Goal: Task Accomplishment & Management: Manage account settings

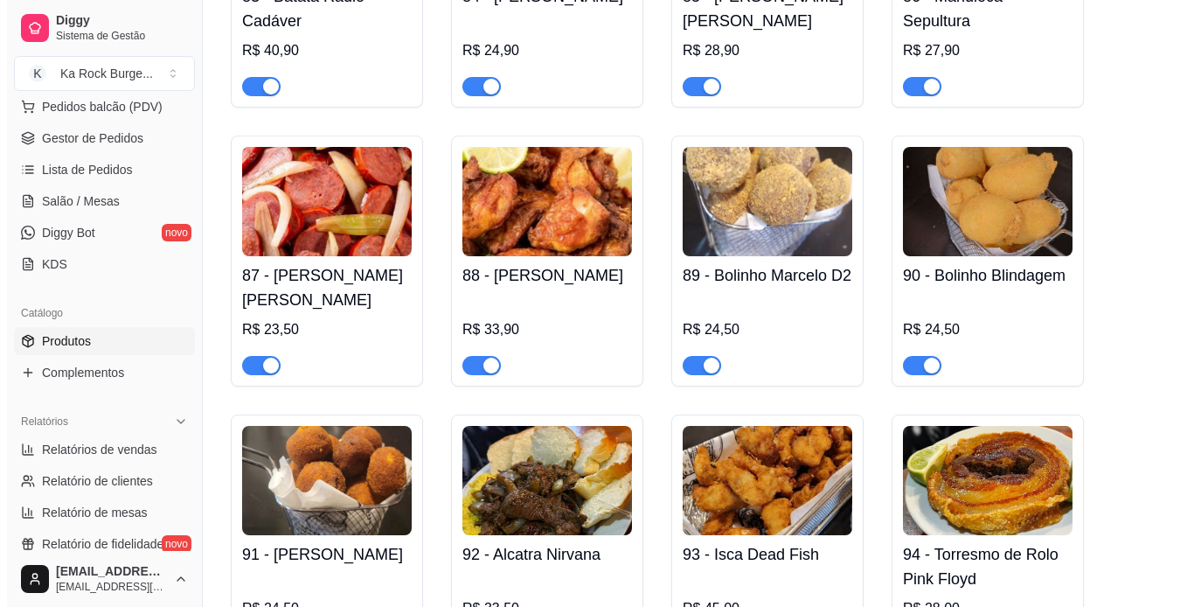
scroll to position [3860, 0]
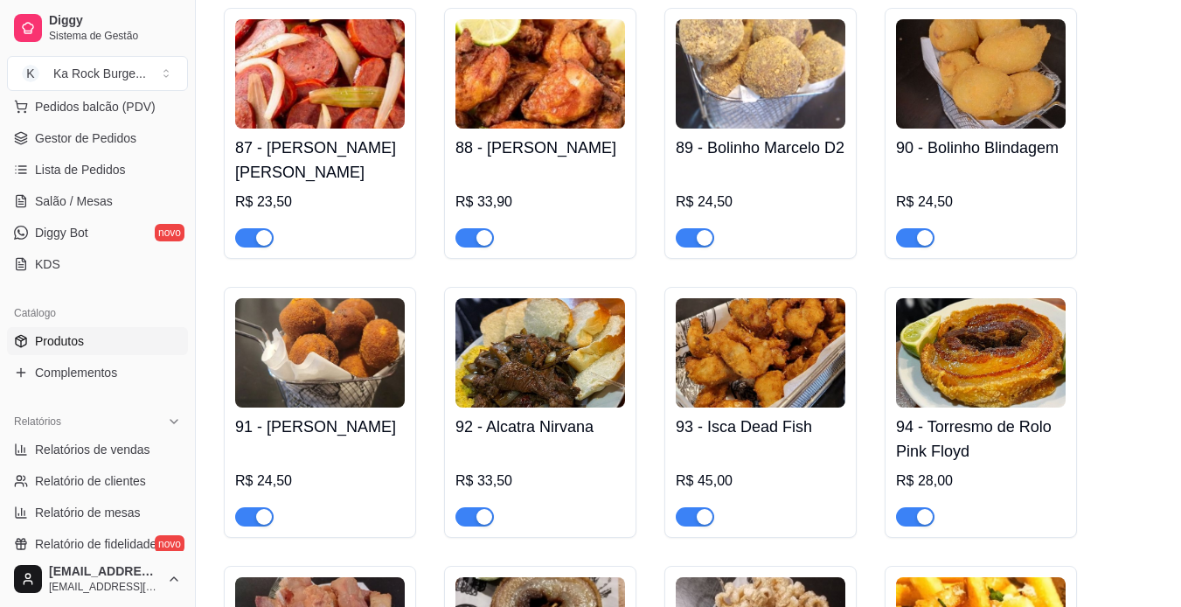
click at [1009, 339] on img at bounding box center [981, 352] width 170 height 109
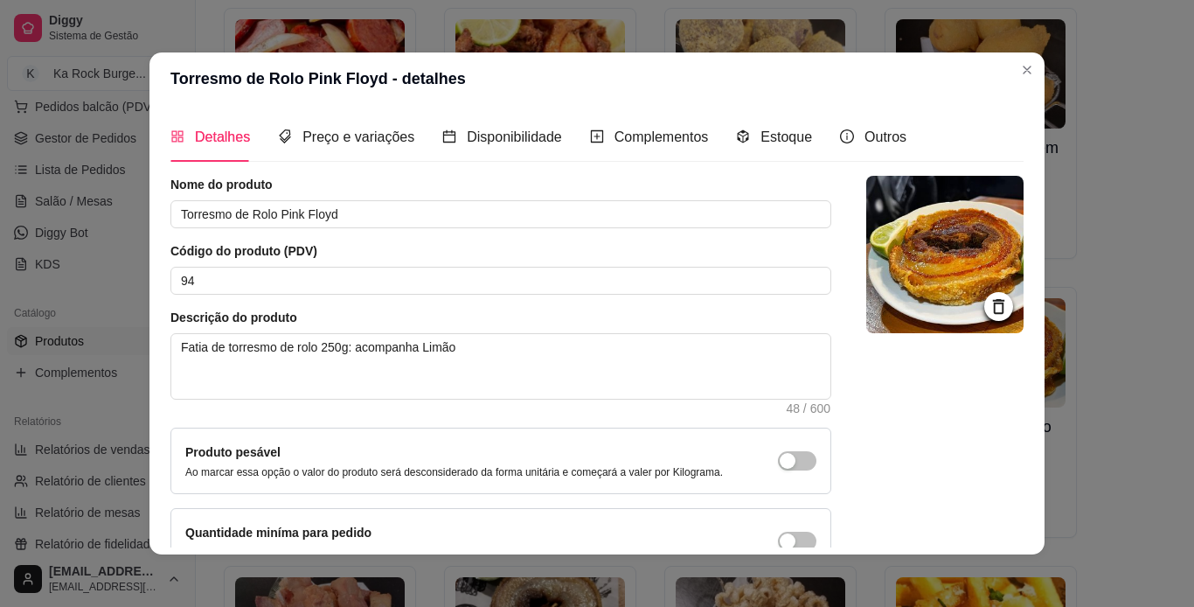
click at [923, 248] on img at bounding box center [944, 254] width 157 height 157
click at [897, 197] on img at bounding box center [944, 254] width 157 height 157
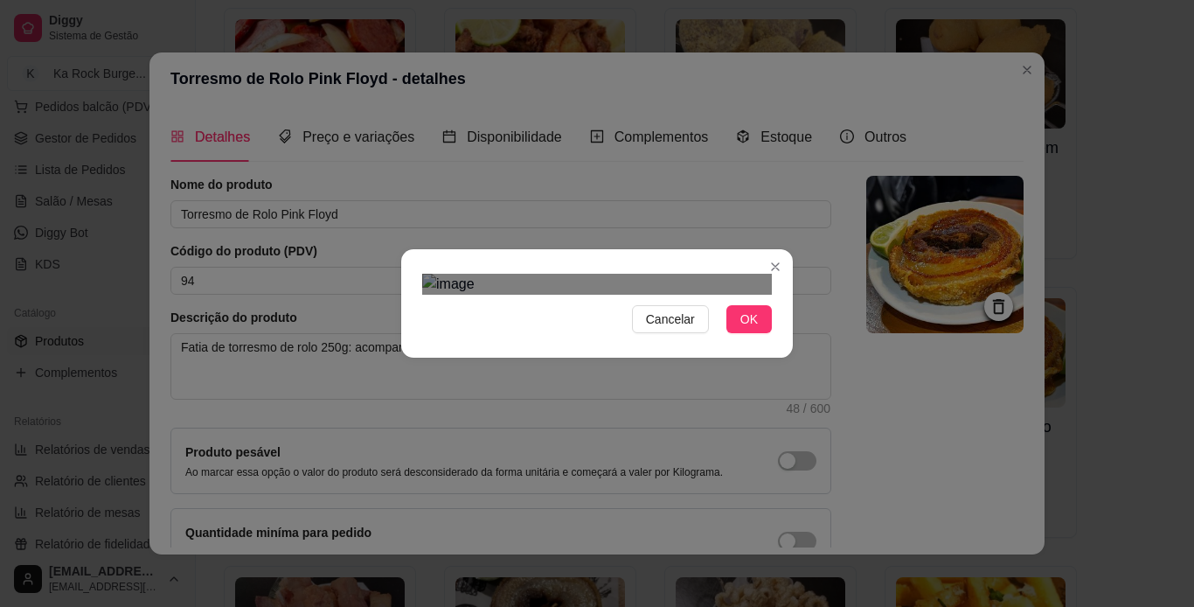
click at [602, 462] on div "Use the arrow keys to move the crop selection area" at bounding box center [598, 619] width 315 height 315
click at [749, 329] on span "OK" at bounding box center [749, 318] width 17 height 19
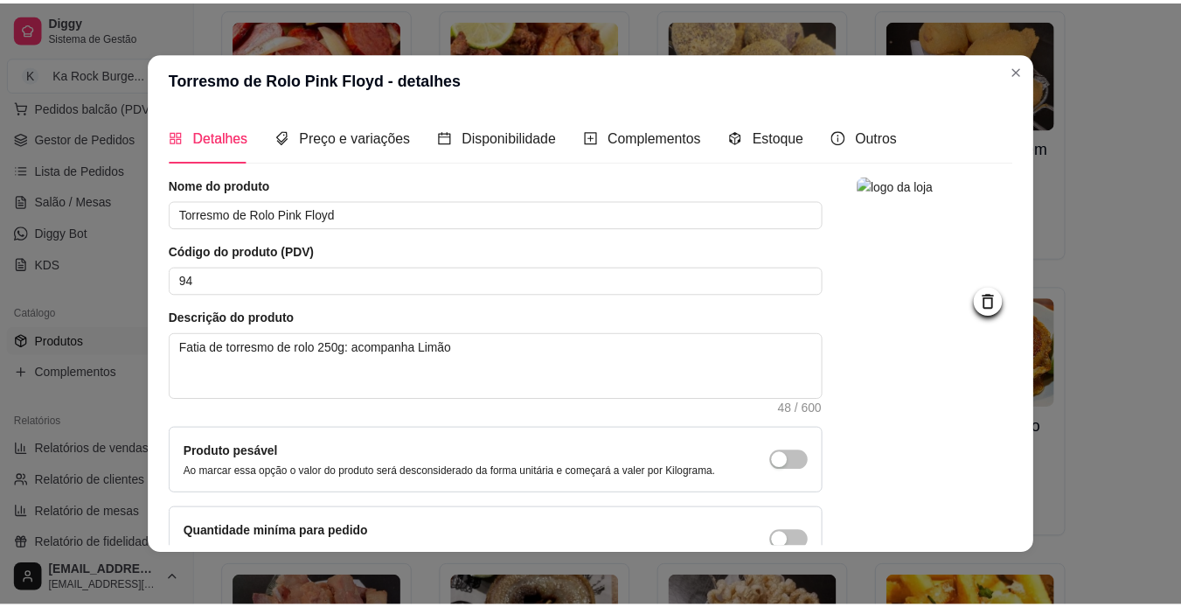
scroll to position [105, 0]
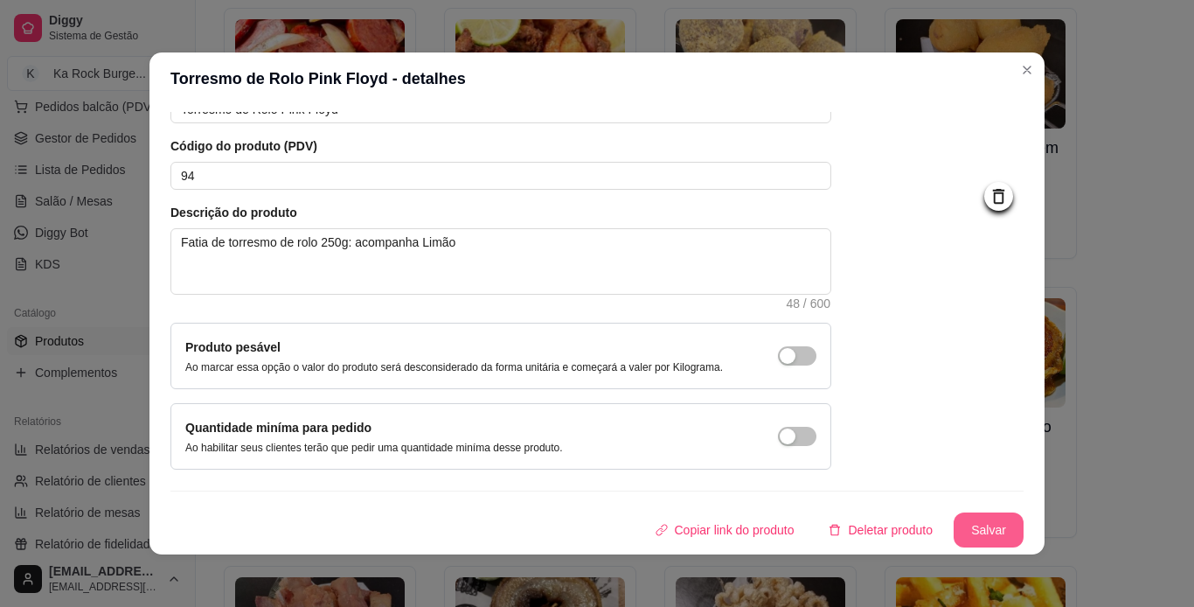
click at [974, 532] on button "Salvar" at bounding box center [989, 529] width 70 height 35
click at [991, 539] on button "Salvar" at bounding box center [989, 530] width 68 height 34
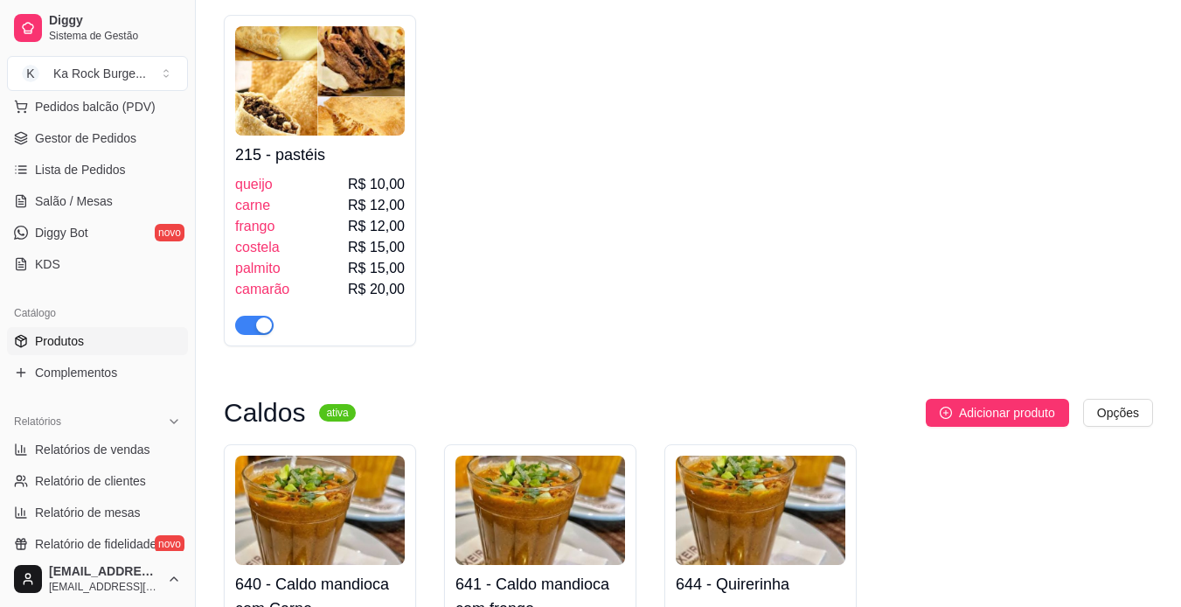
scroll to position [5329, 0]
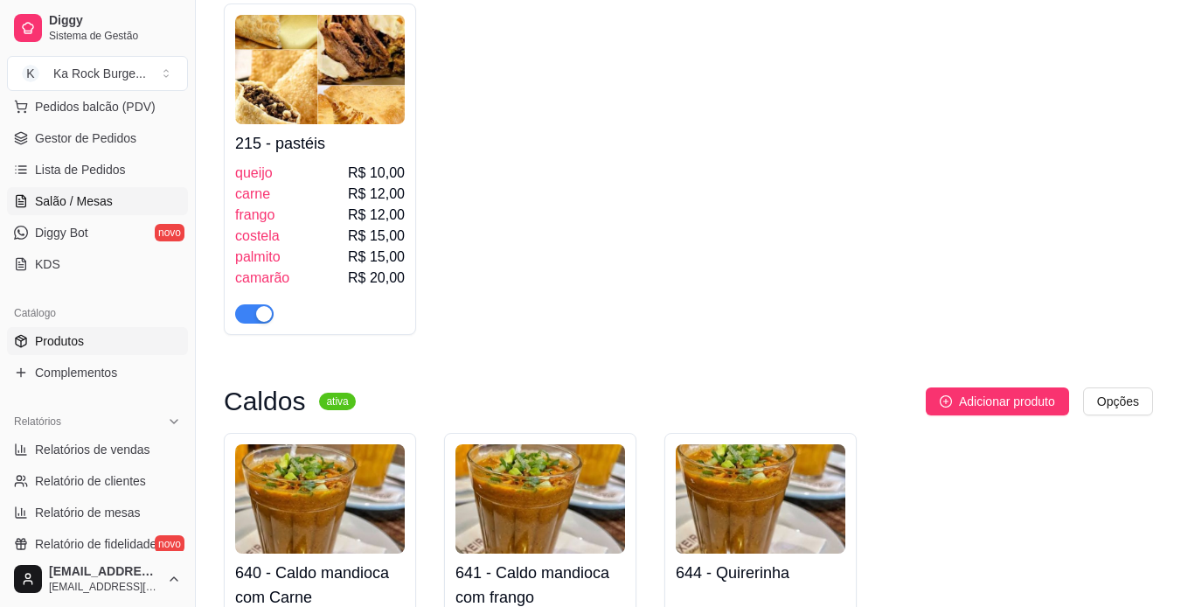
click at [87, 212] on link "Salão / Mesas" at bounding box center [97, 201] width 181 height 28
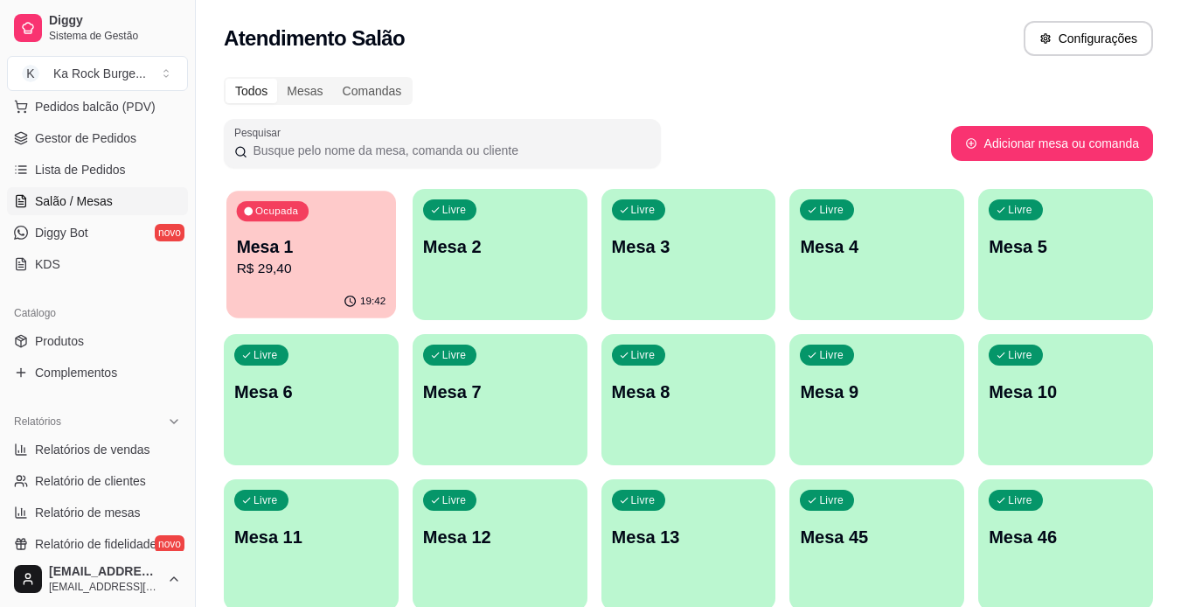
click at [326, 249] on p "Mesa 1" at bounding box center [311, 247] width 149 height 24
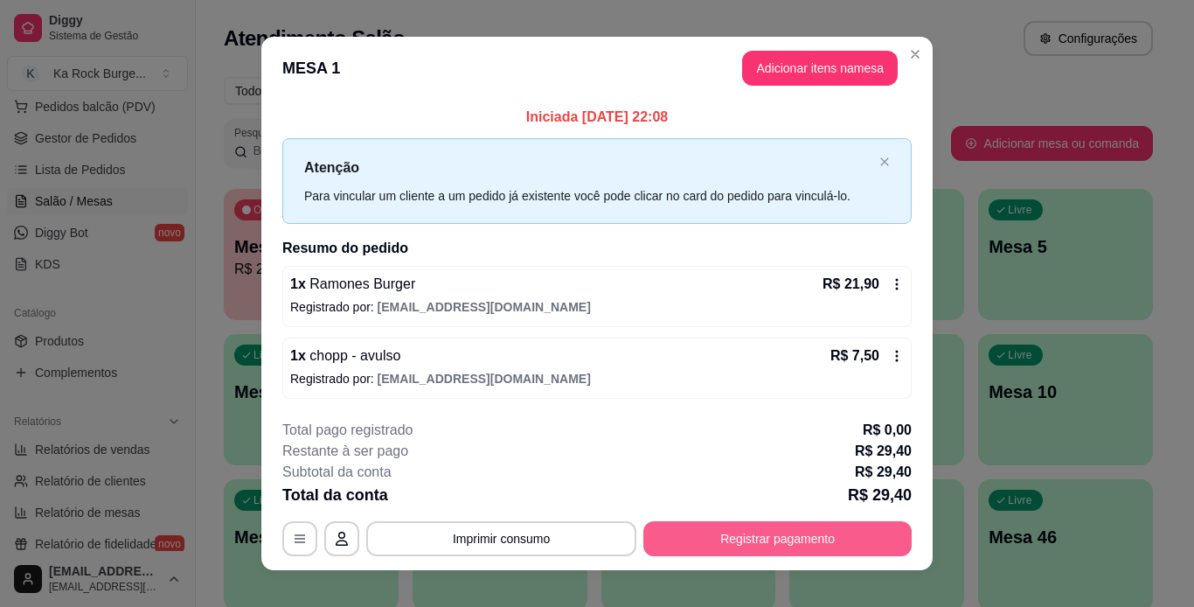
click at [758, 549] on button "Registrar pagamento" at bounding box center [777, 538] width 268 height 35
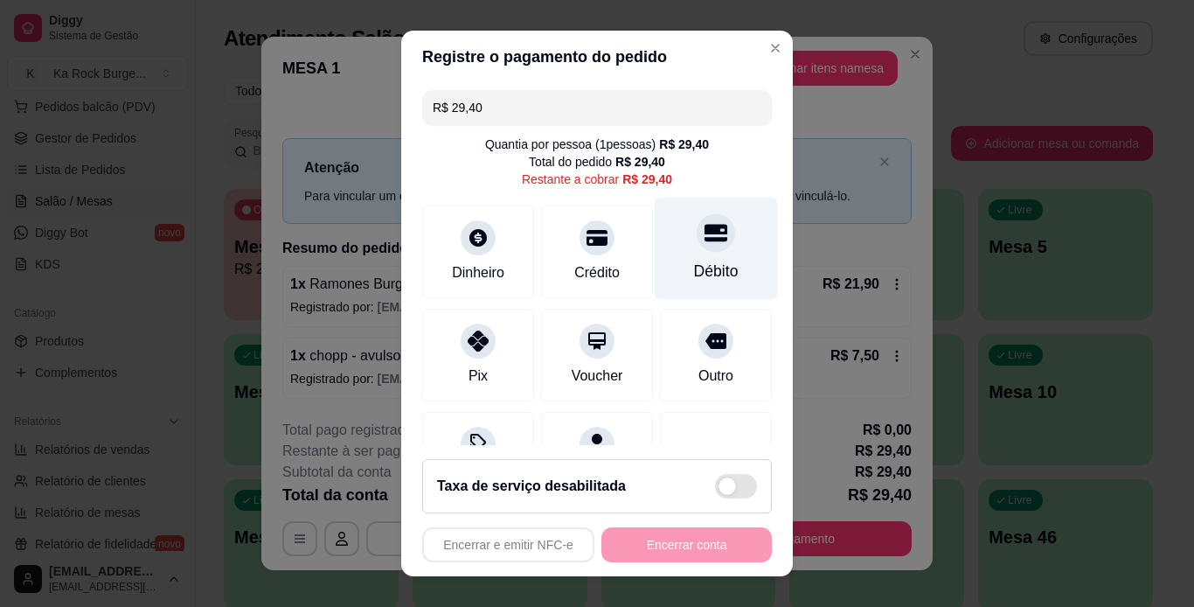
click at [706, 240] on div at bounding box center [716, 232] width 38 height 38
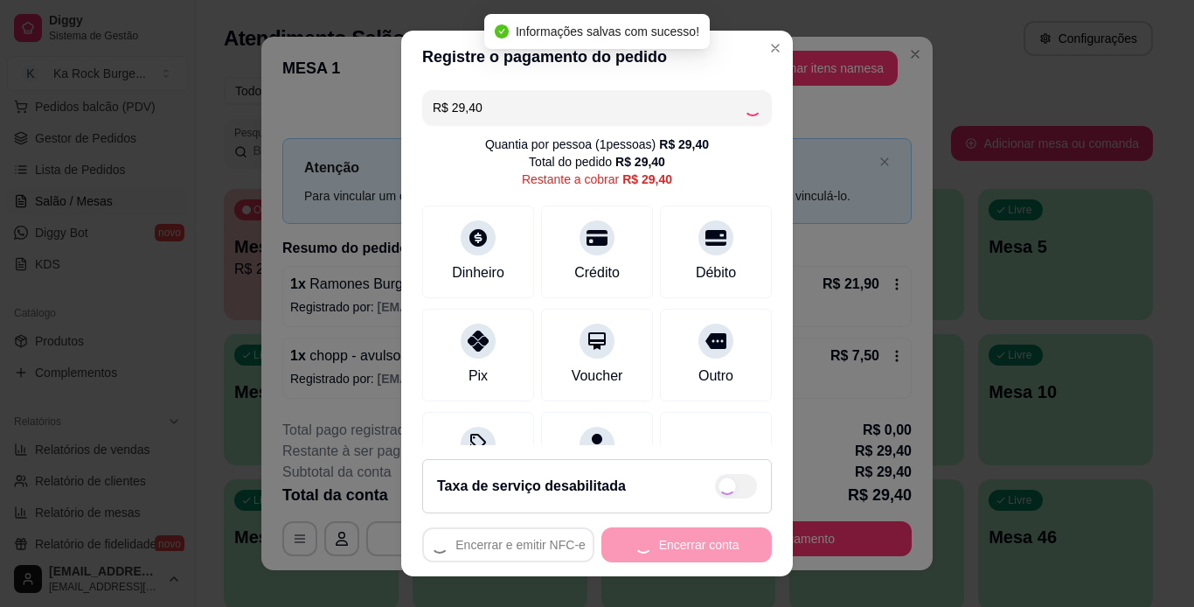
type input "R$ 0,00"
click at [722, 538] on button "Encerrar conta" at bounding box center [686, 544] width 170 height 35
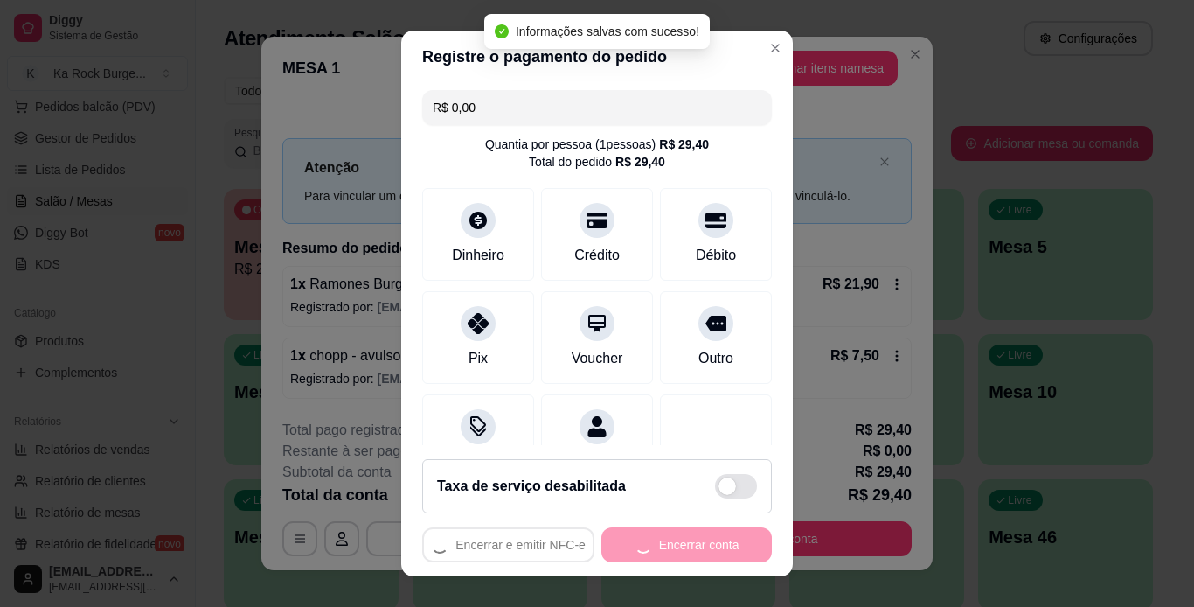
click at [722, 538] on div "Encerrar e emitir NFC-e Encerrar conta" at bounding box center [597, 544] width 350 height 35
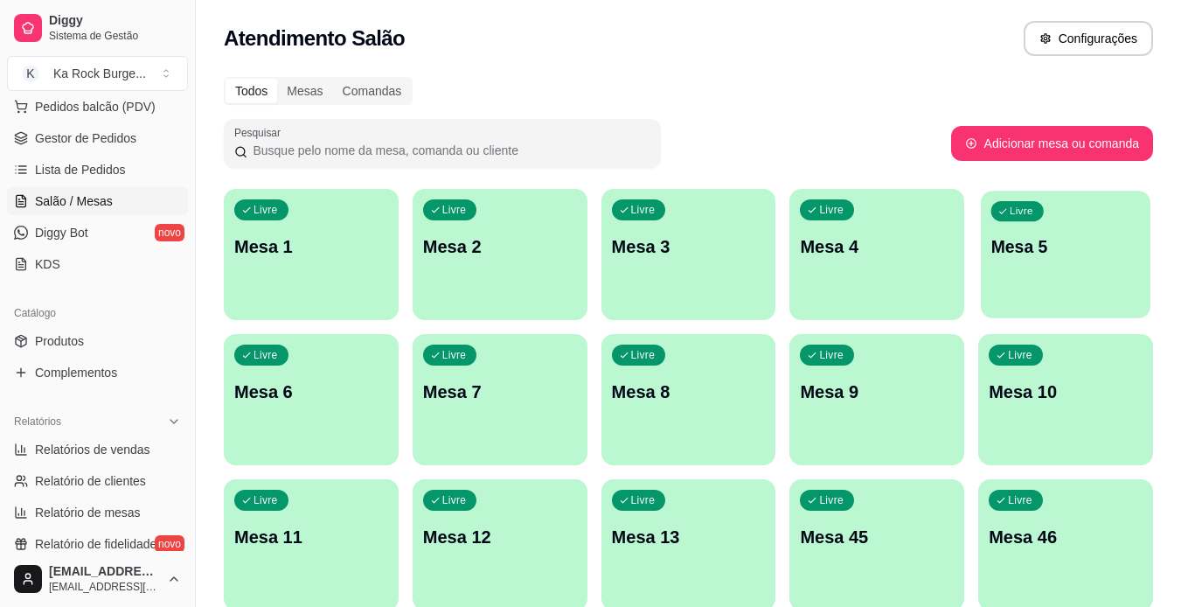
click at [1068, 266] on div "Livre Mesa 5" at bounding box center [1066, 244] width 170 height 107
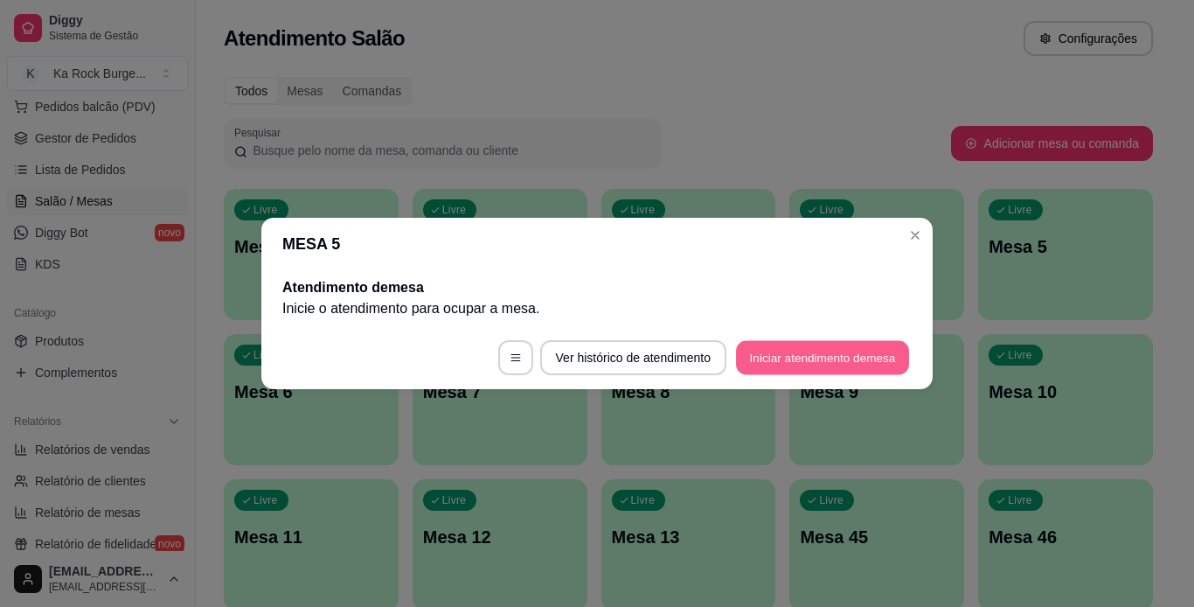
click at [879, 344] on button "Iniciar atendimento de mesa" at bounding box center [822, 358] width 173 height 34
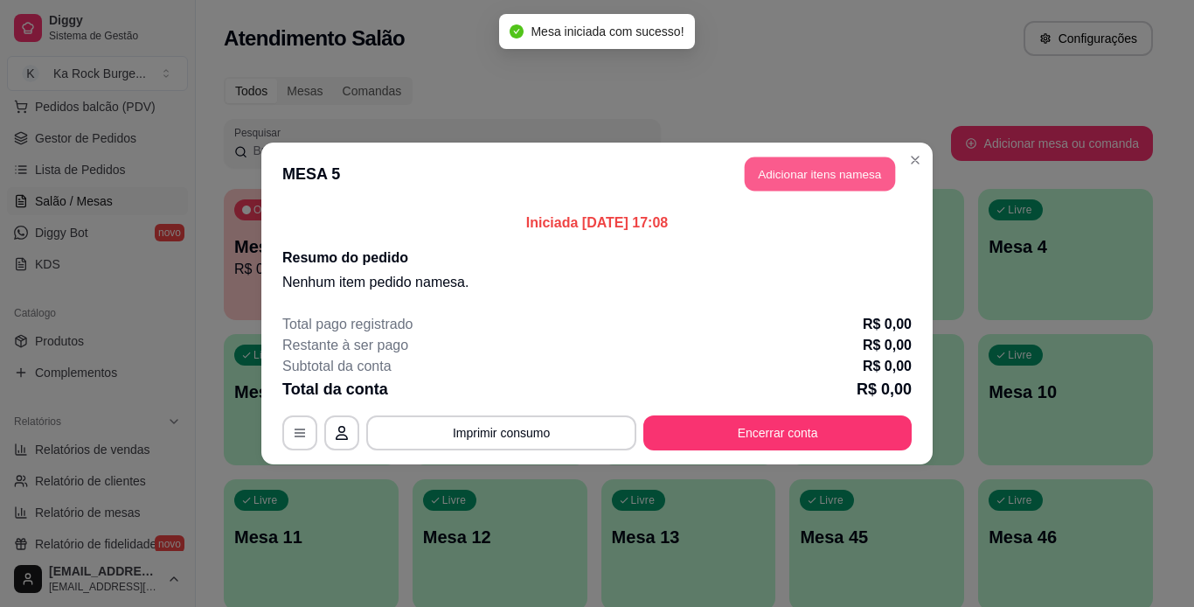
click at [822, 181] on button "Adicionar itens na mesa" at bounding box center [820, 174] width 150 height 34
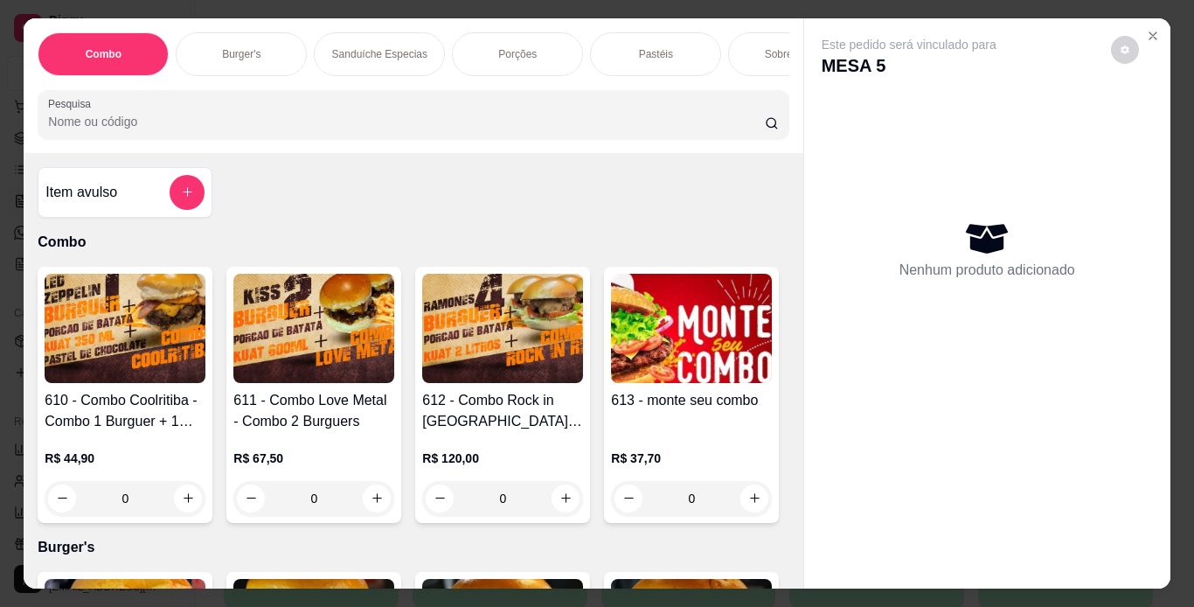
click at [470, 38] on div "Porções" at bounding box center [517, 54] width 131 height 44
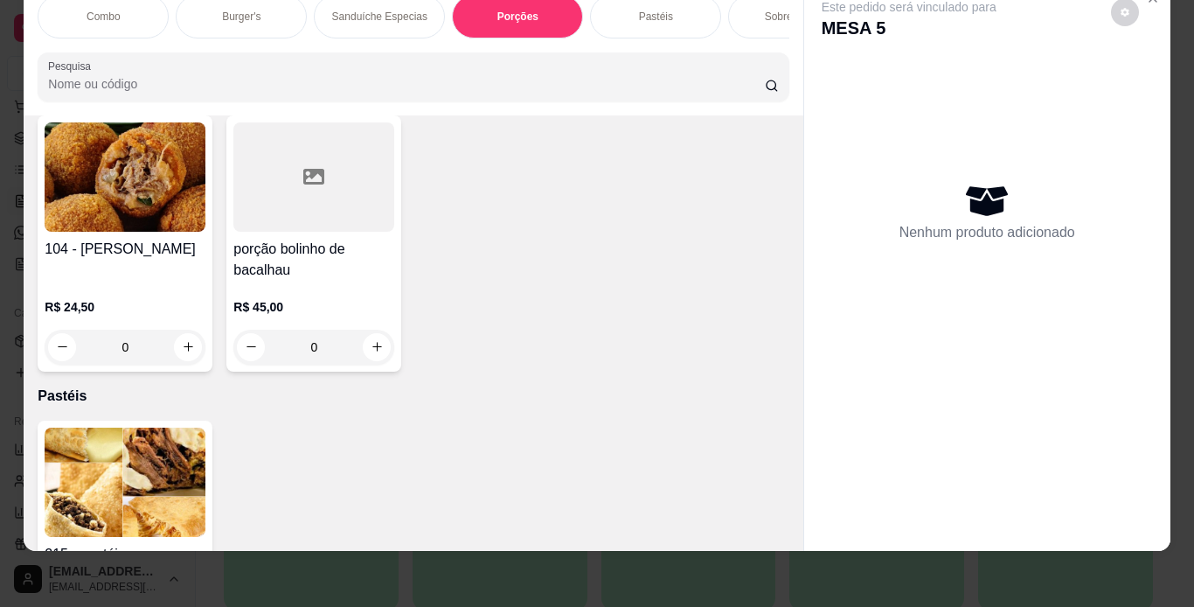
scroll to position [4307, 0]
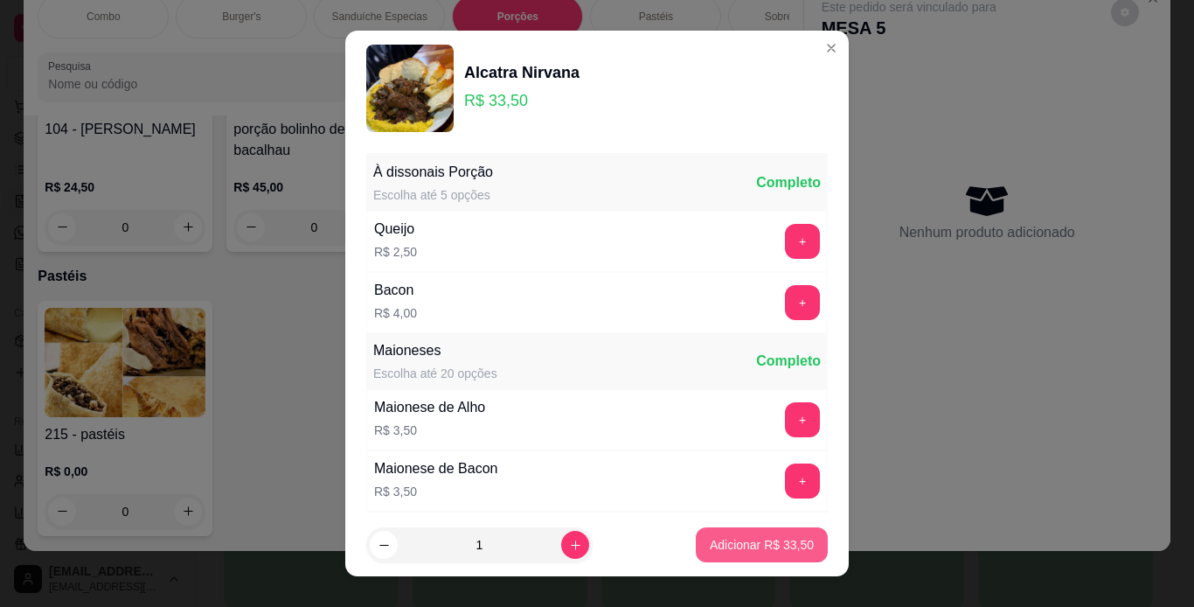
click at [781, 532] on button "Adicionar R$ 33,50" at bounding box center [762, 544] width 132 height 35
type input "1"
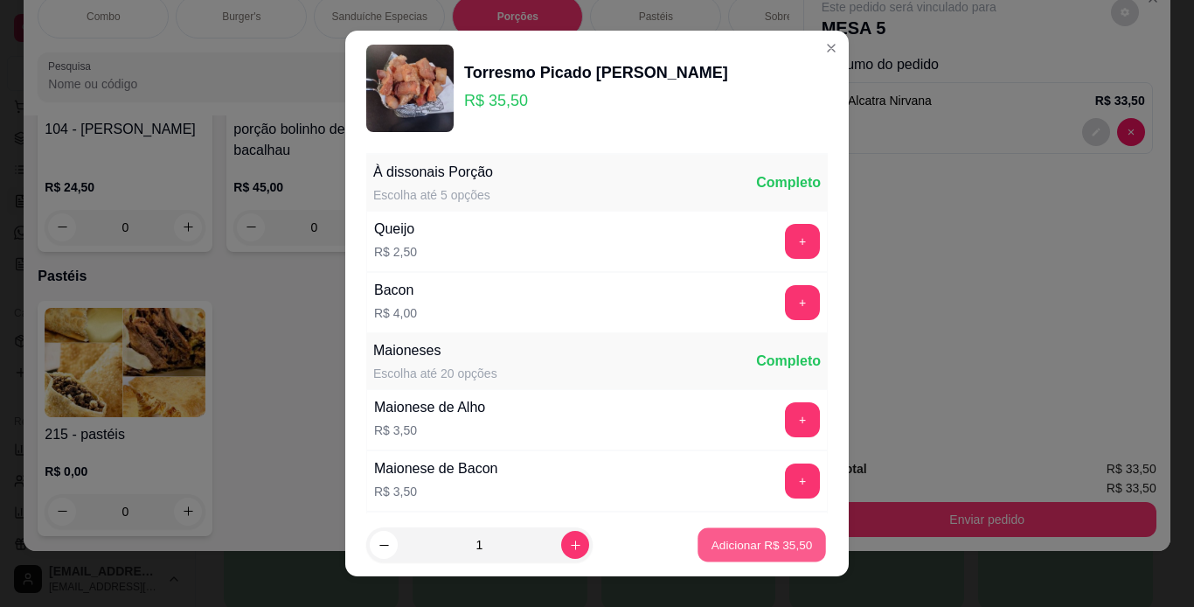
click at [772, 541] on p "Adicionar R$ 35,50" at bounding box center [762, 545] width 101 height 17
type input "1"
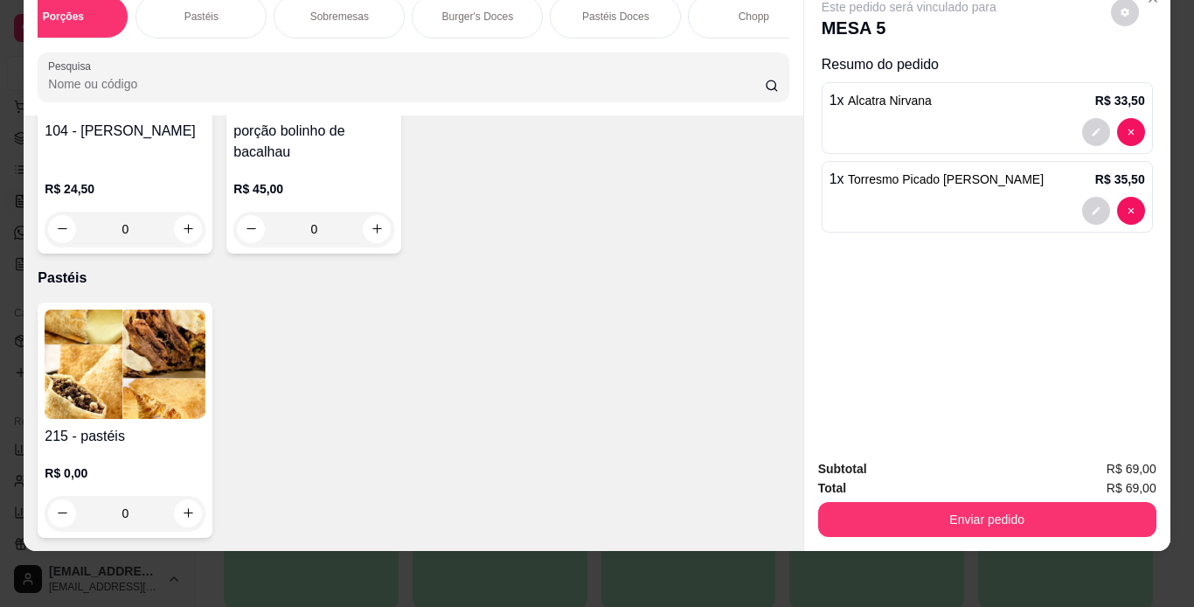
scroll to position [0, 490]
click at [734, 20] on div "Chopp" at bounding box center [718, 17] width 131 height 44
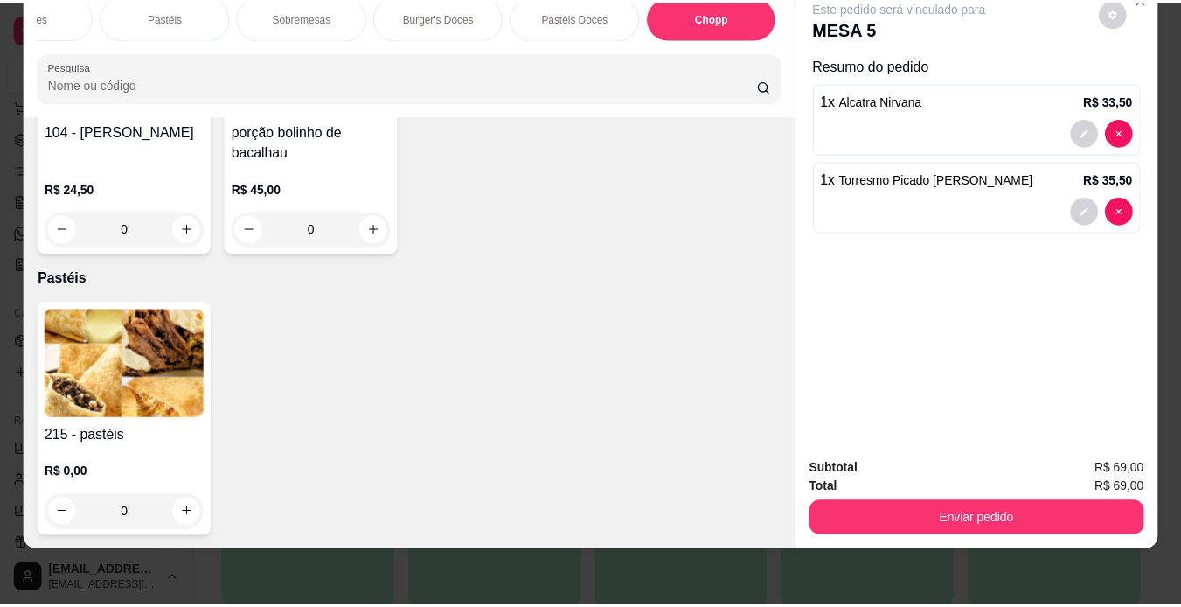
scroll to position [6843, 0]
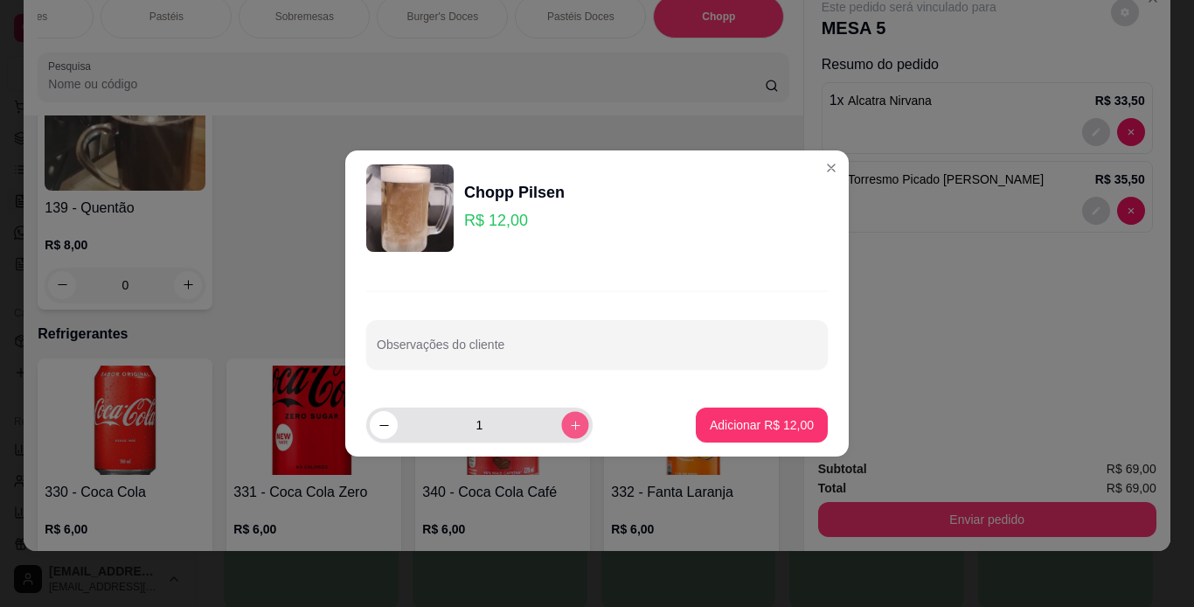
click at [569, 426] on icon "increase-product-quantity" at bounding box center [575, 425] width 13 height 13
type input "2"
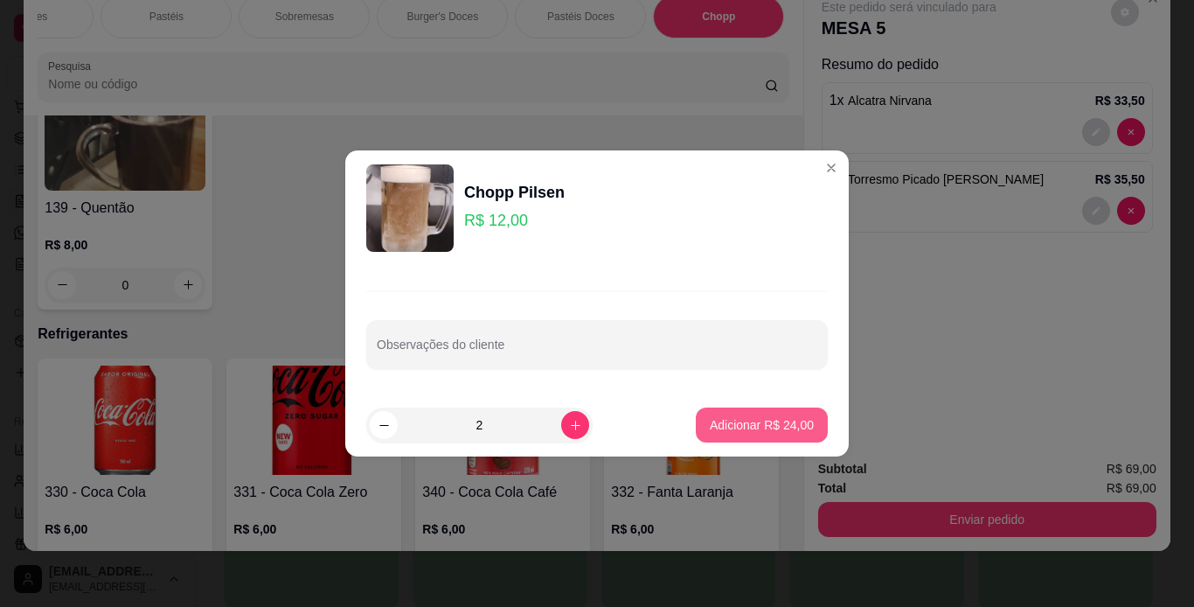
click at [768, 429] on p "Adicionar R$ 24,00" at bounding box center [762, 424] width 104 height 17
type input "2"
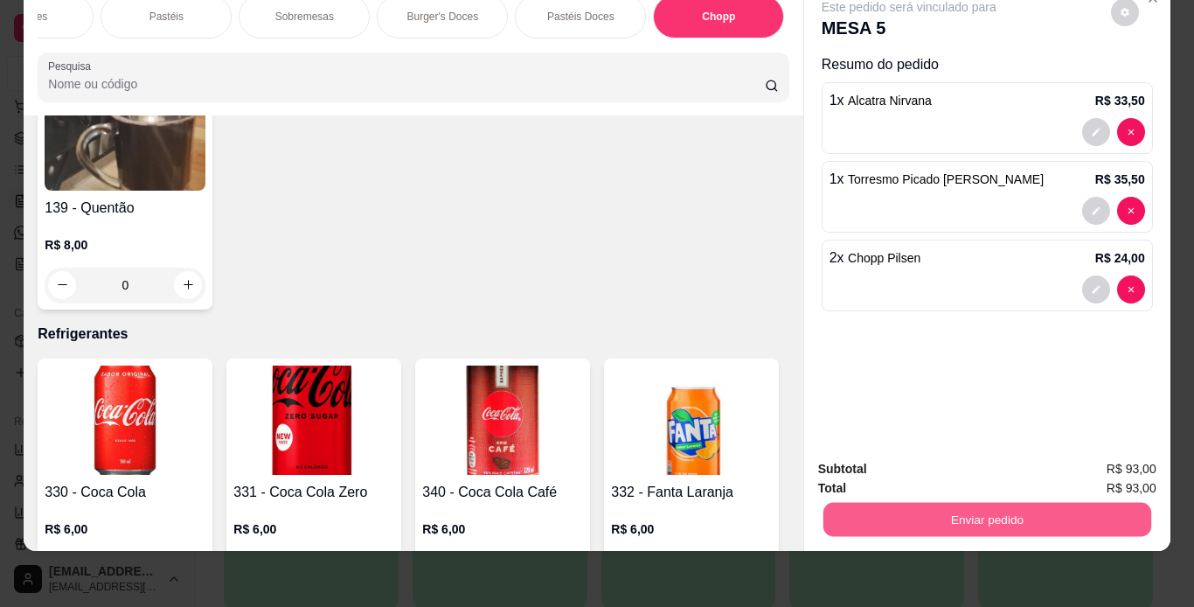
click at [862, 503] on button "Enviar pedido" at bounding box center [987, 520] width 328 height 34
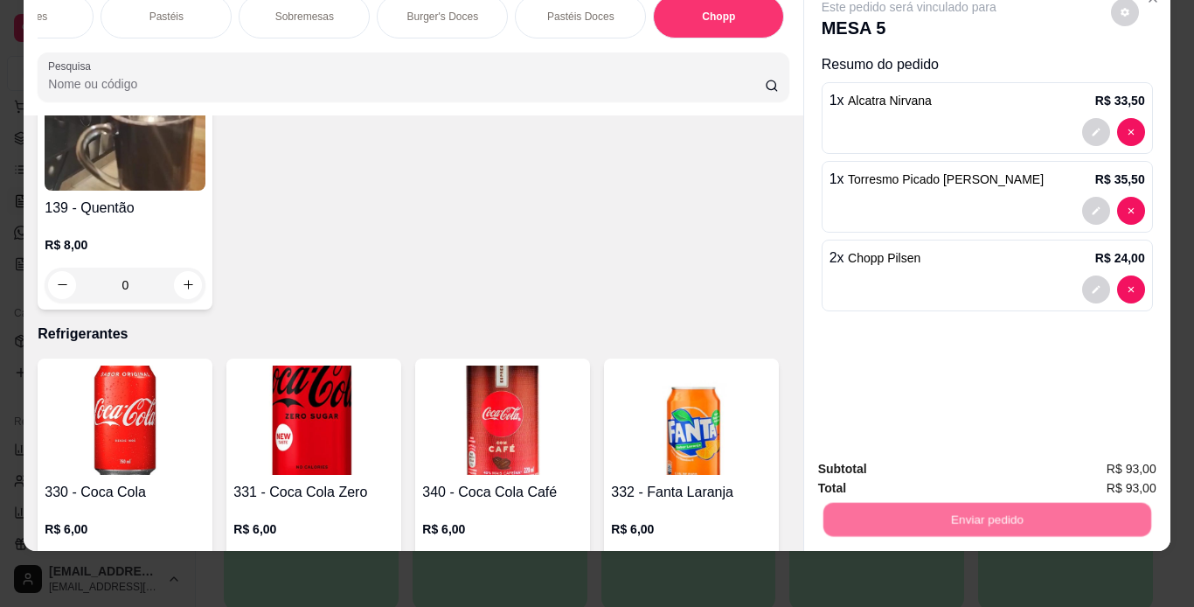
click at [873, 455] on button "Não registrar e enviar pedido" at bounding box center [929, 463] width 177 height 32
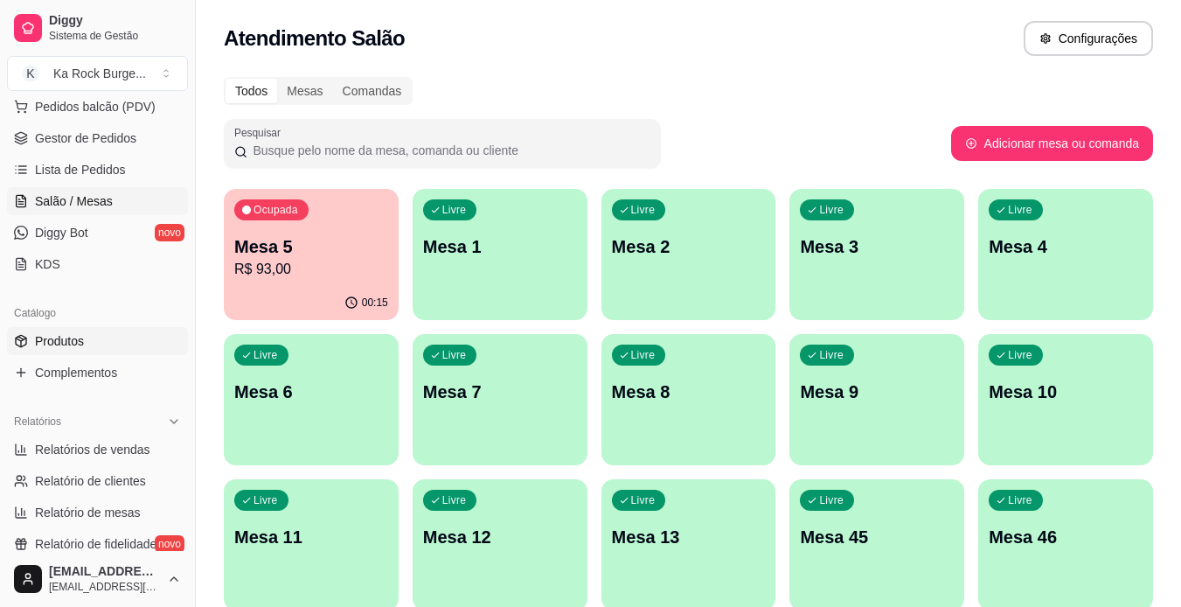
click at [84, 343] on link "Produtos" at bounding box center [97, 341] width 181 height 28
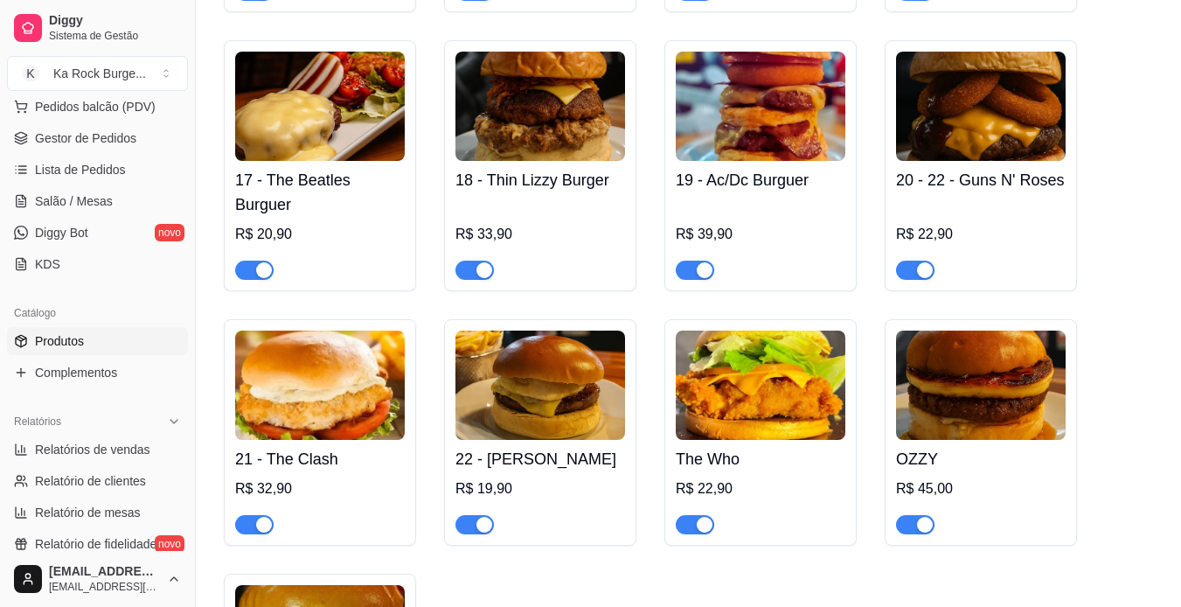
scroll to position [2087, 0]
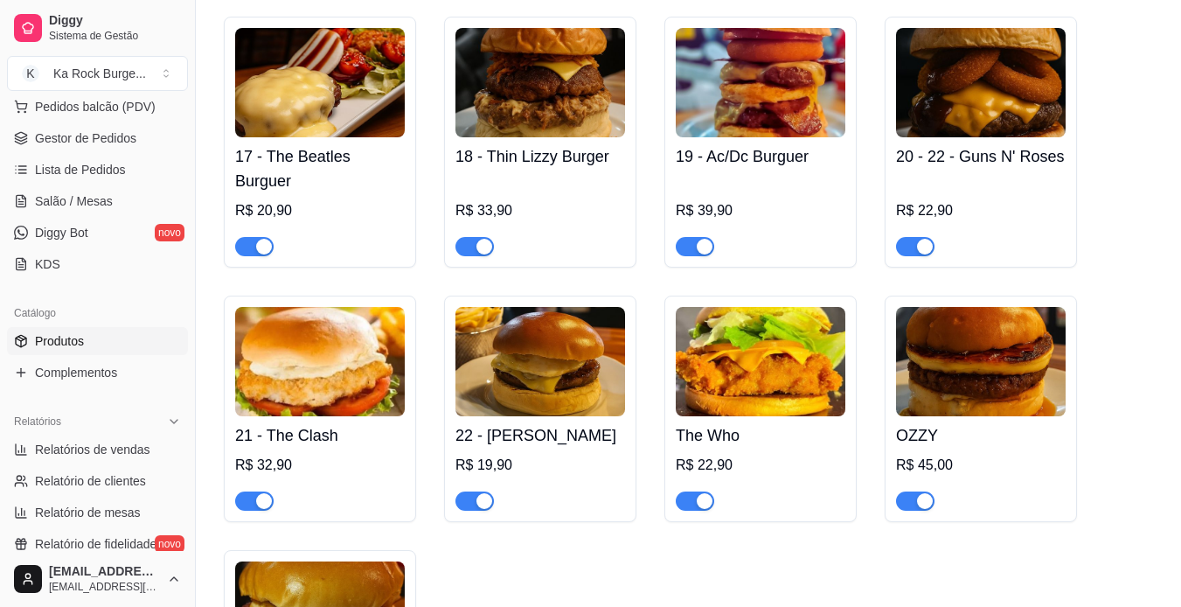
click at [786, 371] on img at bounding box center [761, 361] width 170 height 109
click at [76, 194] on span "Salão / Mesas" at bounding box center [74, 200] width 78 height 17
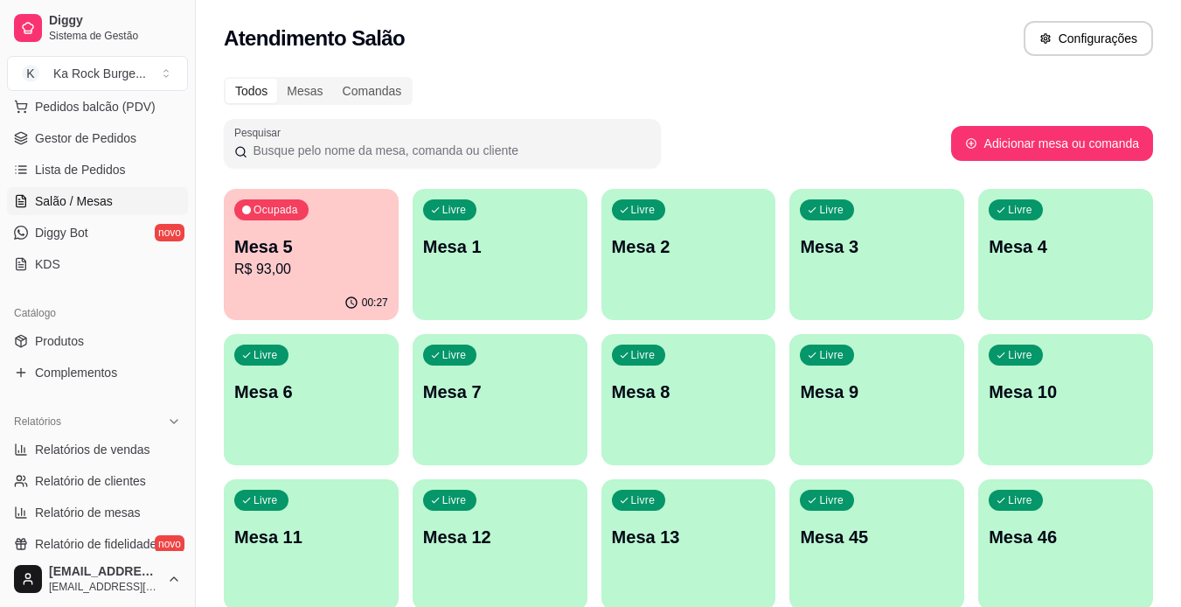
click at [340, 268] on p "R$ 93,00" at bounding box center [311, 269] width 154 height 21
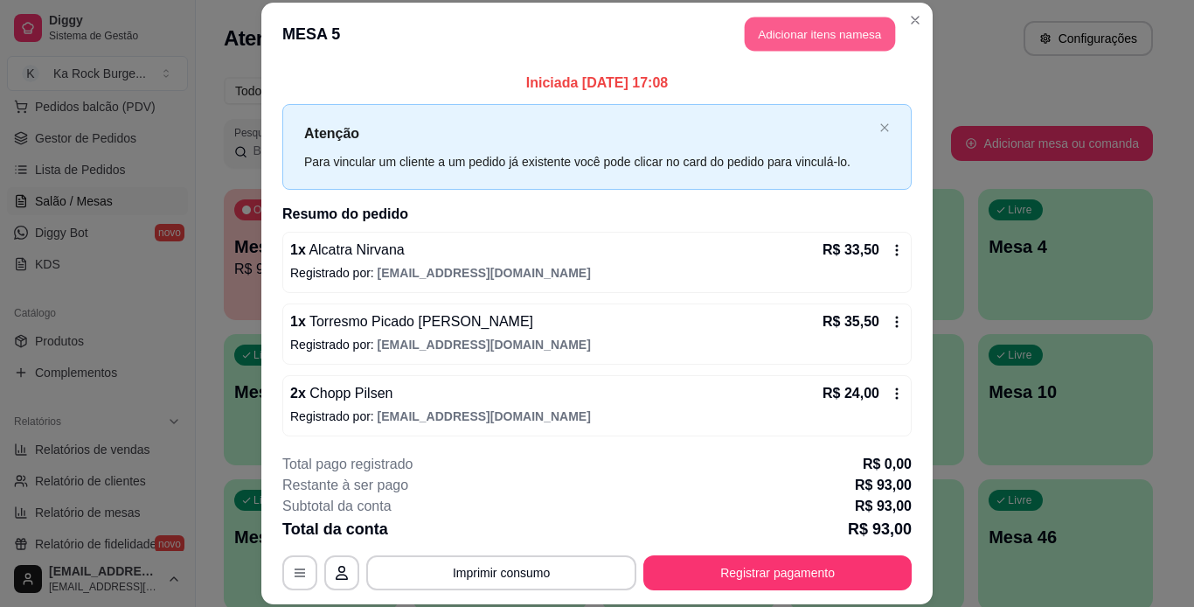
click at [791, 31] on button "Adicionar itens na mesa" at bounding box center [820, 34] width 150 height 34
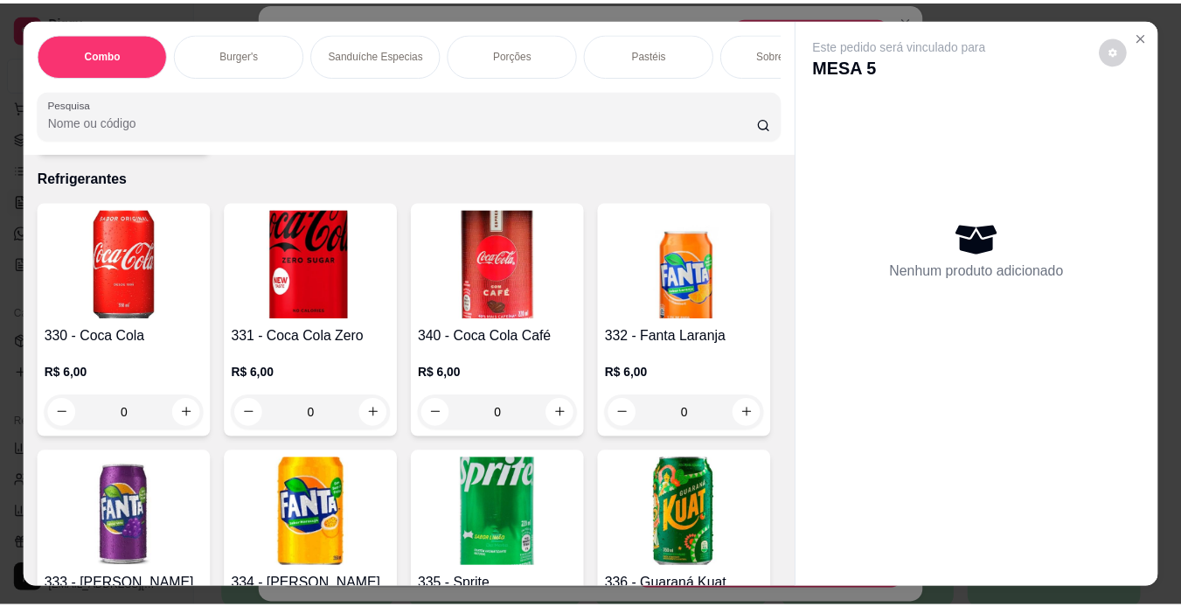
scroll to position [6665, 0]
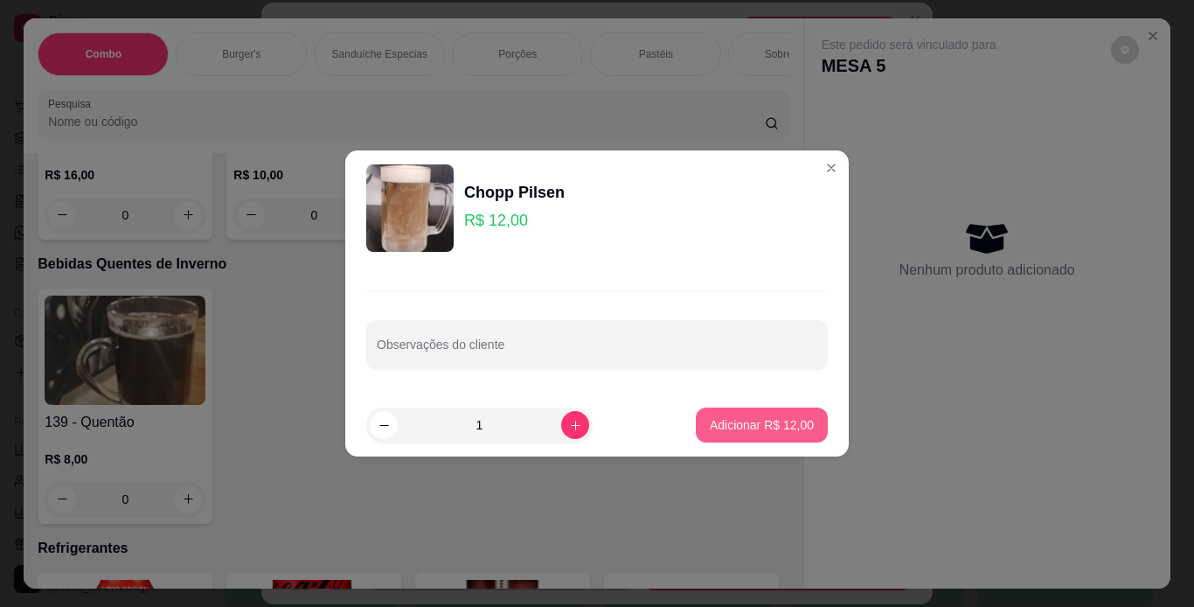
click at [791, 441] on button "Adicionar R$ 12,00" at bounding box center [762, 424] width 132 height 35
type input "1"
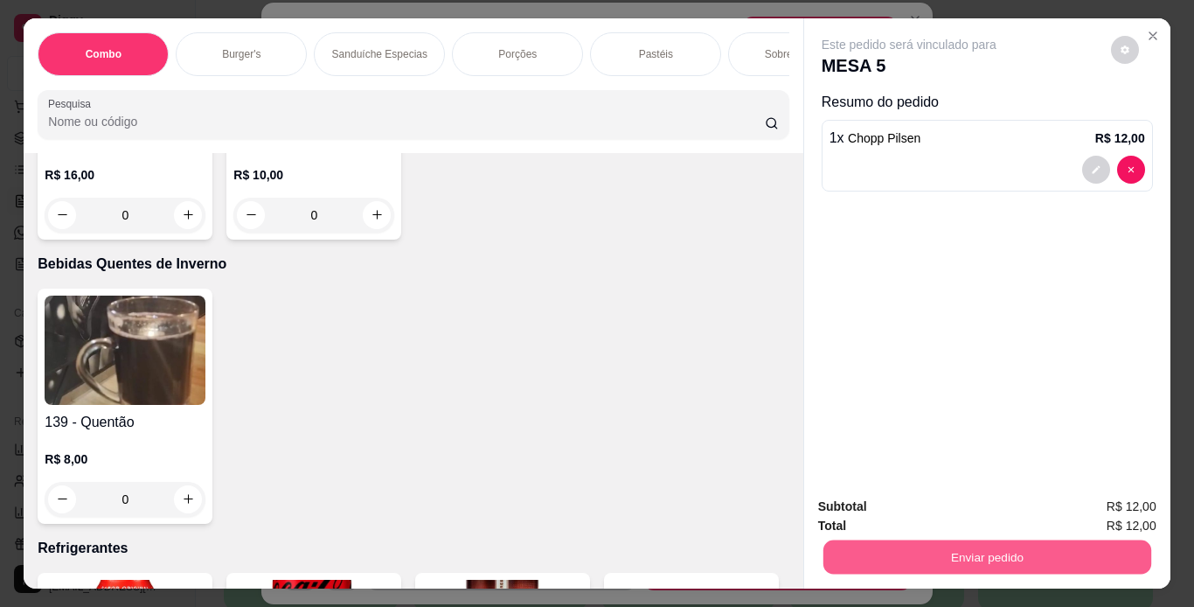
click at [893, 564] on button "Enviar pedido" at bounding box center [987, 557] width 328 height 34
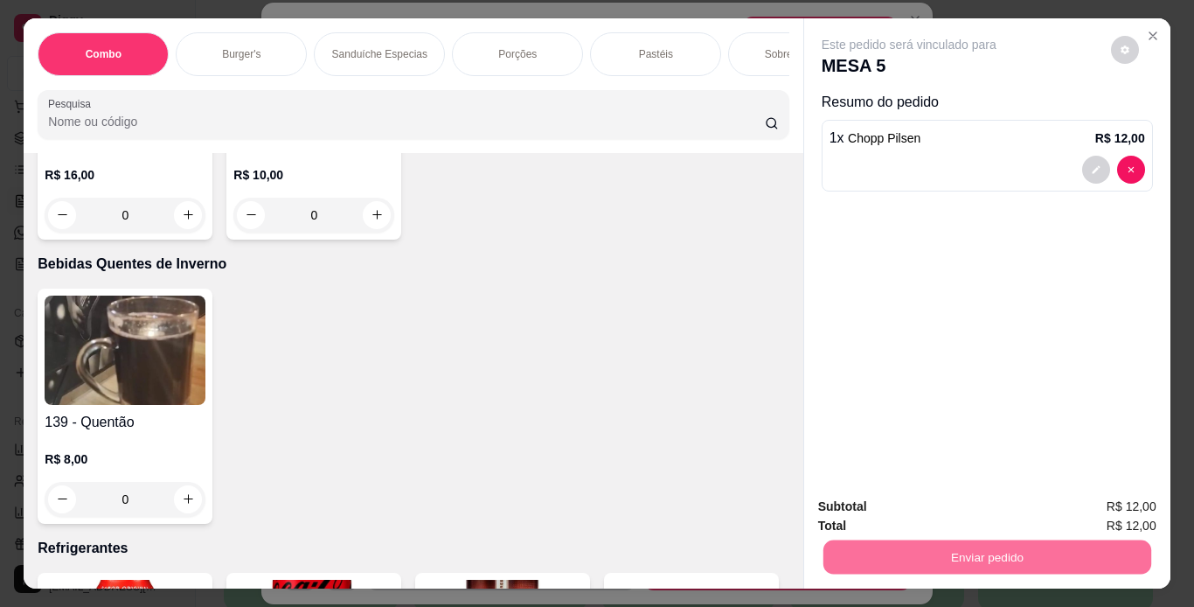
click at [928, 510] on button "Não registrar e enviar pedido" at bounding box center [929, 507] width 182 height 33
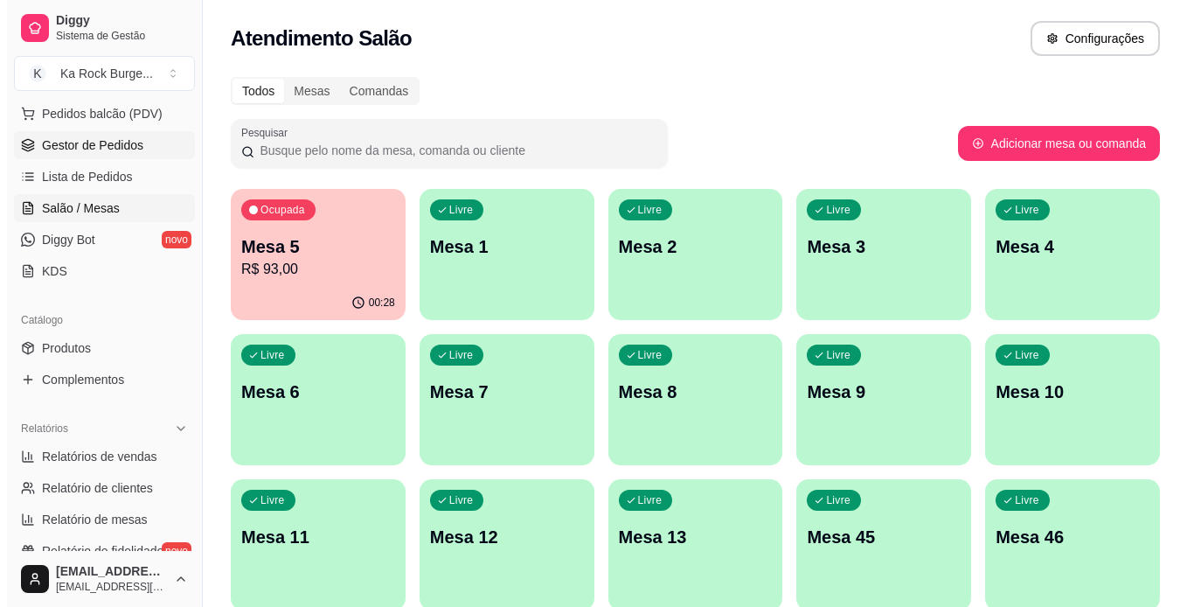
scroll to position [232, 0]
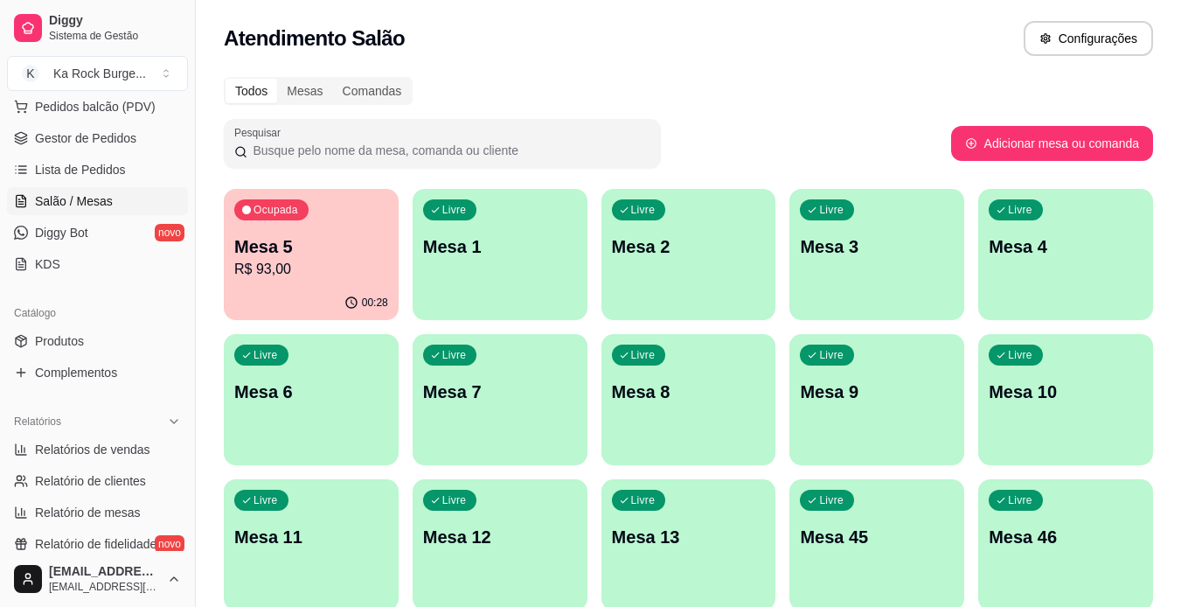
click at [690, 125] on div "Pesquisar" at bounding box center [587, 143] width 727 height 49
click at [290, 243] on p "Mesa 5" at bounding box center [311, 246] width 154 height 24
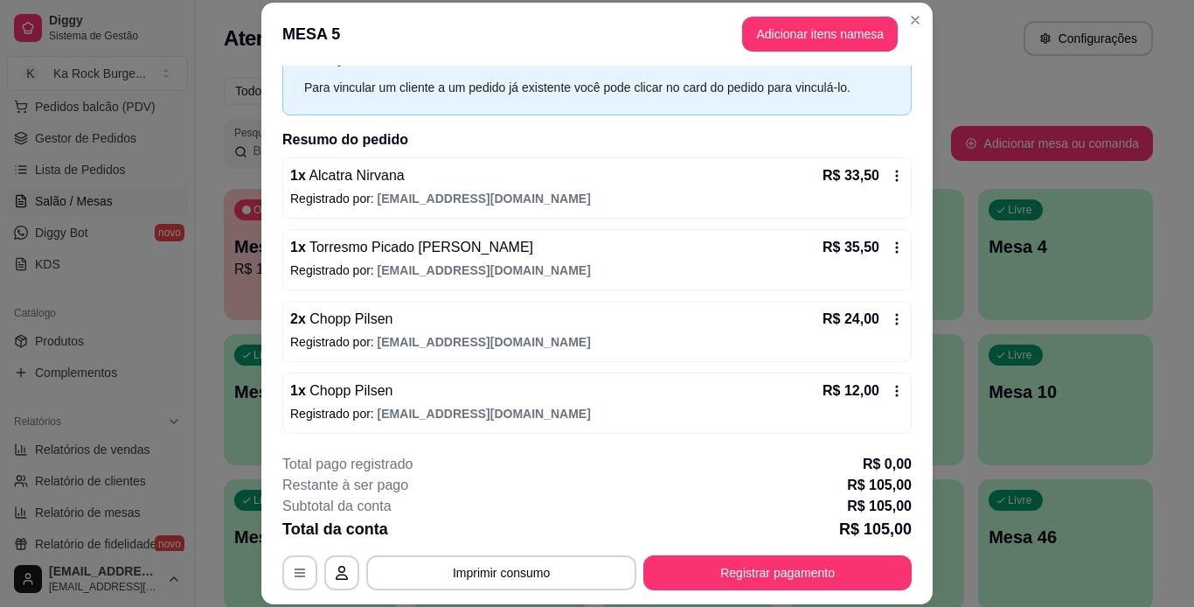
scroll to position [75, 0]
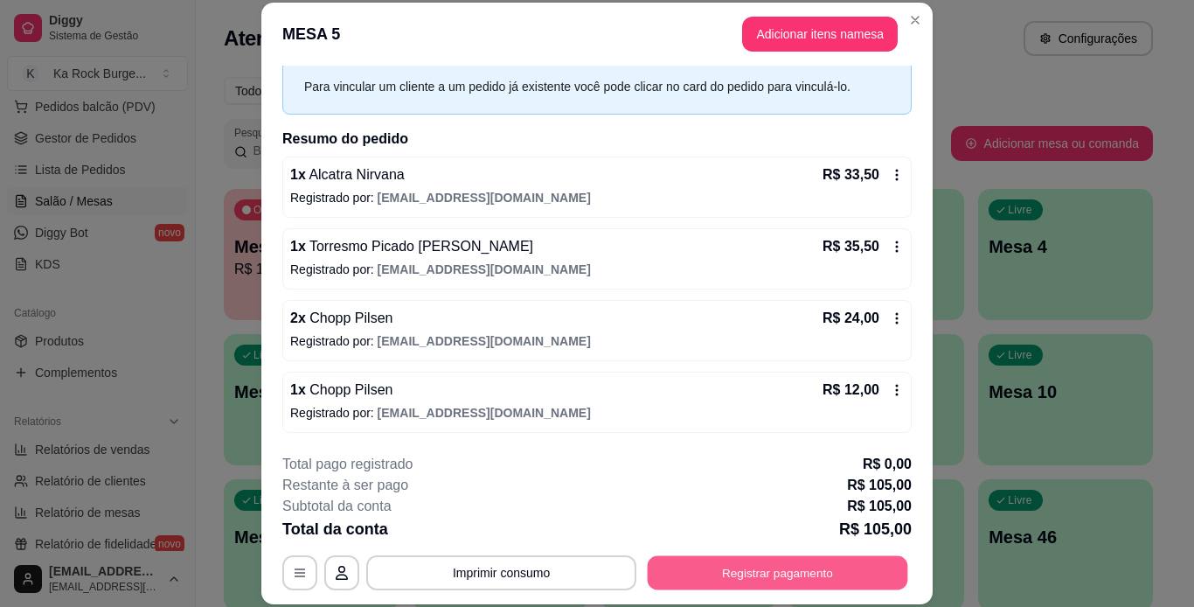
click at [736, 576] on button "Registrar pagamento" at bounding box center [778, 572] width 261 height 34
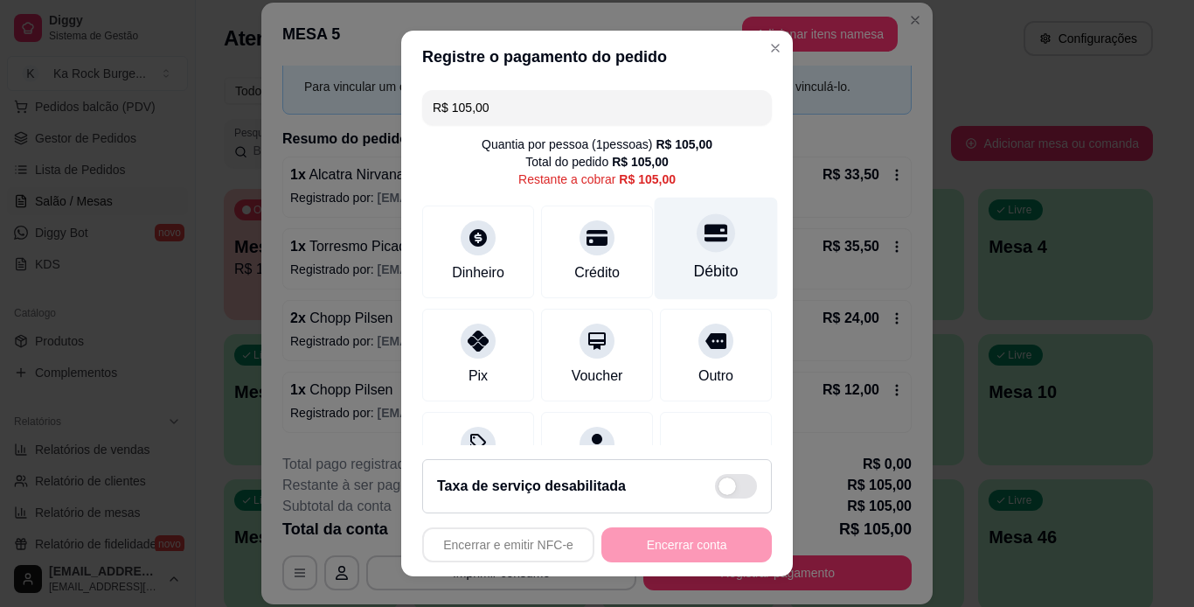
click at [694, 278] on div "Débito" at bounding box center [716, 271] width 45 height 23
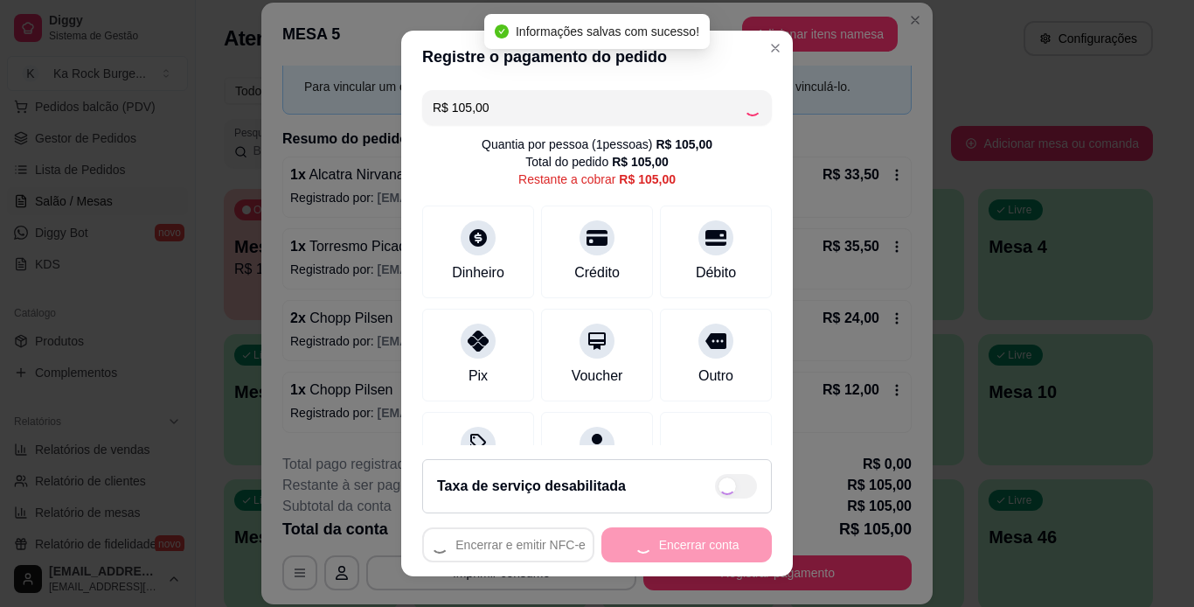
type input "R$ 0,00"
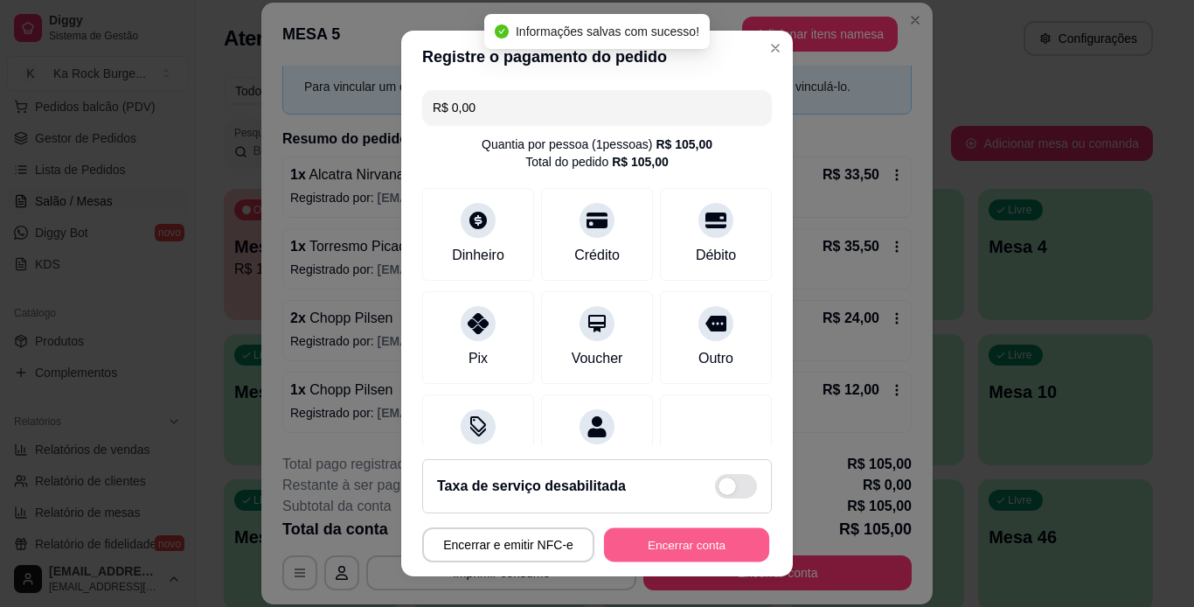
click at [692, 542] on button "Encerrar conta" at bounding box center [686, 545] width 165 height 34
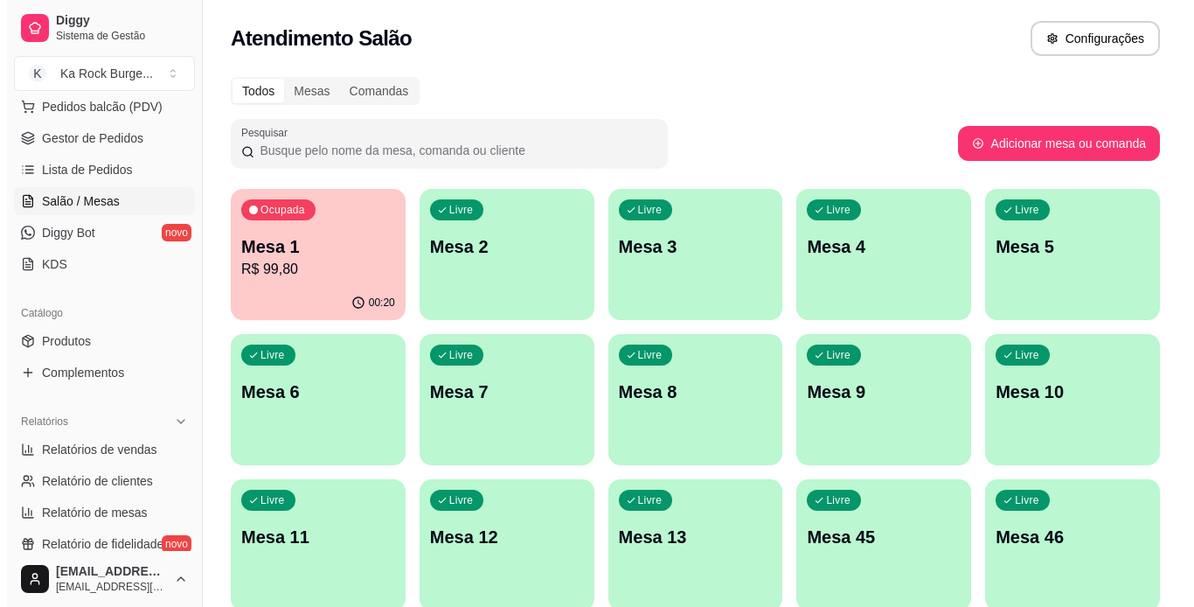
scroll to position [87, 0]
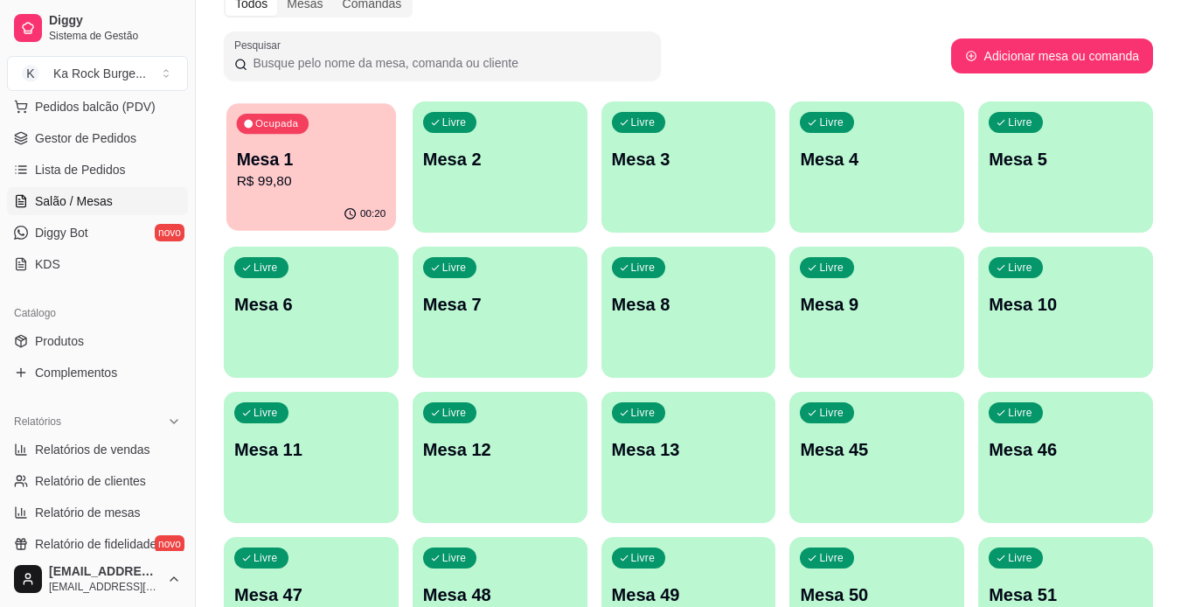
click at [316, 166] on p "Mesa 1" at bounding box center [311, 160] width 149 height 24
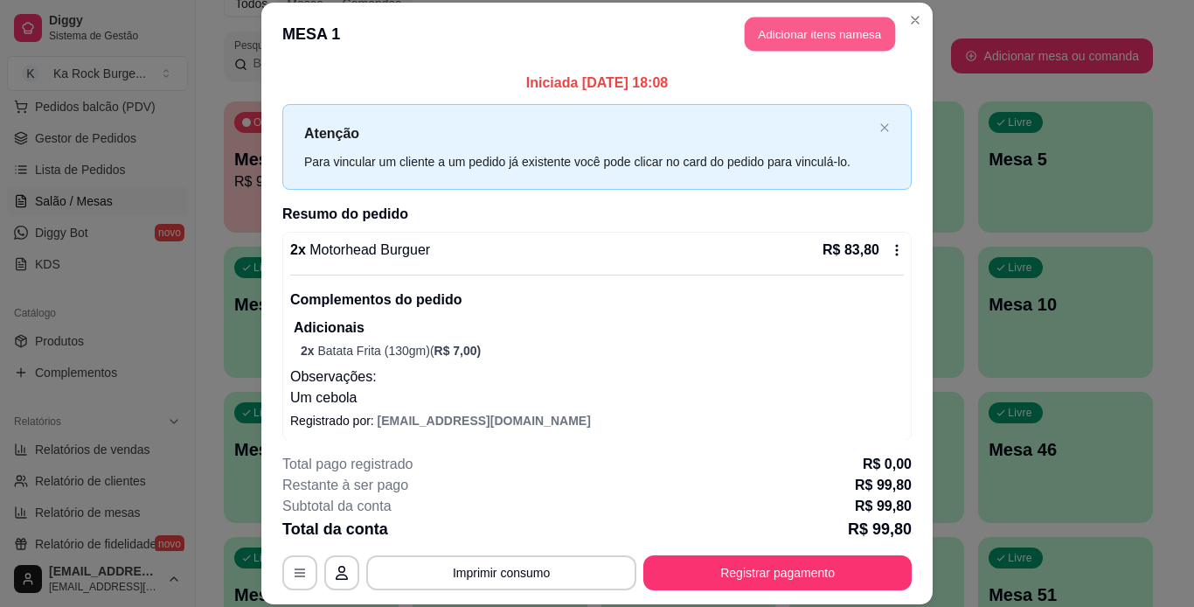
click at [828, 43] on button "Adicionar itens na mesa" at bounding box center [820, 34] width 150 height 34
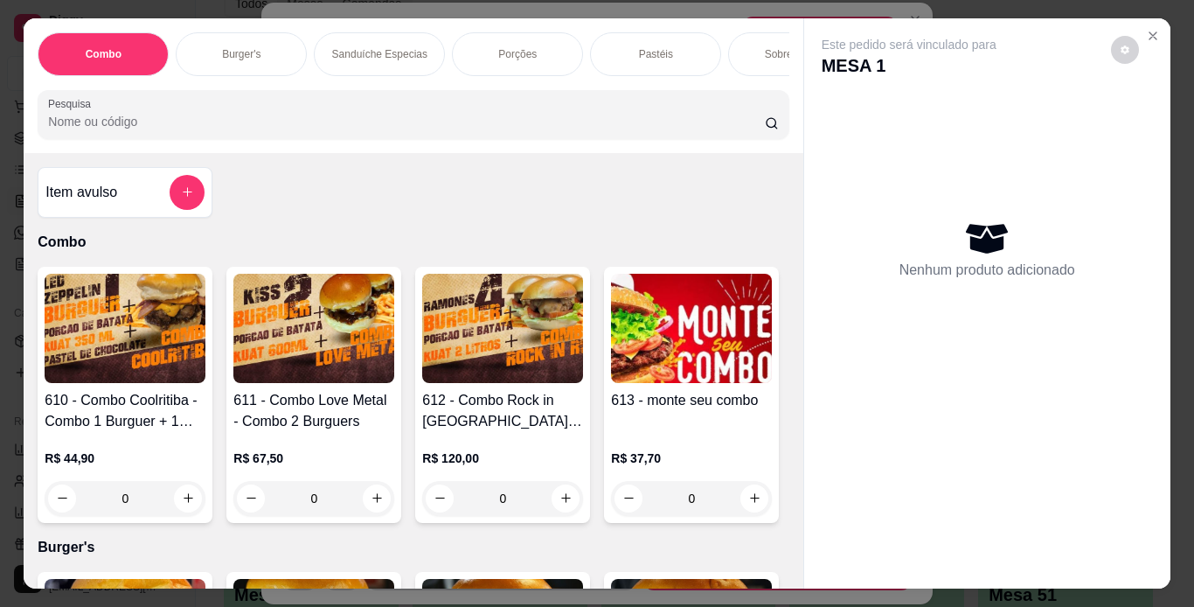
click at [519, 50] on p "Porções" at bounding box center [517, 54] width 38 height 14
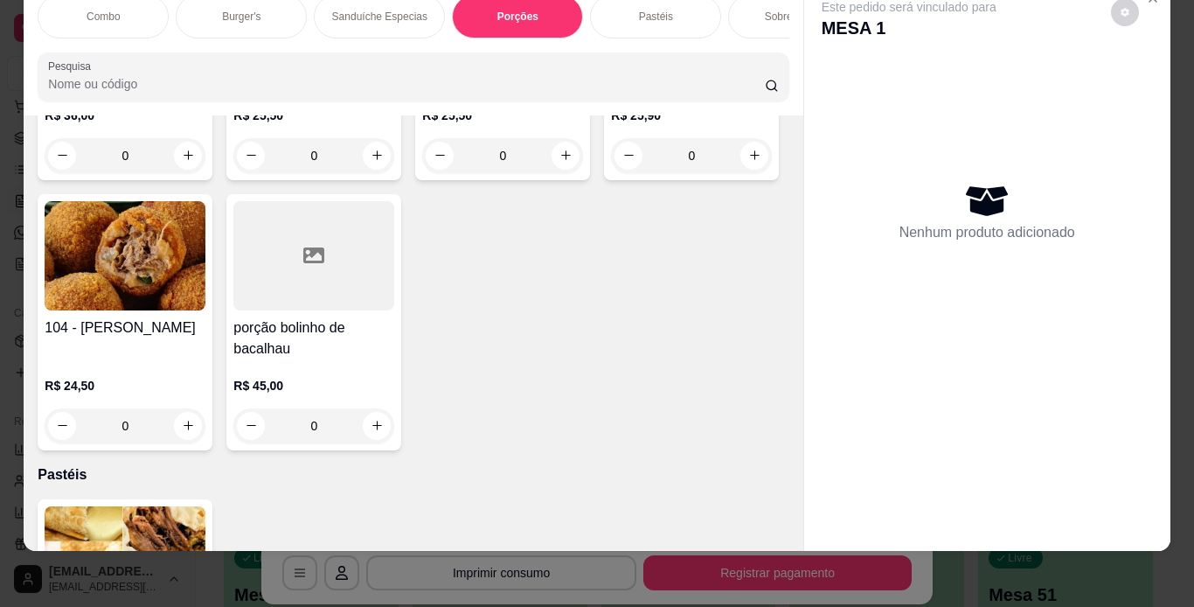
scroll to position [4254, 0]
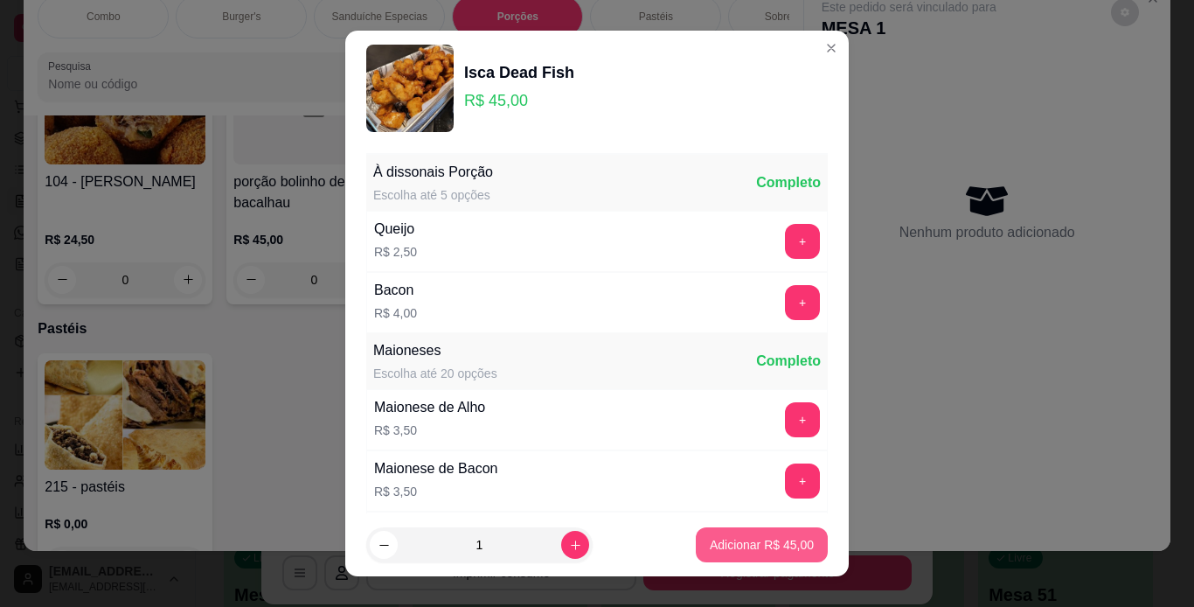
click at [775, 539] on p "Adicionar R$ 45,00" at bounding box center [762, 544] width 104 height 17
type input "1"
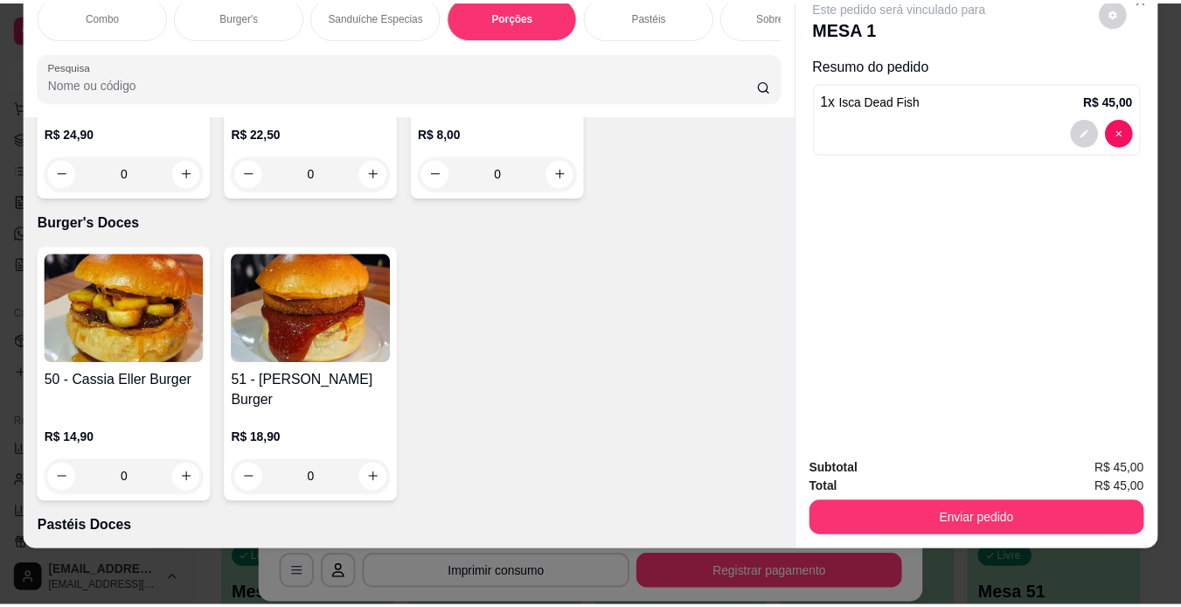
scroll to position [4954, 0]
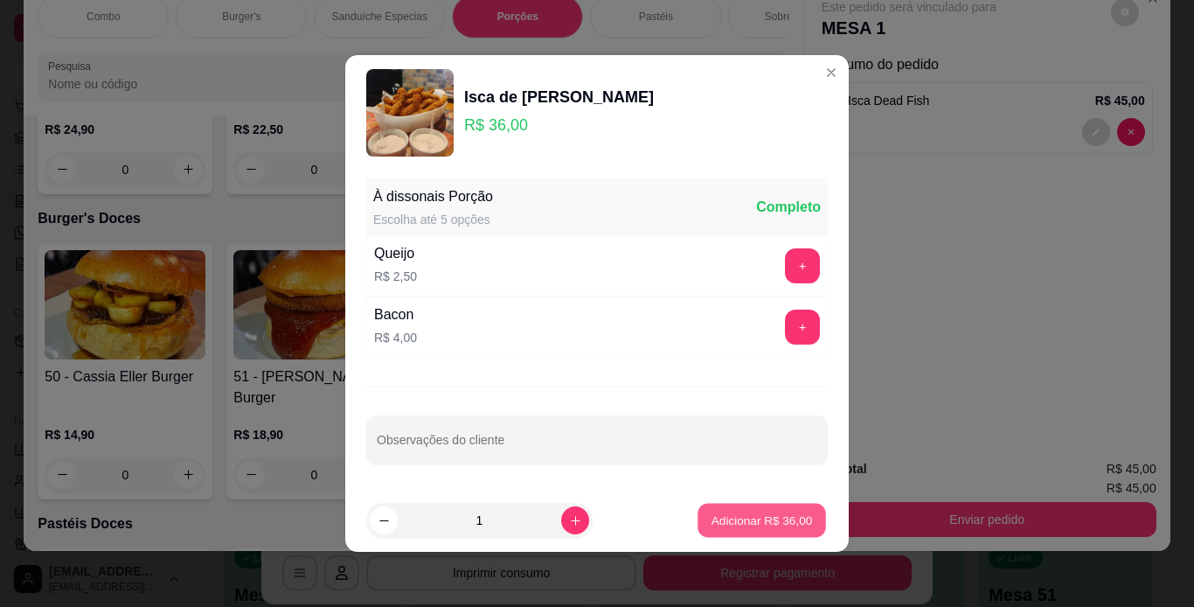
click at [768, 518] on p "Adicionar R$ 36,00" at bounding box center [762, 519] width 101 height 17
type input "1"
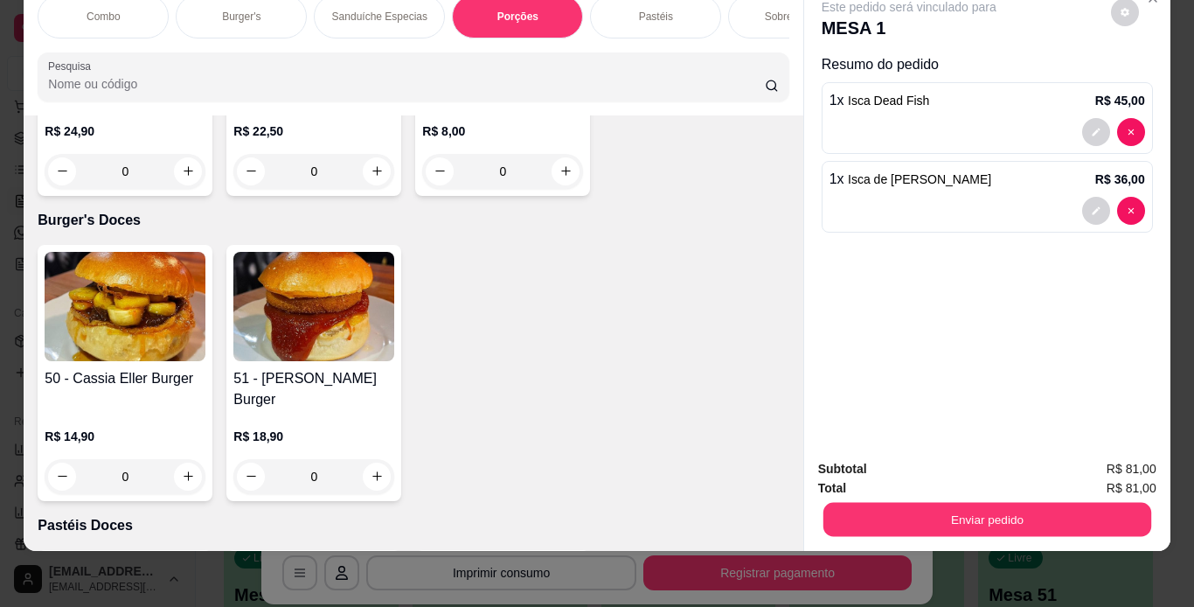
click at [837, 525] on div "Subtotal R$ 81,00 Total R$ 81,00 Enviar pedido" at bounding box center [987, 498] width 366 height 106
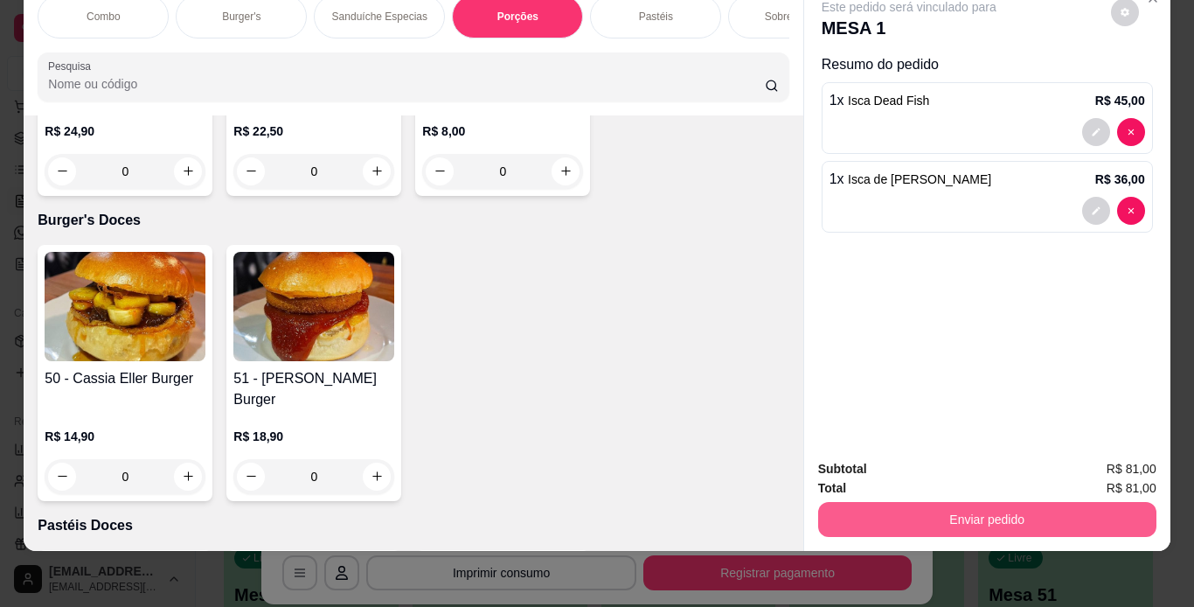
click at [840, 506] on button "Enviar pedido" at bounding box center [987, 519] width 338 height 35
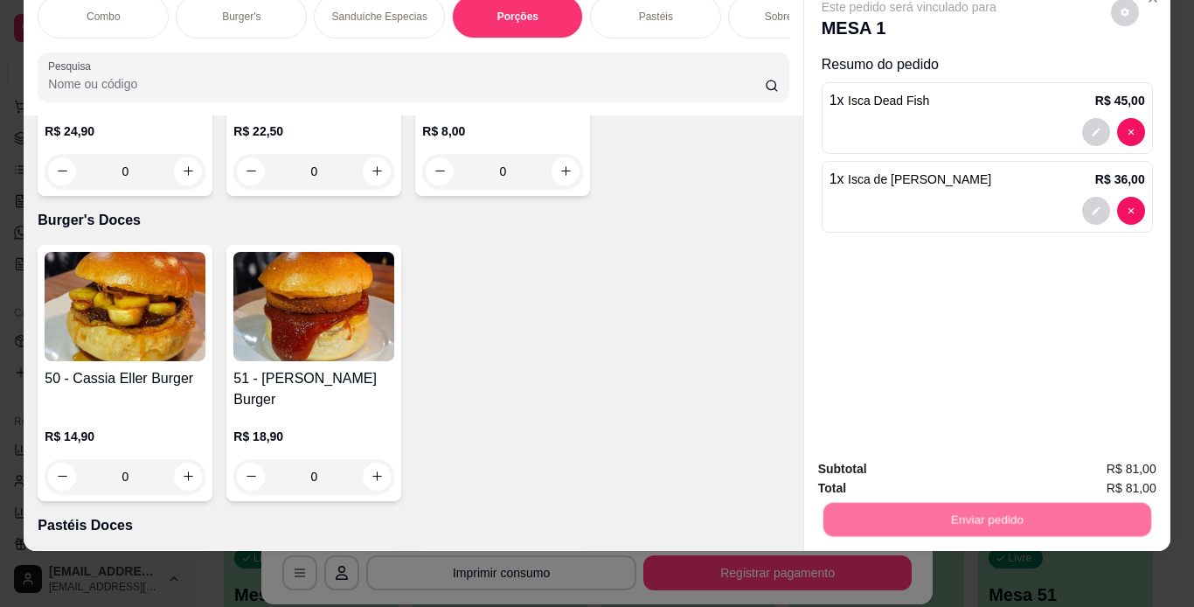
click at [852, 479] on button "Não registrar e enviar pedido" at bounding box center [929, 463] width 182 height 33
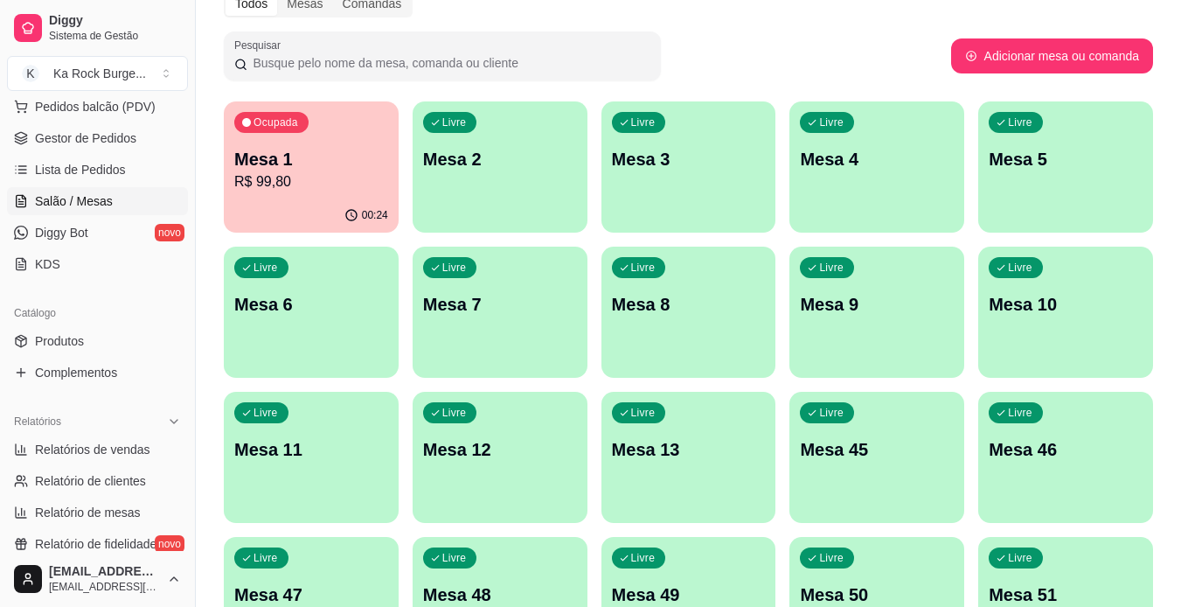
click at [94, 324] on div "Catálogo" at bounding box center [97, 313] width 181 height 28
click at [94, 331] on link "Produtos" at bounding box center [97, 341] width 181 height 28
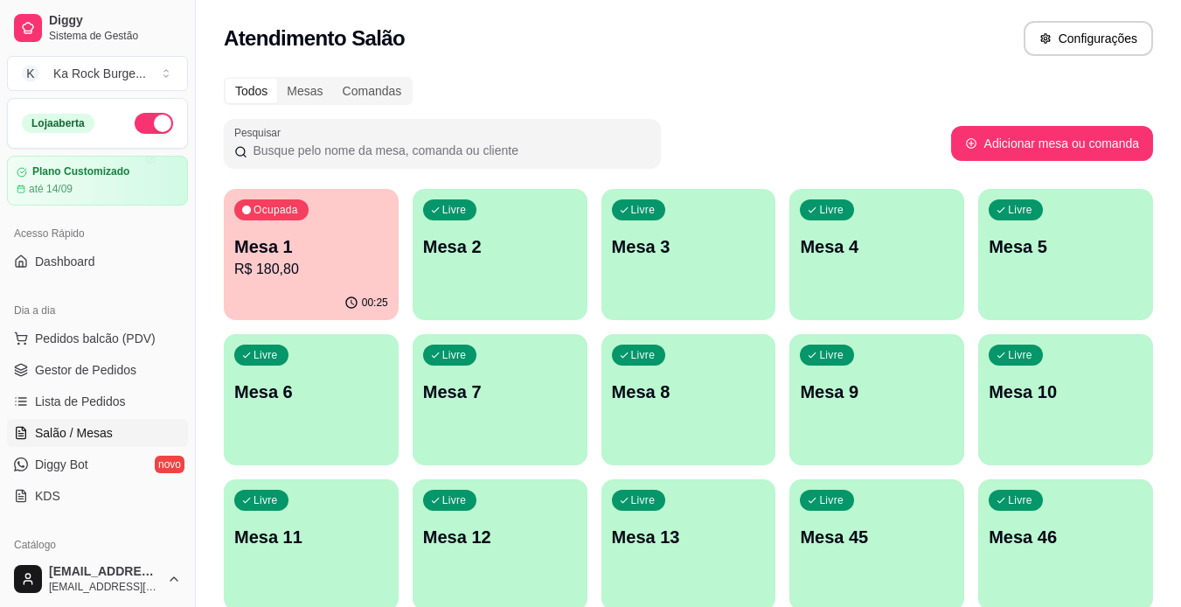
click at [1071, 238] on p "Mesa 5" at bounding box center [1066, 246] width 154 height 24
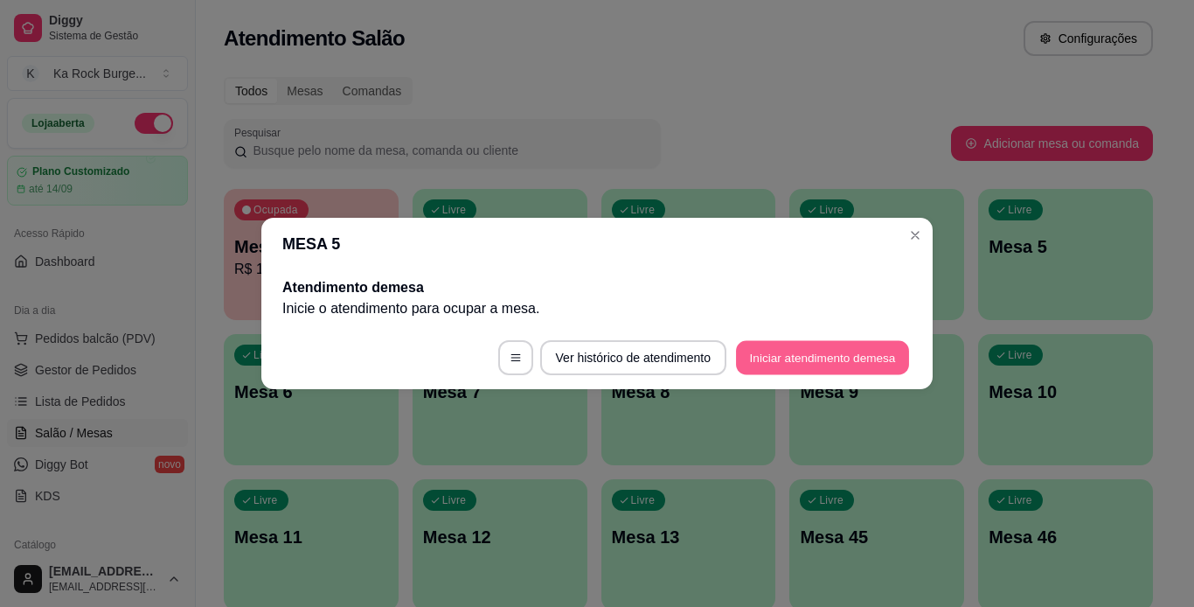
click at [885, 345] on button "Iniciar atendimento de mesa" at bounding box center [822, 358] width 173 height 34
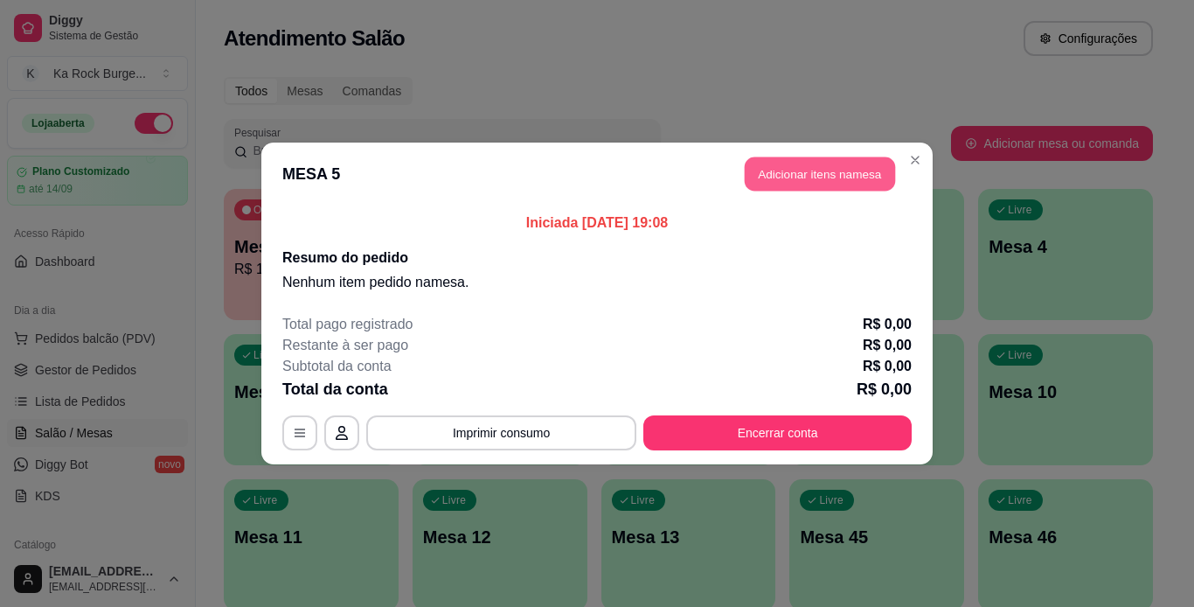
click at [859, 178] on button "Adicionar itens na mesa" at bounding box center [820, 174] width 150 height 34
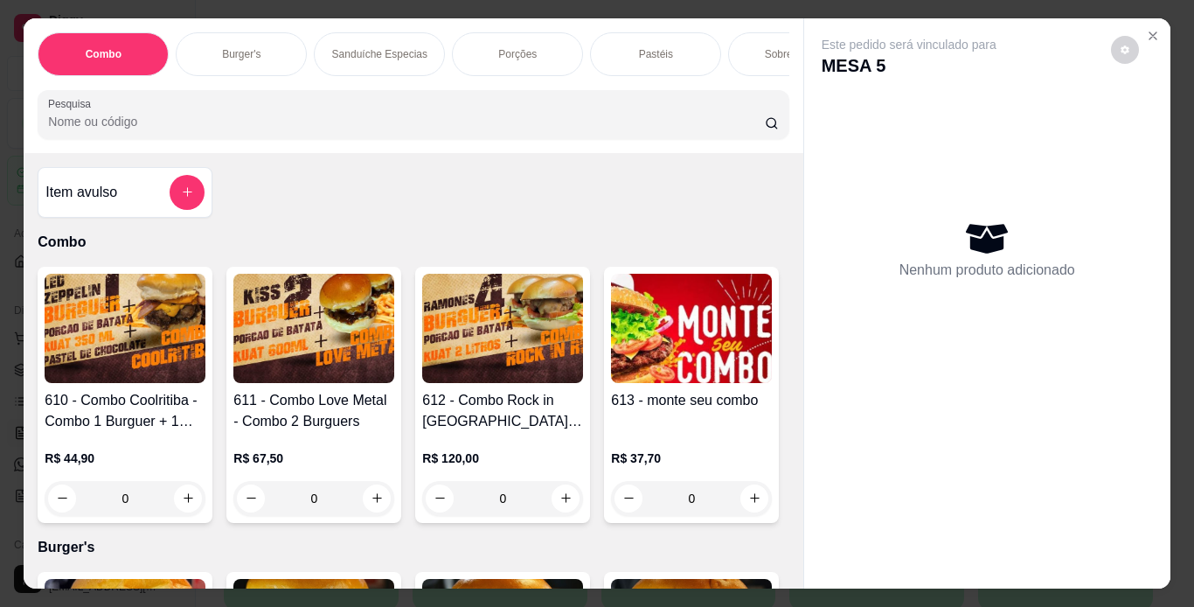
click at [522, 57] on div "Porções" at bounding box center [517, 54] width 131 height 44
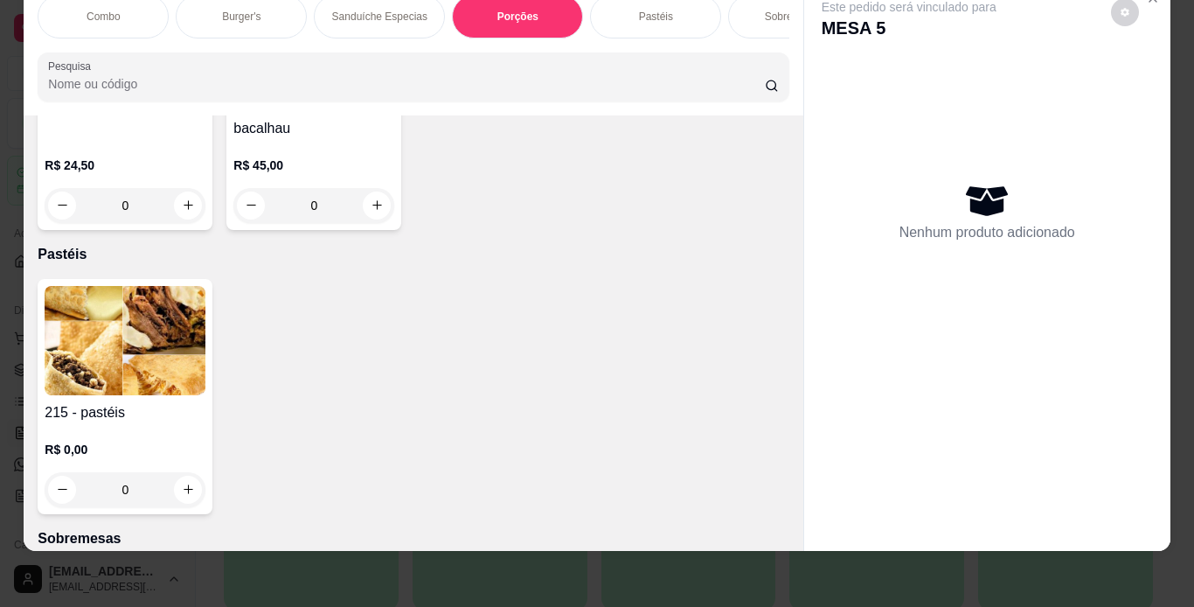
scroll to position [4412, 0]
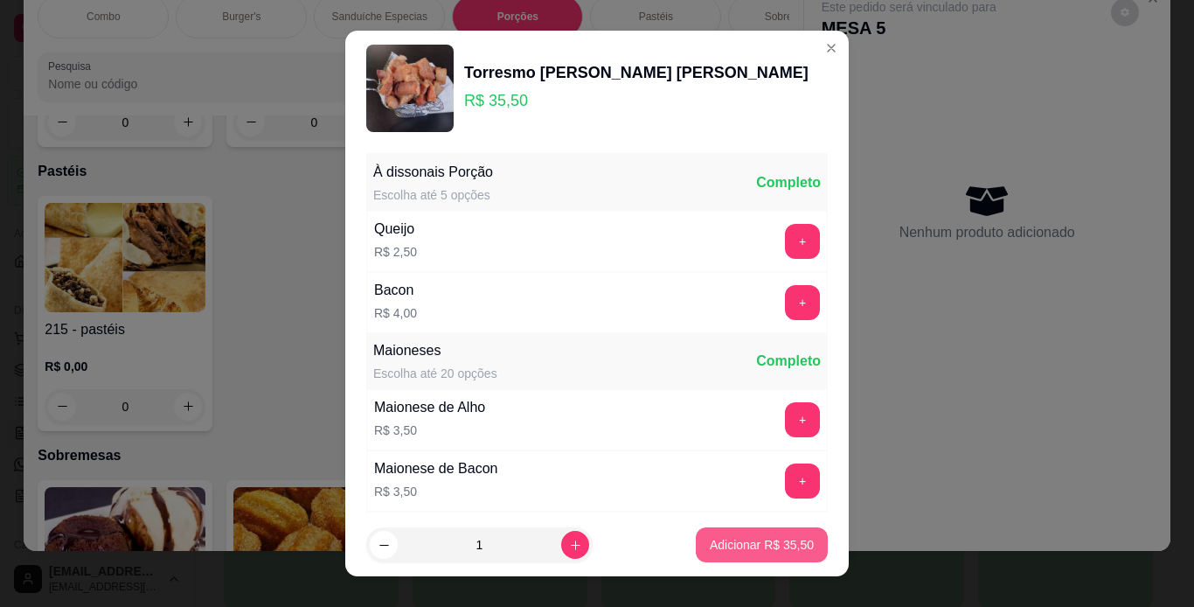
click at [713, 542] on p "Adicionar R$ 35,50" at bounding box center [762, 544] width 104 height 17
type input "1"
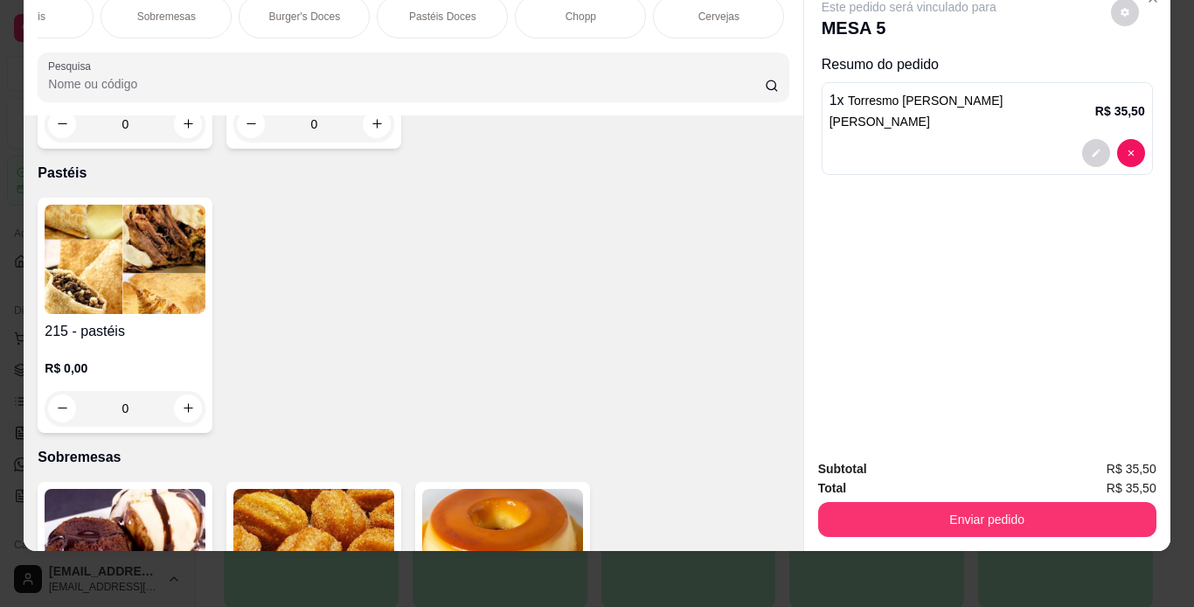
scroll to position [0, 629]
click at [601, 17] on div "Chopp" at bounding box center [578, 17] width 131 height 44
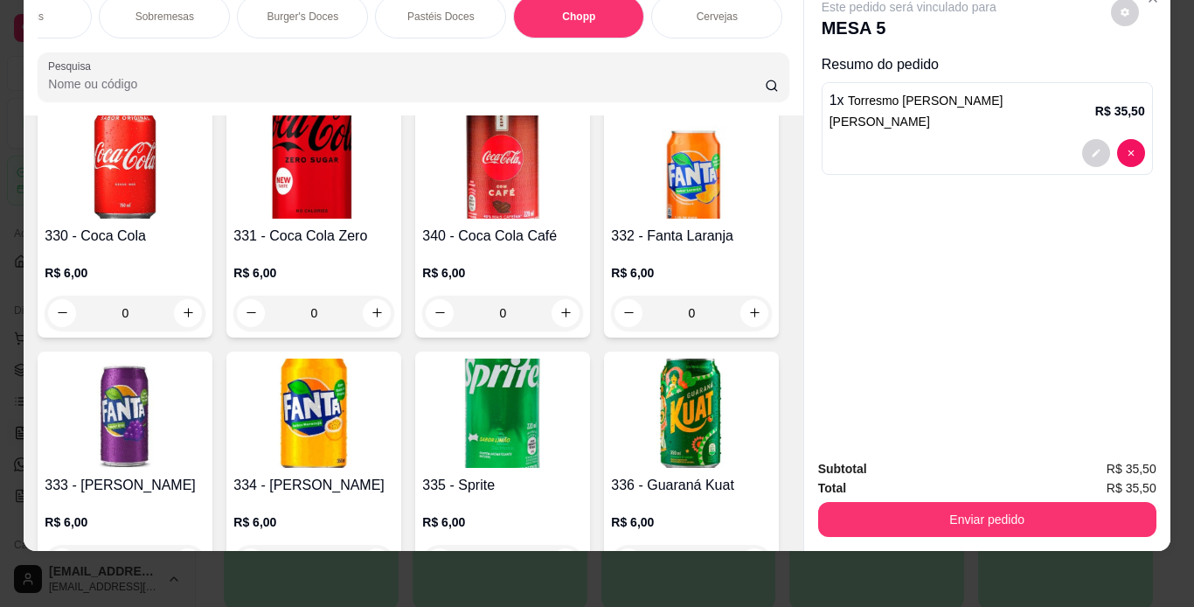
scroll to position [7191, 0]
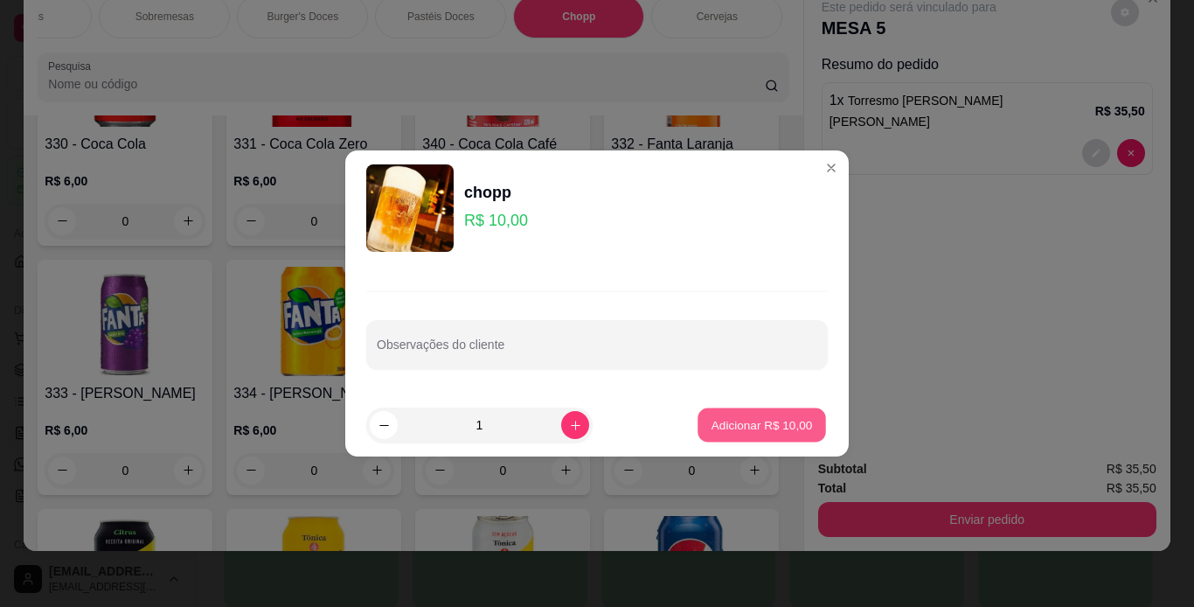
click at [797, 417] on p "Adicionar R$ 10,00" at bounding box center [762, 424] width 101 height 17
type input "1"
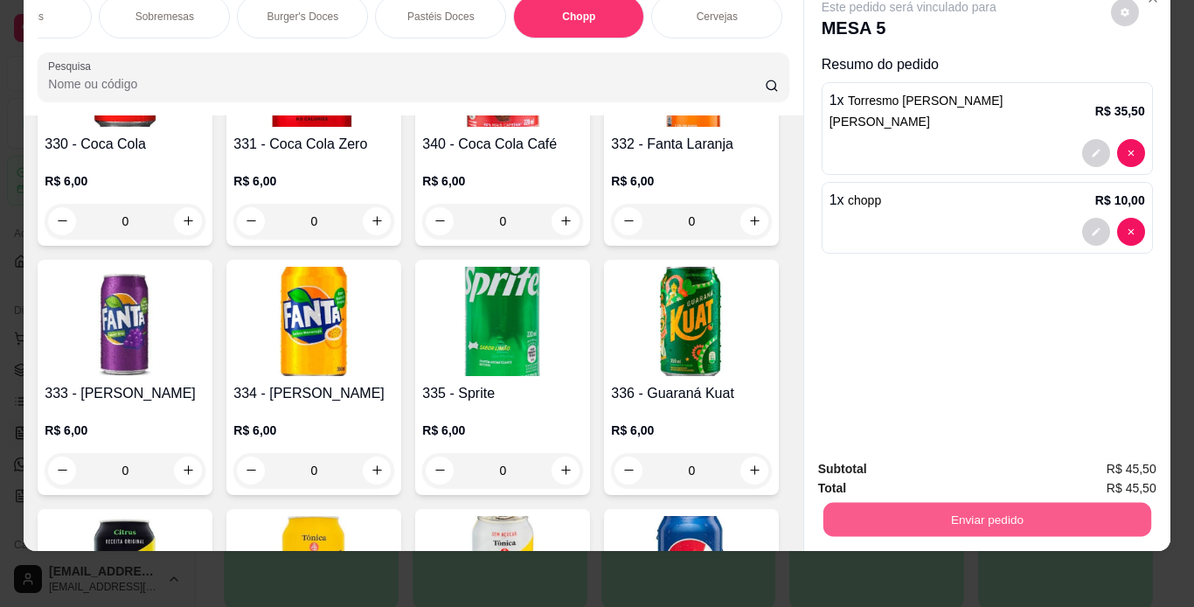
click at [906, 503] on button "Enviar pedido" at bounding box center [987, 520] width 328 height 34
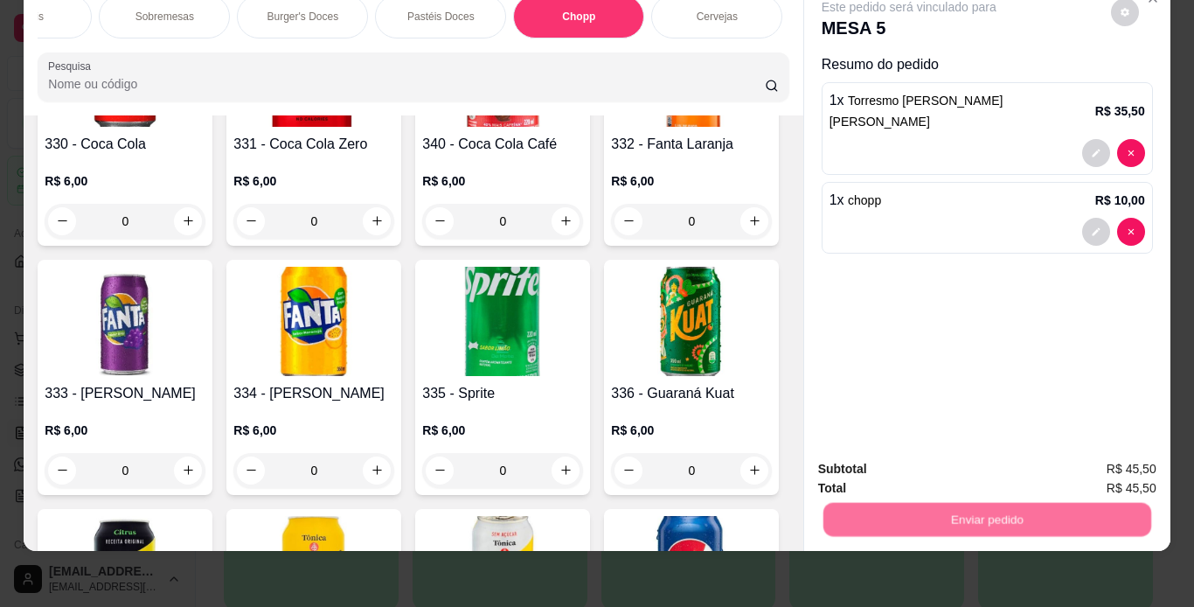
click at [920, 469] on button "Não registrar e enviar pedido" at bounding box center [929, 463] width 177 height 32
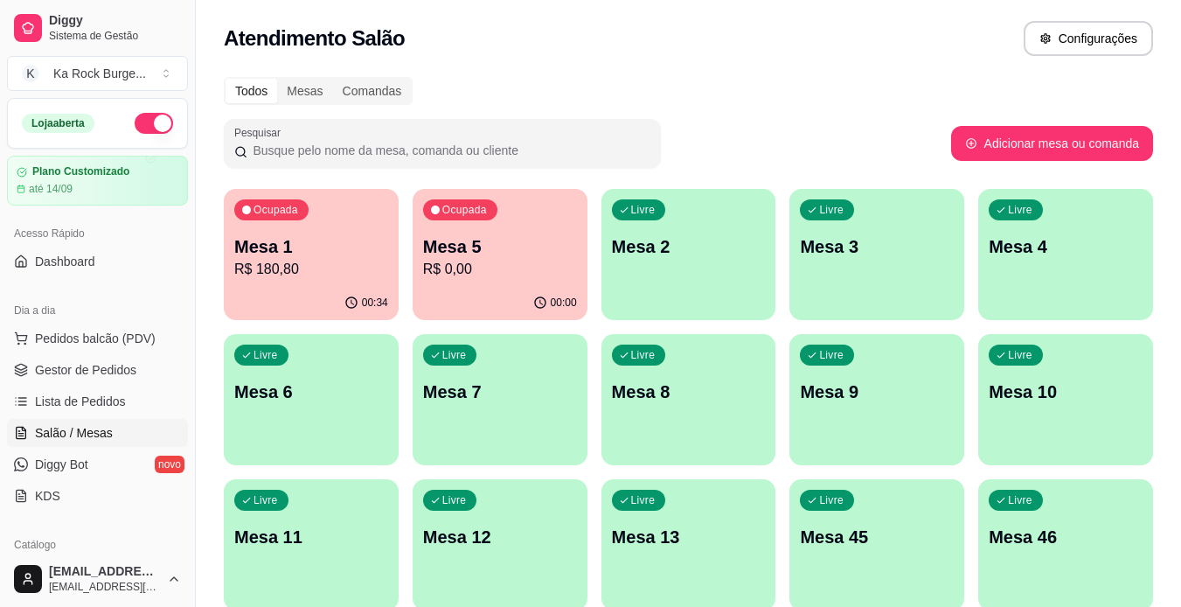
click at [321, 289] on div "00:34" at bounding box center [311, 303] width 175 height 34
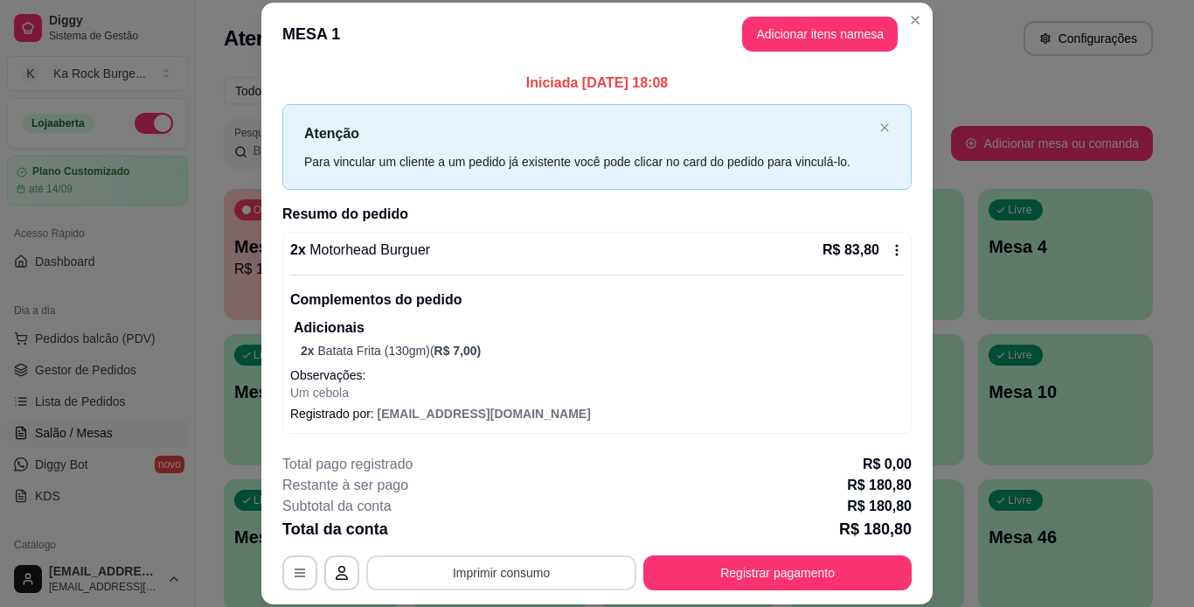
click at [530, 574] on button "Imprimir consumo" at bounding box center [501, 572] width 270 height 35
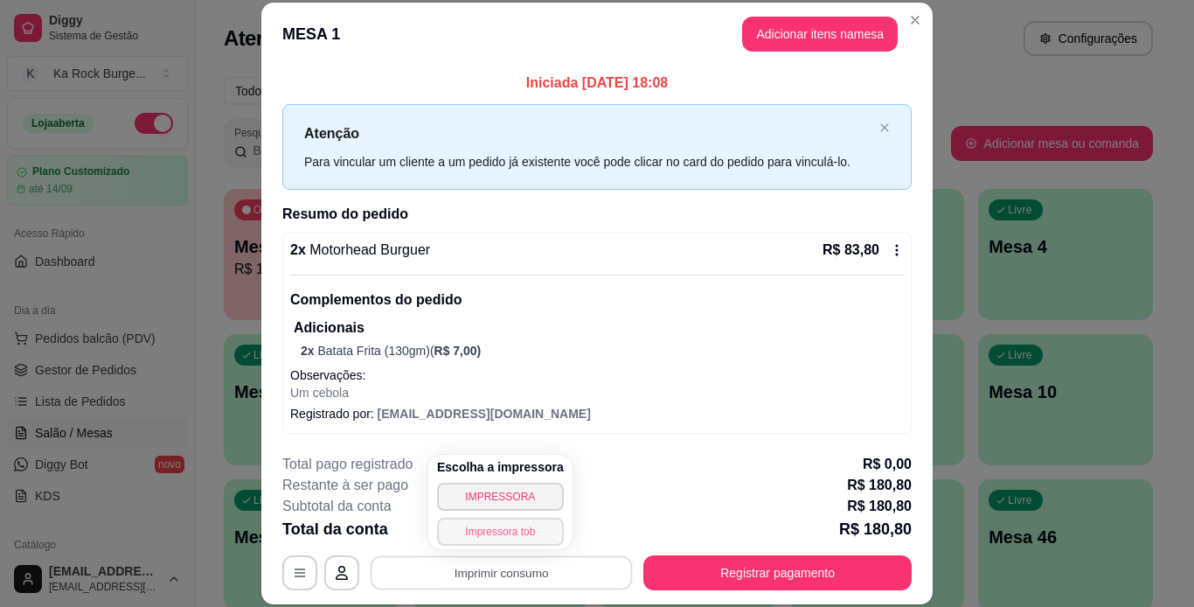
click at [514, 521] on button "Impressora tob" at bounding box center [500, 532] width 127 height 28
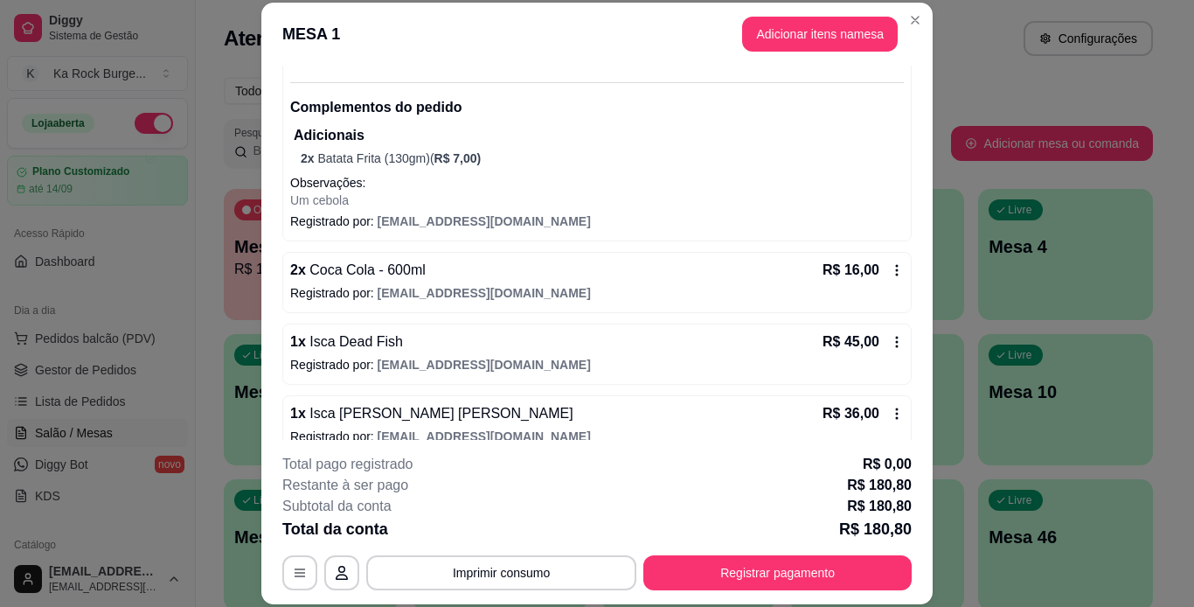
scroll to position [216, 0]
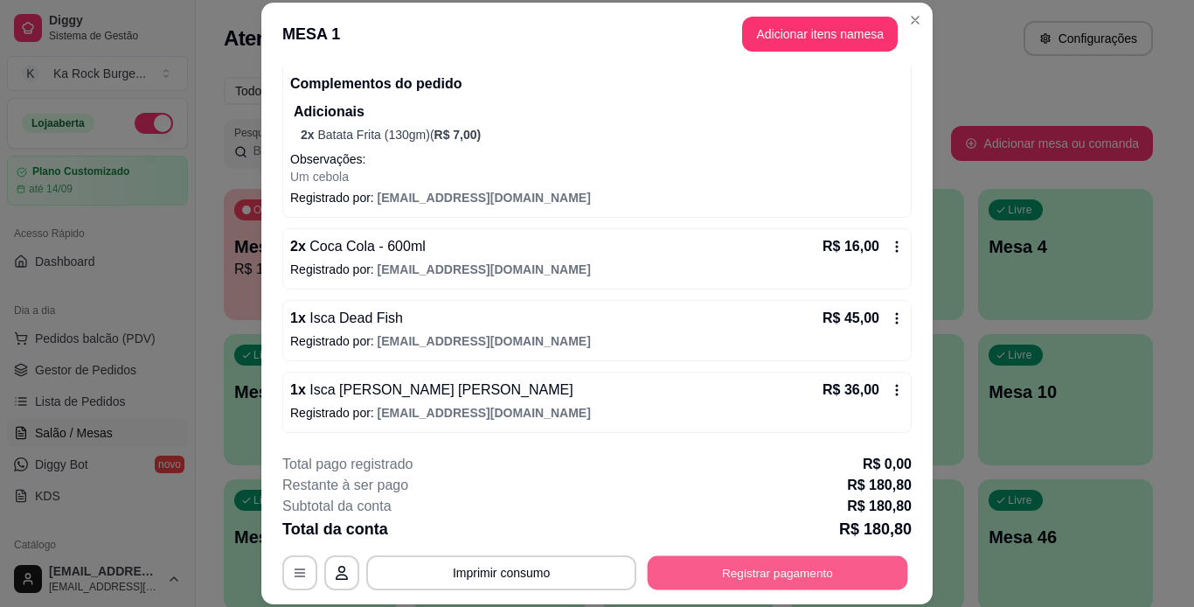
click at [772, 567] on button "Registrar pagamento" at bounding box center [778, 572] width 261 height 34
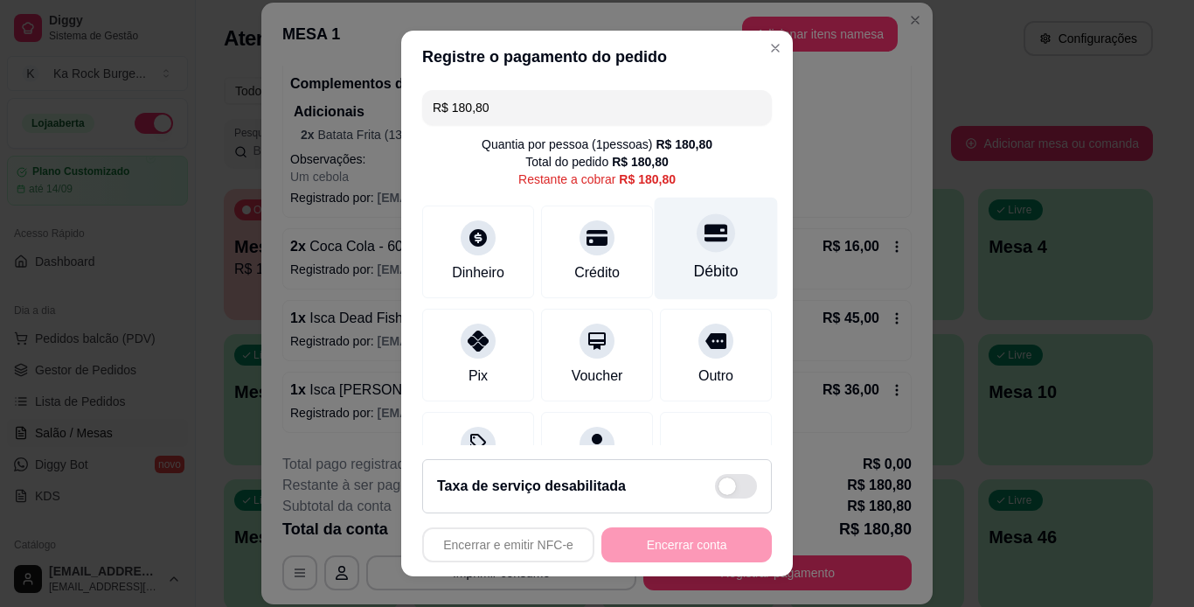
click at [694, 261] on div "Débito" at bounding box center [716, 271] width 45 height 23
type input "R$ 0,00"
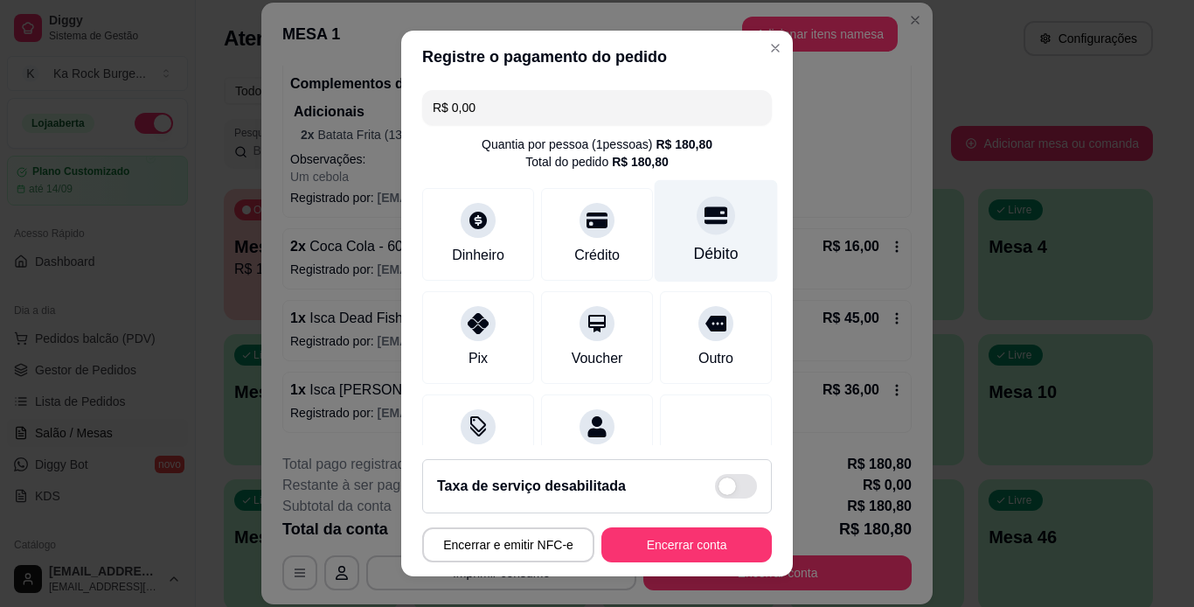
click at [704, 274] on div "Débito" at bounding box center [716, 230] width 123 height 102
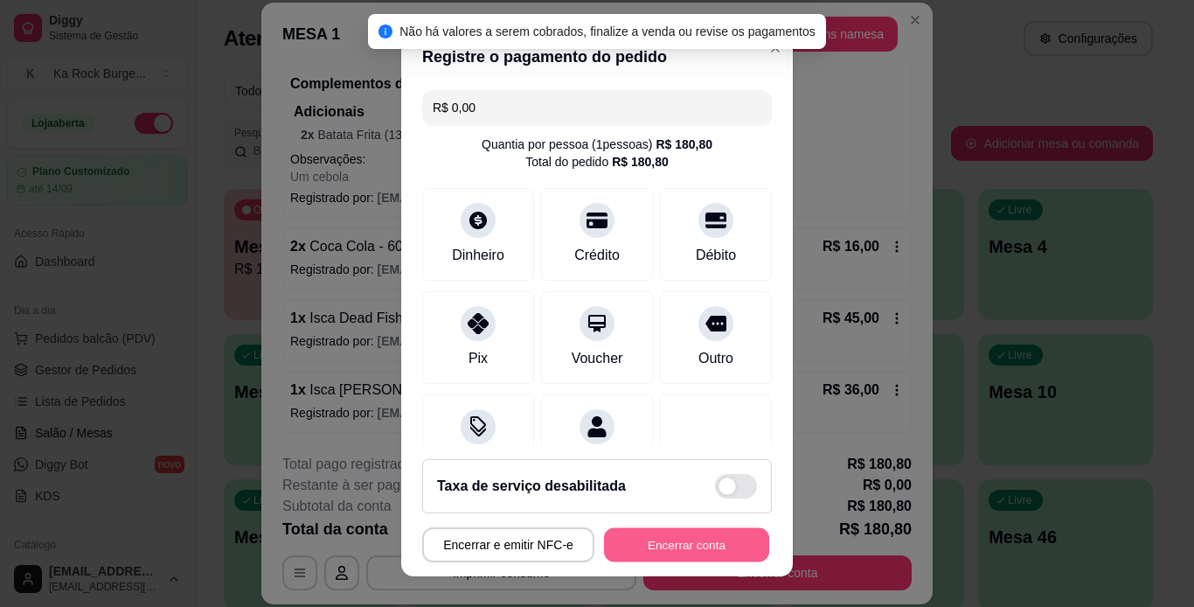
click at [681, 546] on button "Encerrar conta" at bounding box center [686, 545] width 165 height 34
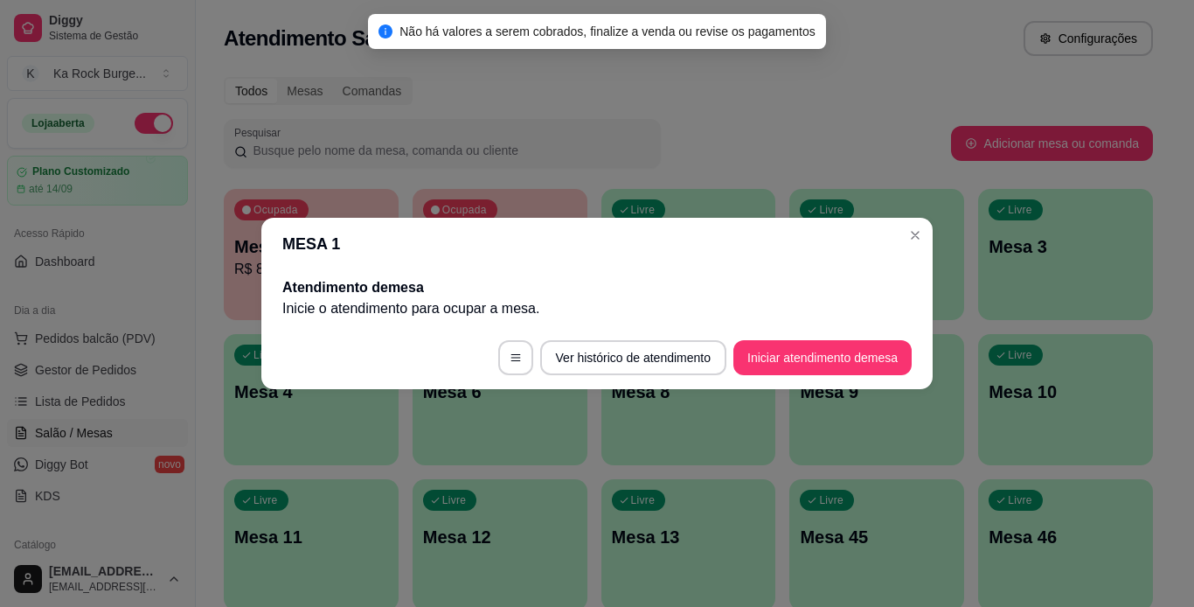
scroll to position [0, 0]
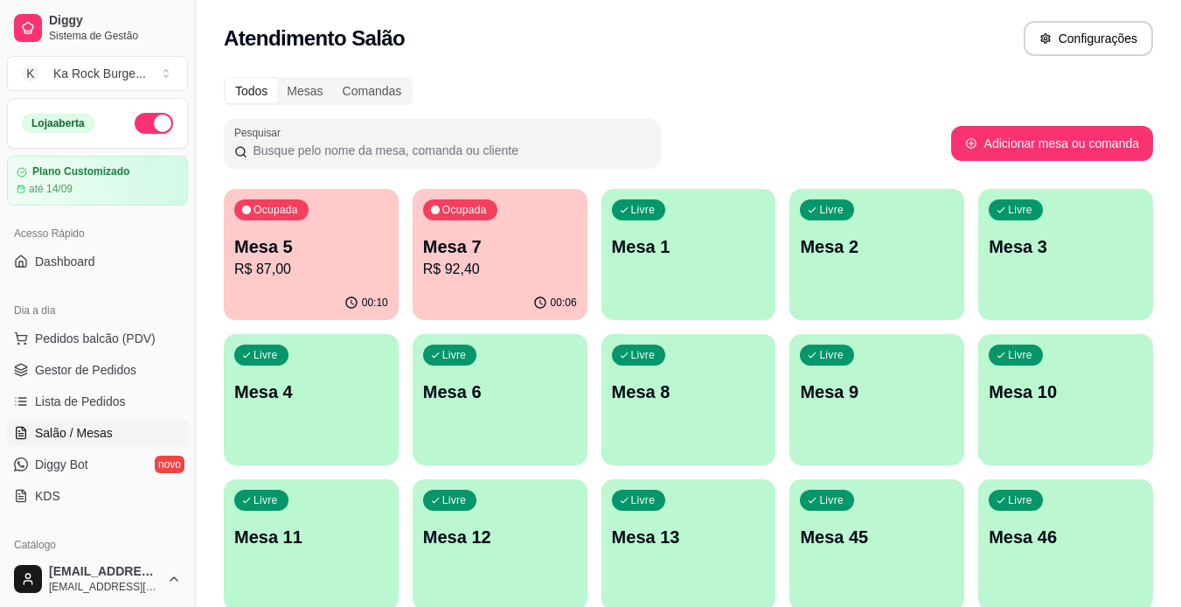
click at [339, 297] on div "00:10" at bounding box center [311, 303] width 175 height 34
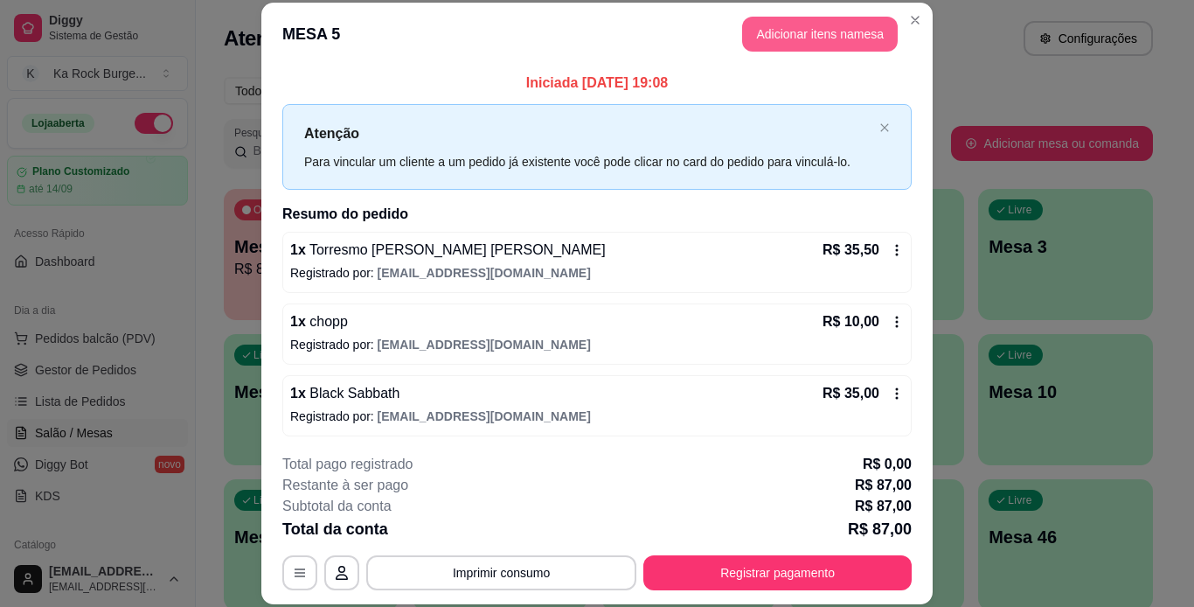
click at [794, 30] on button "Adicionar itens na mesa" at bounding box center [820, 34] width 156 height 35
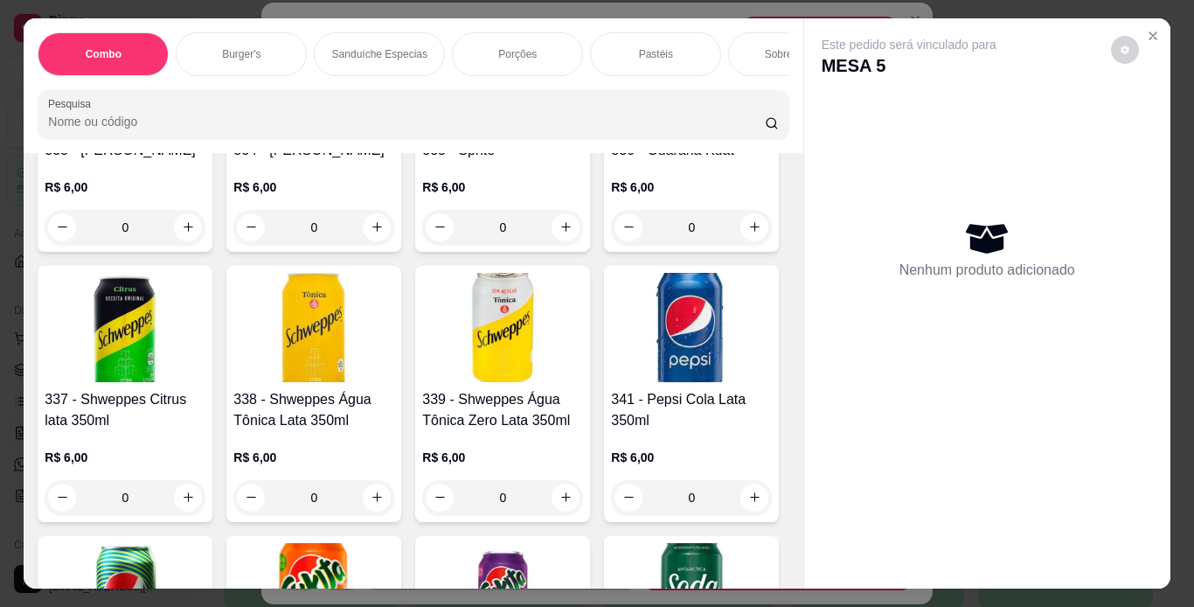
scroll to position [7511, 0]
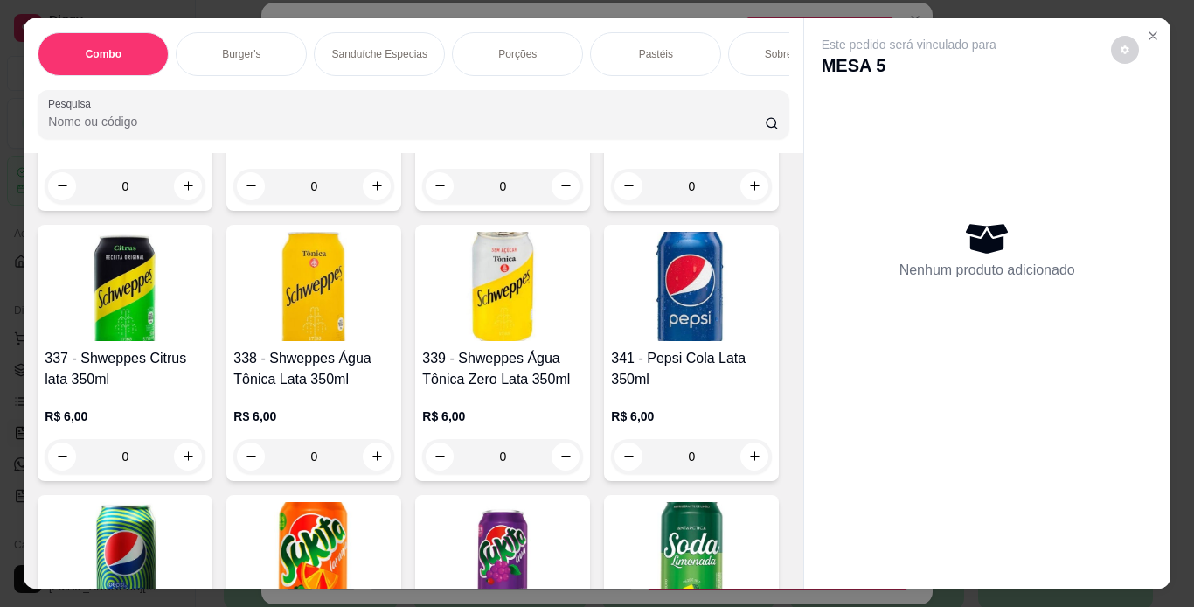
type input "1"
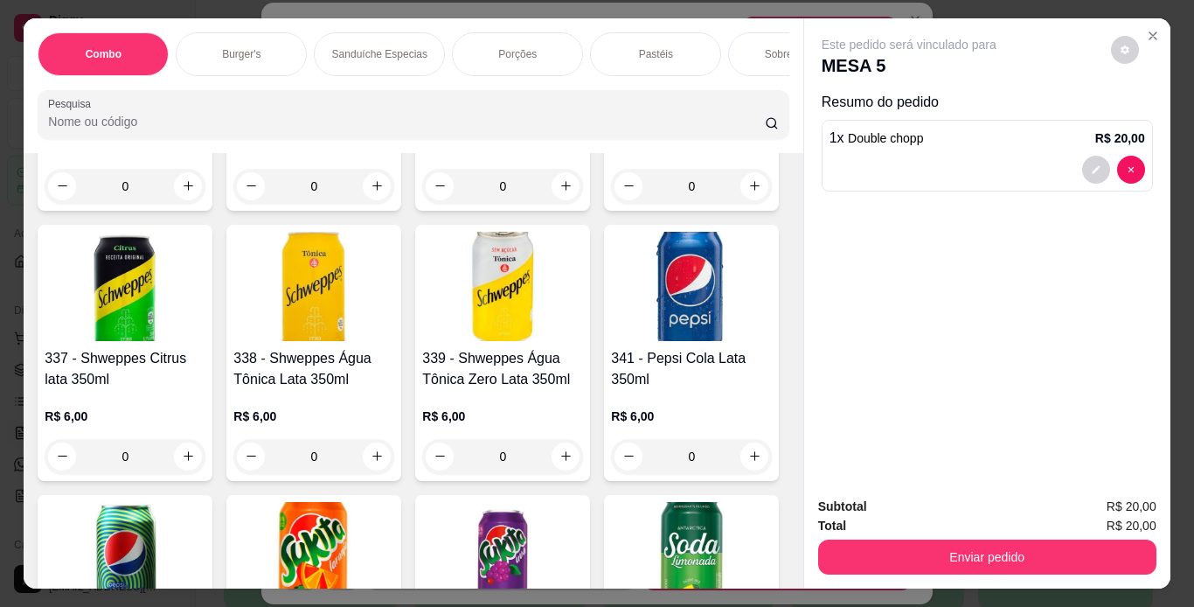
scroll to position [7512, 0]
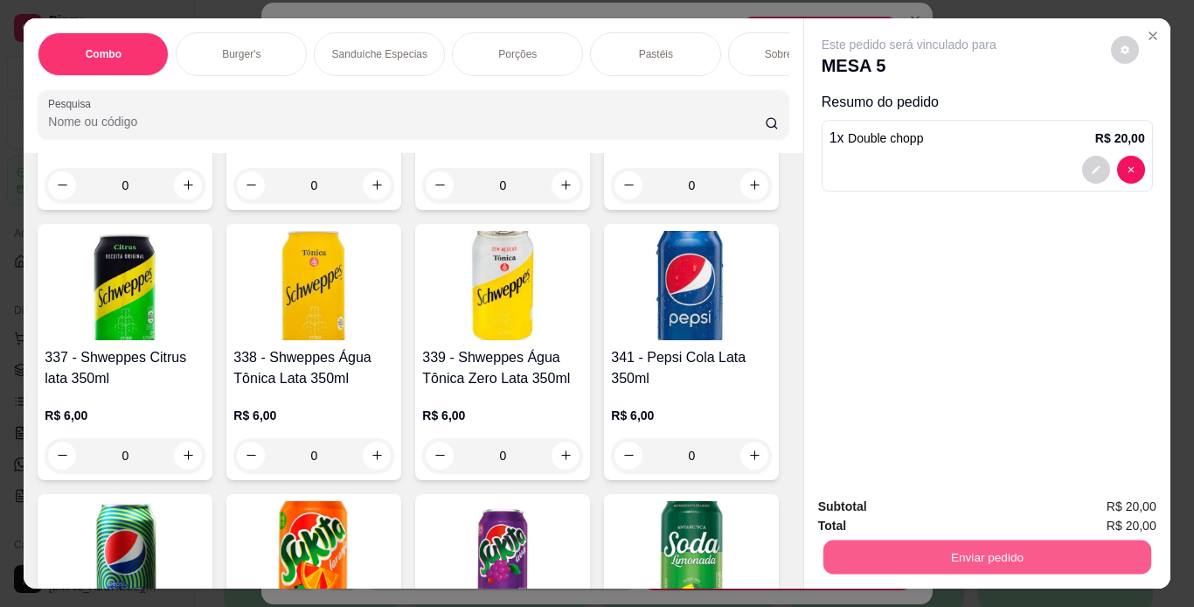
click at [848, 560] on button "Enviar pedido" at bounding box center [987, 557] width 328 height 34
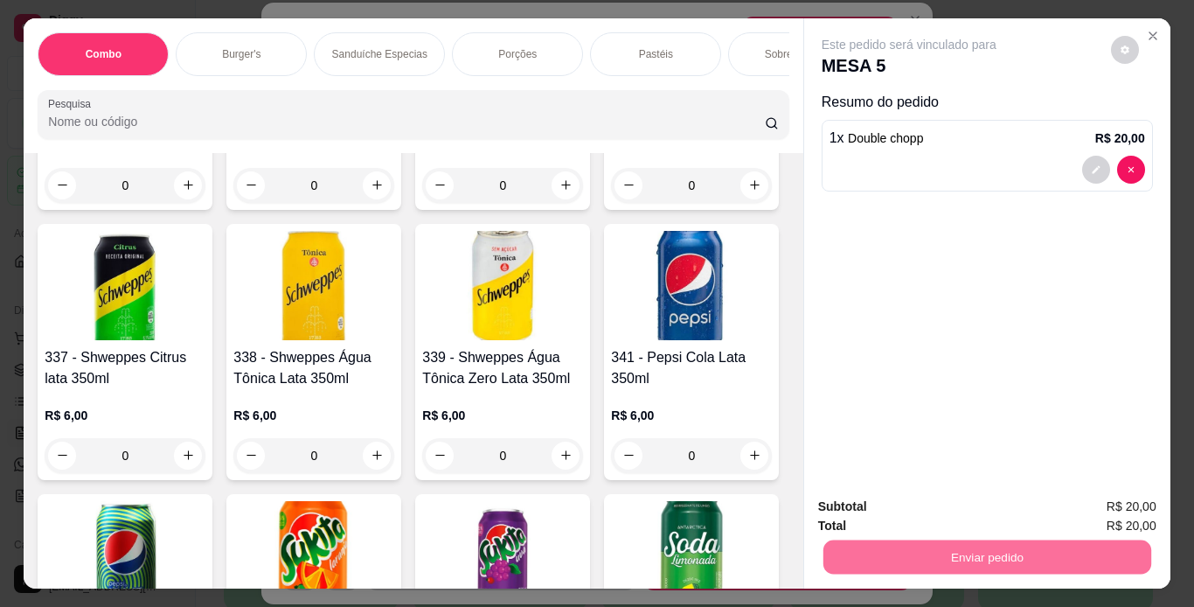
click at [971, 512] on button "Não registrar e enviar pedido" at bounding box center [929, 507] width 177 height 32
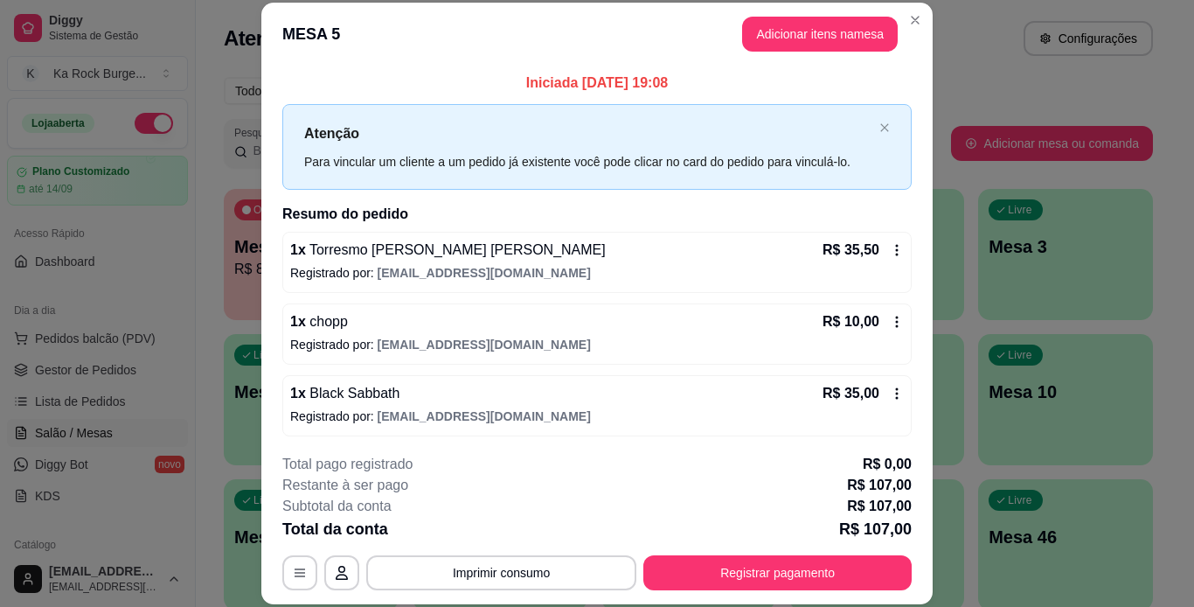
click at [890, 324] on icon at bounding box center [897, 322] width 14 height 14
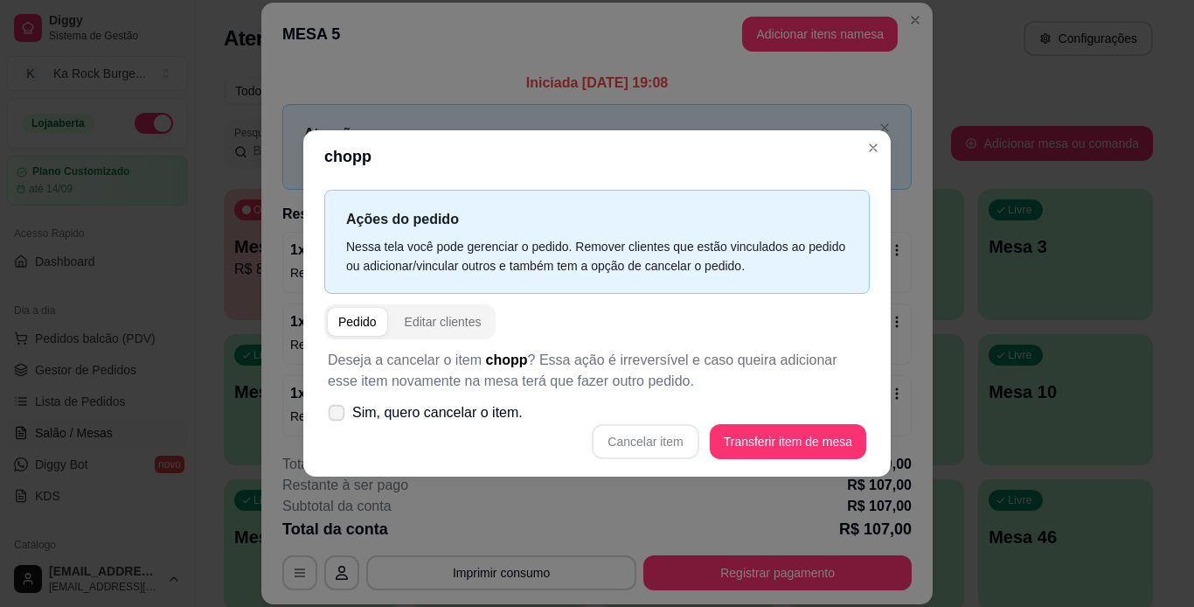
click at [334, 412] on icon at bounding box center [336, 412] width 13 height 10
click at [334, 416] on input "Sim, quero cancelar o item." at bounding box center [332, 421] width 11 height 11
checkbox input "true"
click at [650, 442] on button "Cancelar item" at bounding box center [646, 442] width 104 height 34
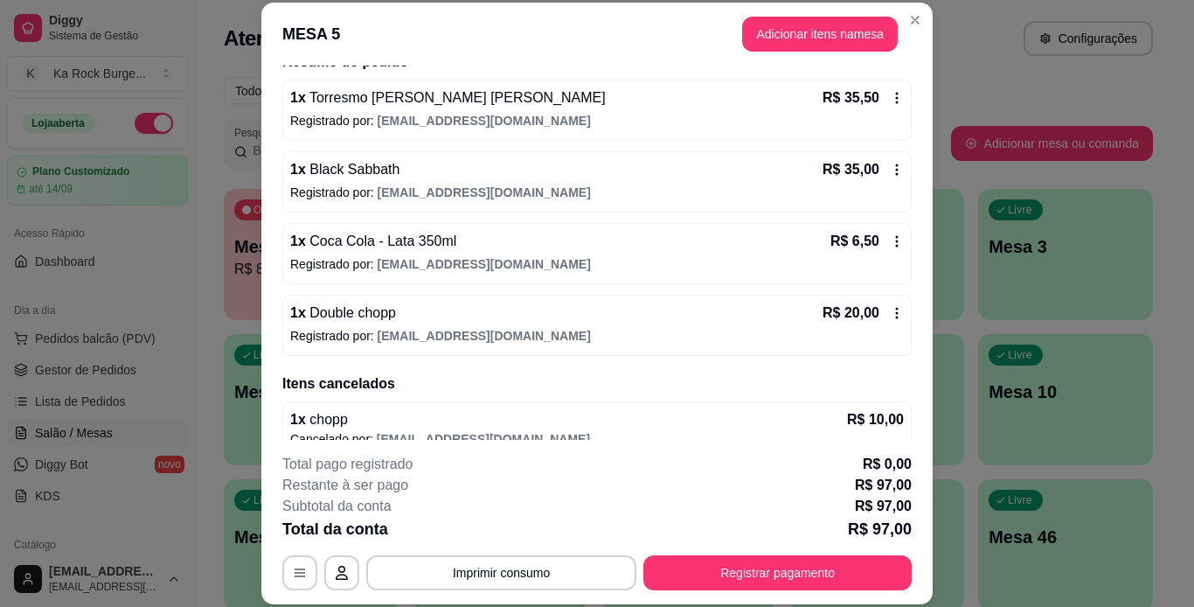
scroll to position [175, 0]
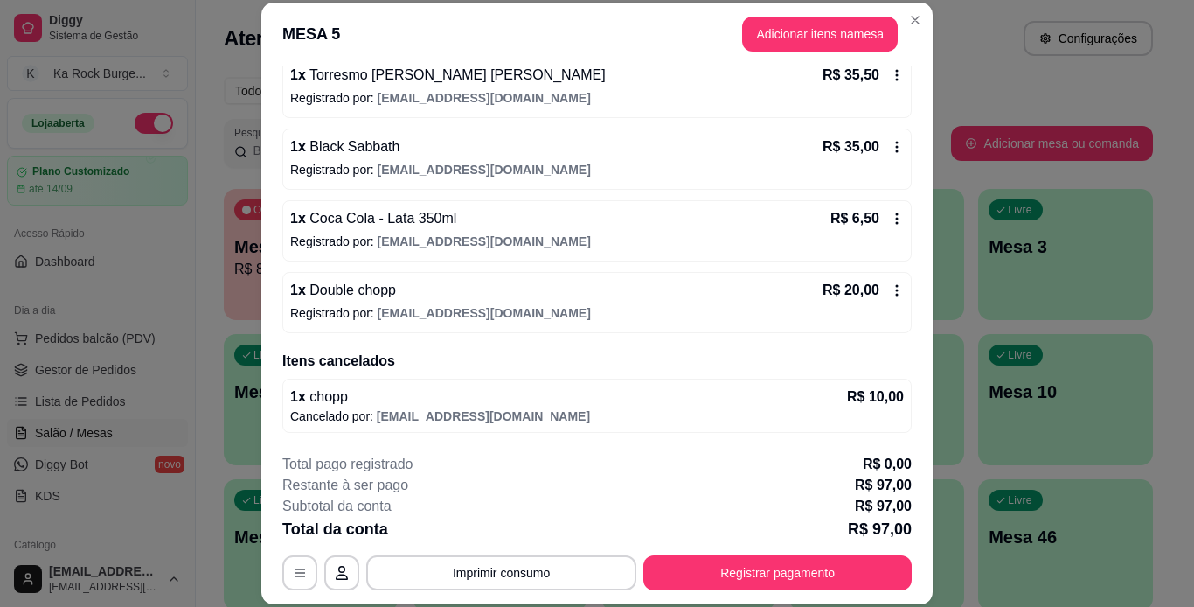
click at [847, 392] on p "R$ 10,00" at bounding box center [875, 396] width 57 height 21
click at [476, 410] on span "[EMAIL_ADDRESS][DOMAIN_NAME]" at bounding box center [483, 416] width 213 height 14
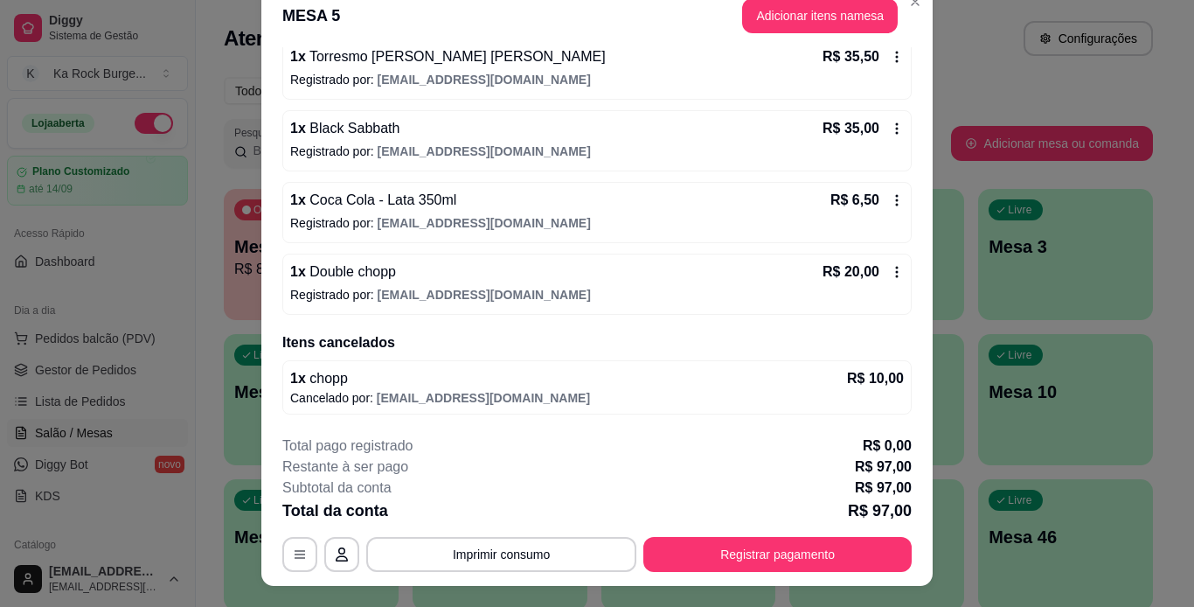
scroll to position [0, 0]
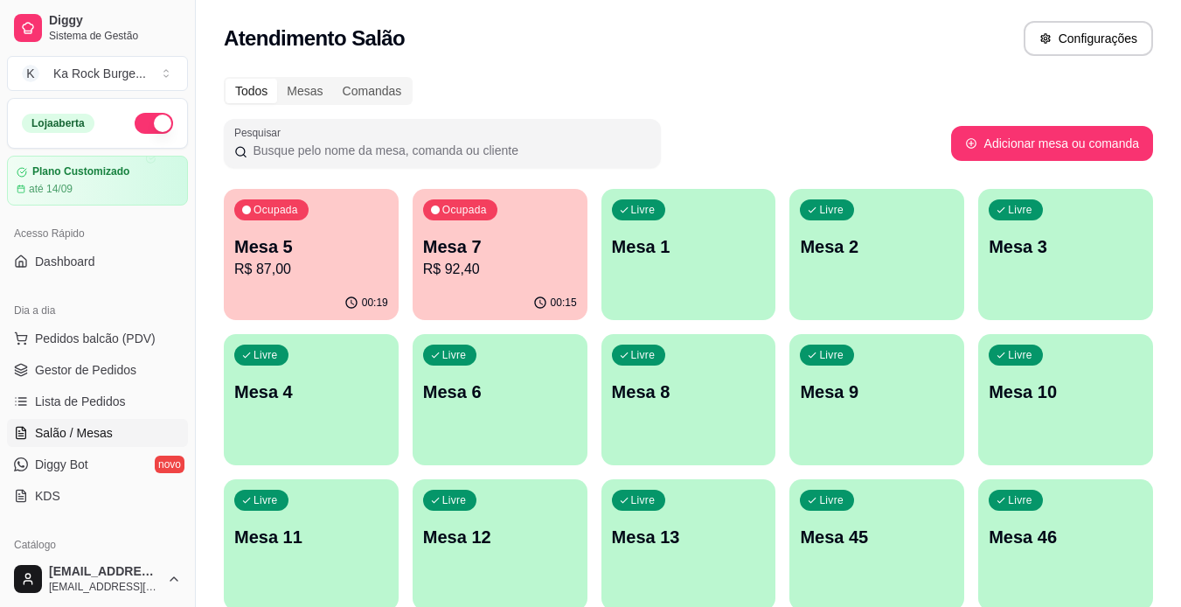
click at [357, 251] on p "Mesa 5" at bounding box center [311, 246] width 154 height 24
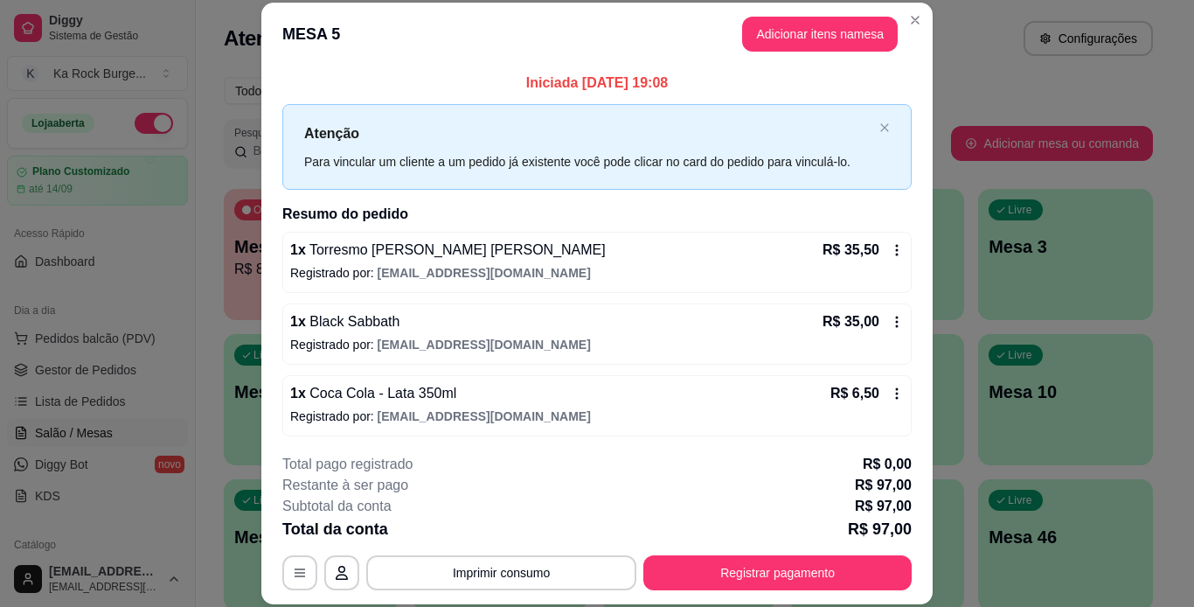
click at [775, 44] on button "Adicionar itens na mesa" at bounding box center [820, 34] width 156 height 35
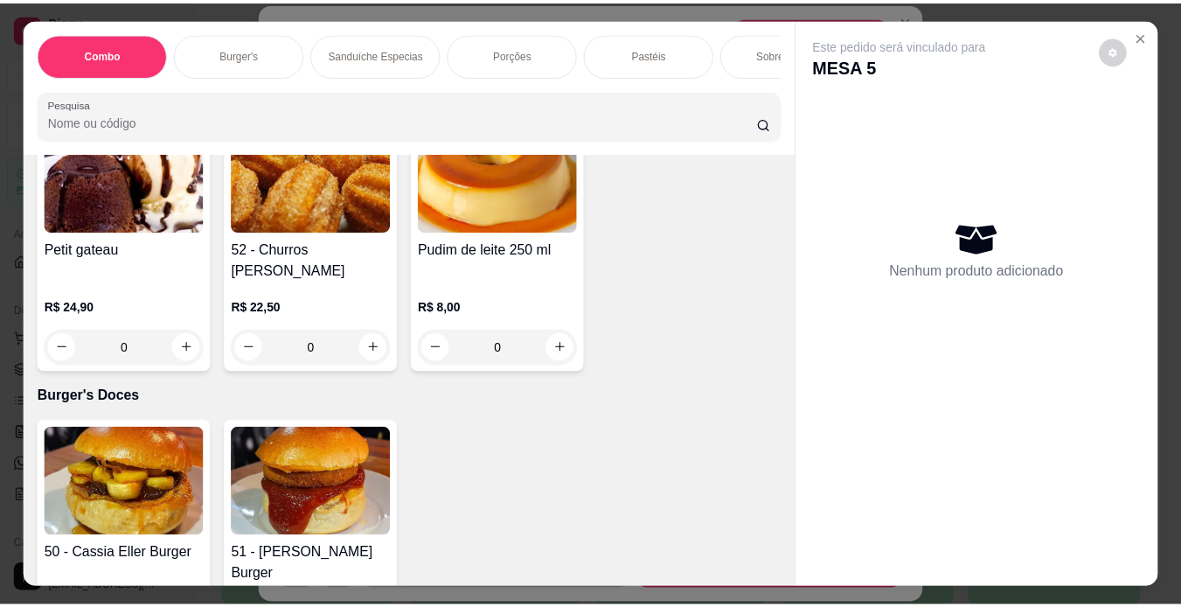
scroll to position [5184, 0]
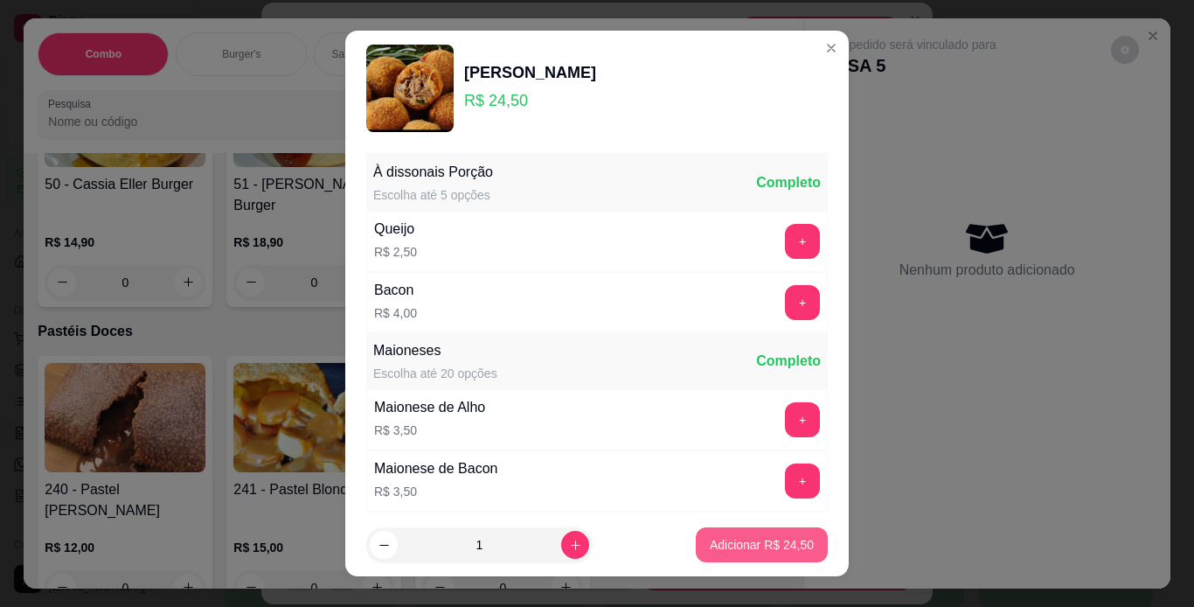
click at [727, 536] on p "Adicionar R$ 24,50" at bounding box center [762, 544] width 104 height 17
type input "1"
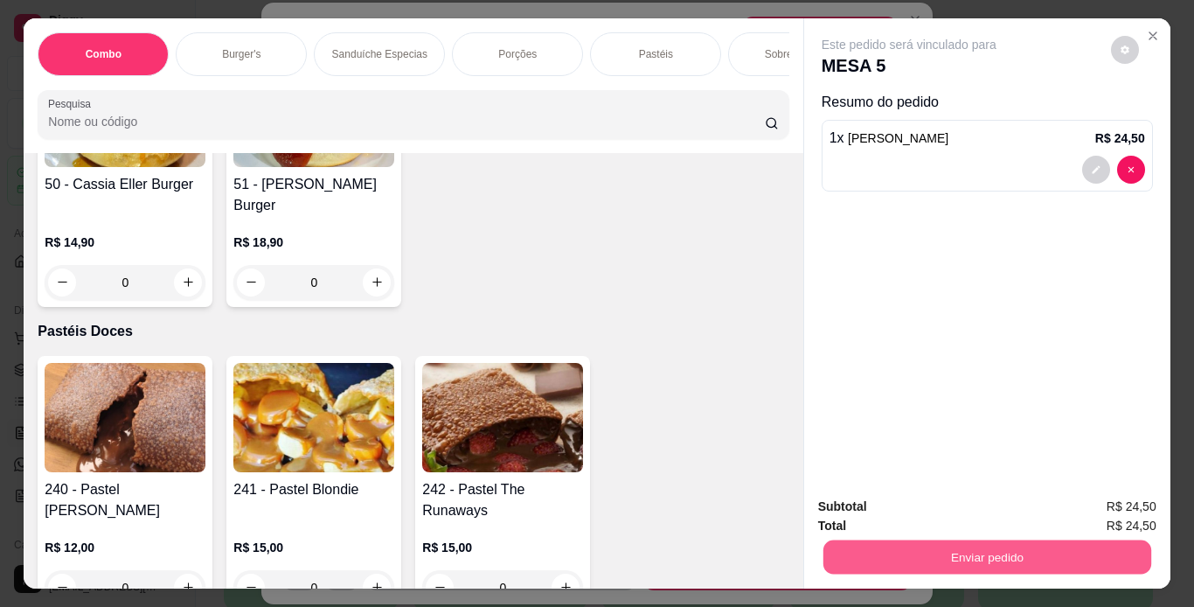
click at [857, 553] on button "Enviar pedido" at bounding box center [987, 557] width 328 height 34
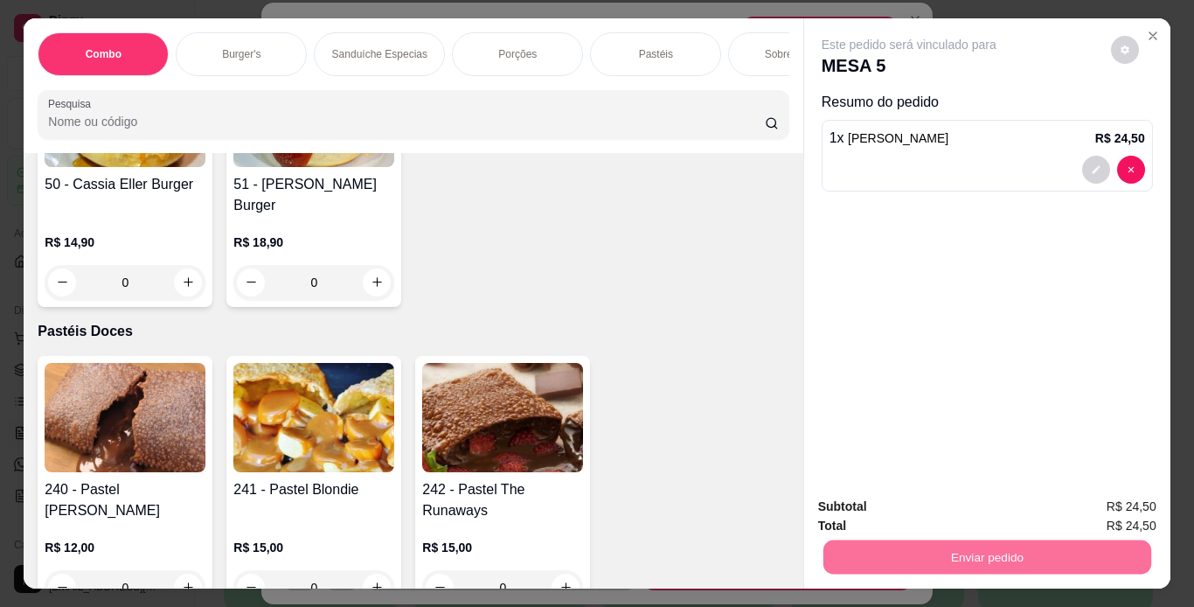
click at [882, 497] on button "Não registrar e enviar pedido" at bounding box center [929, 507] width 177 height 32
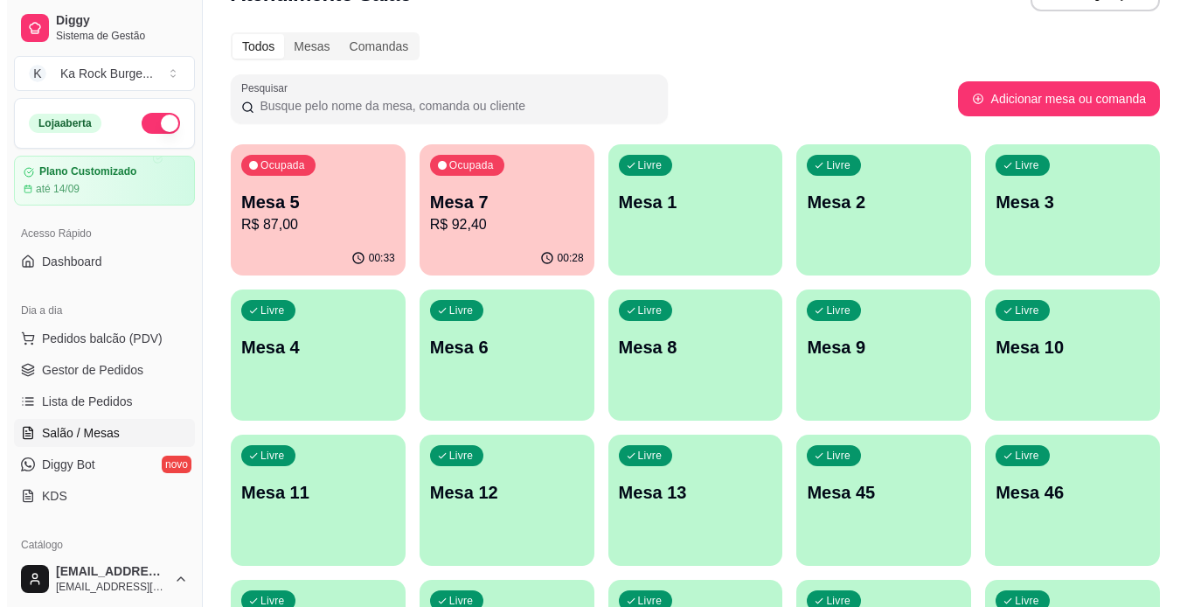
scroll to position [0, 0]
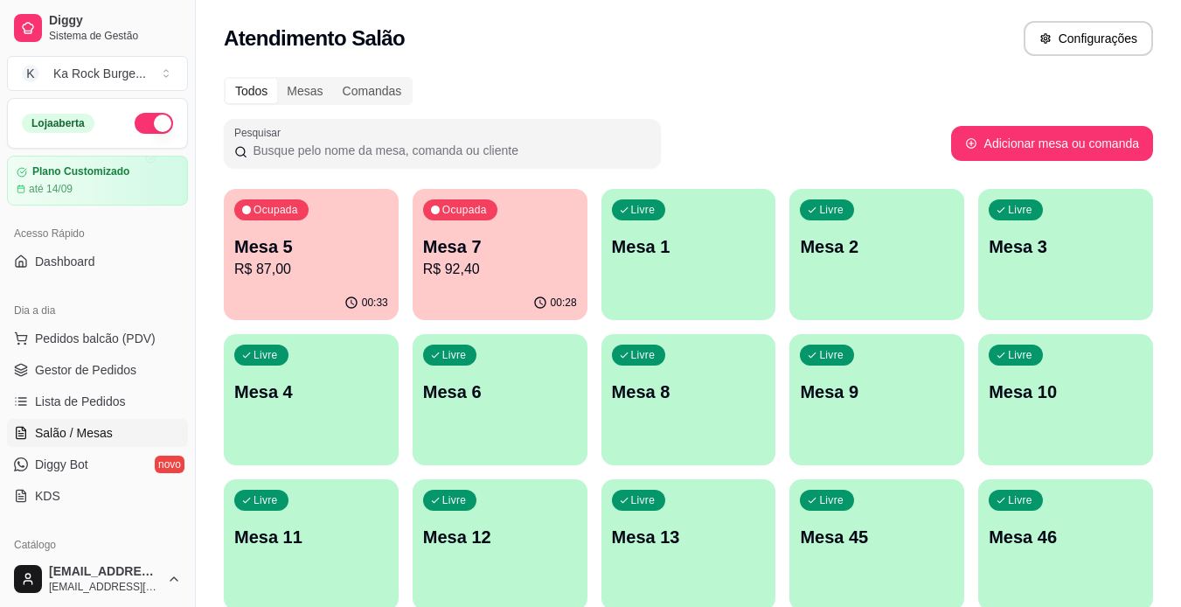
click at [340, 249] on p "Mesa 5" at bounding box center [311, 246] width 154 height 24
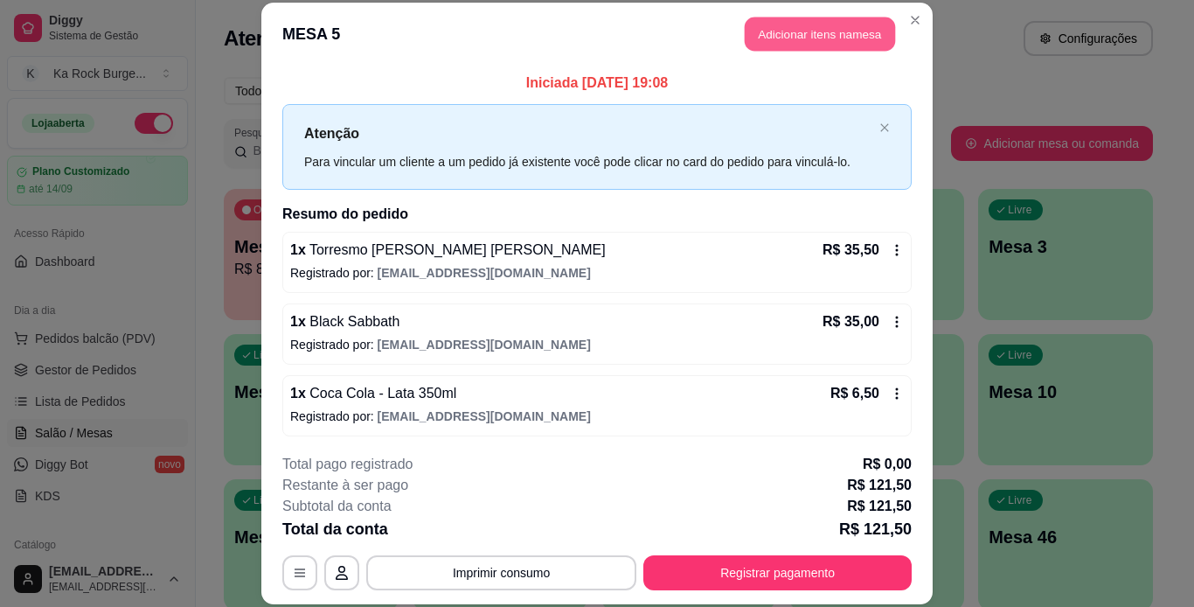
click at [791, 46] on button "Adicionar itens na mesa" at bounding box center [820, 34] width 150 height 34
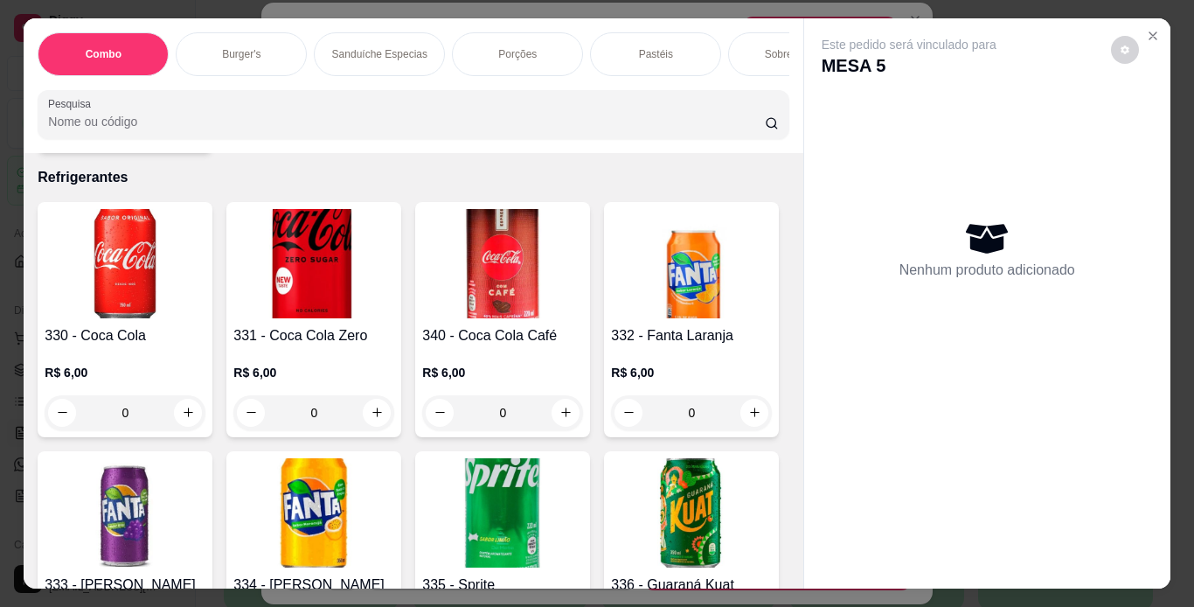
scroll to position [7405, 0]
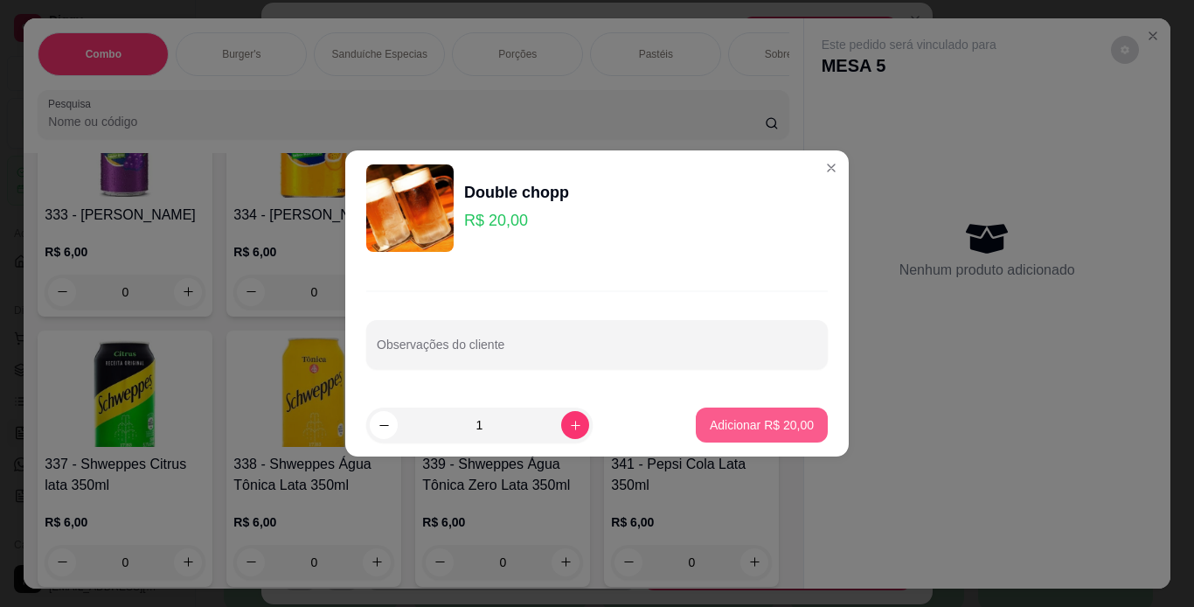
click at [762, 436] on button "Adicionar R$ 20,00" at bounding box center [762, 424] width 132 height 35
type input "1"
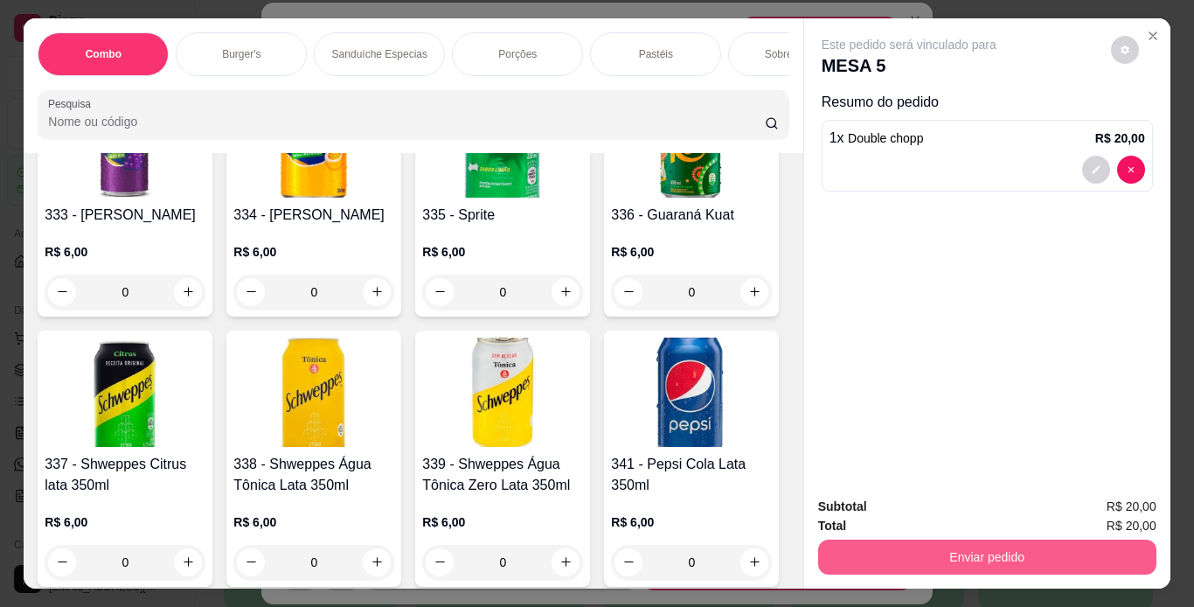
click at [840, 552] on button "Enviar pedido" at bounding box center [987, 556] width 338 height 35
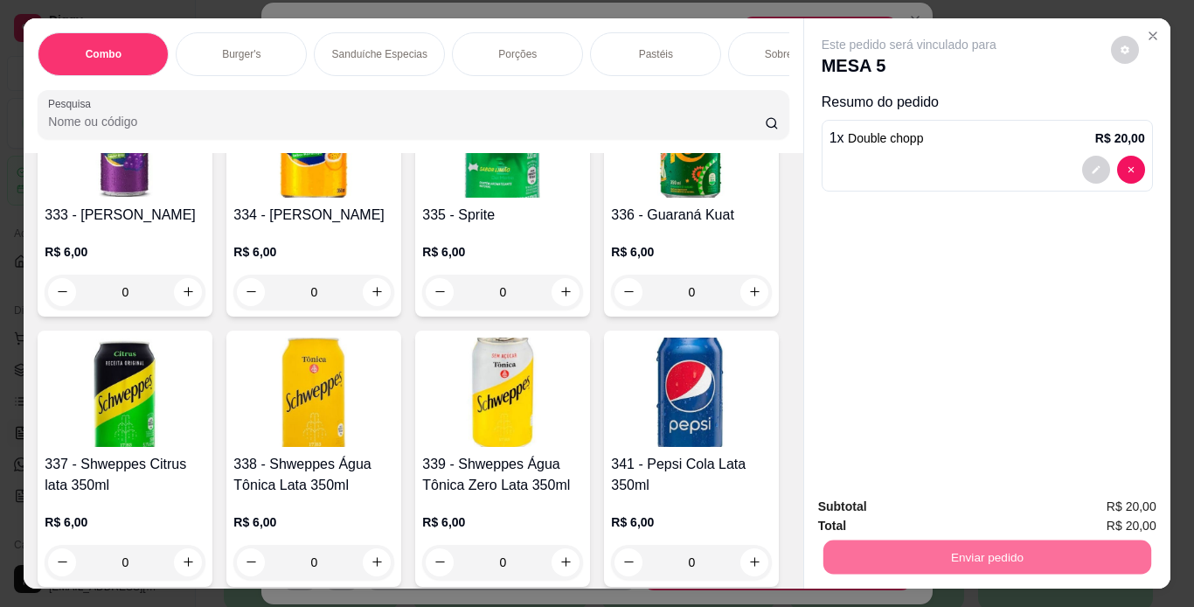
click at [865, 514] on button "Não registrar e enviar pedido" at bounding box center [929, 507] width 182 height 33
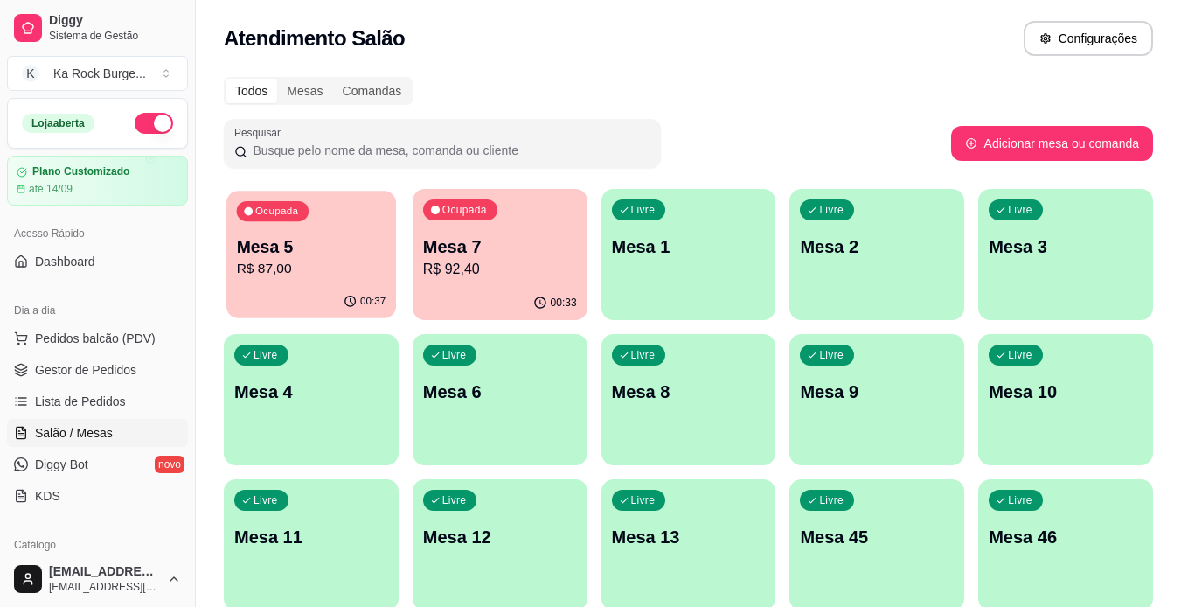
click at [319, 229] on div "Ocupada Mesa 5 R$ 87,00" at bounding box center [311, 238] width 170 height 94
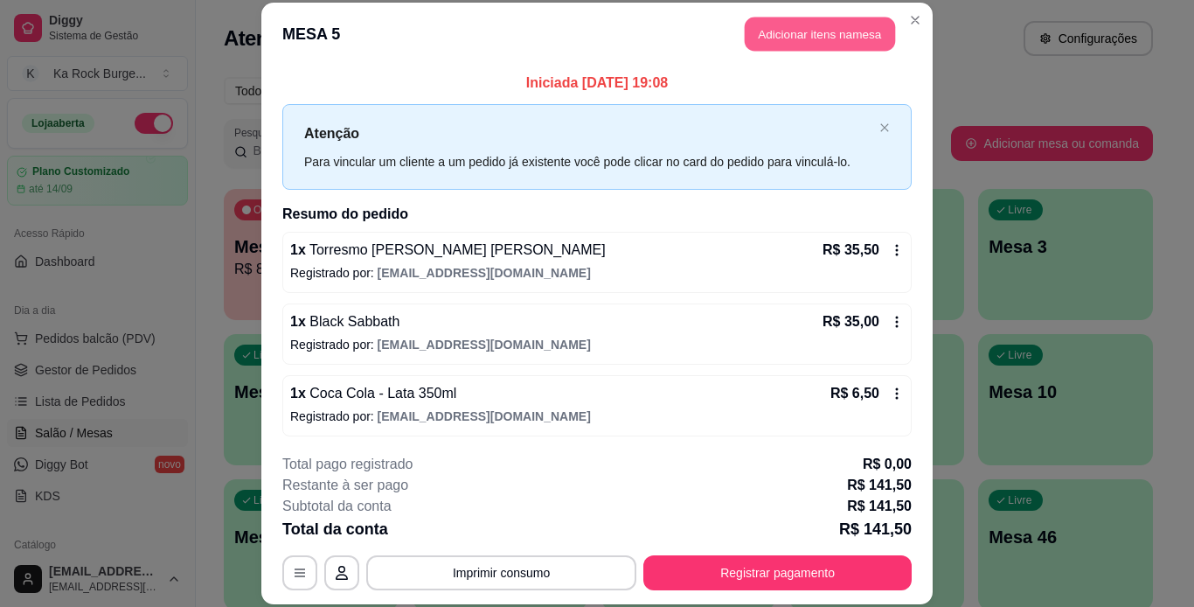
click at [801, 42] on button "Adicionar itens na mesa" at bounding box center [820, 34] width 150 height 34
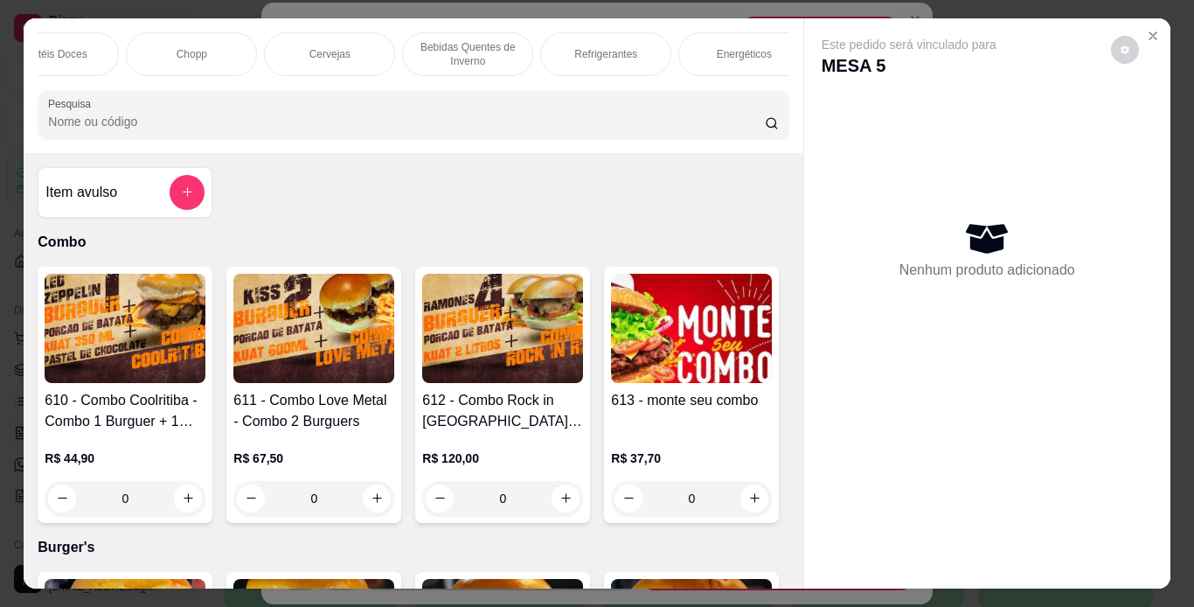
scroll to position [0, 1025]
click at [742, 47] on p "Energéticos" at bounding box center [736, 54] width 55 height 14
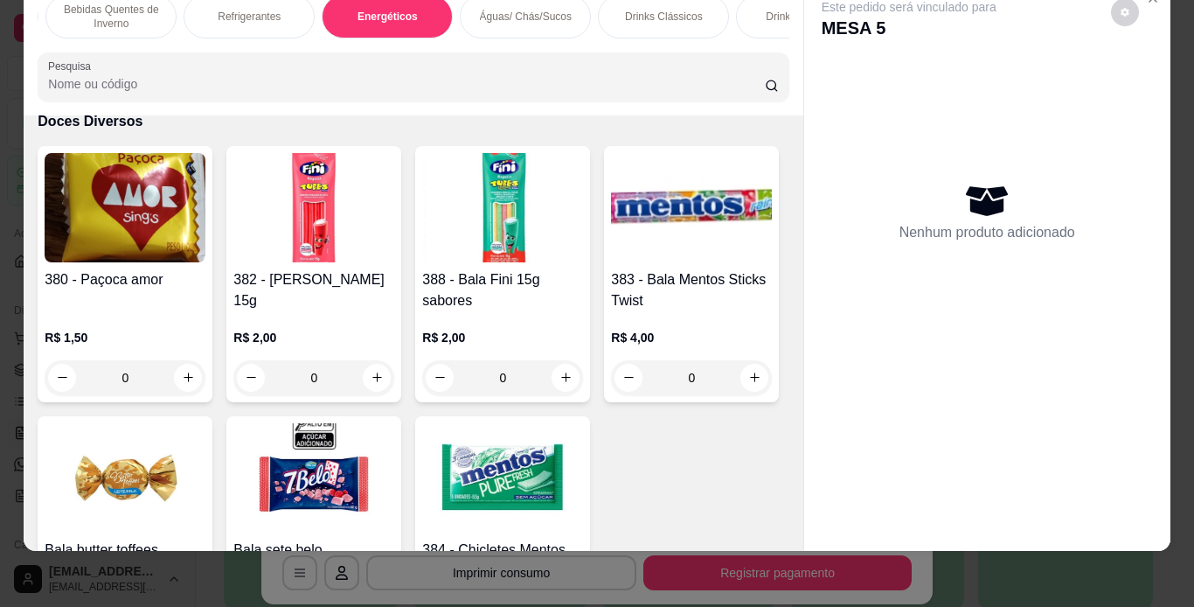
scroll to position [0, 1374]
click at [537, 12] on div "Águas/ Chás/Sucos" at bounding box center [524, 17] width 131 height 44
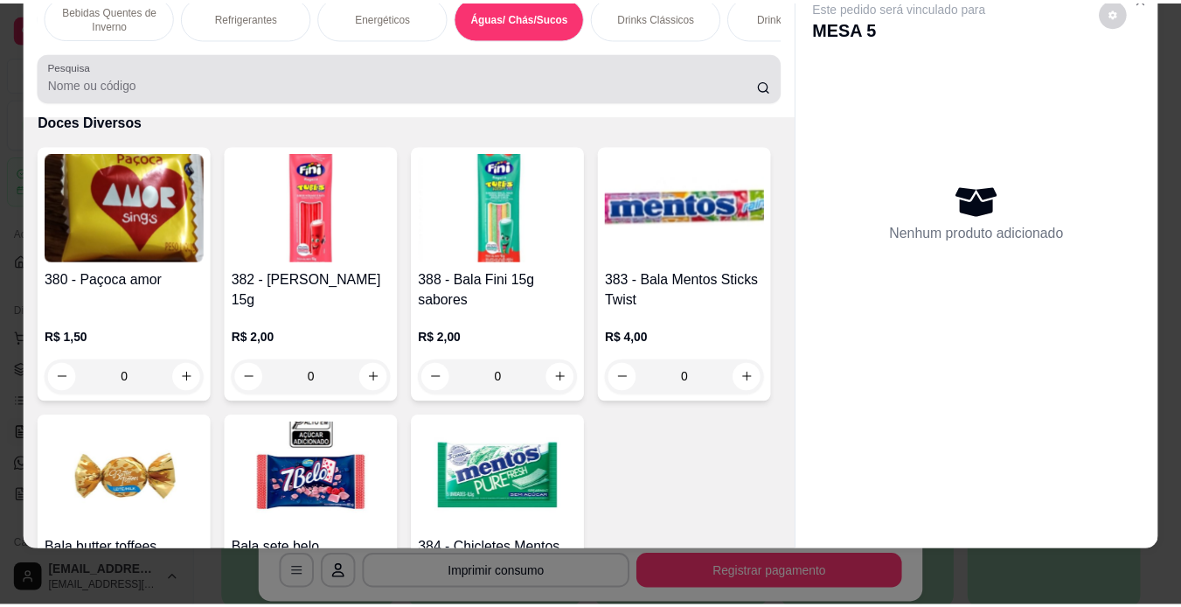
scroll to position [10649, 0]
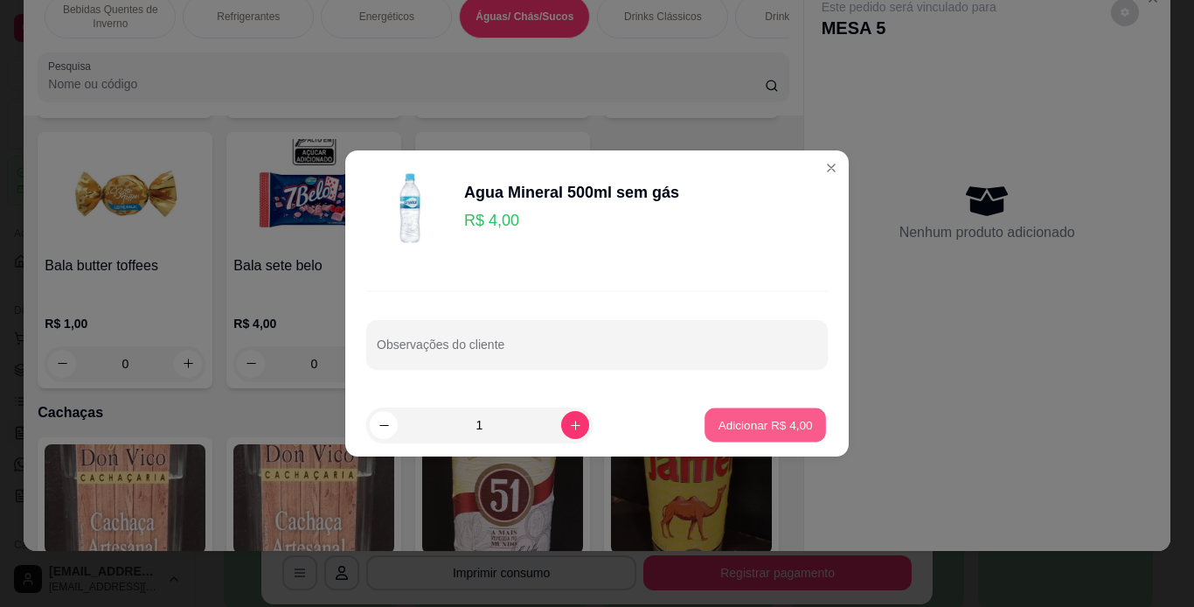
click at [806, 423] on button "Adicionar R$ 4,00" at bounding box center [766, 425] width 122 height 34
type input "1"
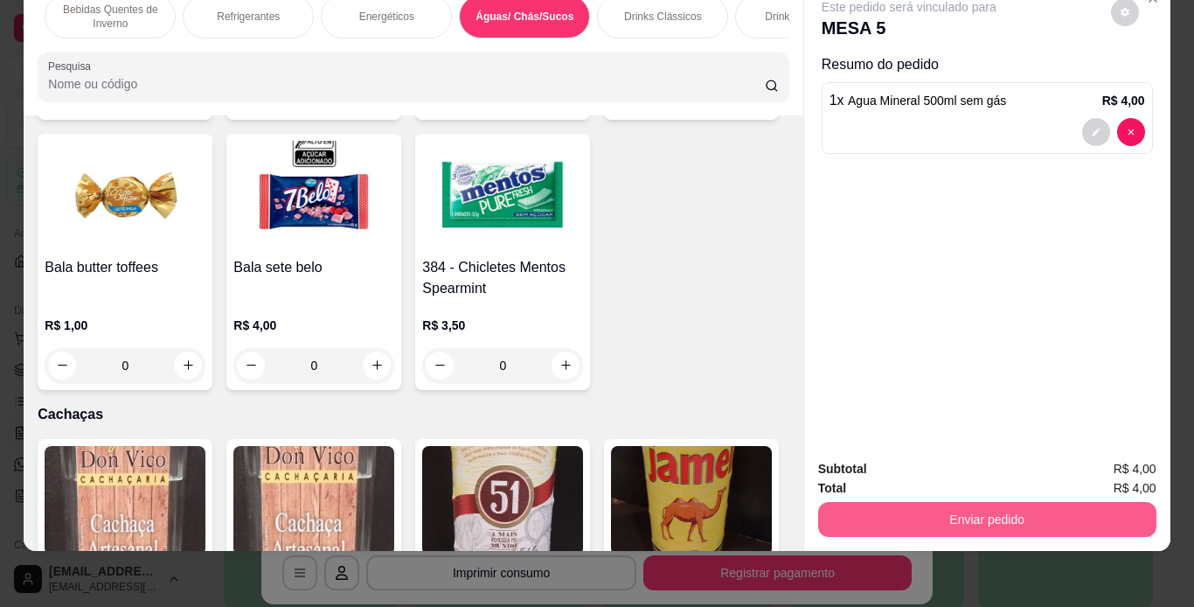
click at [935, 514] on button "Enviar pedido" at bounding box center [987, 519] width 338 height 35
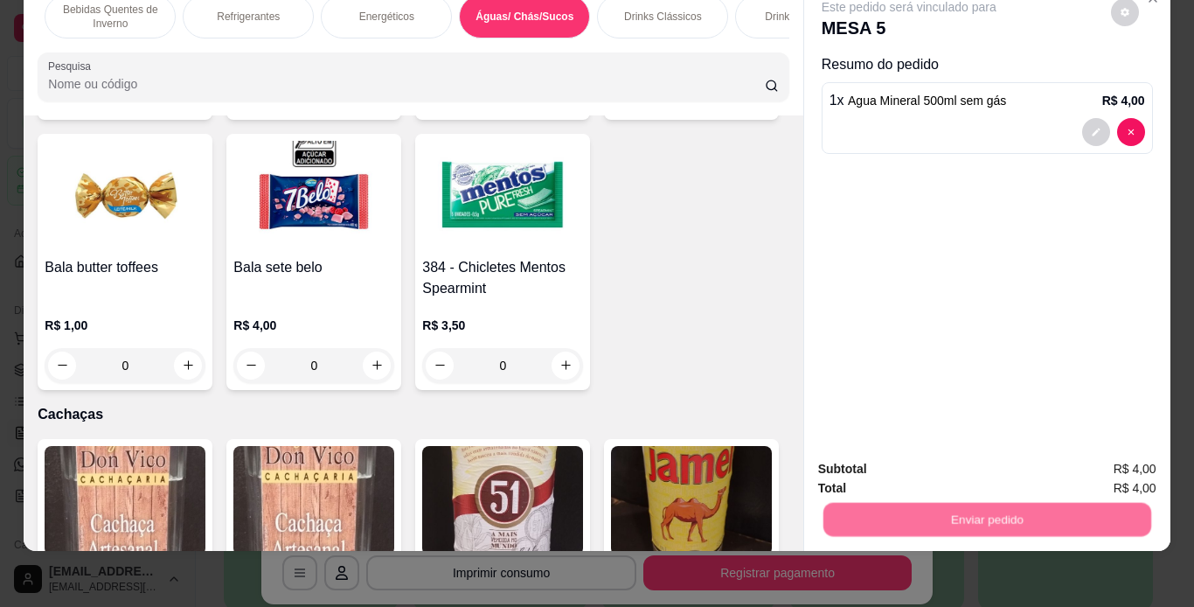
click at [942, 479] on button "Não registrar e enviar pedido" at bounding box center [929, 463] width 182 height 33
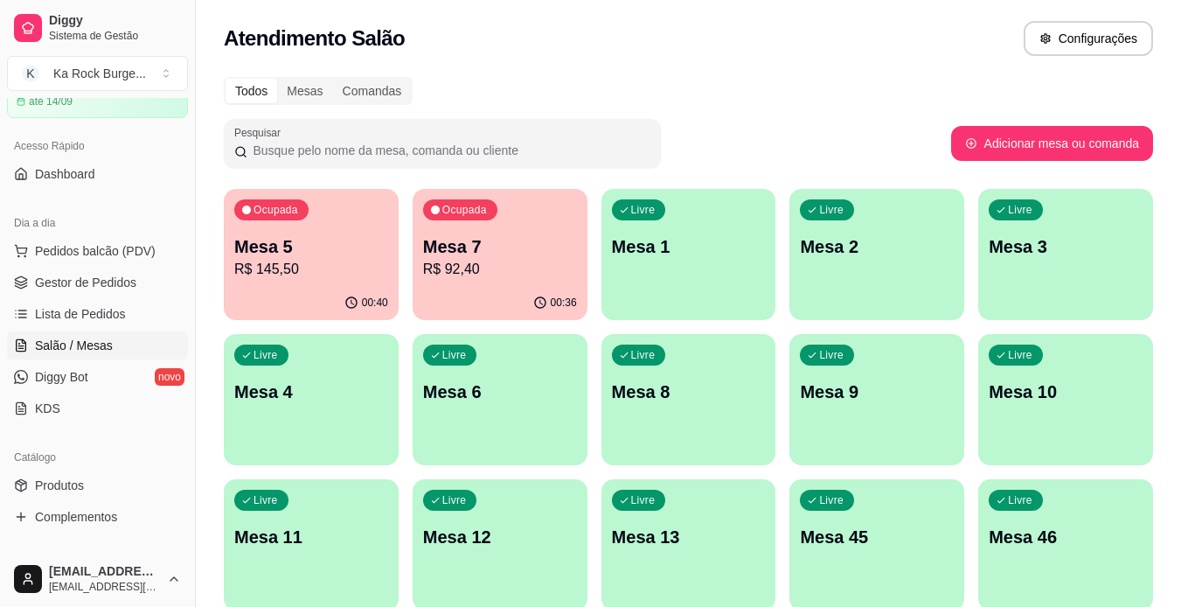
scroll to position [229, 0]
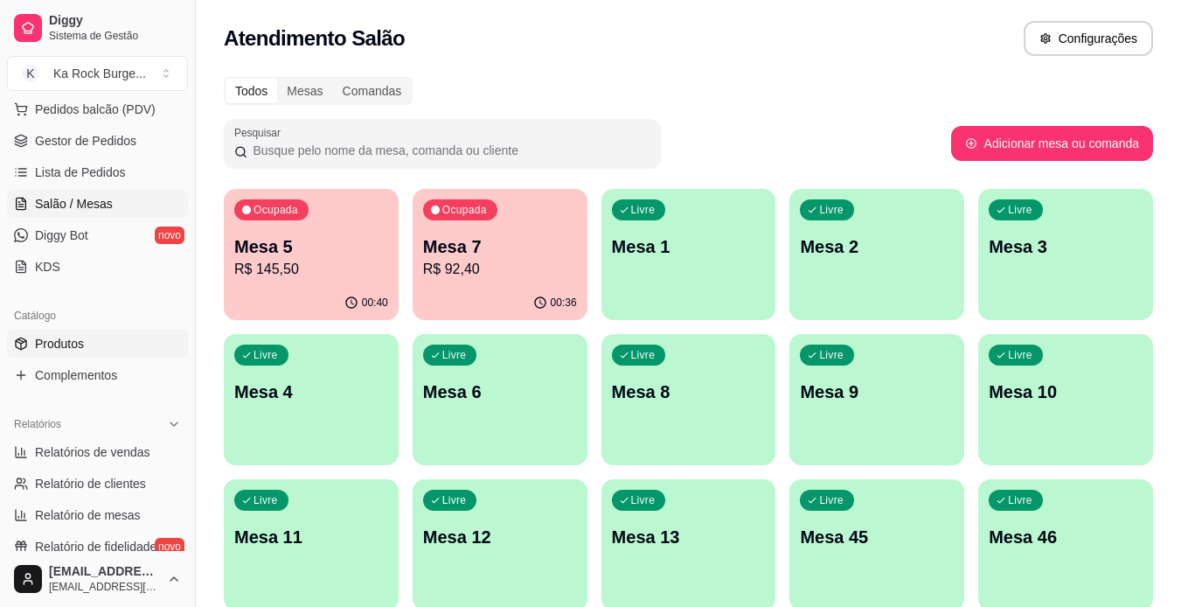
click at [69, 344] on span "Produtos" at bounding box center [59, 343] width 49 height 17
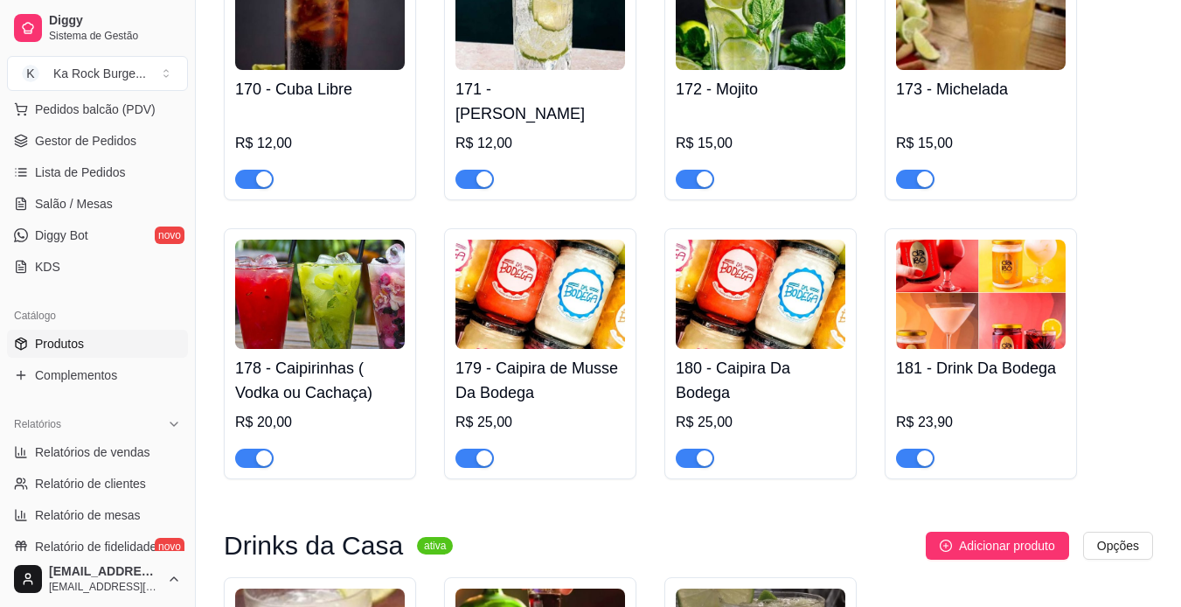
scroll to position [11644, 0]
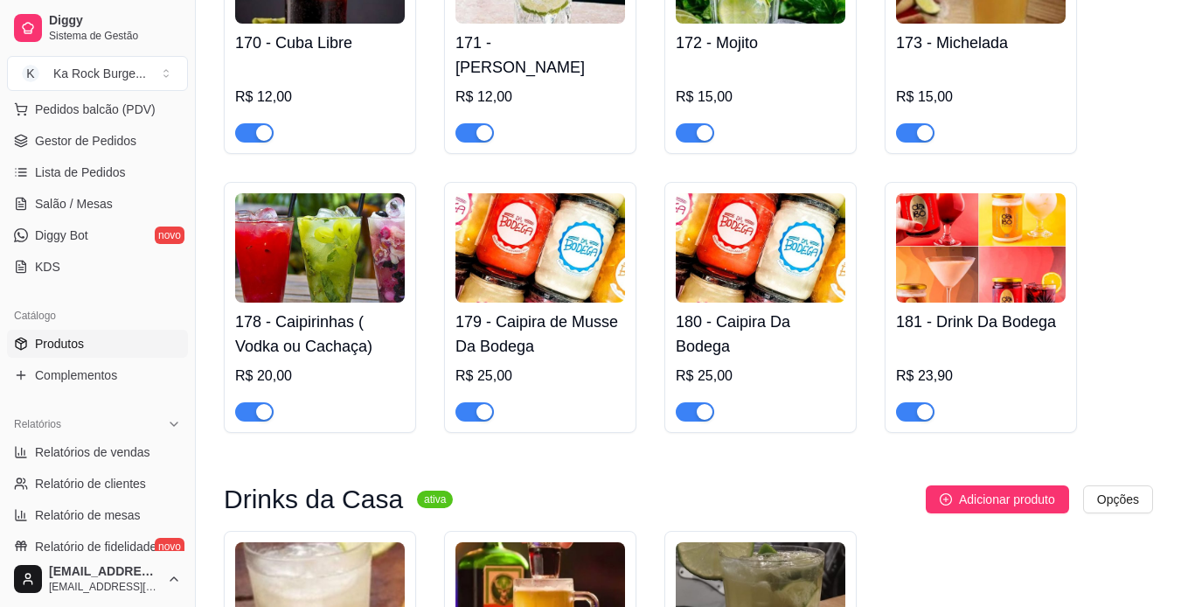
click at [535, 276] on img at bounding box center [540, 247] width 170 height 109
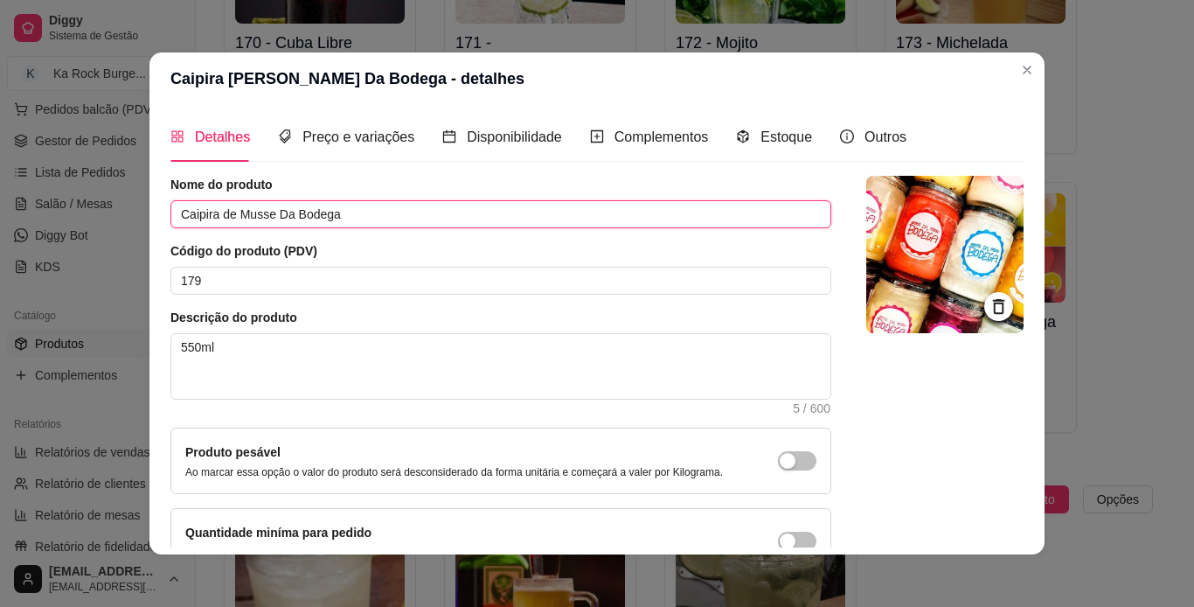
drag, startPoint x: 359, startPoint y: 219, endPoint x: 153, endPoint y: 221, distance: 206.3
click at [153, 221] on div "Detalhes Preço e variações Disponibilidade Complementos Estoque Outros Nome do …" at bounding box center [596, 329] width 895 height 449
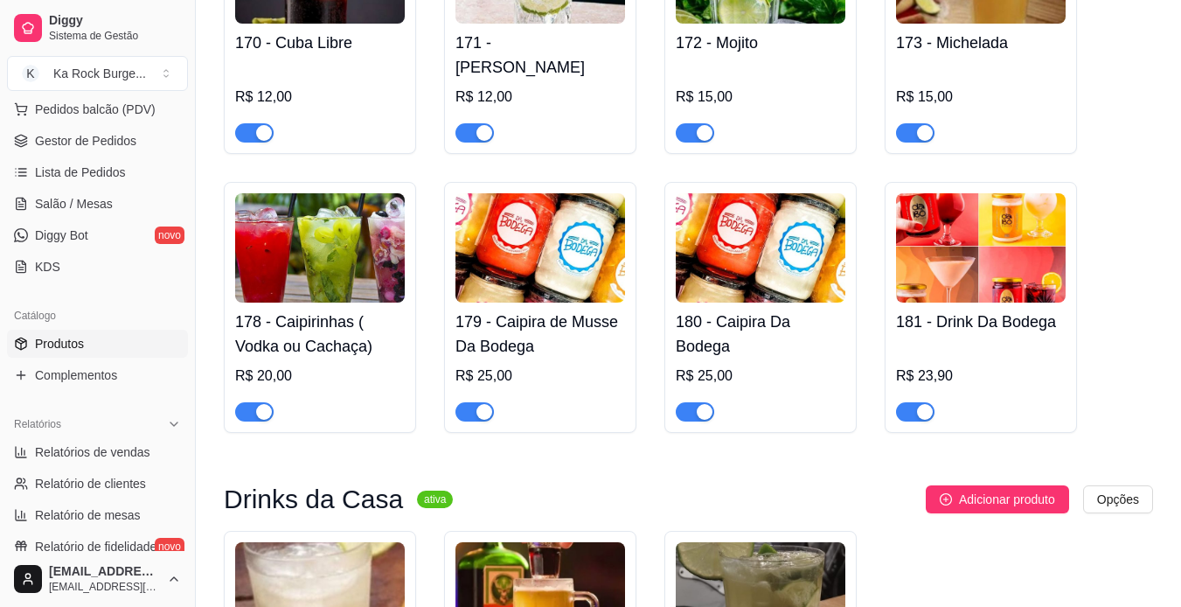
click at [778, 247] on img at bounding box center [761, 247] width 170 height 109
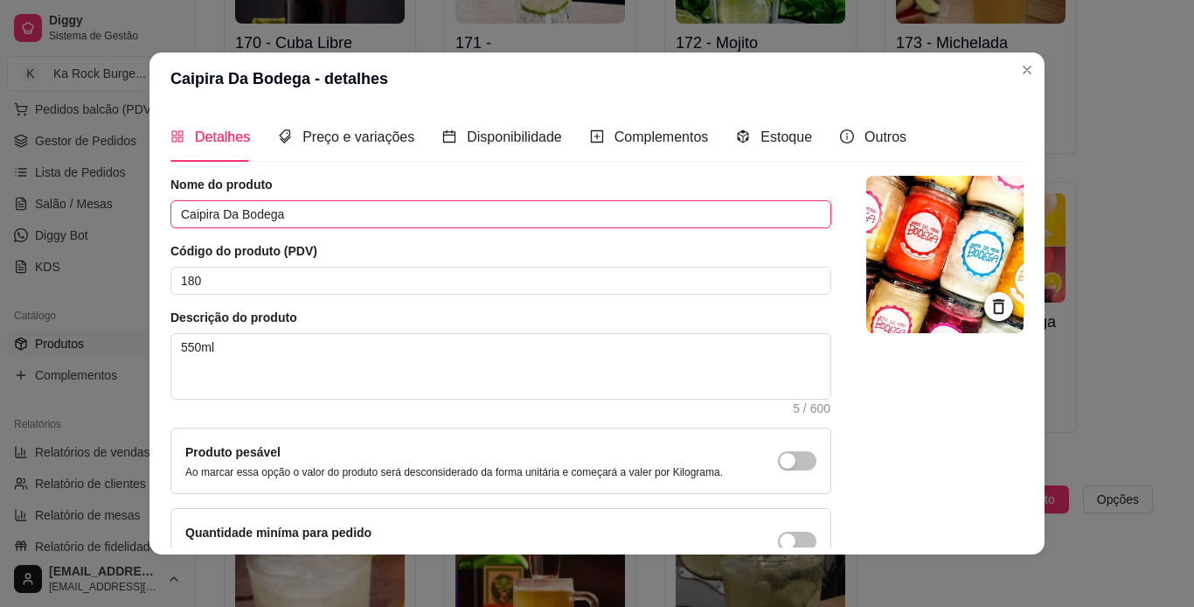
drag, startPoint x: 366, startPoint y: 212, endPoint x: 141, endPoint y: 216, distance: 225.6
click at [141, 216] on div "Caipira Da Bodega - detalhes Detalhes Preço e variações Disponibilidade Complem…" at bounding box center [597, 303] width 1194 height 607
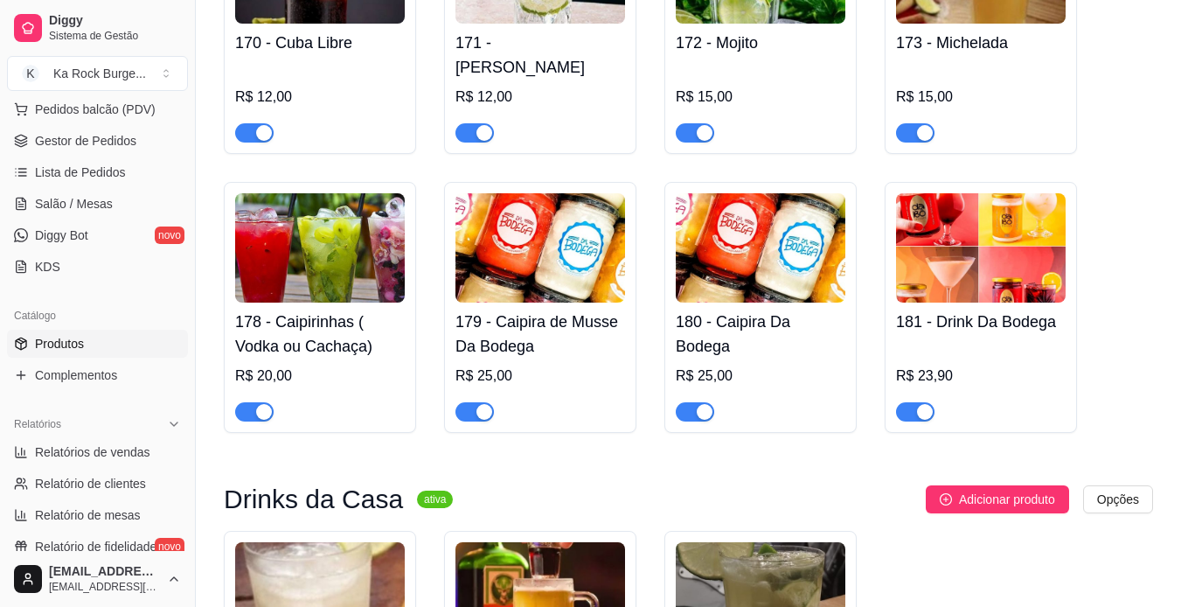
click at [975, 288] on img at bounding box center [981, 247] width 170 height 109
click at [929, 229] on img at bounding box center [981, 247] width 170 height 109
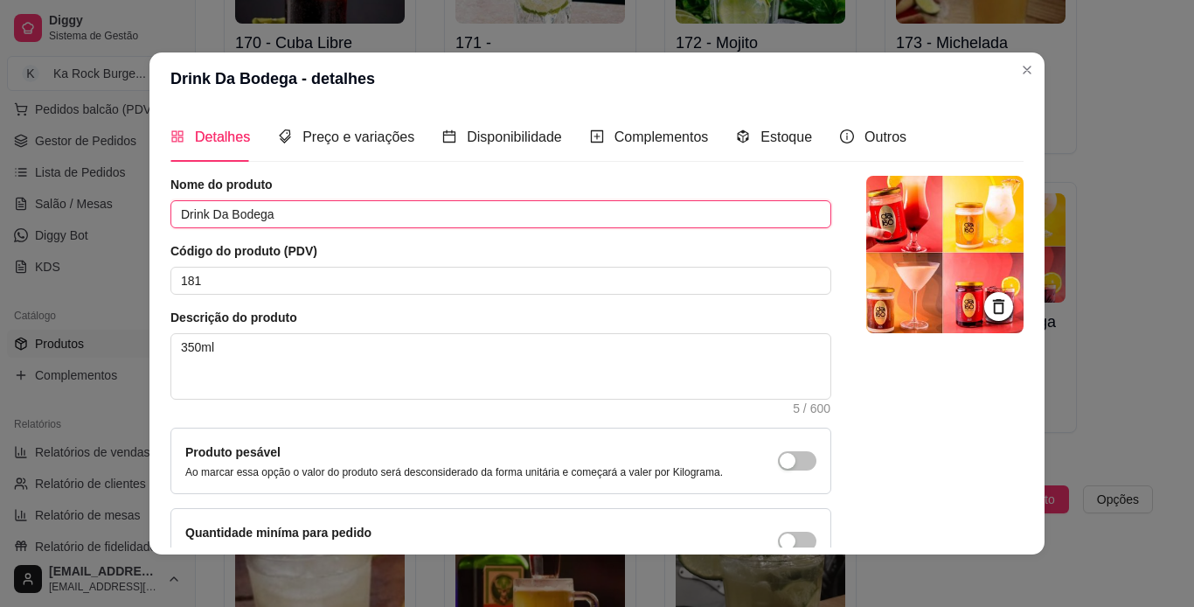
drag, startPoint x: 330, startPoint y: 221, endPoint x: 128, endPoint y: 223, distance: 202.8
click at [128, 223] on div "Drink Da Bodega - detalhes Detalhes Preço e variações Disponibilidade Complemen…" at bounding box center [597, 303] width 1194 height 607
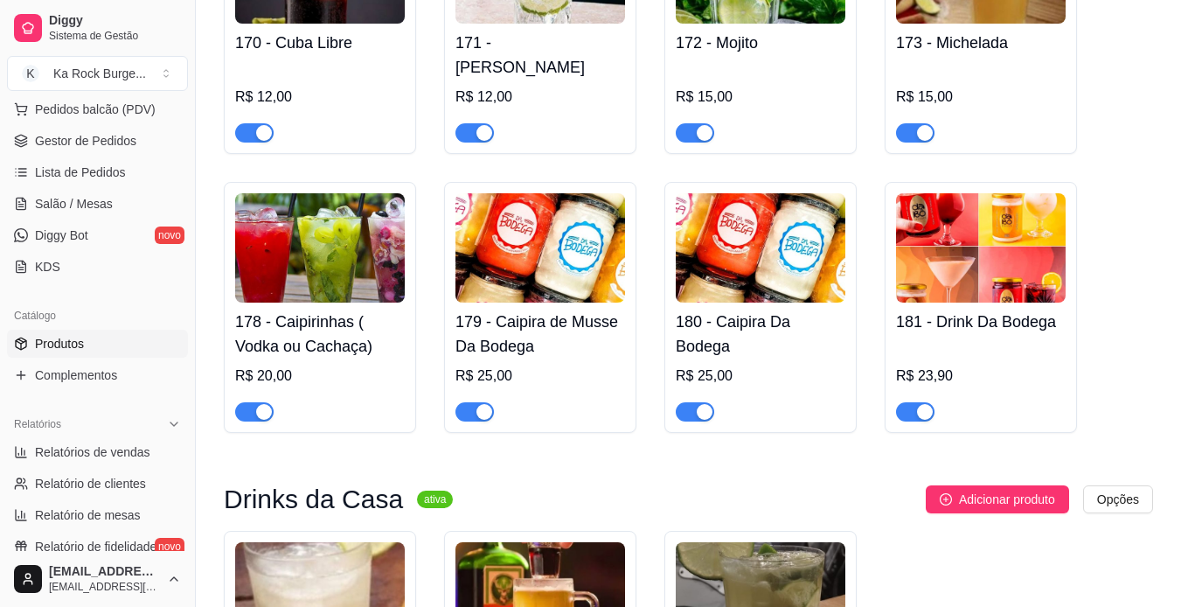
click at [566, 274] on img at bounding box center [540, 247] width 170 height 109
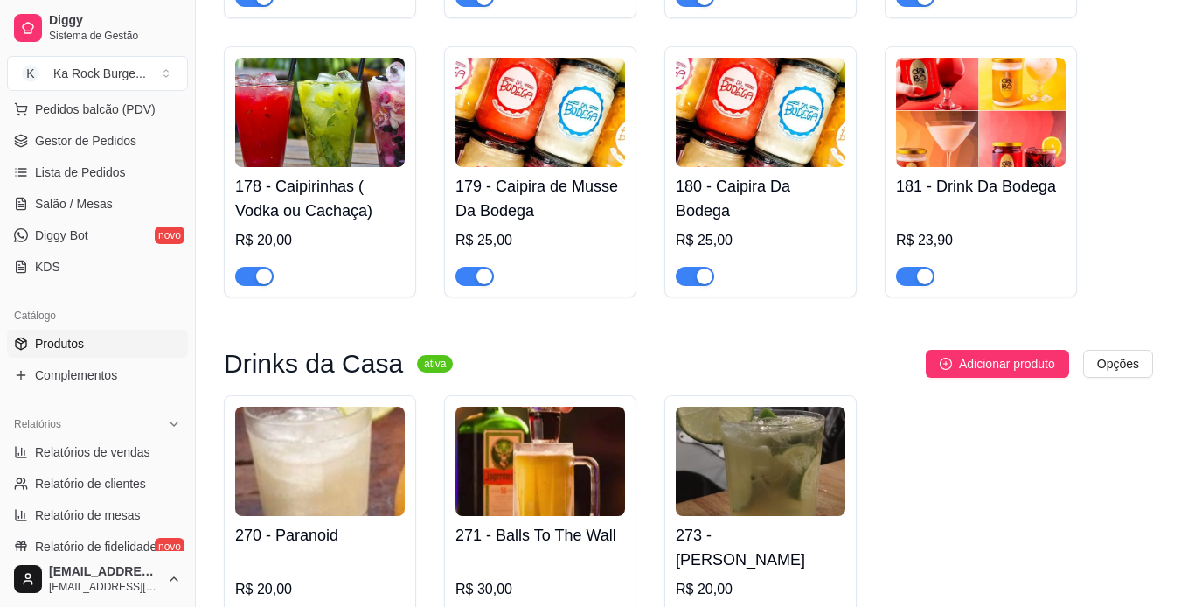
scroll to position [11753, 0]
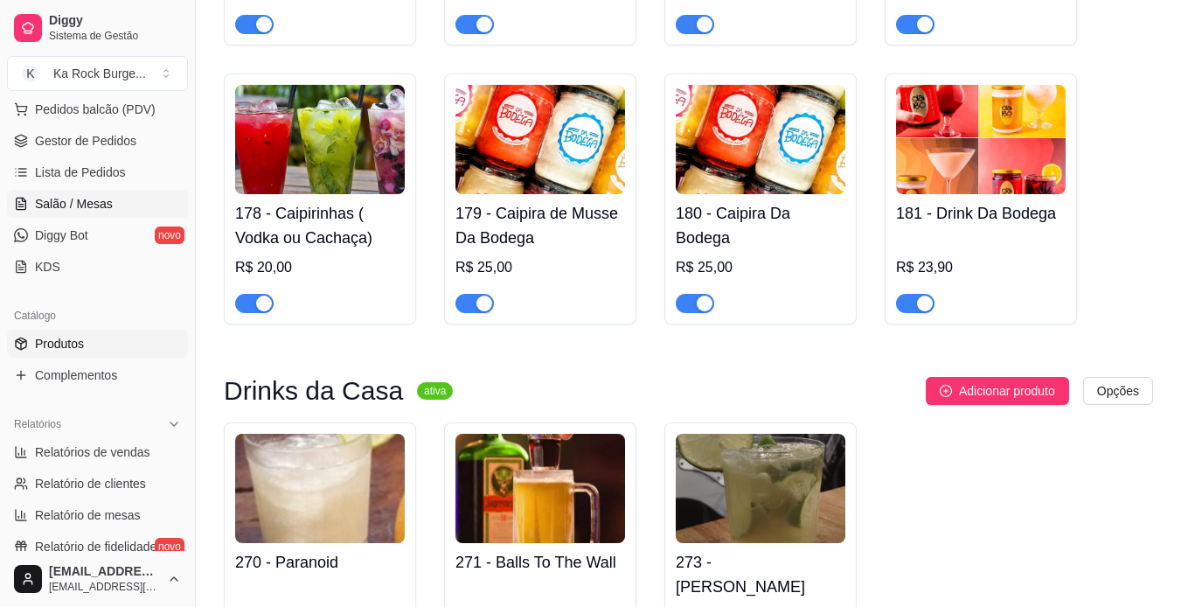
click at [88, 205] on span "Salão / Mesas" at bounding box center [74, 203] width 78 height 17
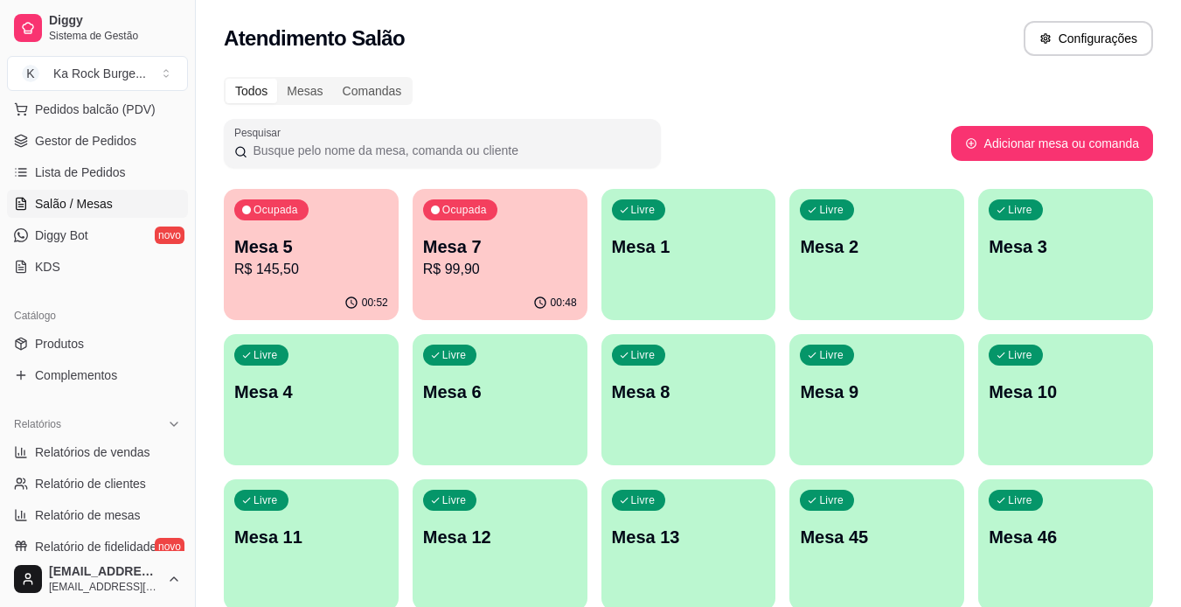
click at [275, 275] on p "R$ 145,50" at bounding box center [311, 269] width 154 height 21
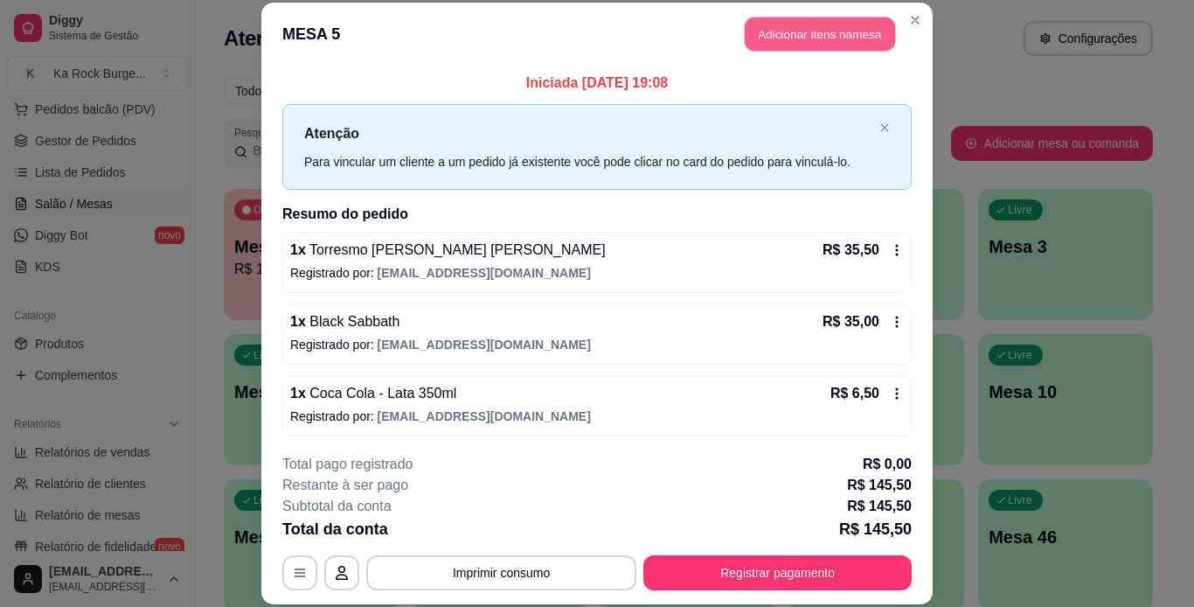
click at [782, 46] on button "Adicionar itens na mesa" at bounding box center [820, 34] width 150 height 34
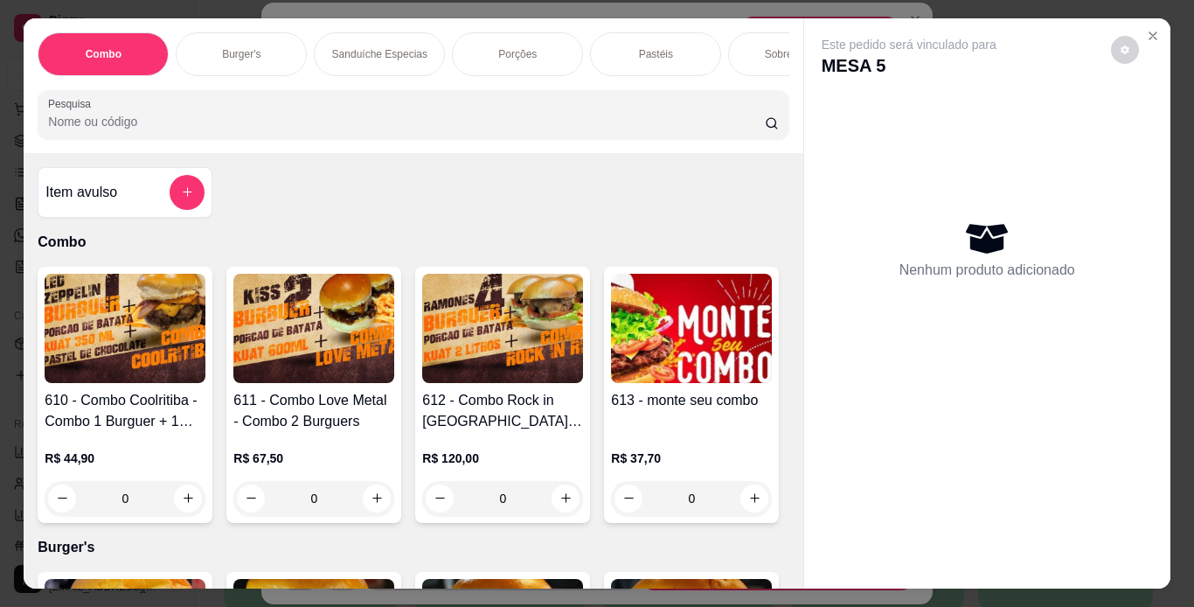
click at [274, 42] on div "Burger's" at bounding box center [241, 54] width 131 height 44
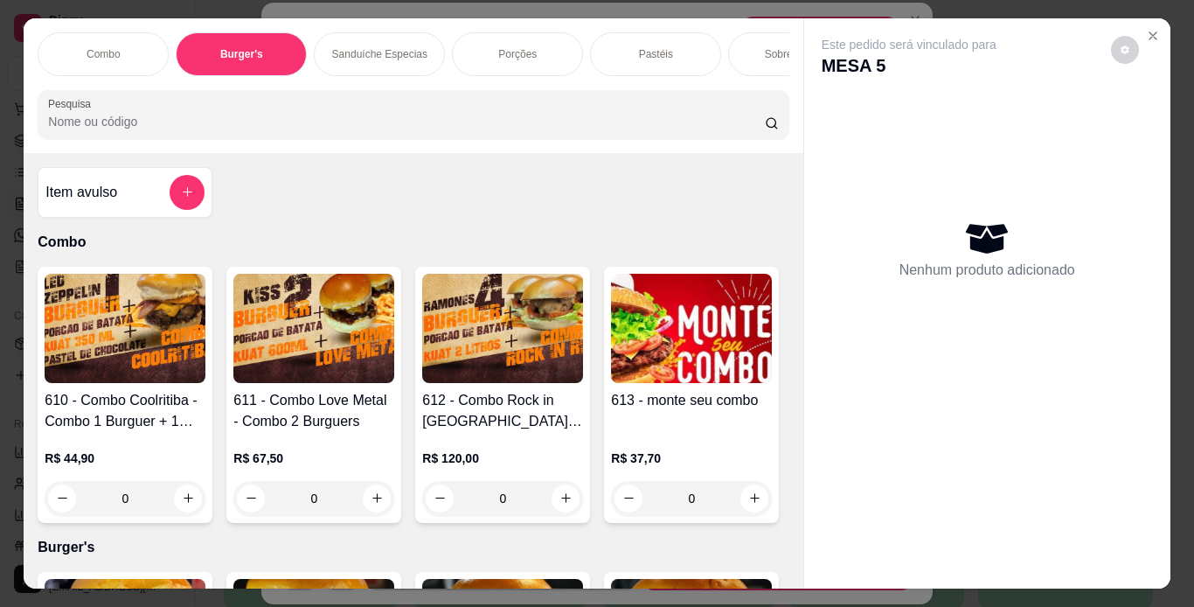
scroll to position [45, 0]
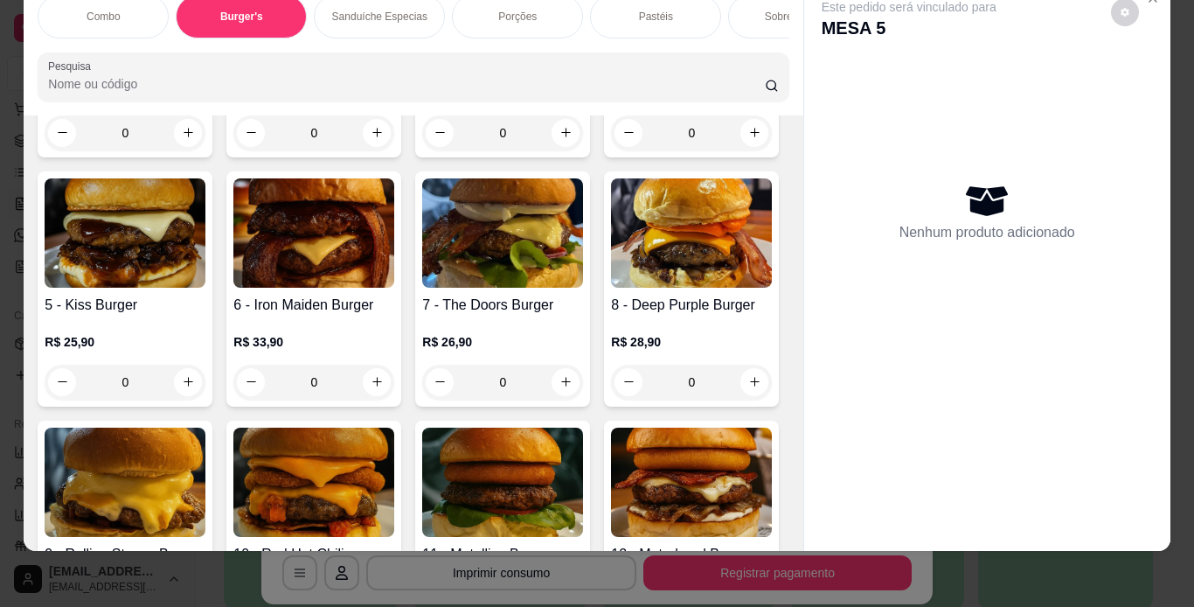
click at [394, 288] on img at bounding box center [313, 232] width 161 height 109
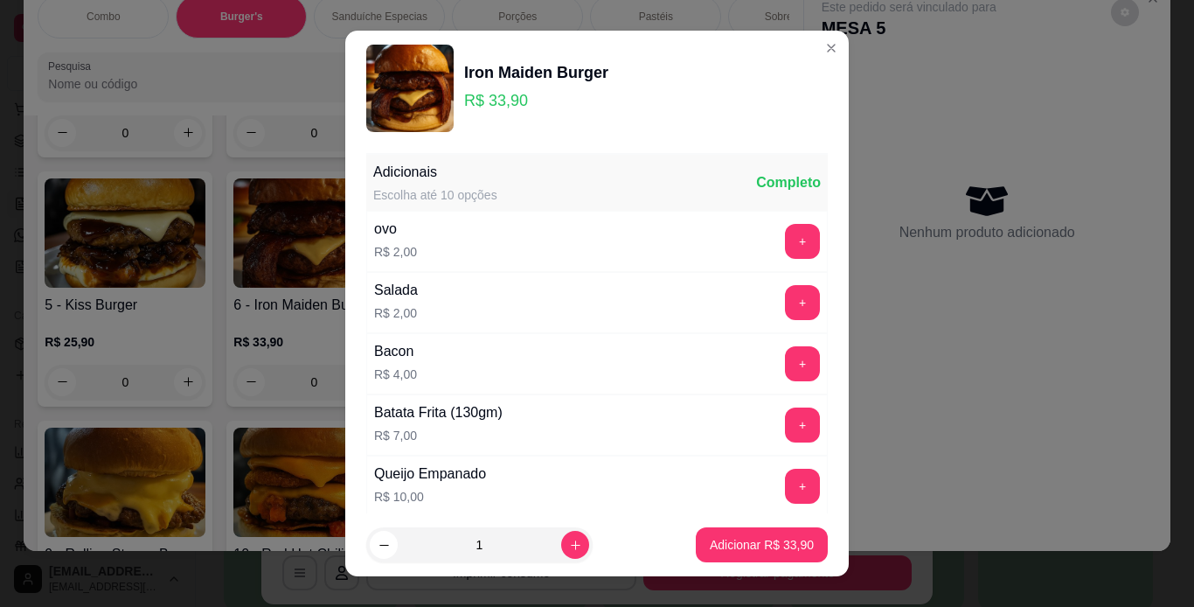
click at [520, 458] on div "Queijo Empanado R$ 10,00 +" at bounding box center [597, 485] width 462 height 61
click at [720, 539] on p "Adicionar R$ 33,90" at bounding box center [762, 545] width 101 height 17
type input "1"
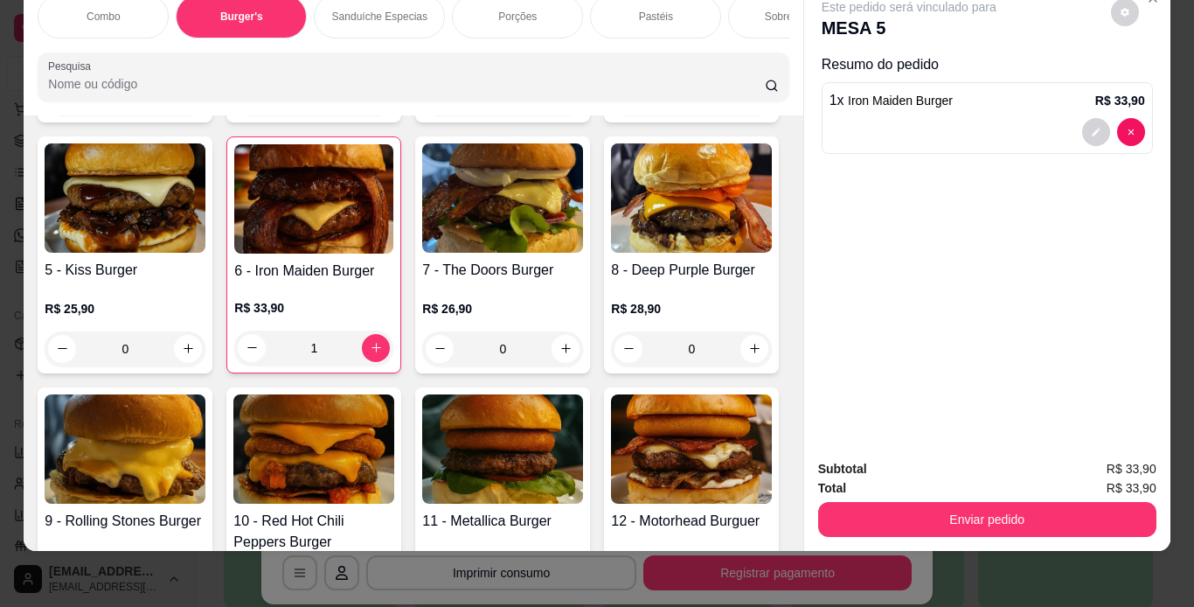
scroll to position [703, 0]
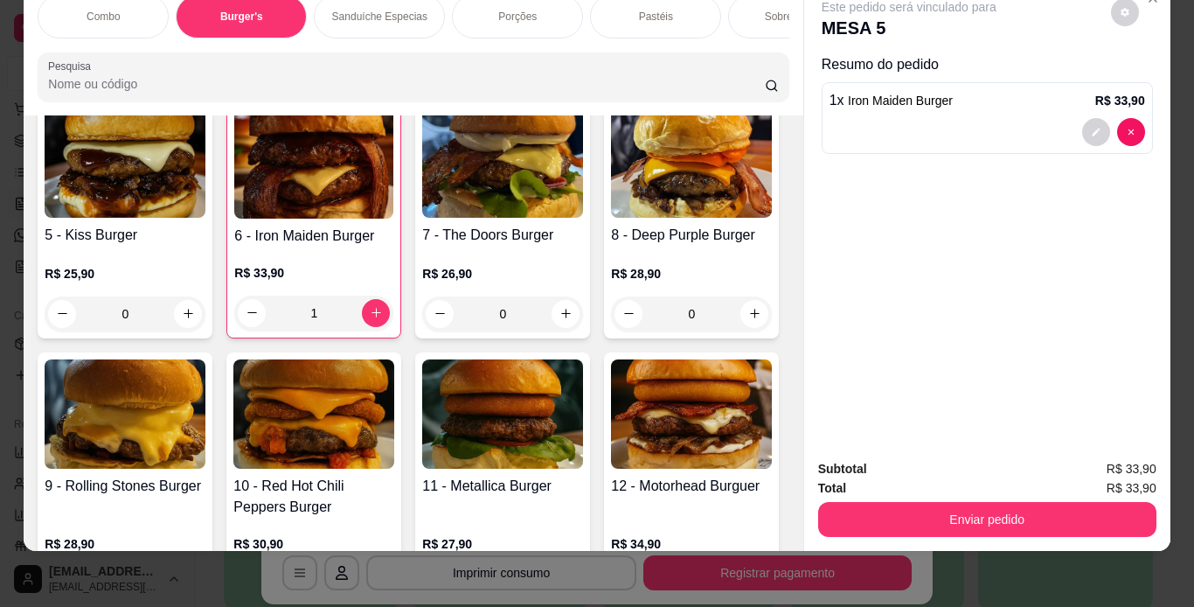
click at [521, 10] on div "Porções" at bounding box center [517, 17] width 131 height 44
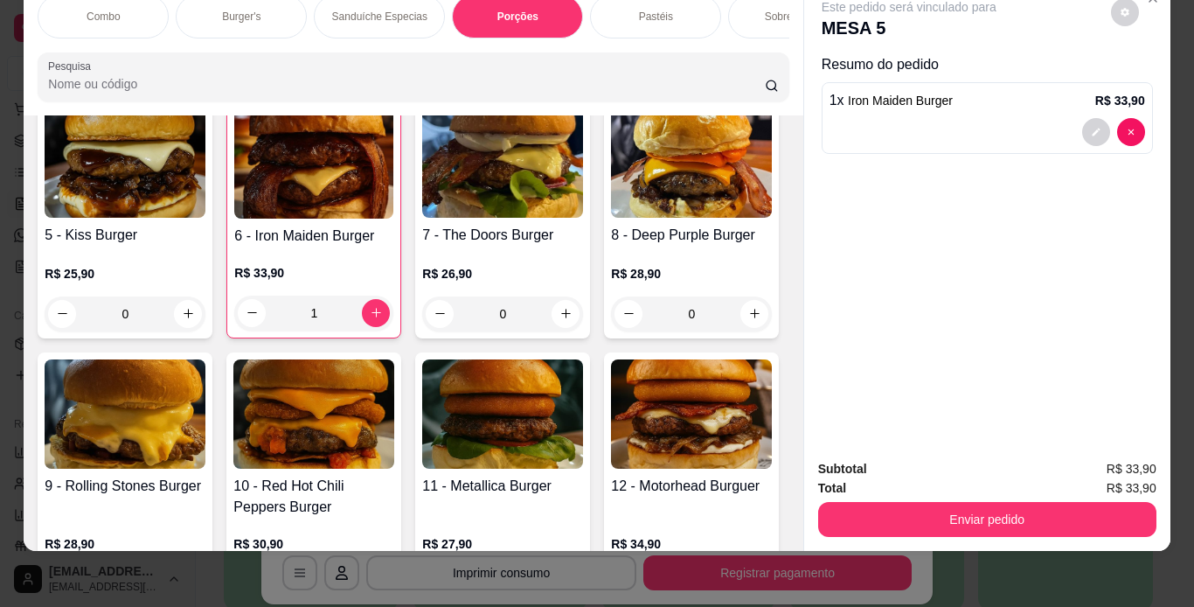
scroll to position [3259, 0]
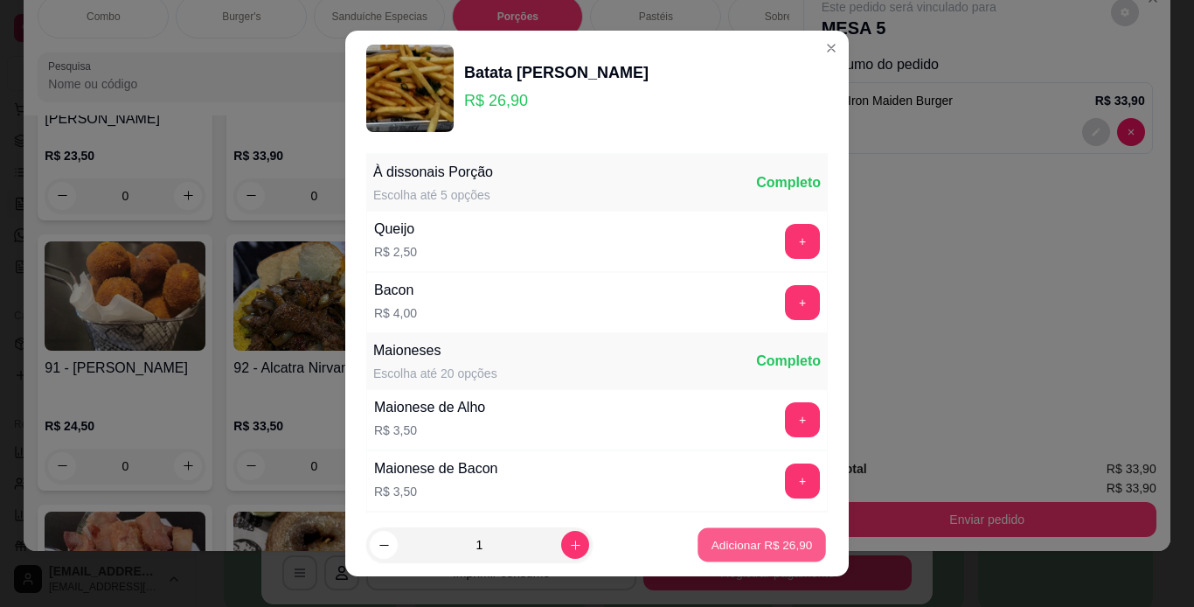
click at [751, 541] on p "Adicionar R$ 26,90" at bounding box center [762, 545] width 101 height 17
type input "1"
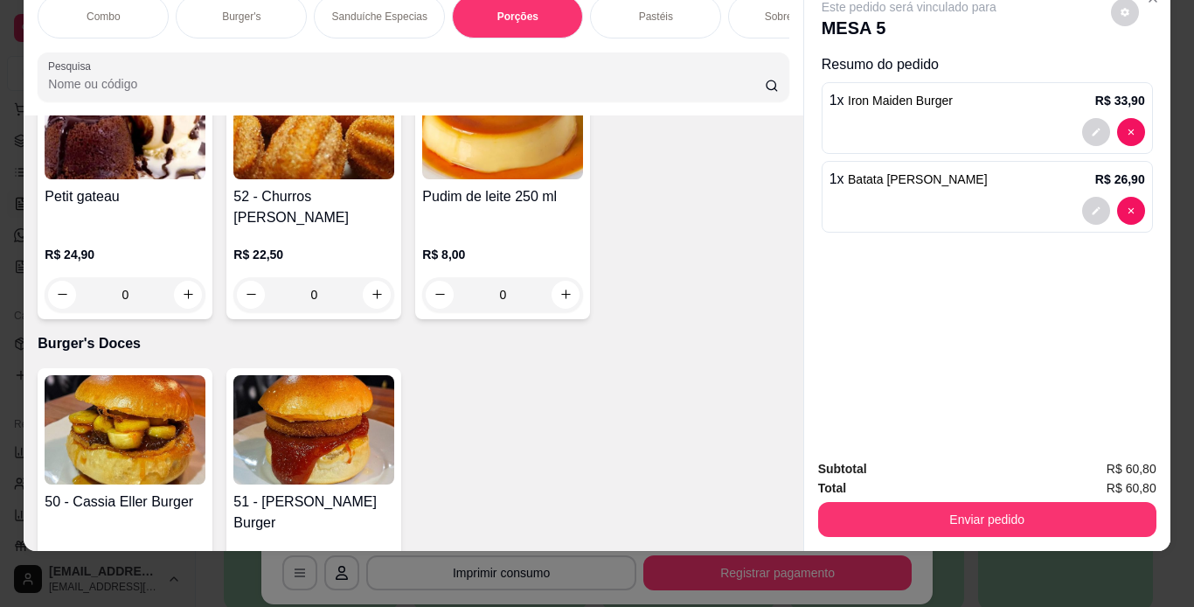
scroll to position [4833, 0]
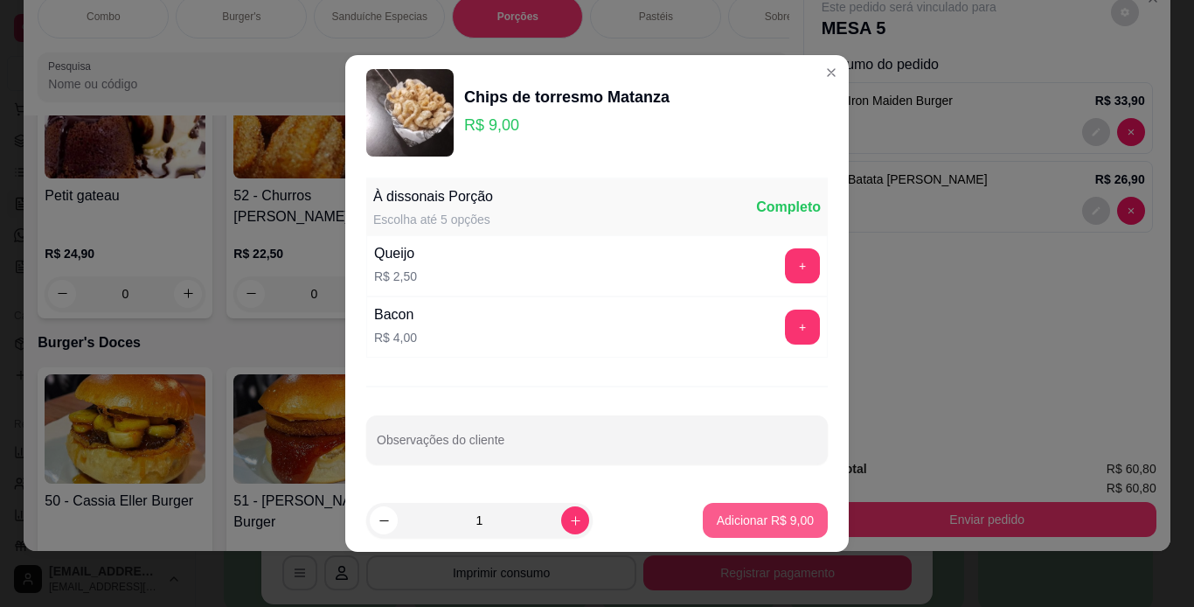
click at [748, 522] on p "Adicionar R$ 9,00" at bounding box center [765, 519] width 97 height 17
type input "1"
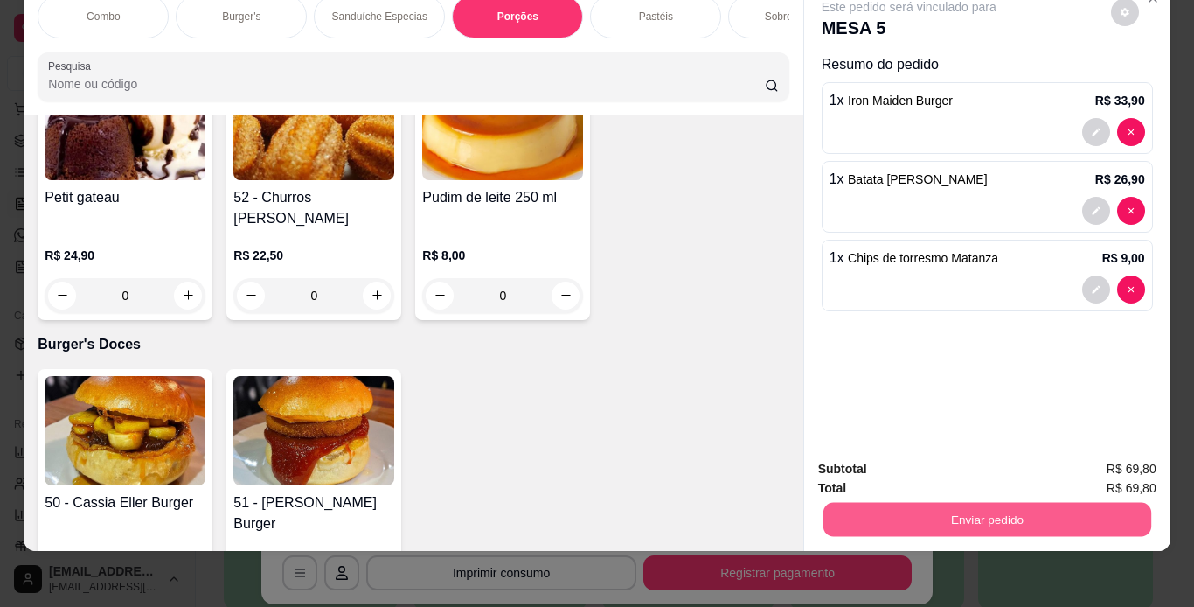
click at [888, 503] on button "Enviar pedido" at bounding box center [987, 520] width 328 height 34
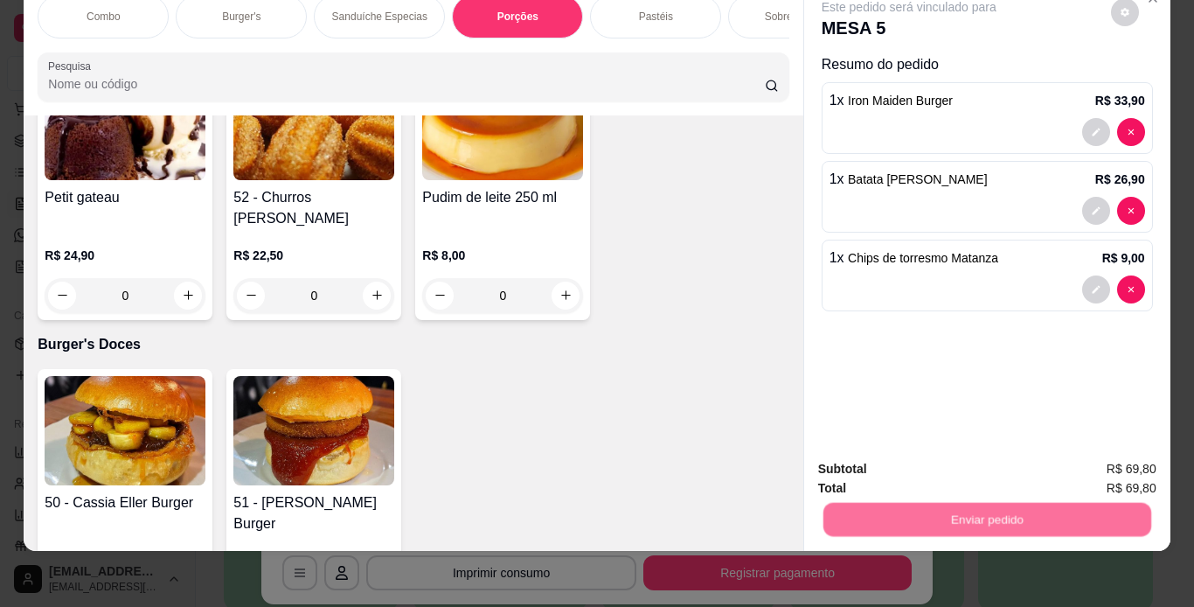
click at [891, 467] on button "Não registrar e enviar pedido" at bounding box center [929, 463] width 177 height 32
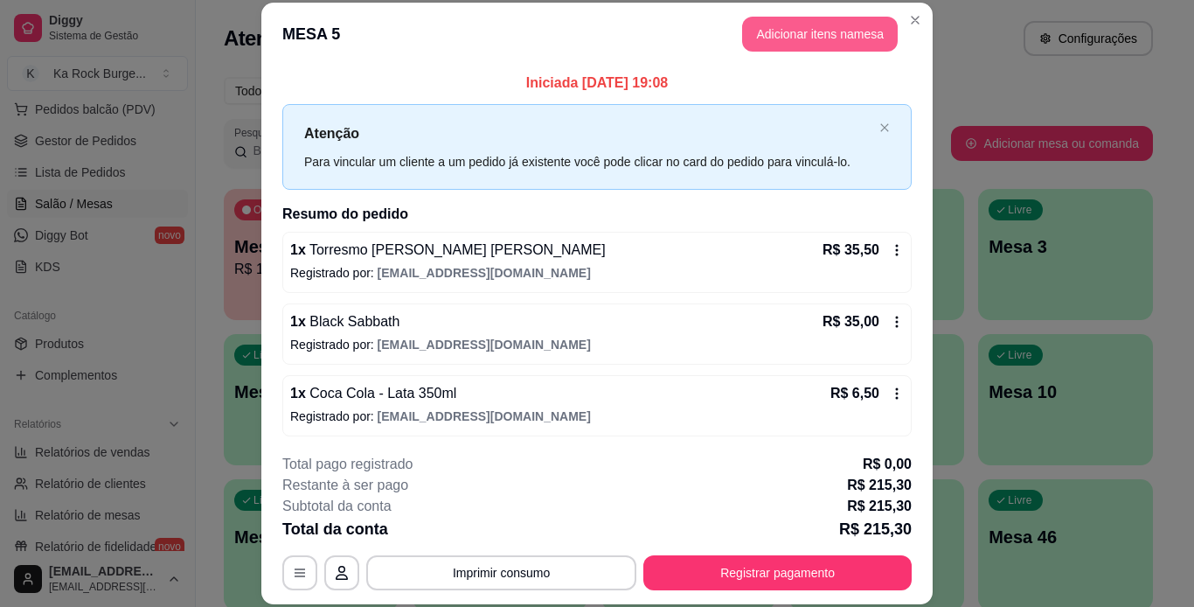
click at [806, 25] on button "Adicionar itens na mesa" at bounding box center [820, 34] width 156 height 35
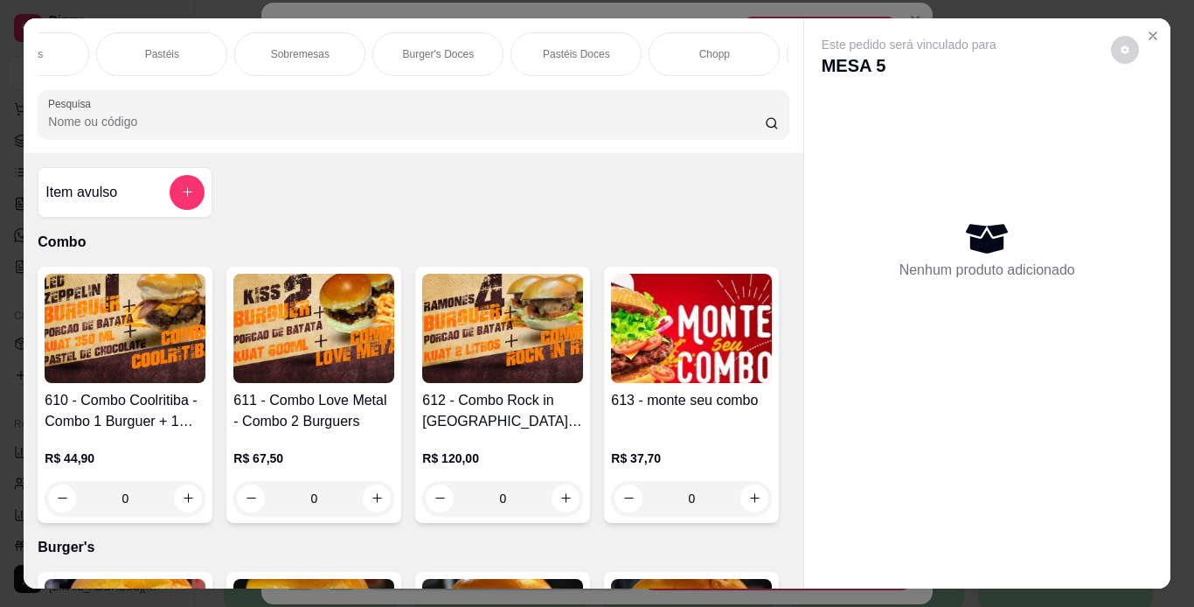
scroll to position [0, 498]
click at [424, 36] on div "Burger's Doces" at bounding box center [433, 54] width 131 height 44
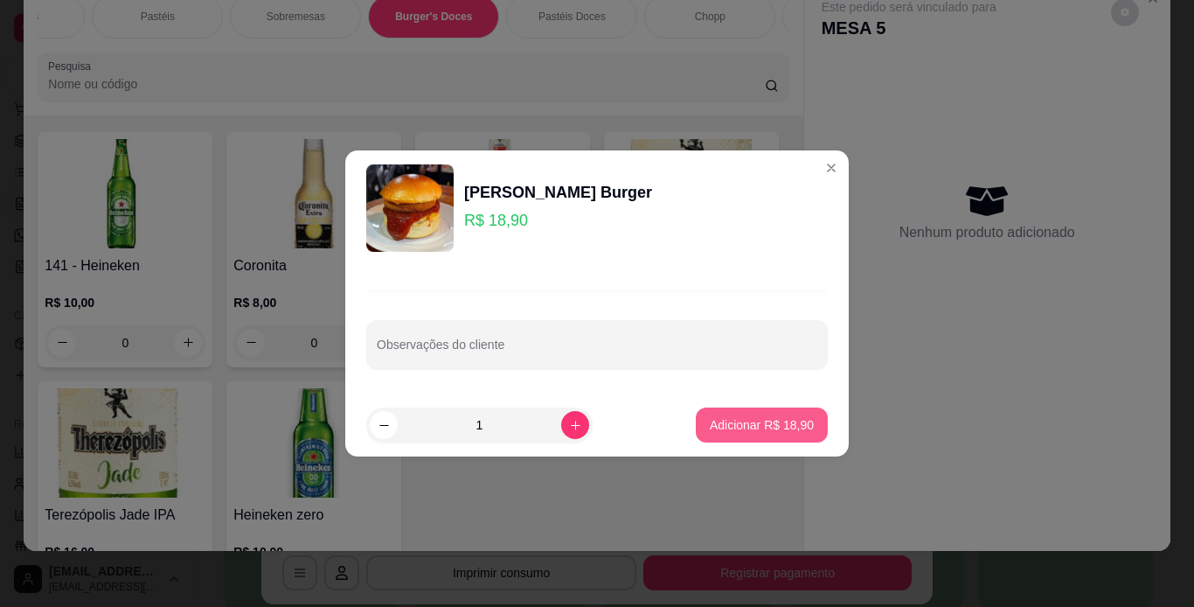
click at [761, 434] on button "Adicionar R$ 18,90" at bounding box center [762, 424] width 132 height 35
type input "1"
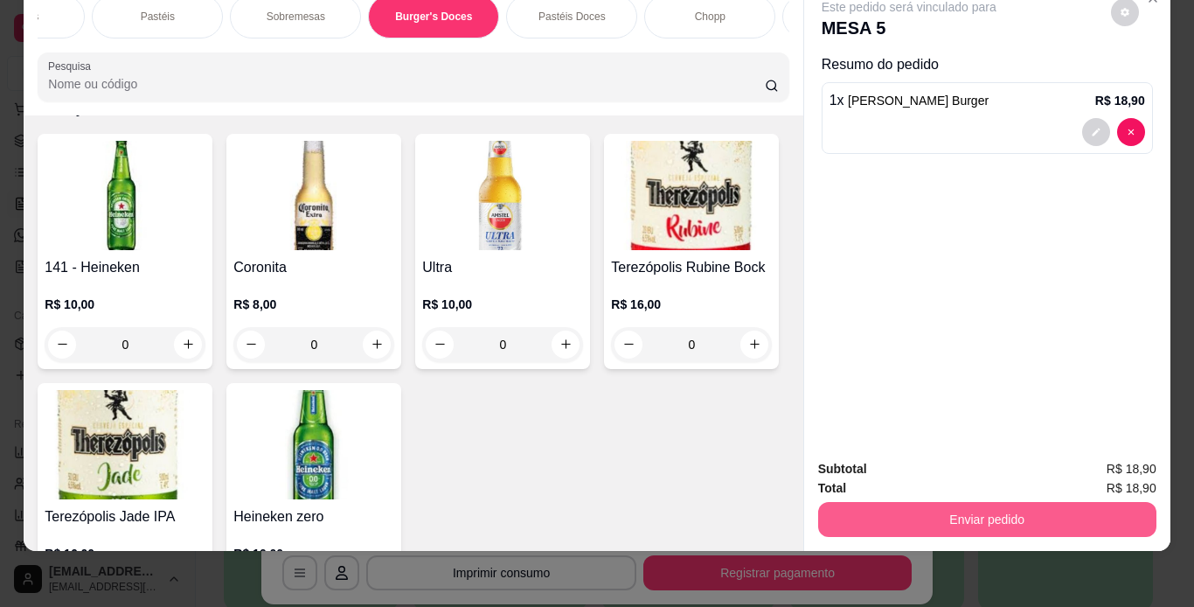
click at [944, 511] on button "Enviar pedido" at bounding box center [987, 519] width 338 height 35
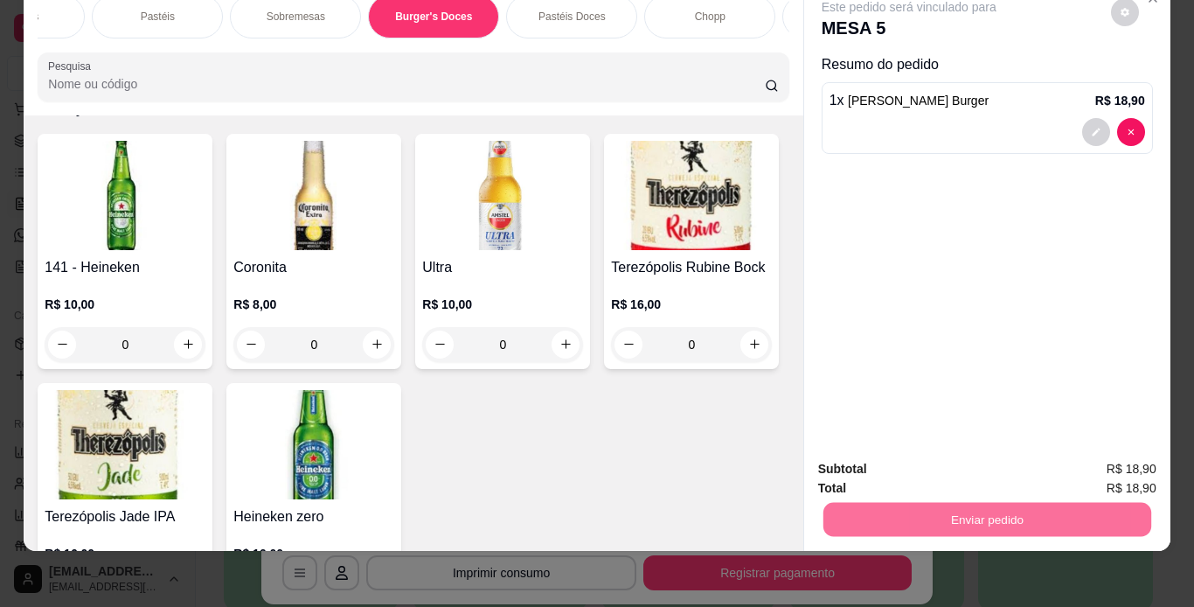
click at [919, 462] on button "Não registrar e enviar pedido" at bounding box center [929, 463] width 177 height 32
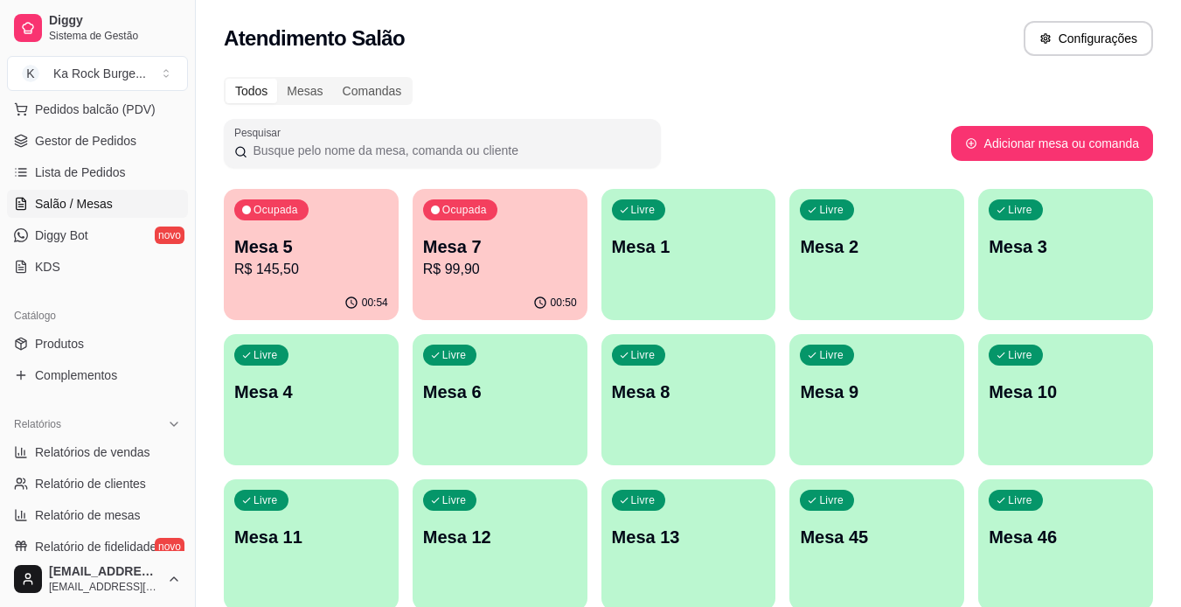
click at [508, 262] on p "R$ 99,90" at bounding box center [500, 269] width 154 height 21
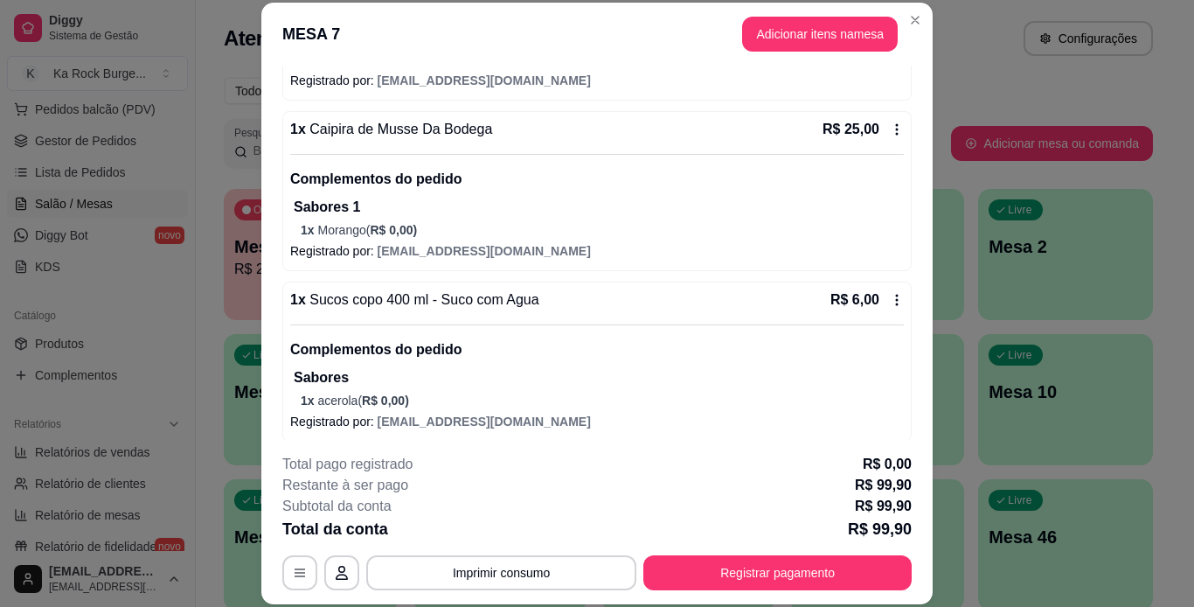
scroll to position [268, 0]
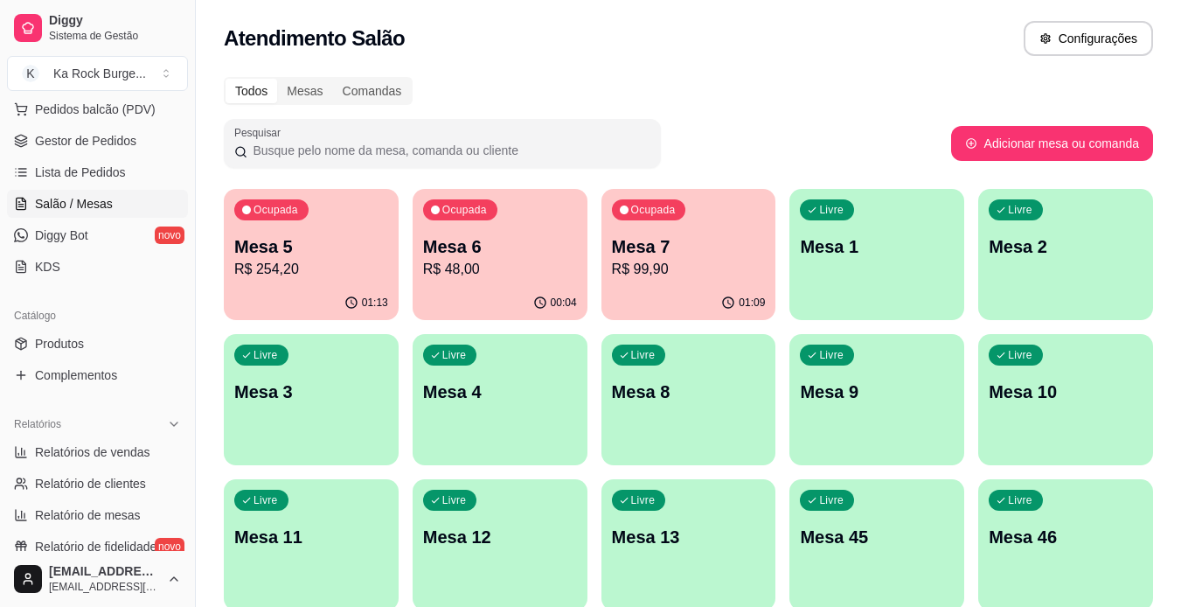
click at [353, 250] on p "Mesa 5" at bounding box center [311, 246] width 154 height 24
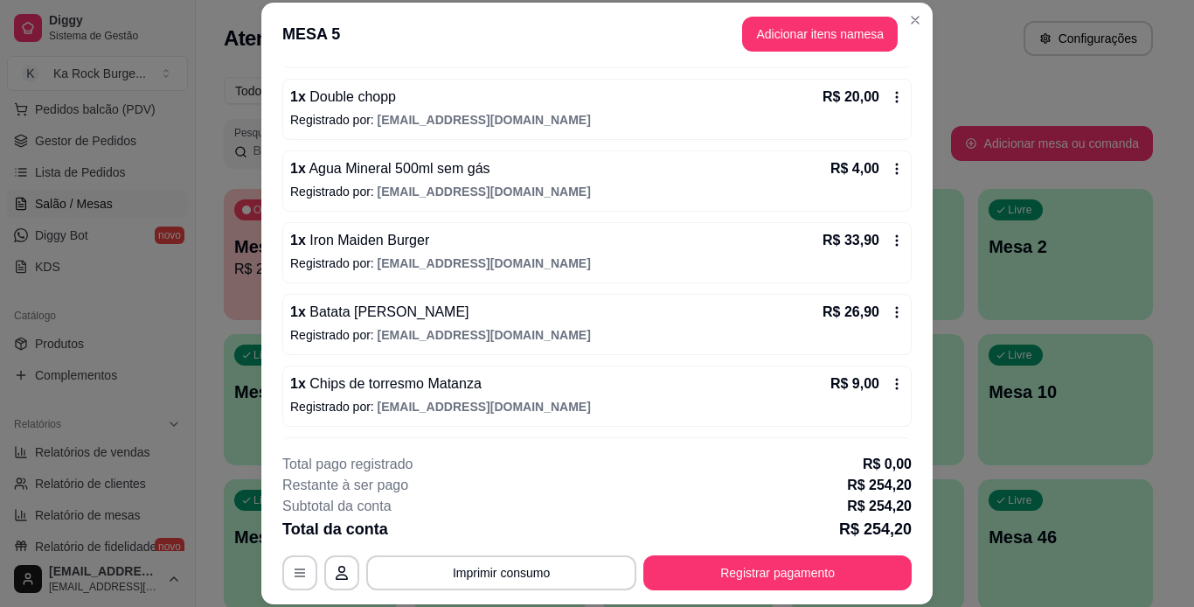
scroll to position [529, 0]
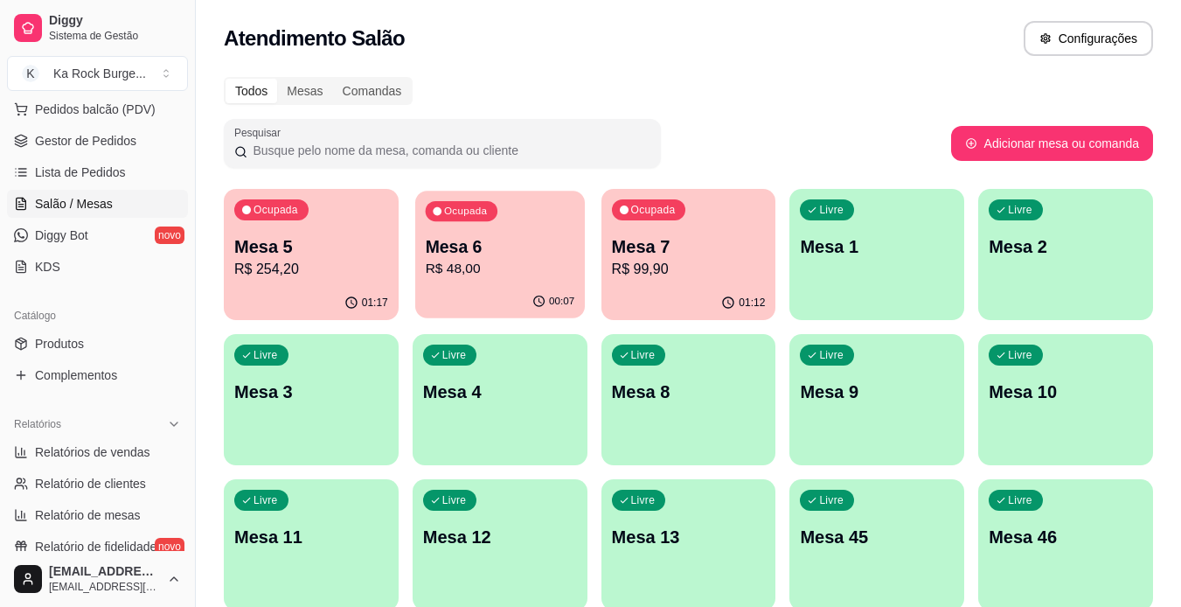
click at [483, 282] on div "Ocupada Mesa 6 R$ 48,00" at bounding box center [500, 238] width 170 height 94
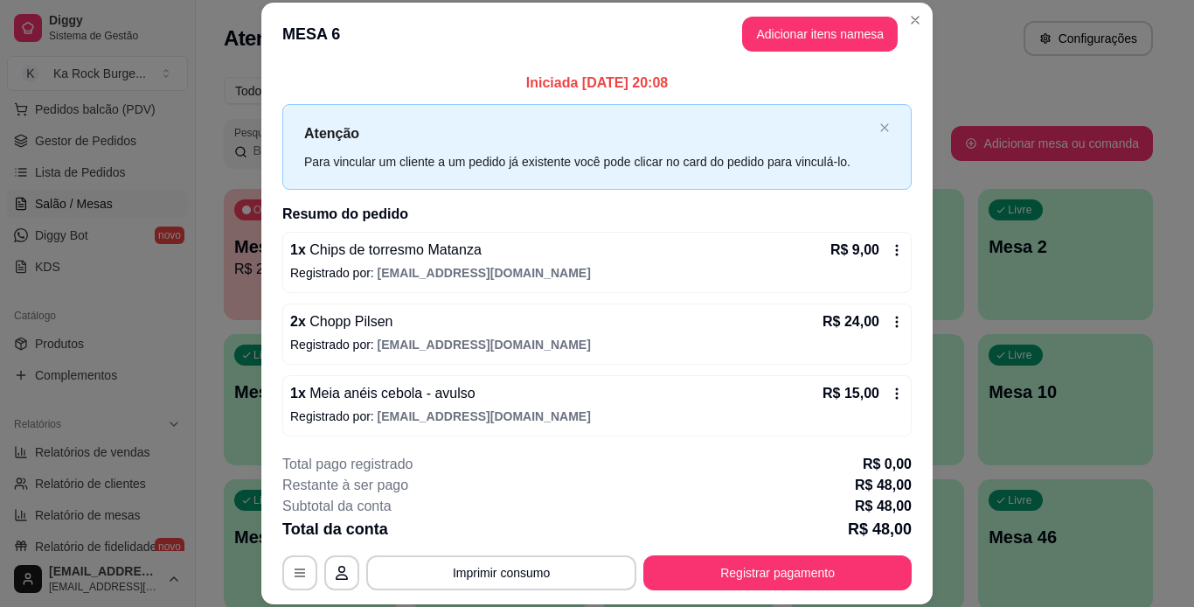
scroll to position [3, 0]
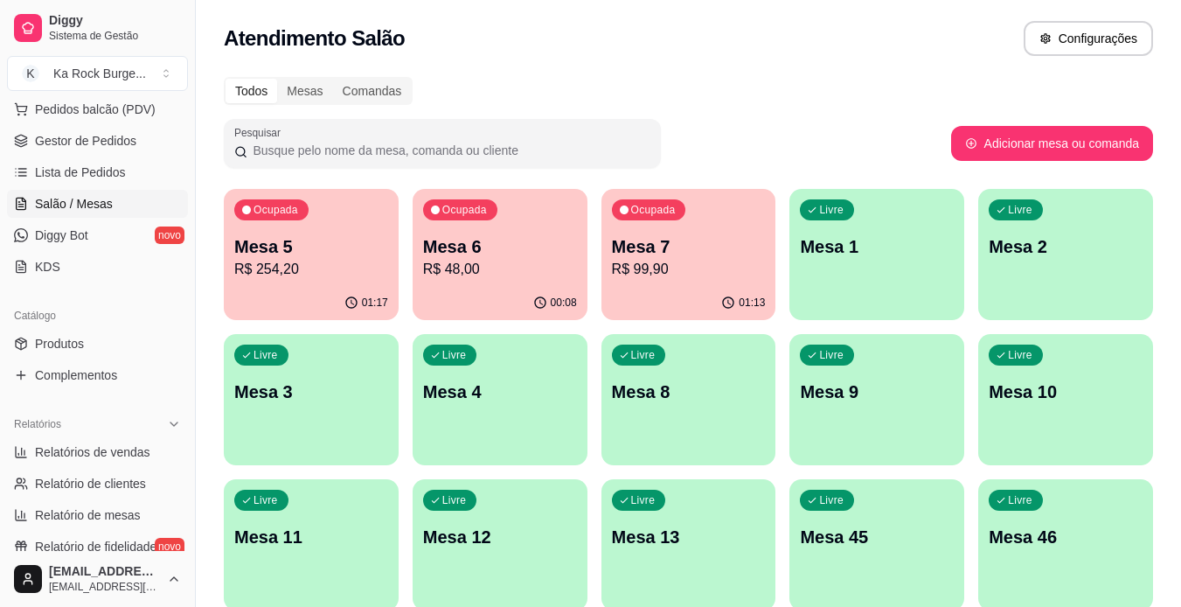
click at [699, 249] on p "Mesa 7" at bounding box center [689, 246] width 154 height 24
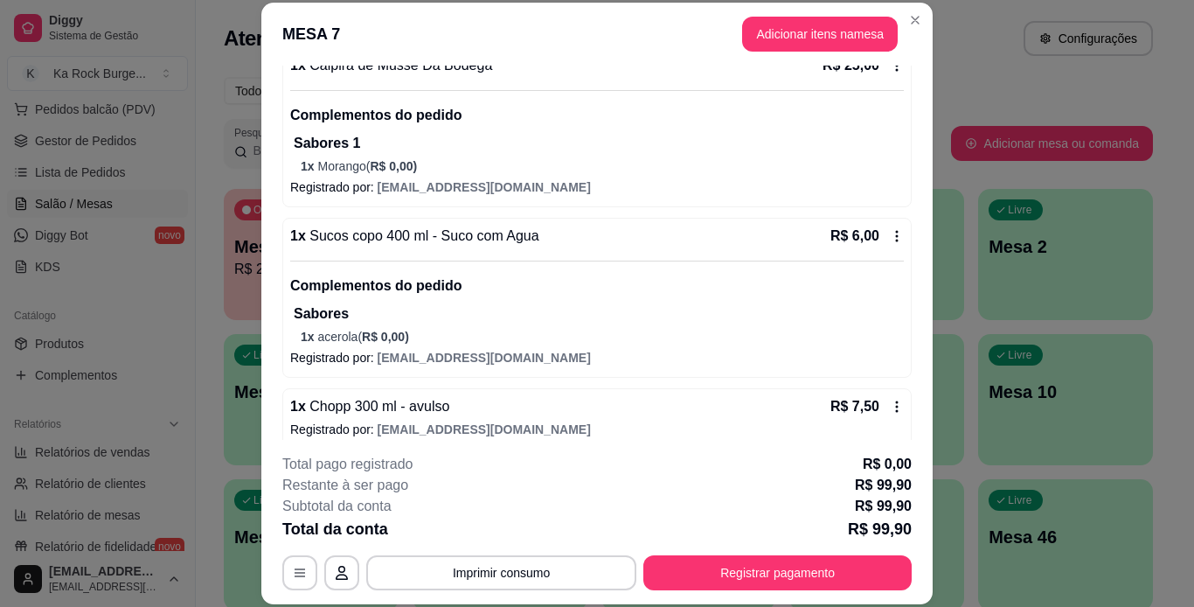
scroll to position [344, 0]
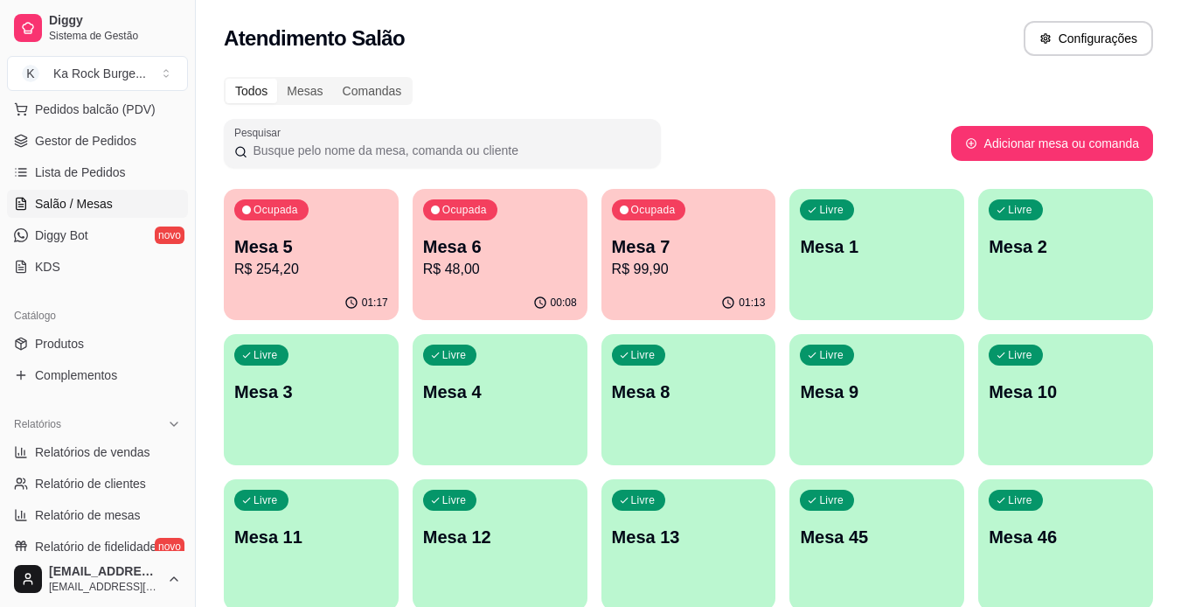
click at [282, 228] on div "Ocupada Mesa 5 R$ 254,20" at bounding box center [311, 237] width 175 height 97
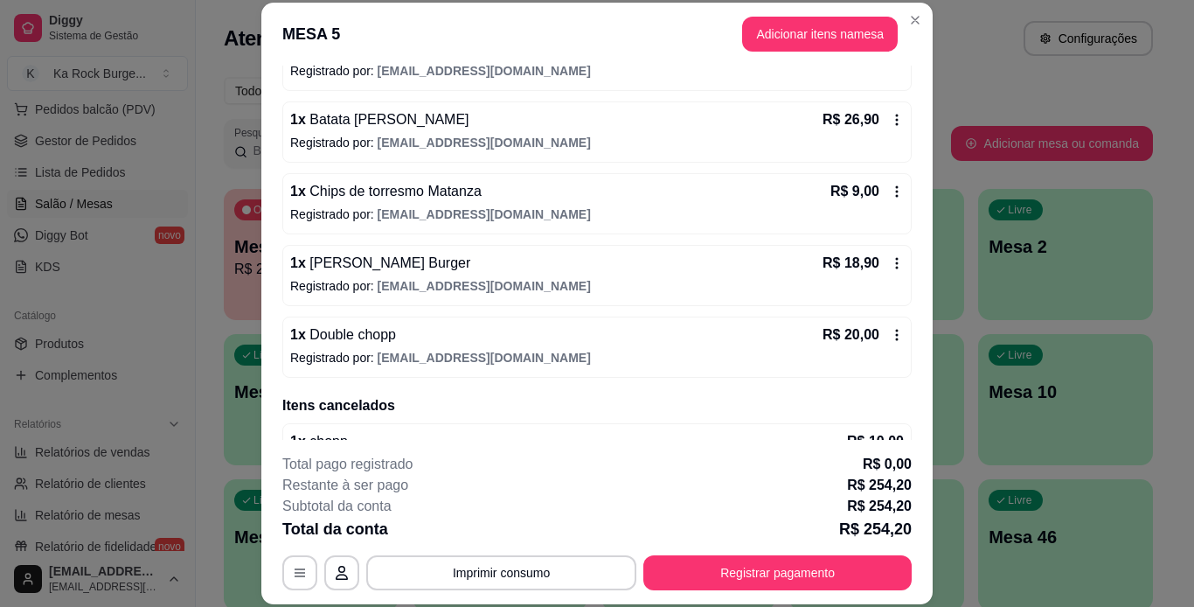
scroll to position [661, 0]
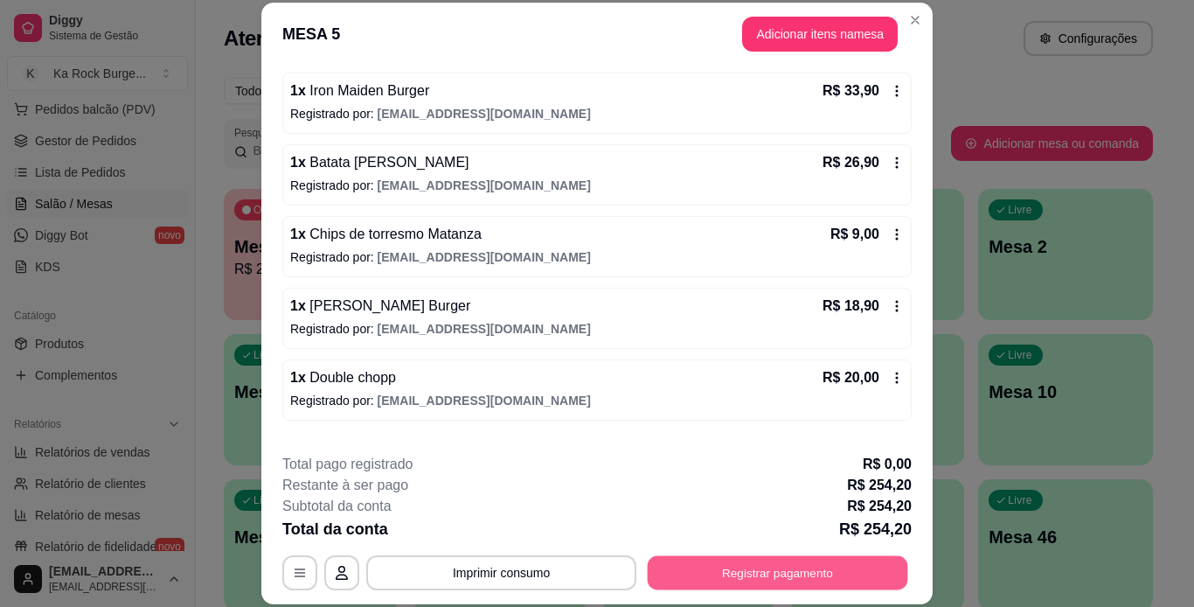
click at [815, 571] on button "Registrar pagamento" at bounding box center [778, 572] width 261 height 34
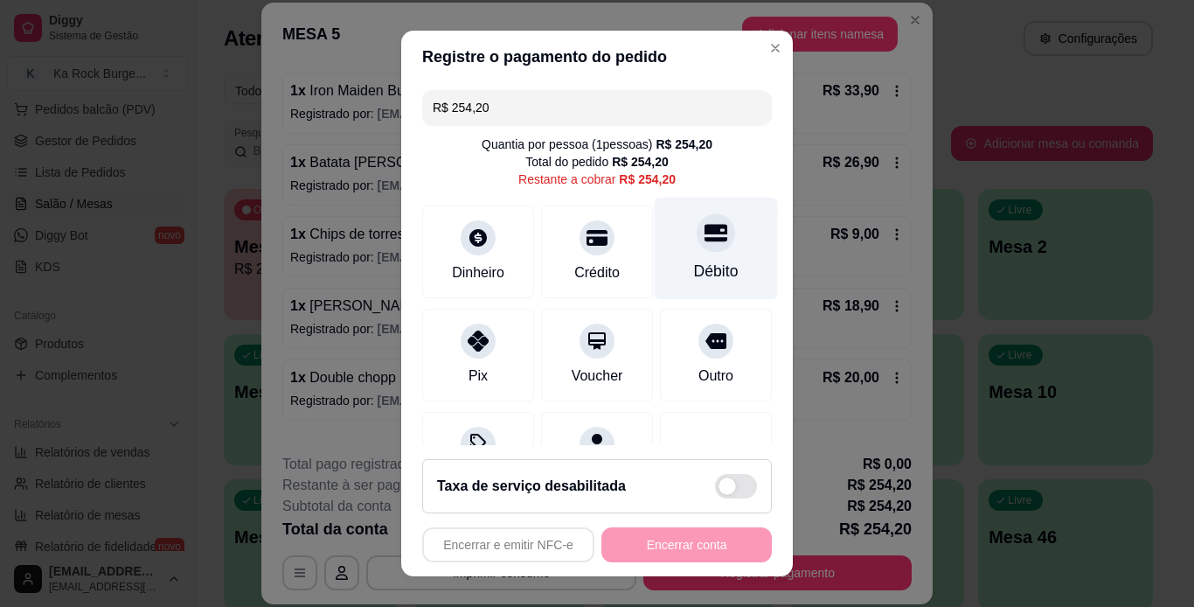
click at [697, 252] on div at bounding box center [716, 232] width 38 height 38
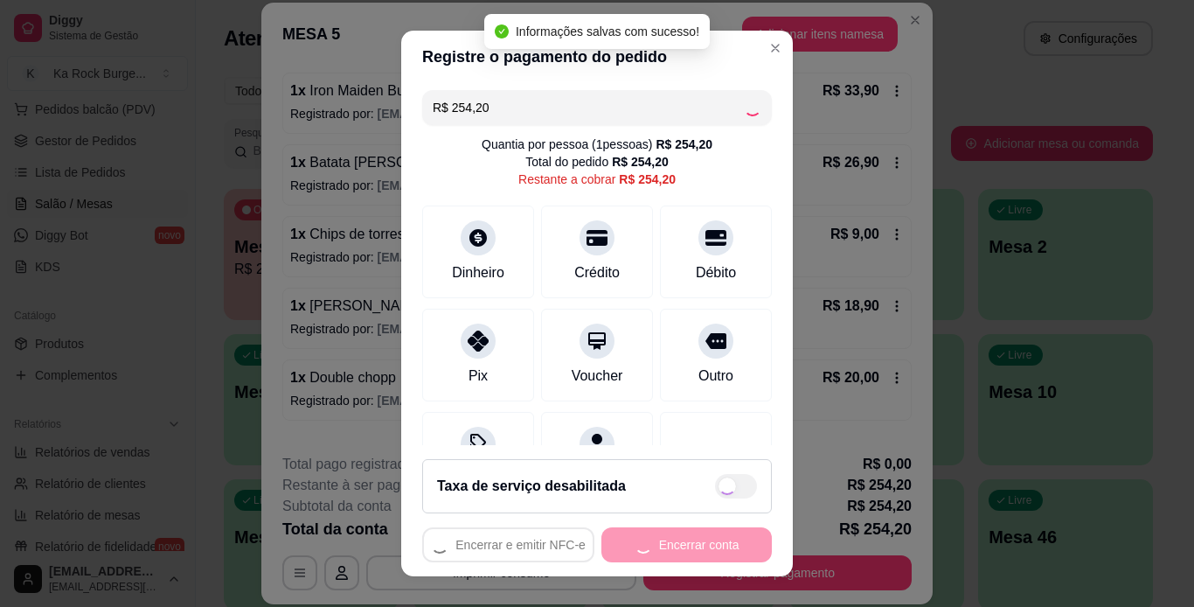
type input "R$ 0,00"
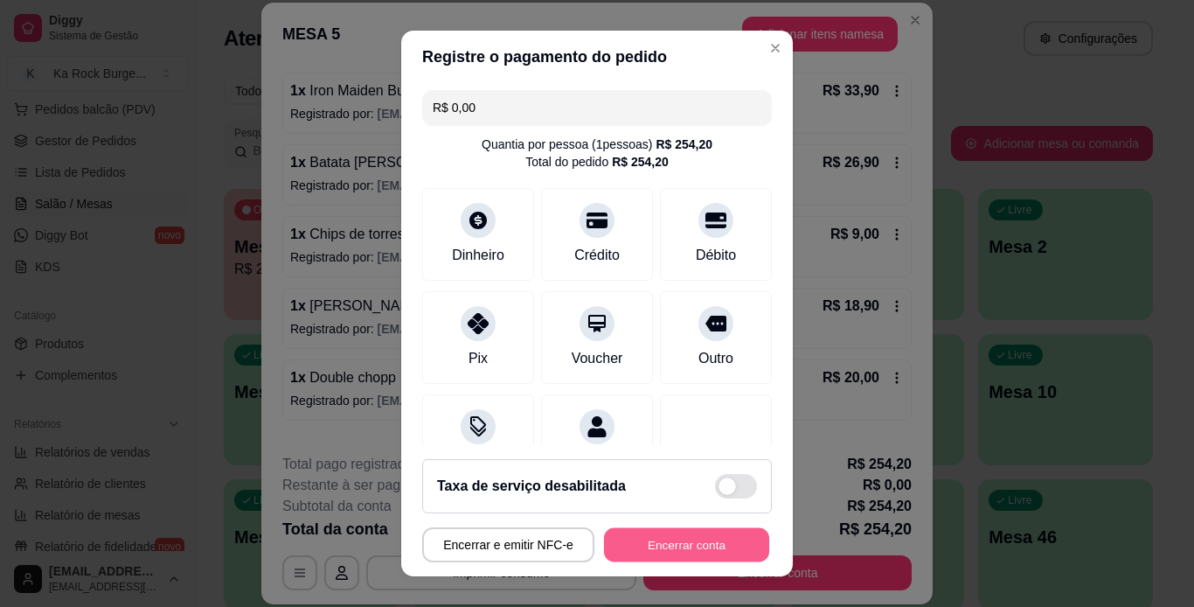
click at [716, 531] on button "Encerrar conta" at bounding box center [686, 545] width 165 height 34
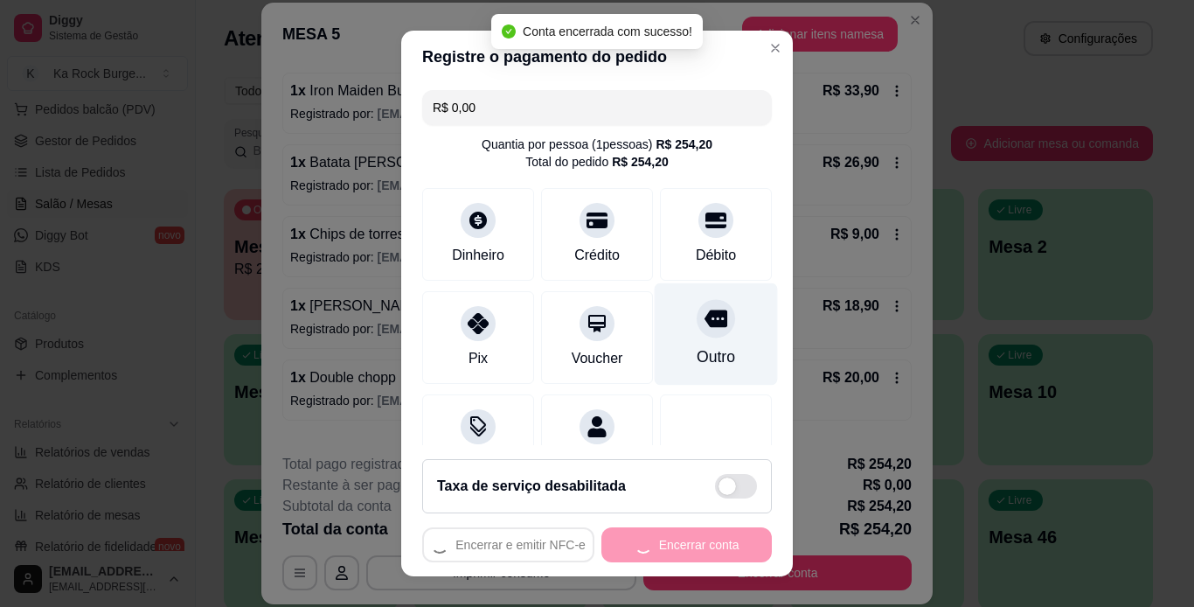
scroll to position [0, 0]
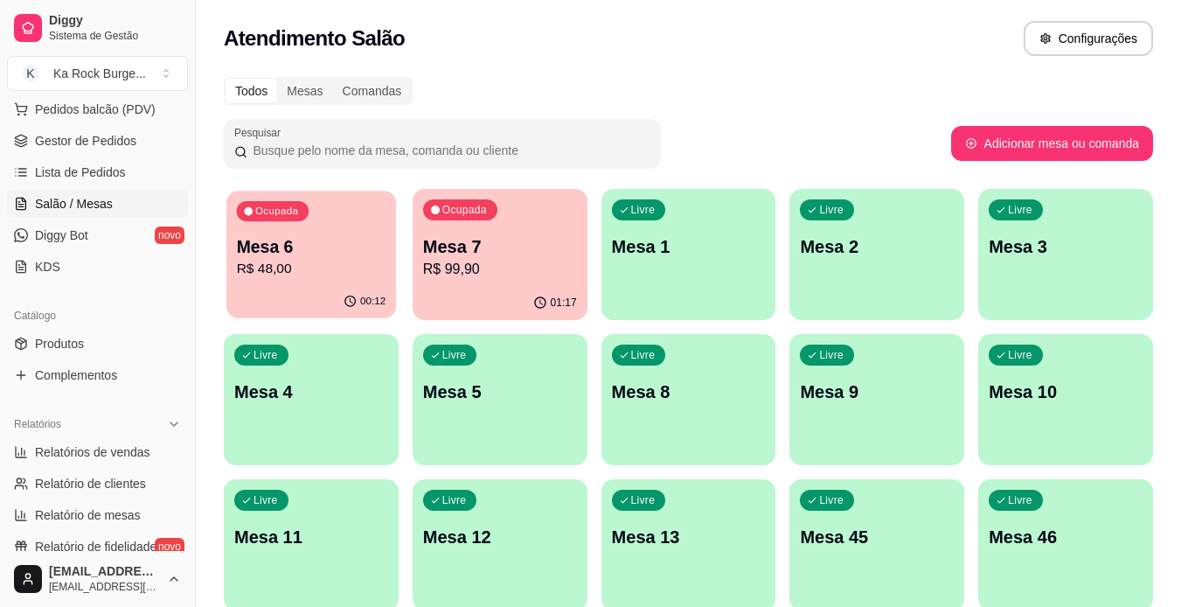
click at [288, 252] on p "Mesa 6" at bounding box center [311, 247] width 149 height 24
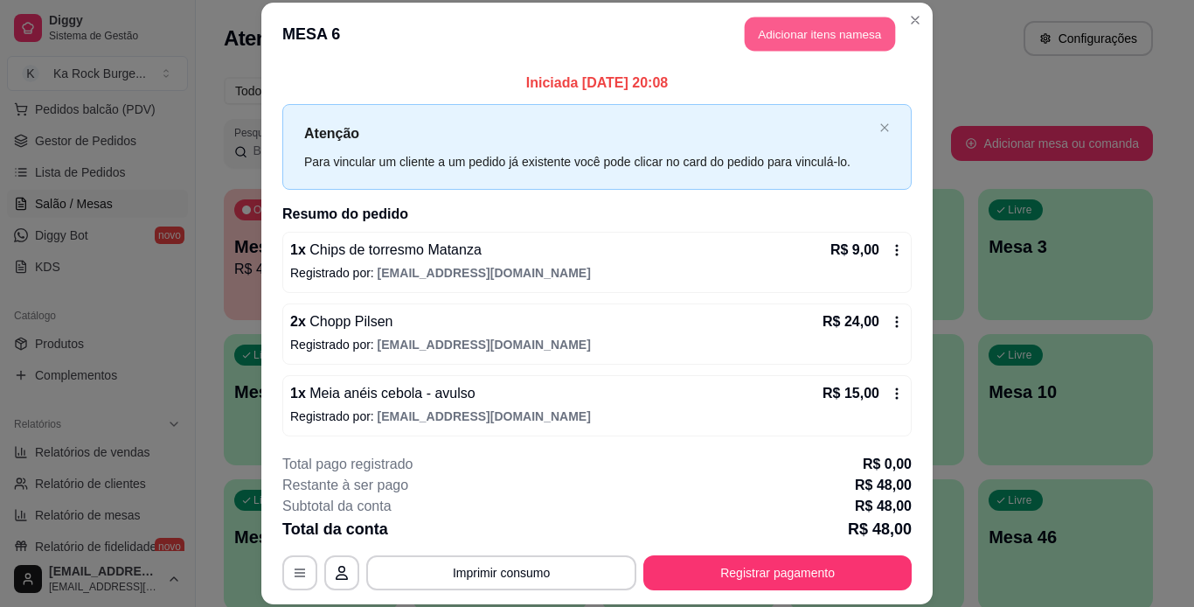
click at [819, 40] on button "Adicionar itens na mesa" at bounding box center [820, 34] width 150 height 34
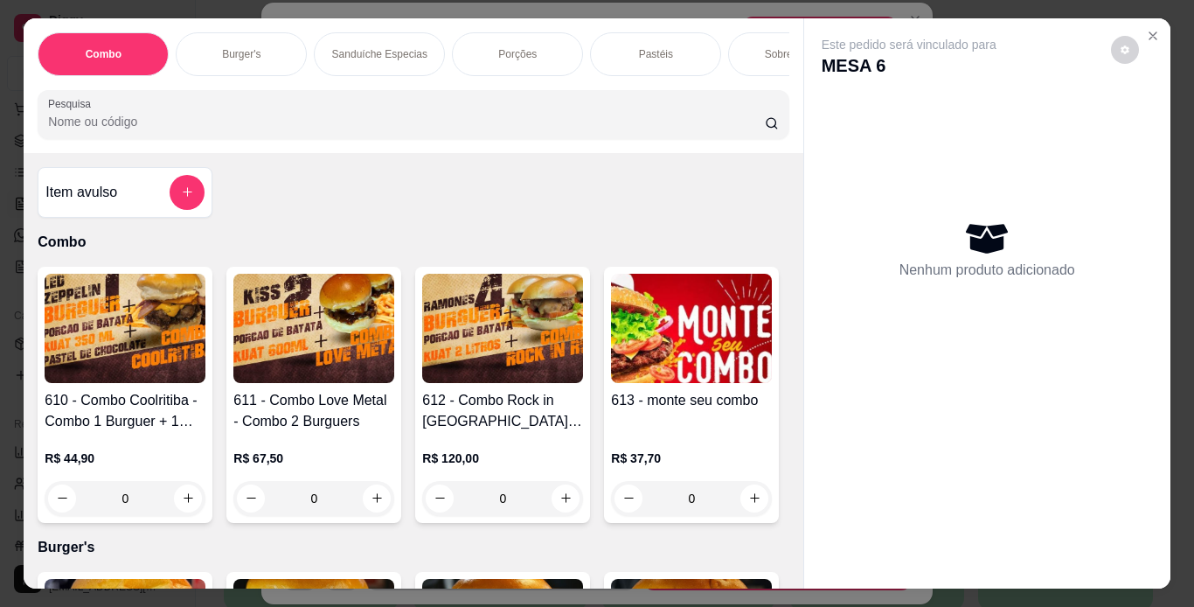
click at [239, 58] on div "Burger's" at bounding box center [241, 54] width 131 height 44
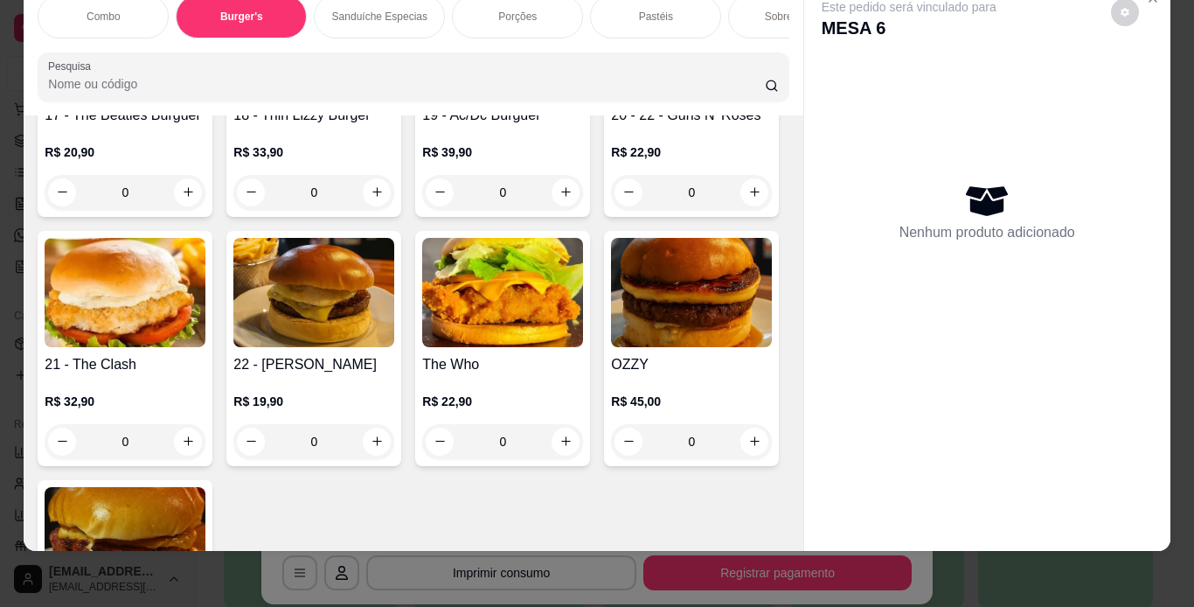
scroll to position [1647, 0]
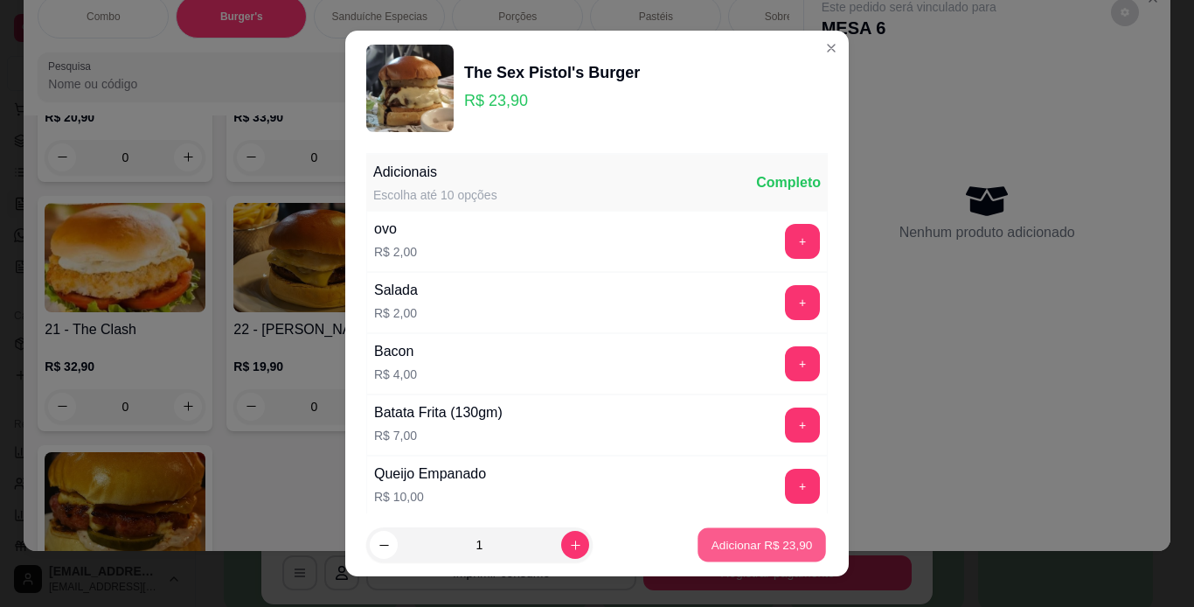
click at [763, 540] on p "Adicionar R$ 23,90" at bounding box center [762, 545] width 101 height 17
type input "1"
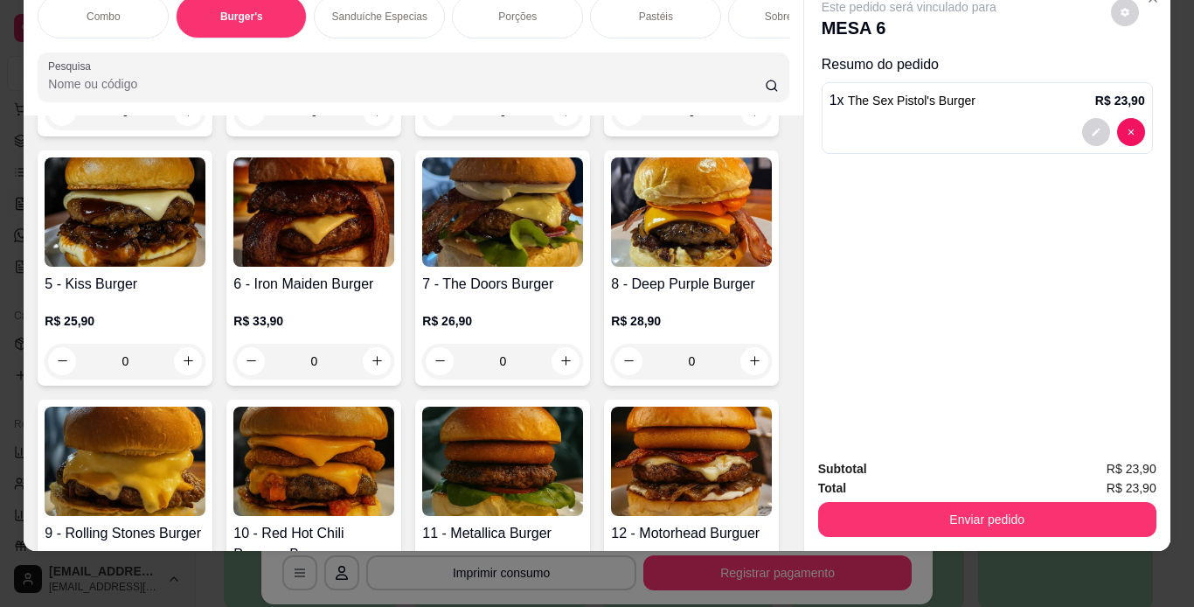
scroll to position [651, 0]
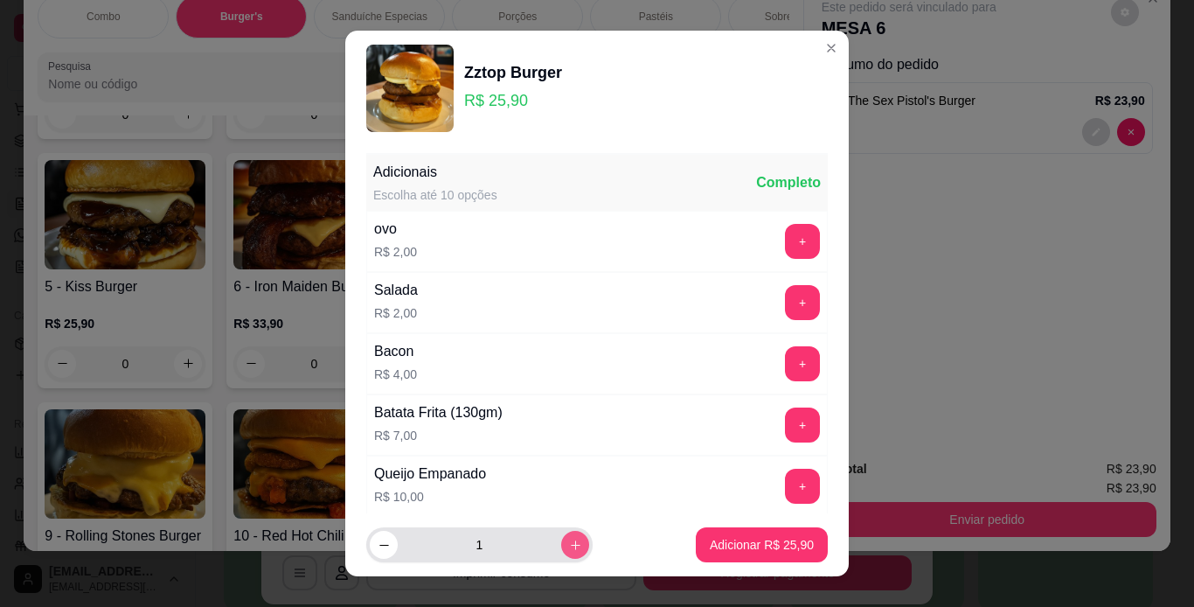
click at [571, 547] on icon "increase-product-quantity" at bounding box center [576, 545] width 10 height 10
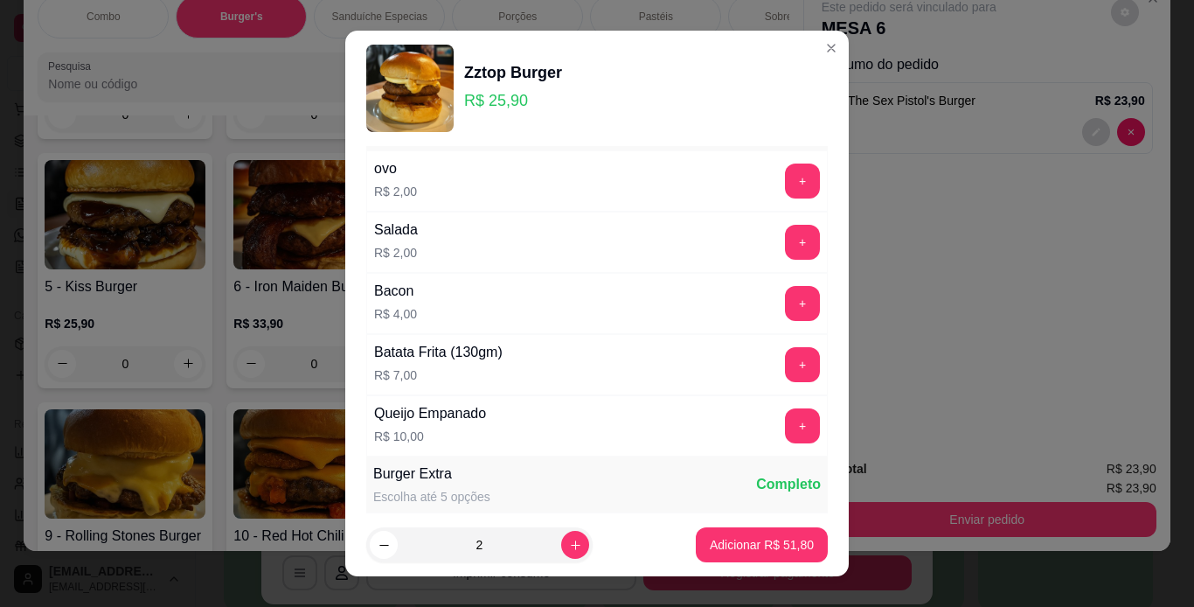
scroll to position [63, 0]
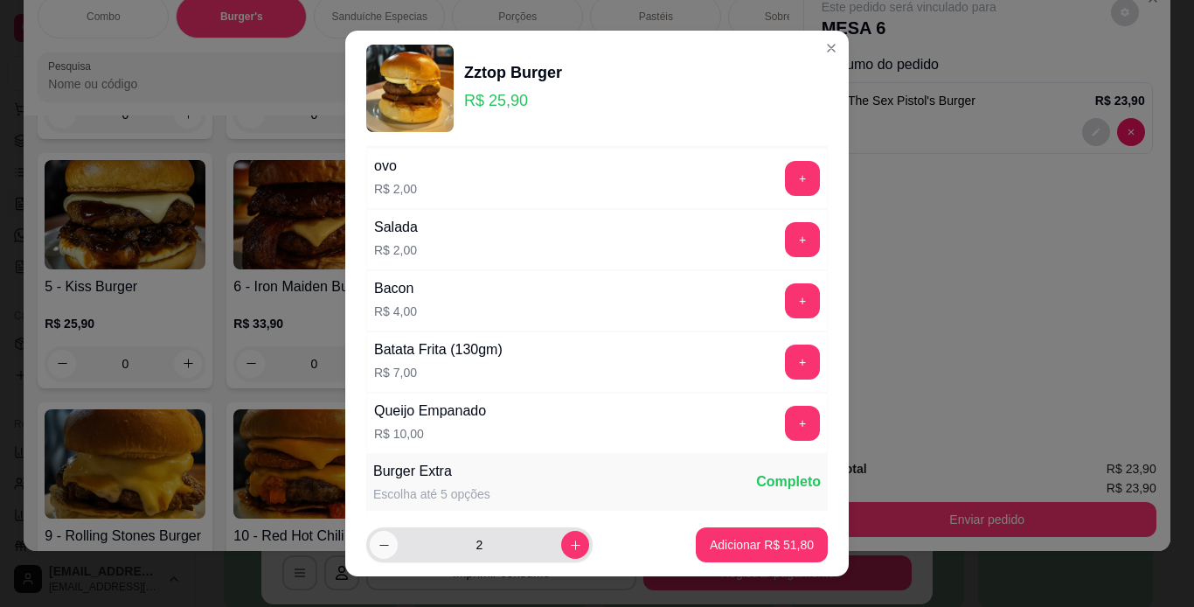
click at [380, 543] on icon "decrease-product-quantity" at bounding box center [384, 545] width 13 height 13
type input "1"
click at [732, 540] on p "Adicionar R$ 25,90" at bounding box center [762, 544] width 104 height 17
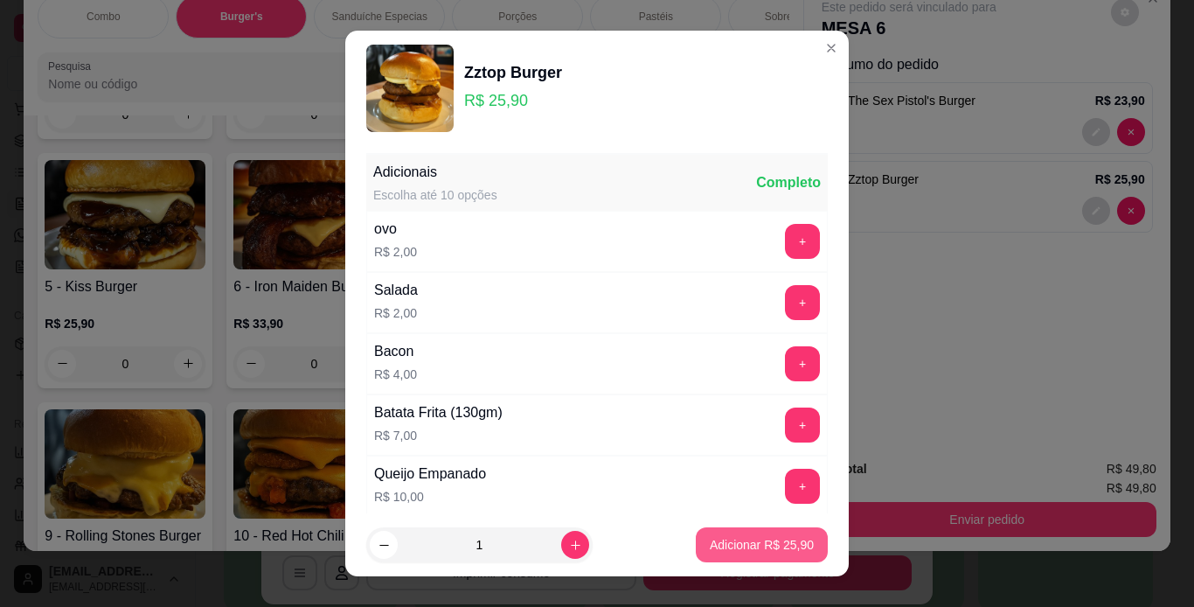
click at [772, 551] on p "Adicionar R$ 25,90" at bounding box center [762, 544] width 104 height 17
type input "2"
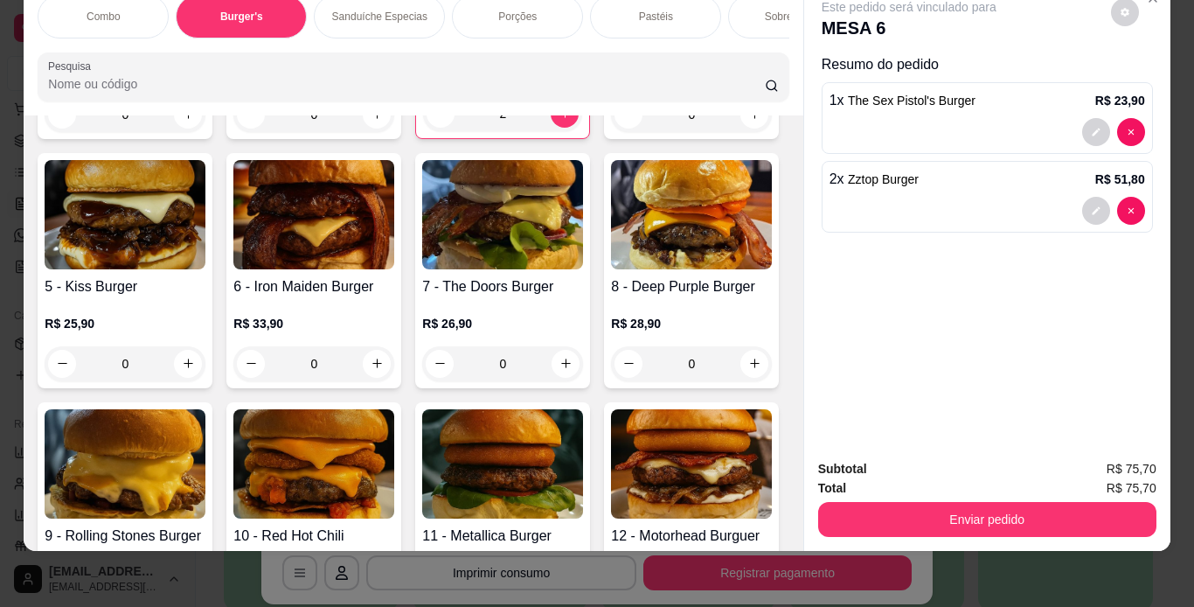
click at [1082, 203] on button "decrease-product-quantity" at bounding box center [1095, 210] width 27 height 27
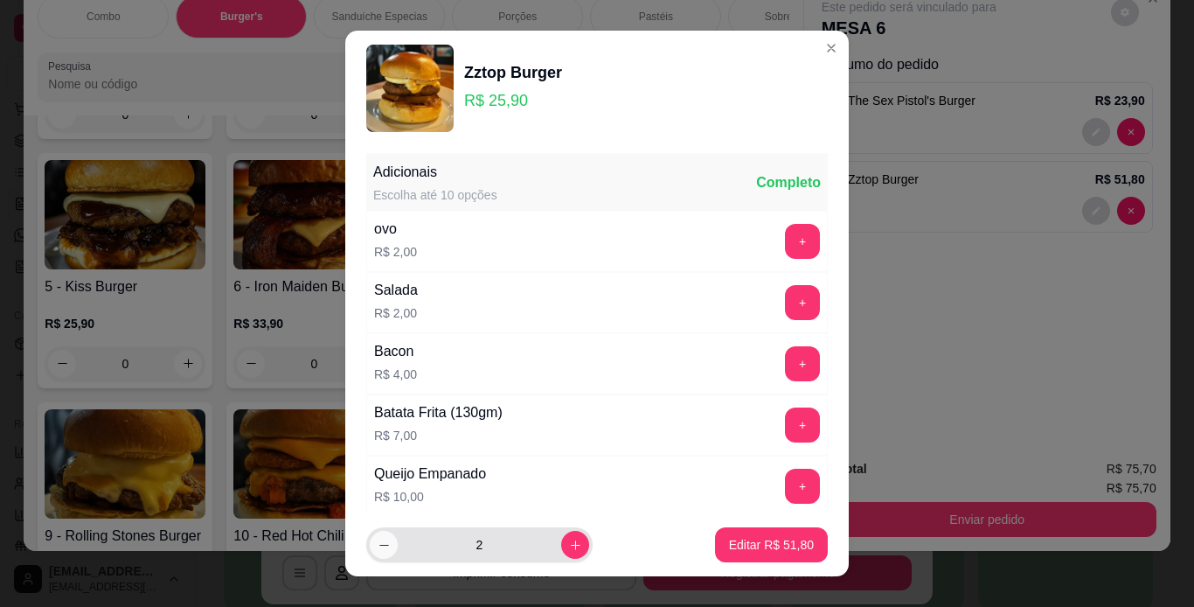
click at [378, 546] on icon "decrease-product-quantity" at bounding box center [384, 545] width 13 height 13
type input "1"
click at [793, 549] on button "Editar R$ 25,90" at bounding box center [771, 545] width 109 height 34
type input "1"
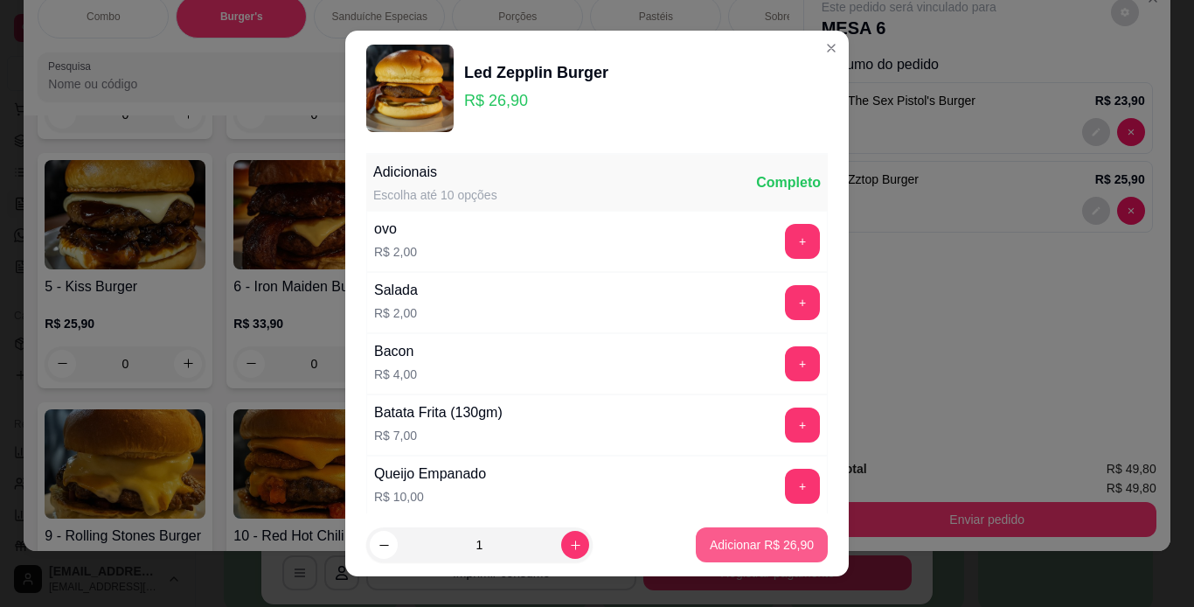
click at [772, 548] on p "Adicionar R$ 26,90" at bounding box center [762, 544] width 104 height 17
type input "1"
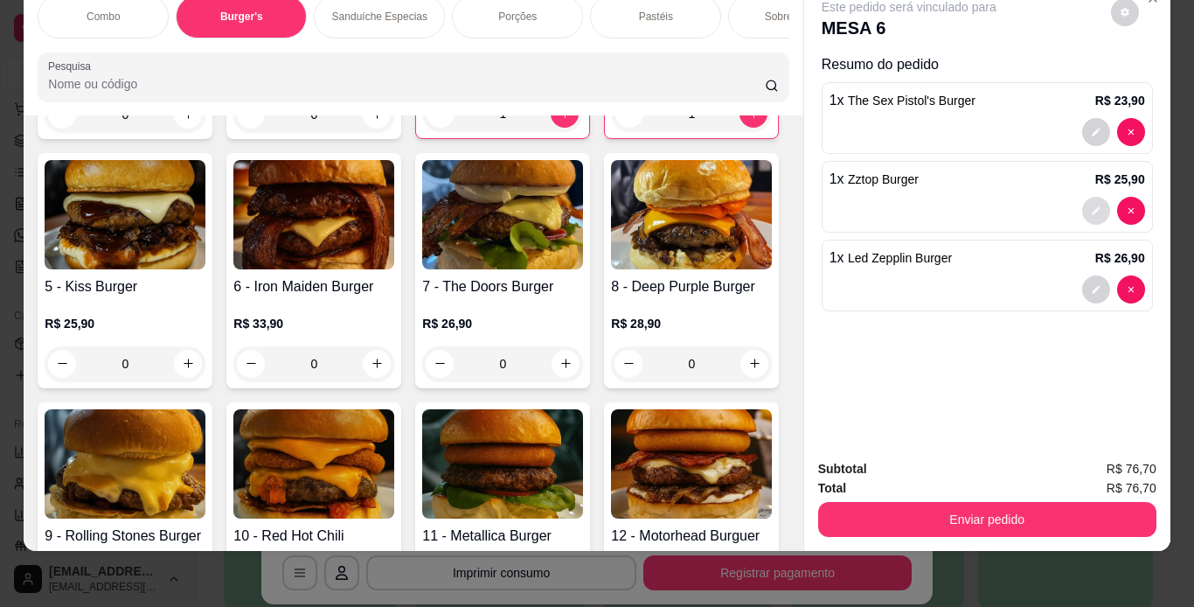
click at [1091, 205] on icon "decrease-product-quantity" at bounding box center [1096, 210] width 10 height 10
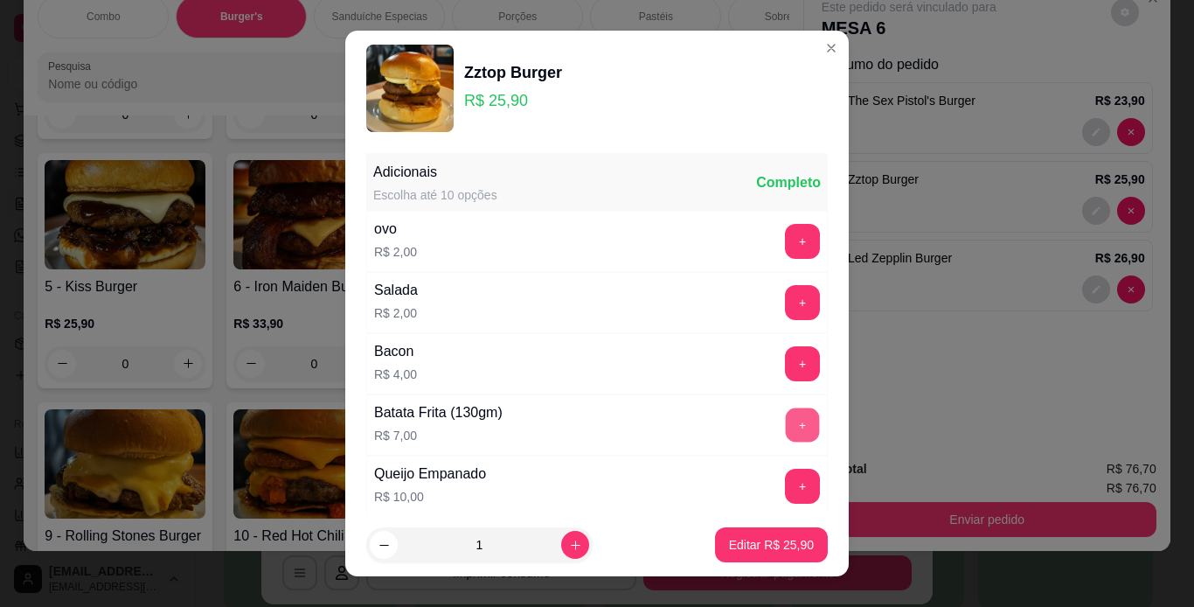
click at [786, 425] on button "+" at bounding box center [803, 424] width 34 height 34
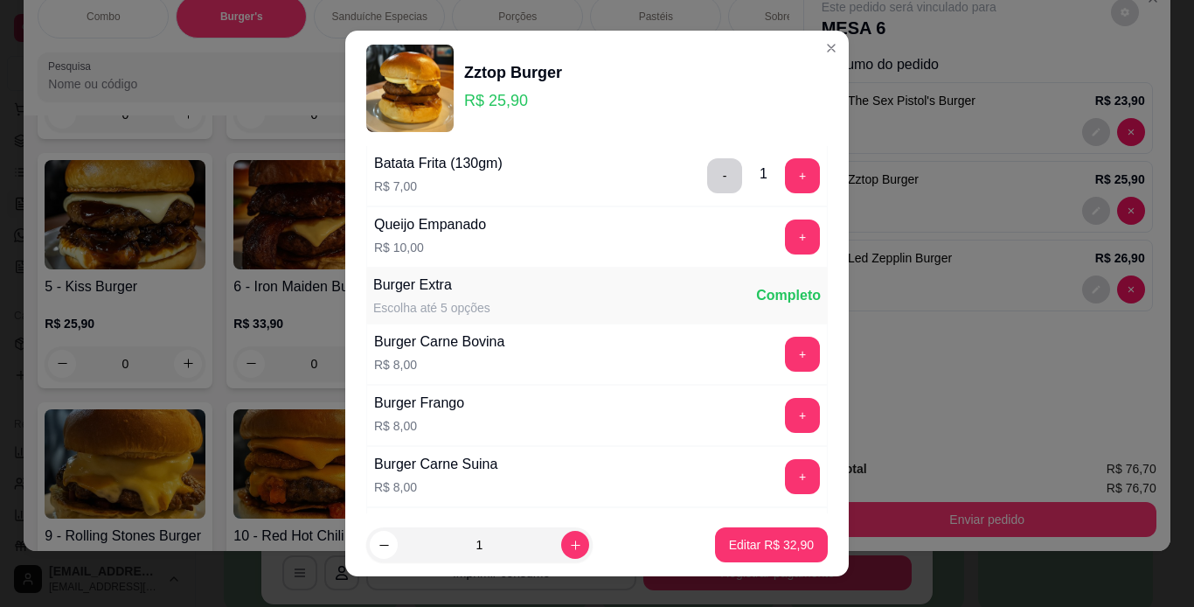
scroll to position [435, 0]
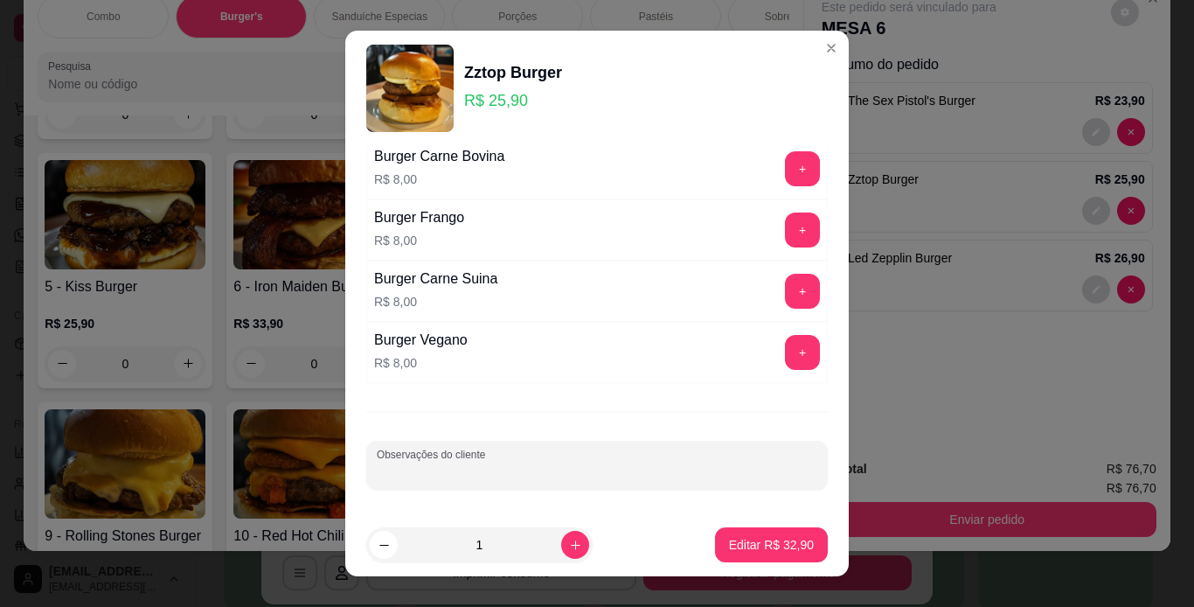
click at [627, 464] on input "Observações do cliente" at bounding box center [597, 471] width 441 height 17
type input "levar"
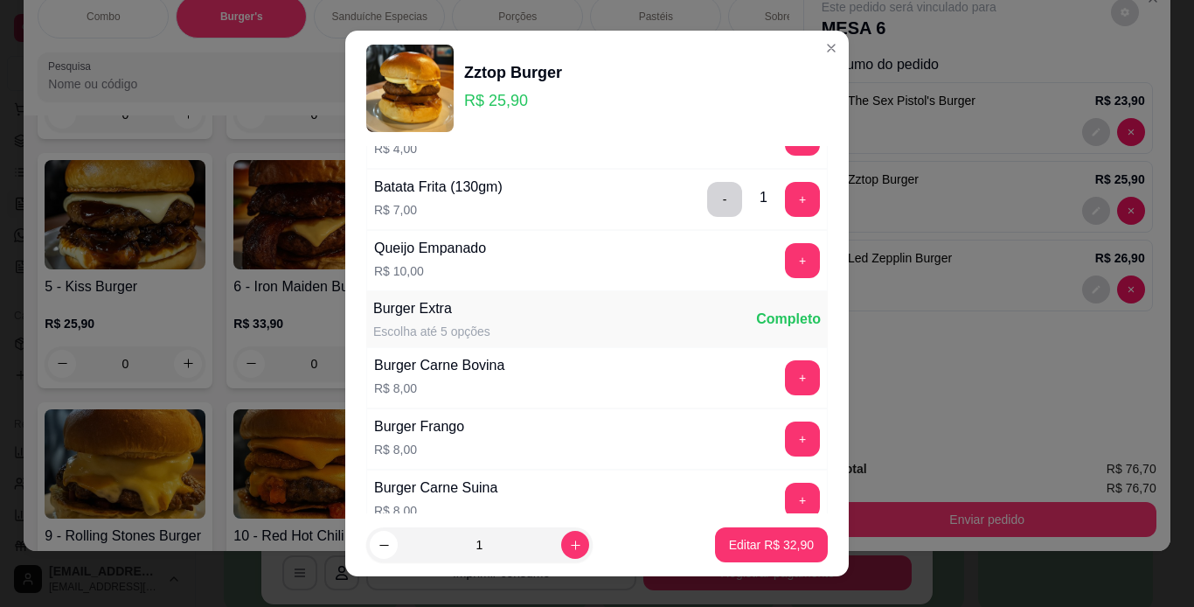
scroll to position [215, 0]
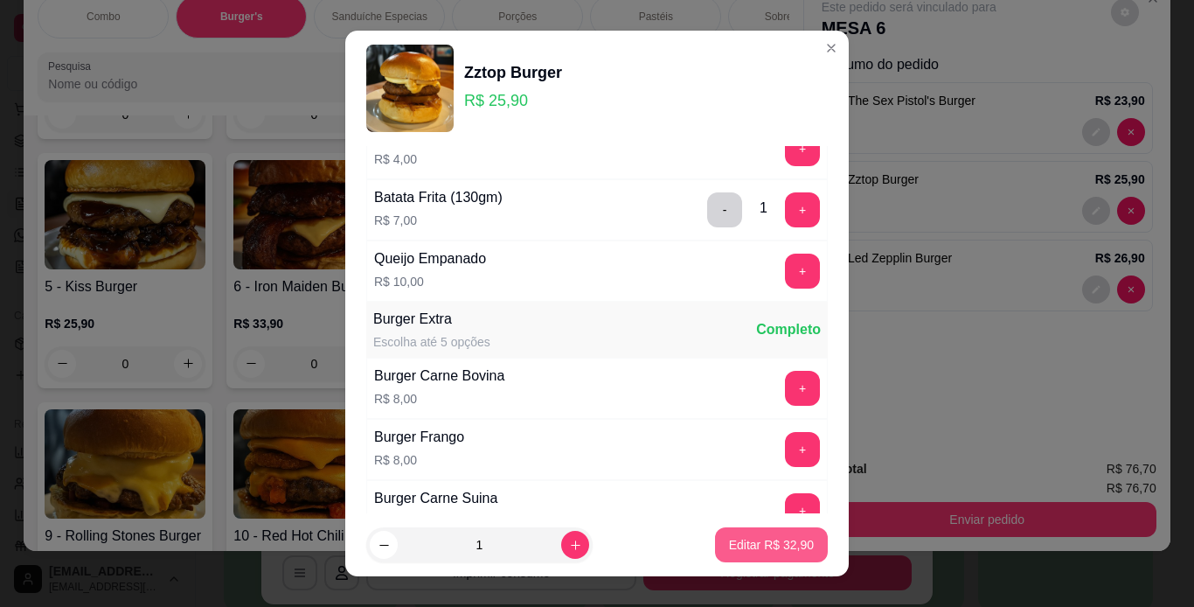
click at [740, 556] on button "Editar R$ 32,90" at bounding box center [771, 544] width 113 height 35
type input "0"
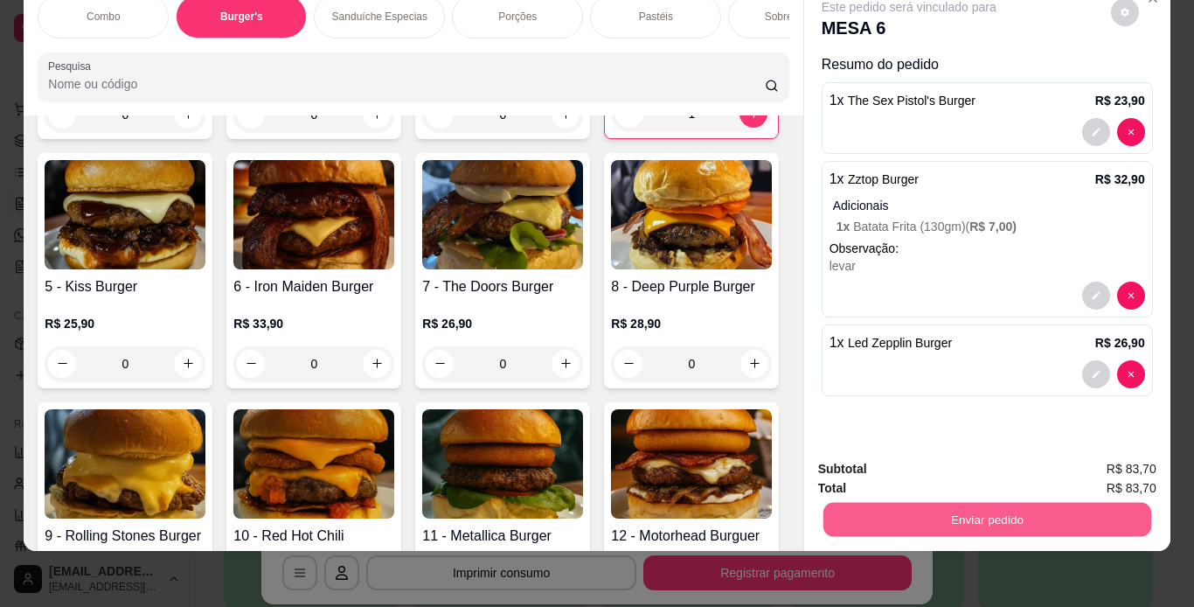
click at [913, 503] on button "Enviar pedido" at bounding box center [987, 520] width 328 height 34
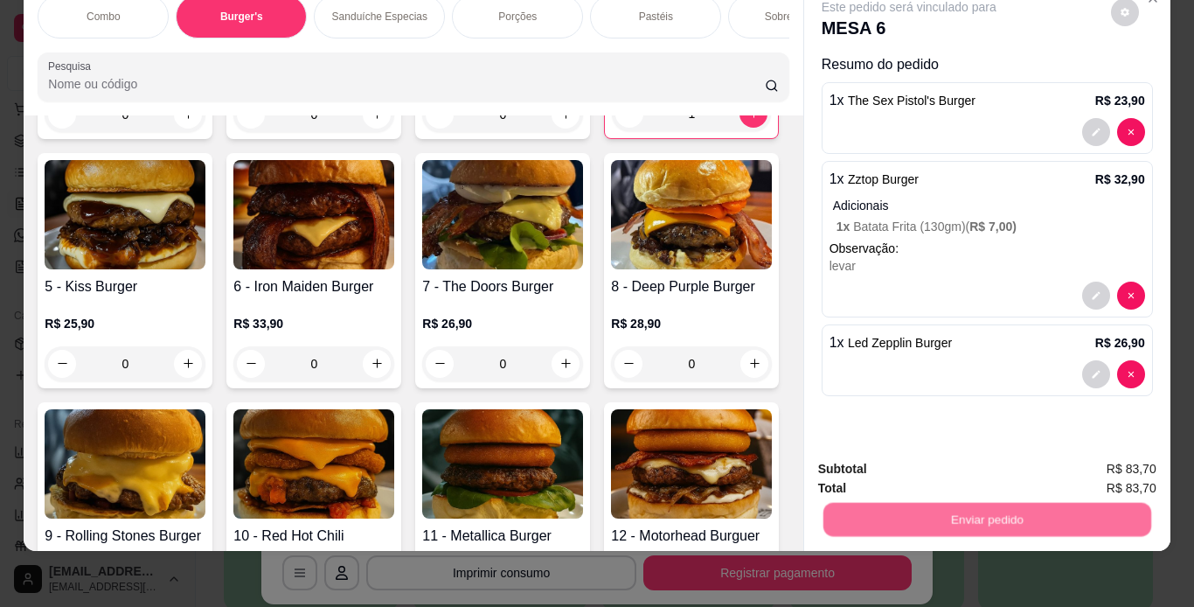
click at [916, 453] on button "Não registrar e enviar pedido" at bounding box center [929, 463] width 182 height 33
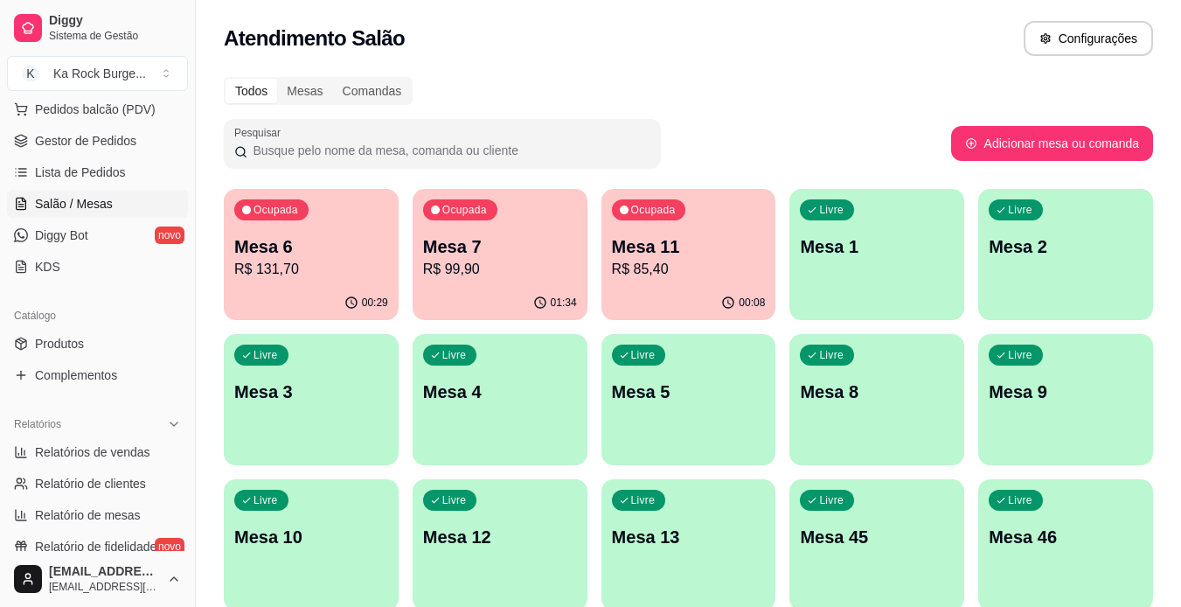
click at [640, 401] on p "Mesa 5" at bounding box center [689, 391] width 154 height 24
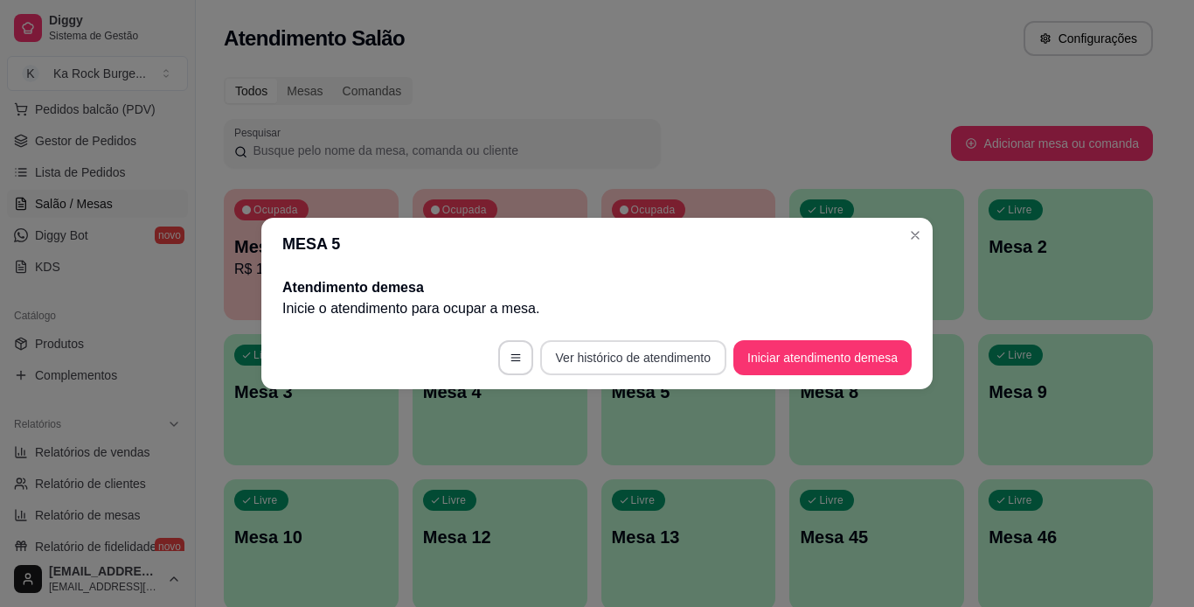
click at [573, 360] on button "Ver histórico de atendimento" at bounding box center [633, 357] width 186 height 35
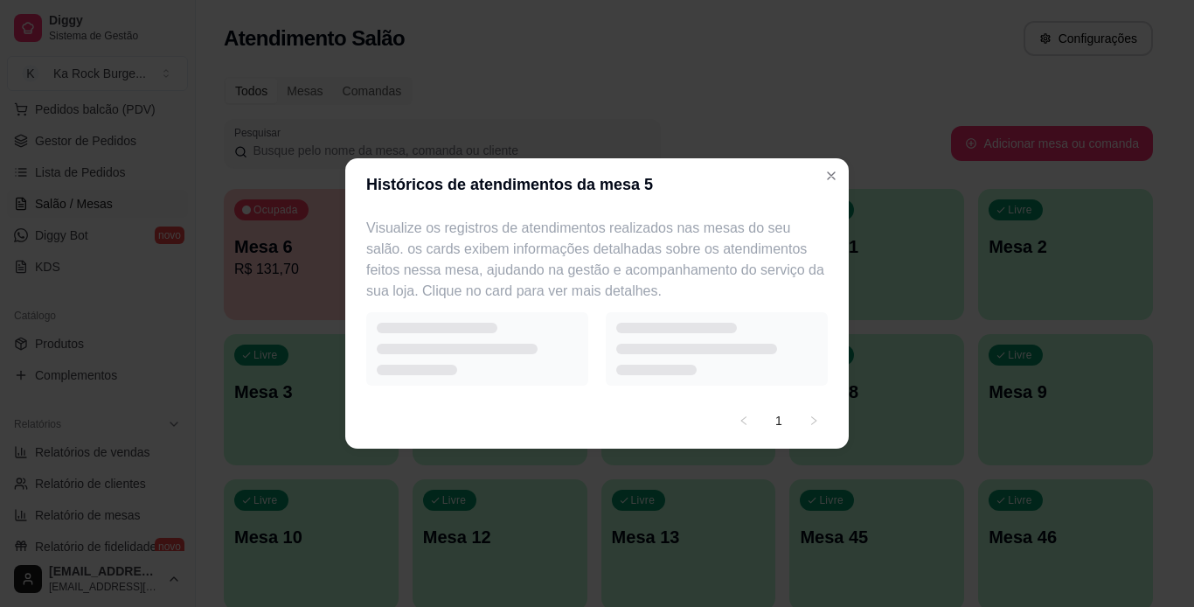
click at [511, 351] on div at bounding box center [477, 348] width 222 height 73
select select "7"
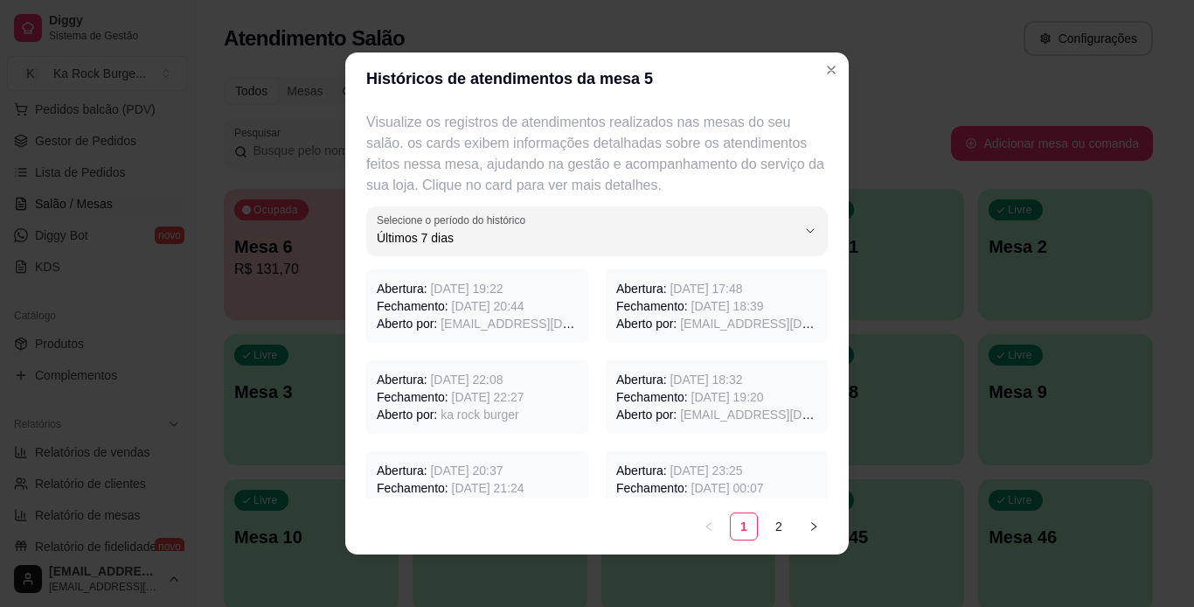
click at [521, 312] on span "28/08/2025 às 20:44" at bounding box center [488, 306] width 73 height 14
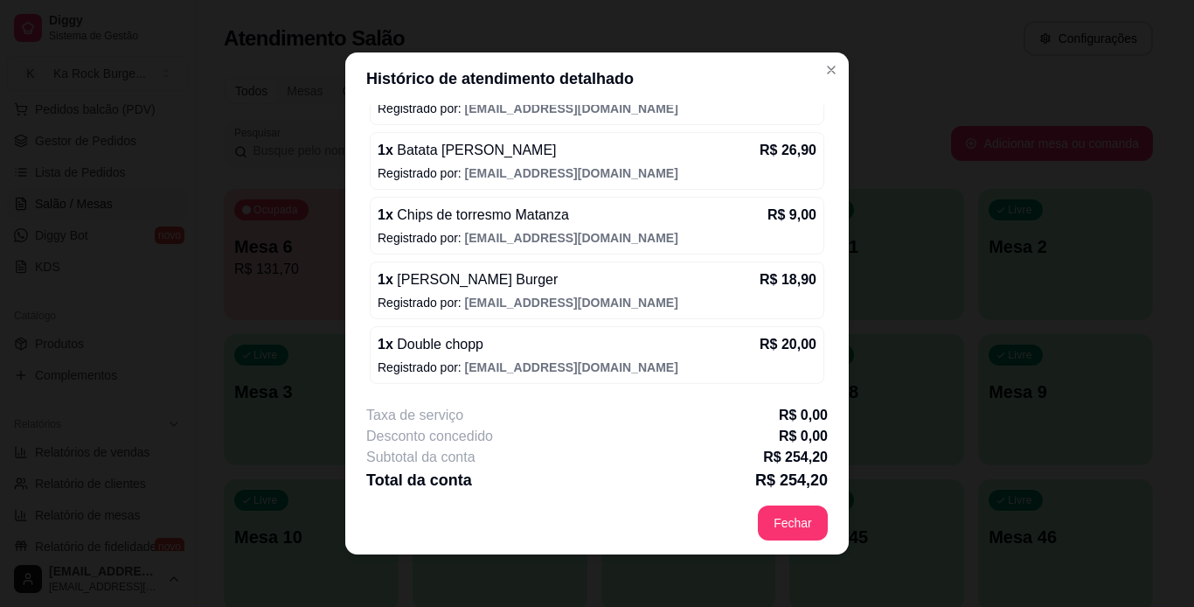
scroll to position [656, 0]
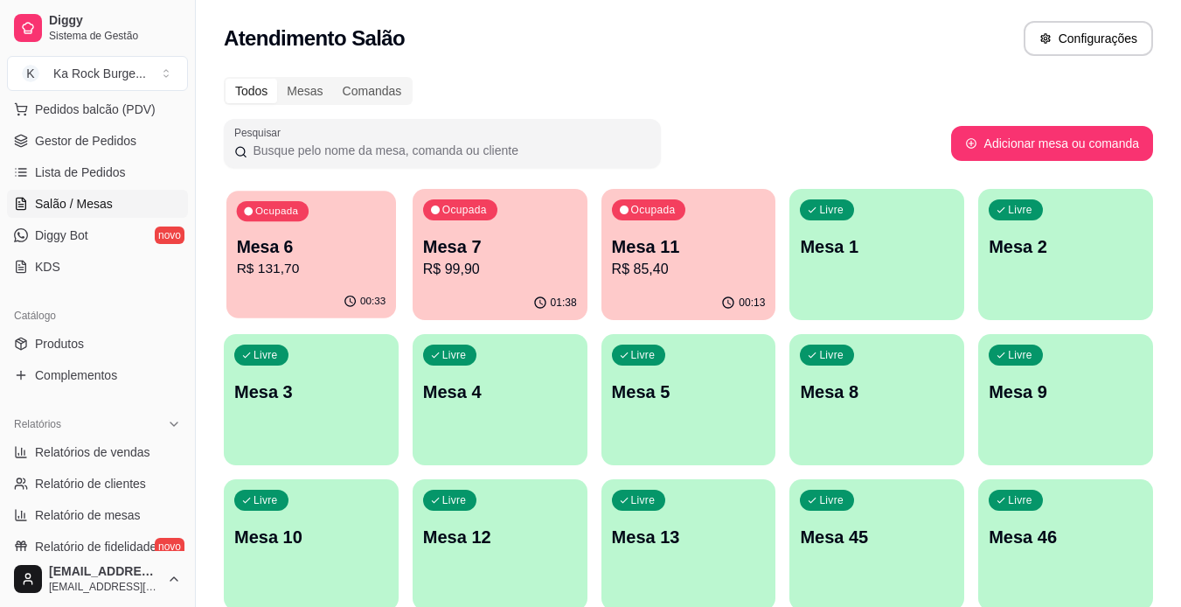
click at [313, 236] on p "Mesa 6" at bounding box center [311, 247] width 149 height 24
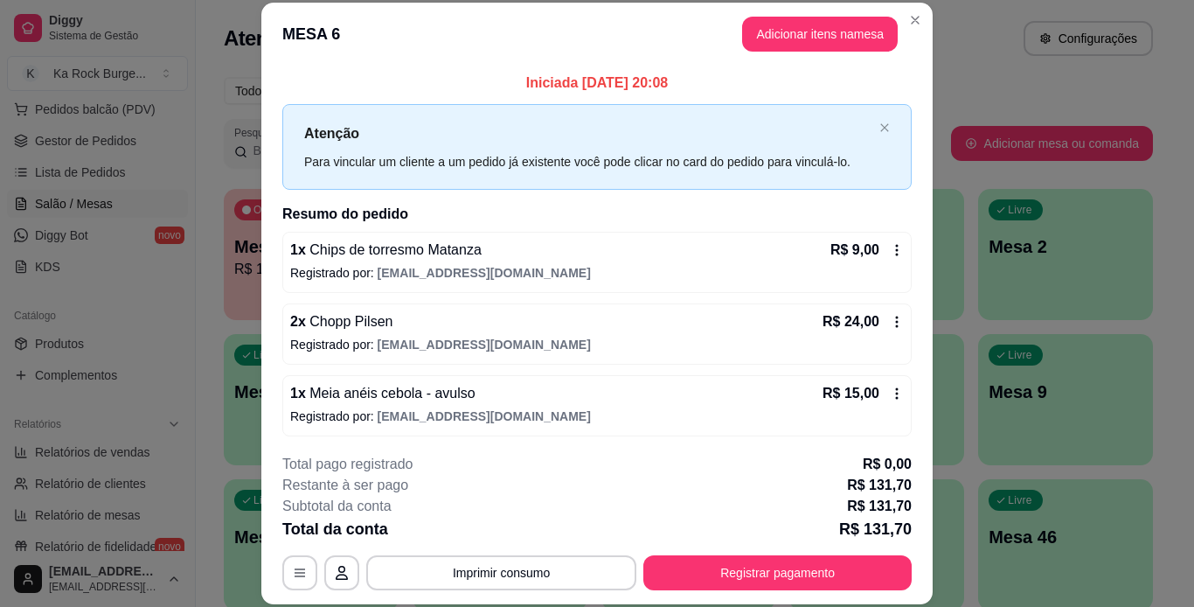
click at [764, 15] on header "MESA 6 Adicionar itens na mesa" at bounding box center [596, 34] width 671 height 63
click at [774, 38] on button "Adicionar itens na mesa" at bounding box center [820, 34] width 150 height 34
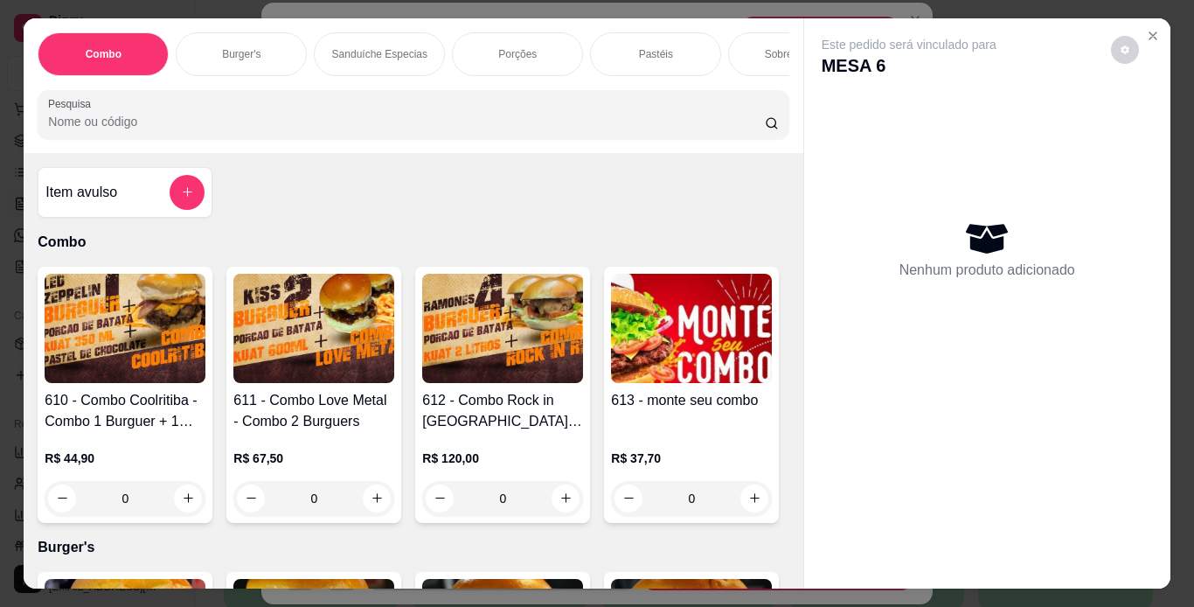
scroll to position [0, 657]
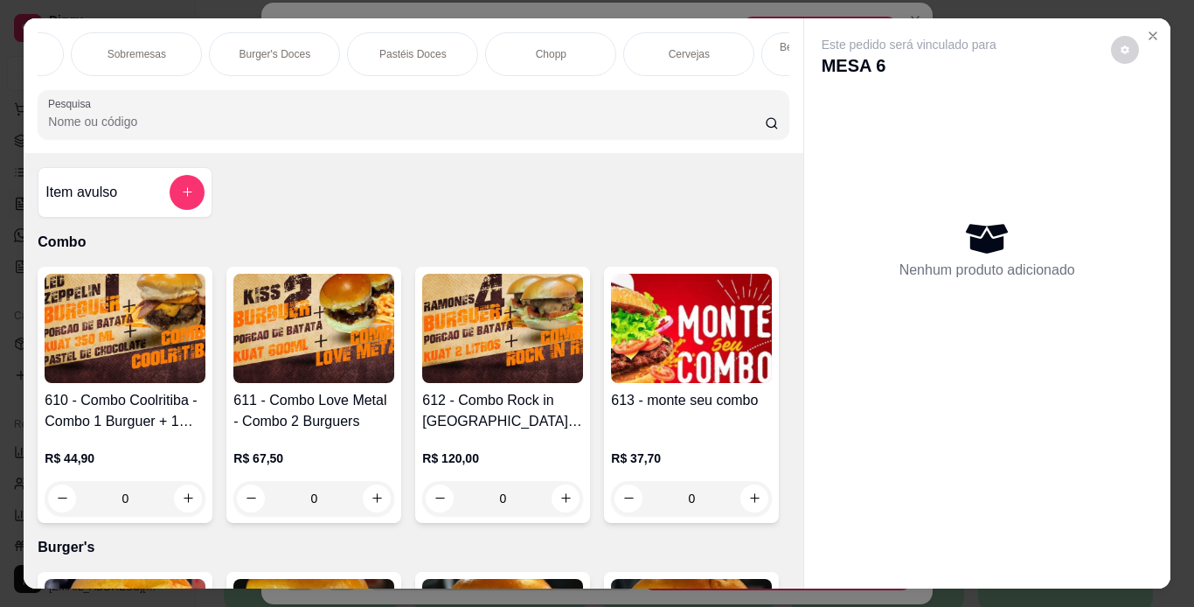
click at [575, 52] on div "Chopp" at bounding box center [550, 54] width 131 height 44
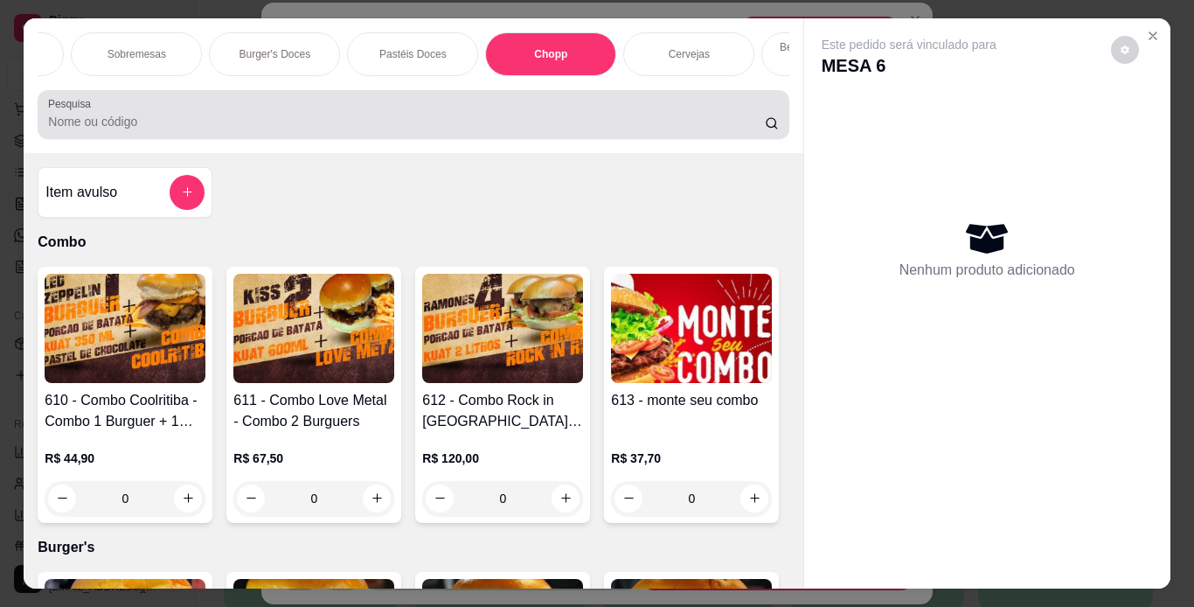
scroll to position [45, 0]
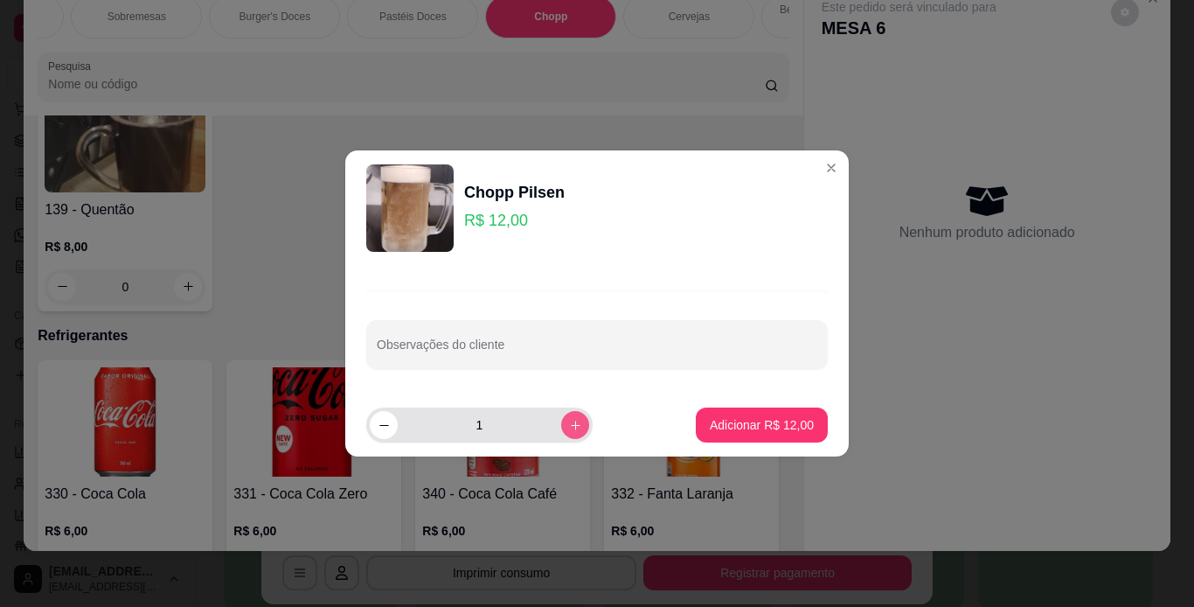
click at [569, 424] on icon "increase-product-quantity" at bounding box center [575, 425] width 13 height 13
type input "2"
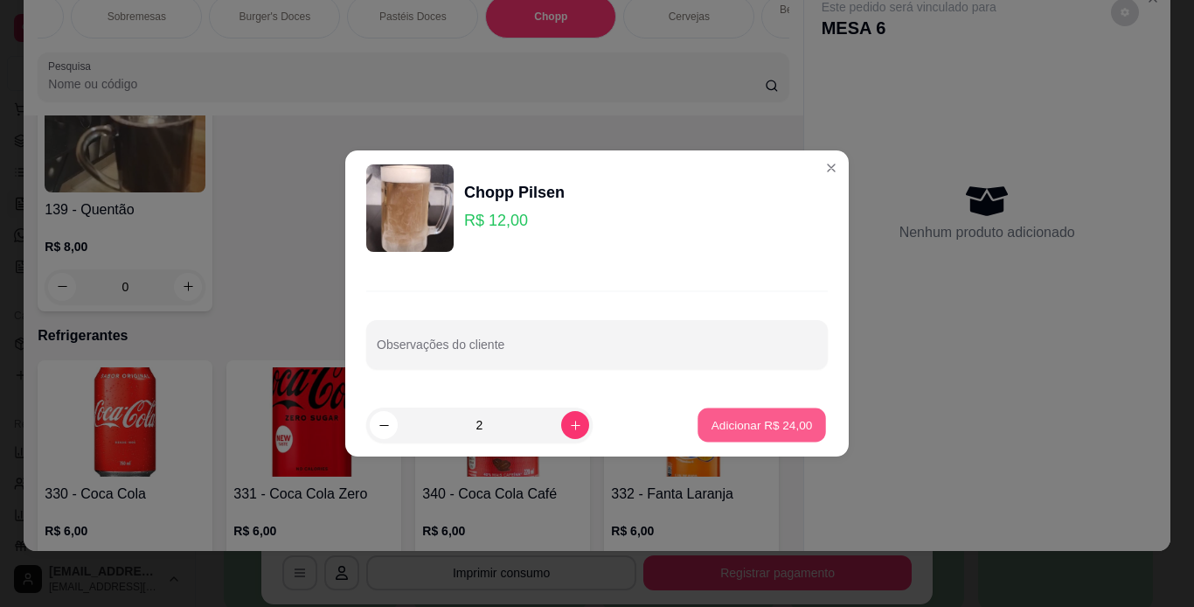
click at [775, 419] on p "Adicionar R$ 24,00" at bounding box center [762, 424] width 101 height 17
type input "2"
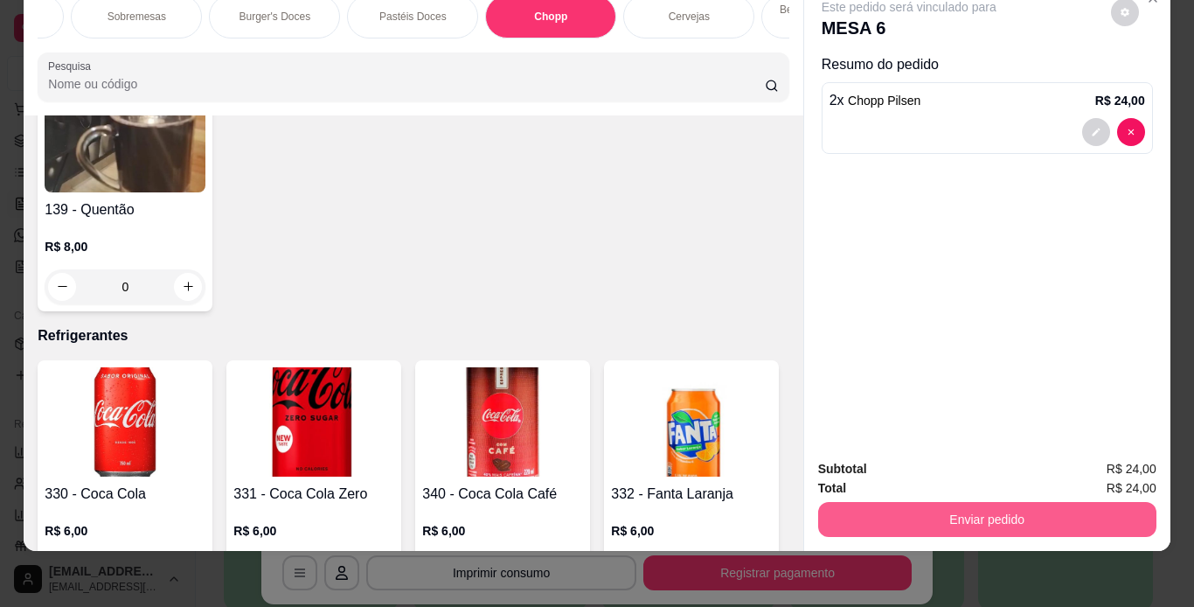
click at [943, 515] on button "Enviar pedido" at bounding box center [987, 519] width 338 height 35
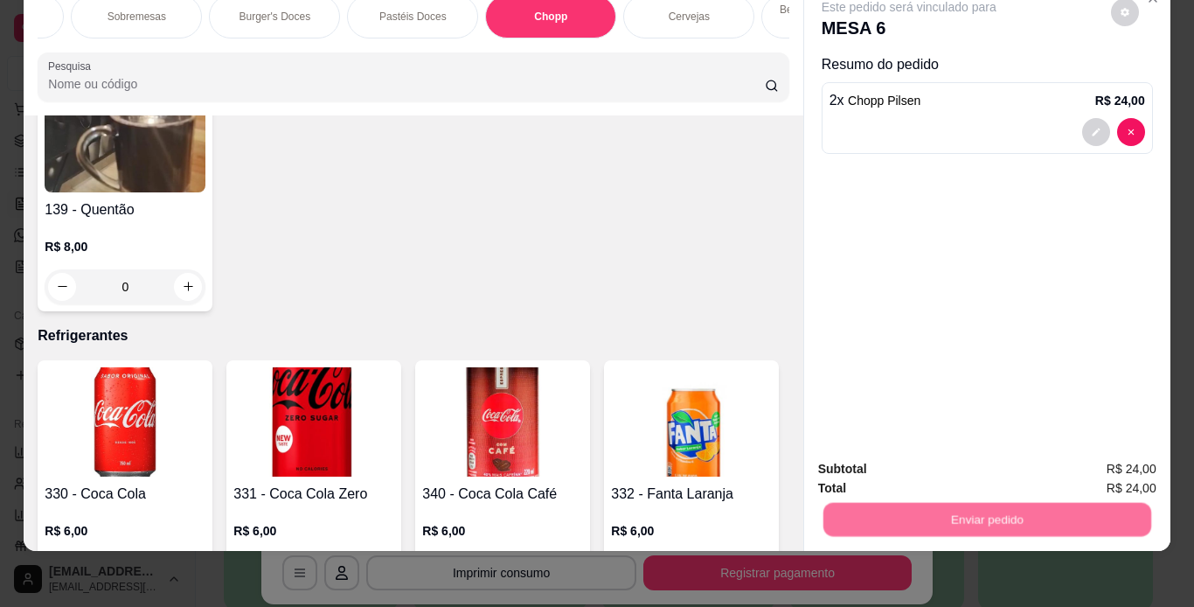
click at [949, 471] on button "Não registrar e enviar pedido" at bounding box center [929, 463] width 177 height 32
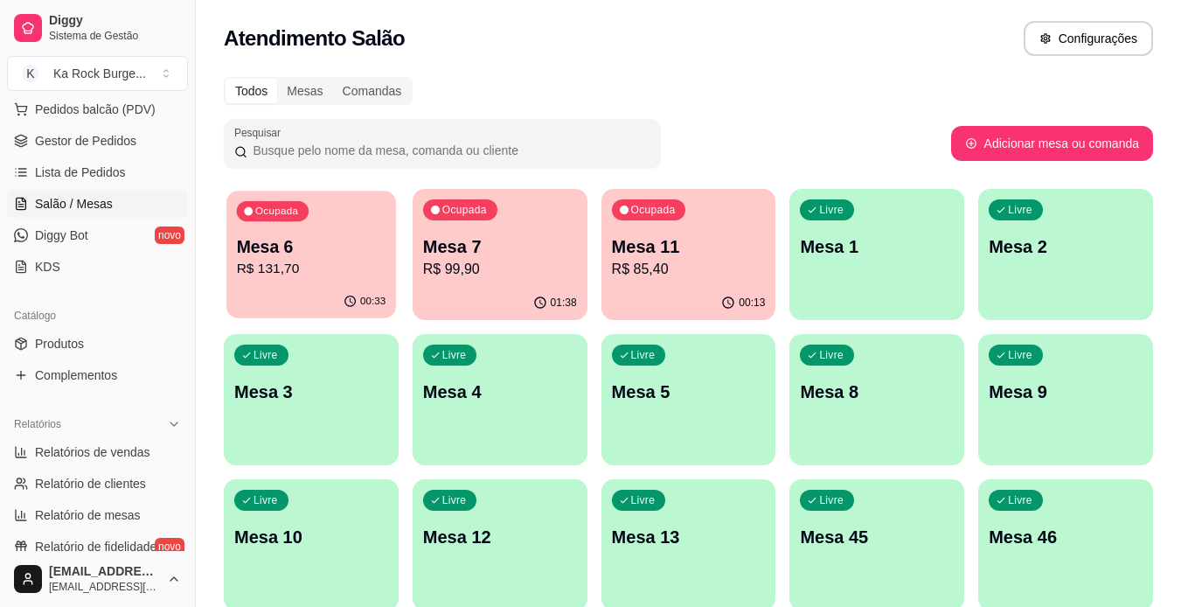
click at [343, 235] on p "Mesa 6" at bounding box center [311, 247] width 149 height 24
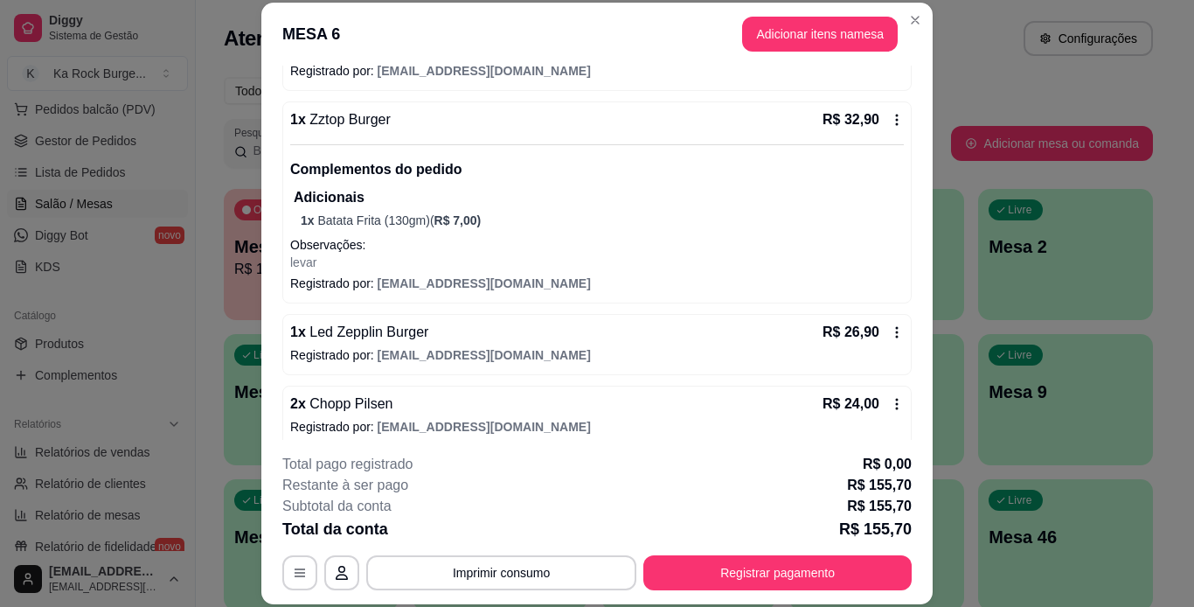
scroll to position [431, 0]
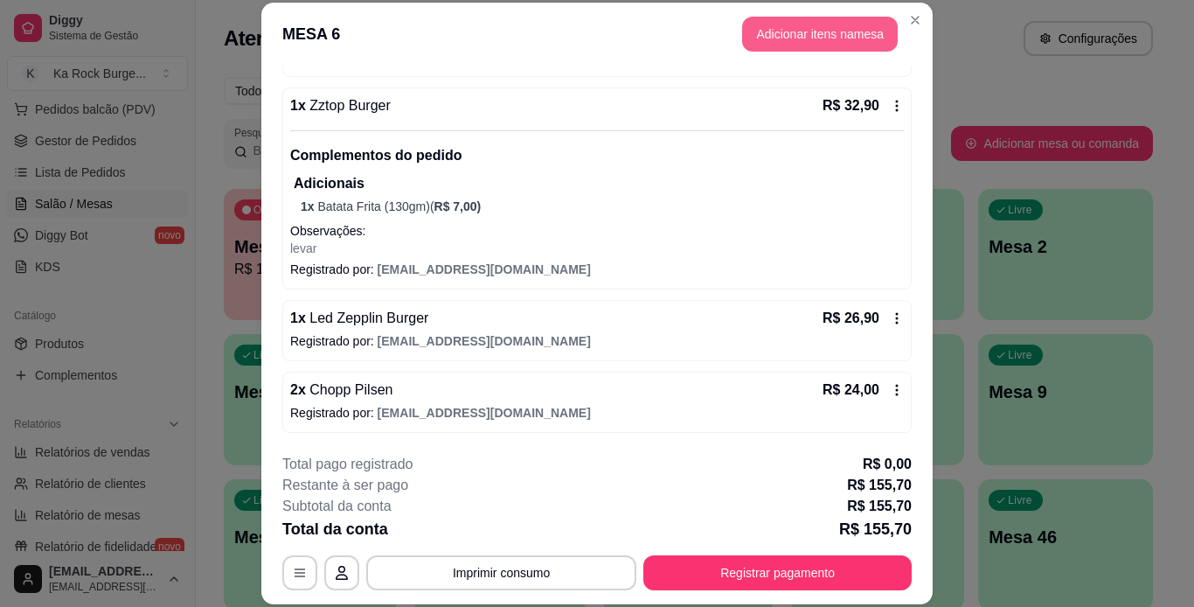
click at [742, 34] on button "Adicionar itens na mesa" at bounding box center [820, 34] width 156 height 35
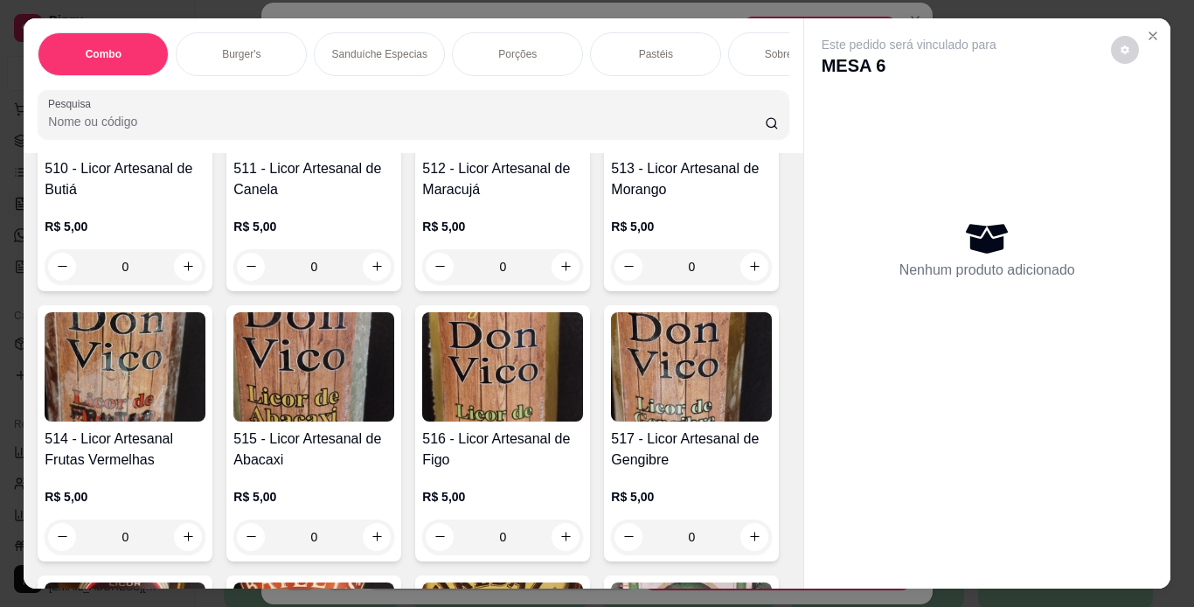
scroll to position [12589, 0]
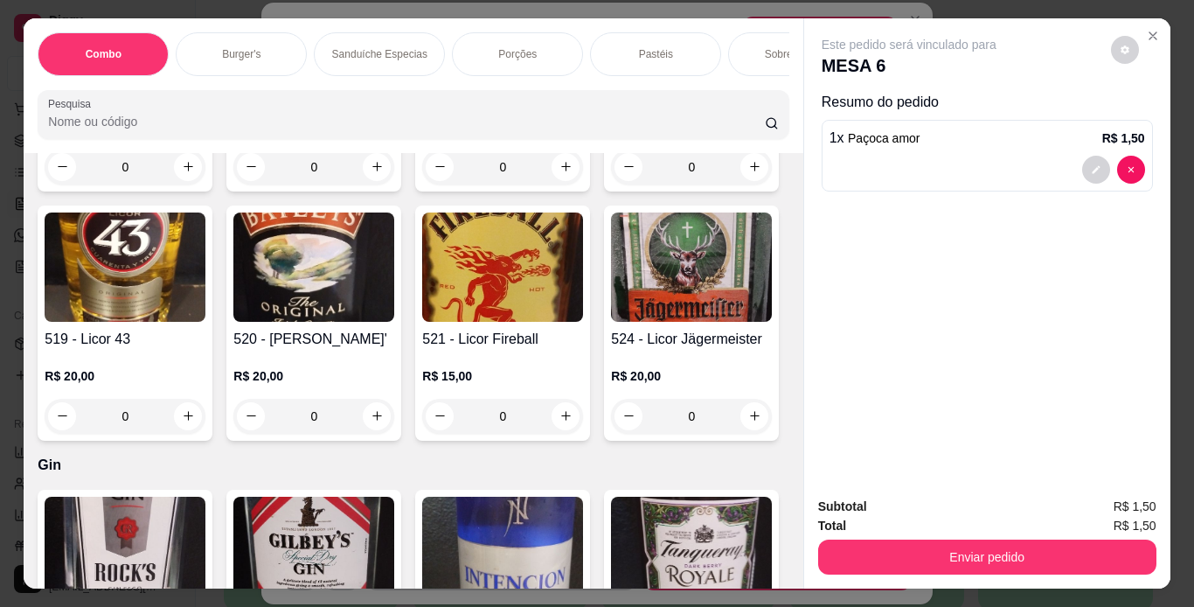
type input "2"
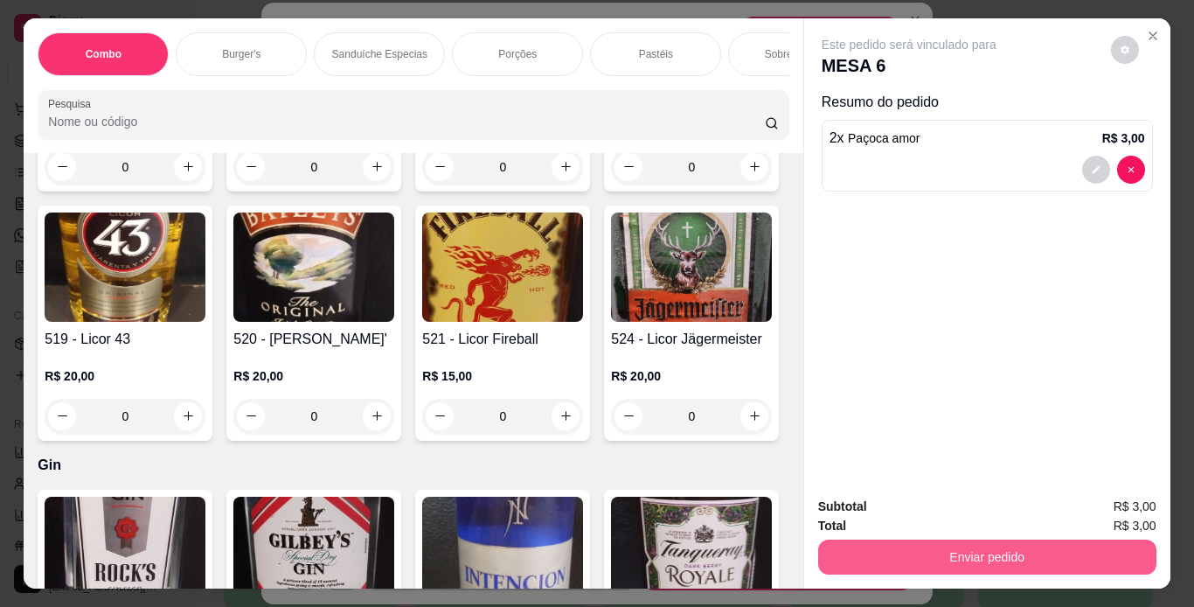
click at [916, 559] on button "Enviar pedido" at bounding box center [987, 556] width 338 height 35
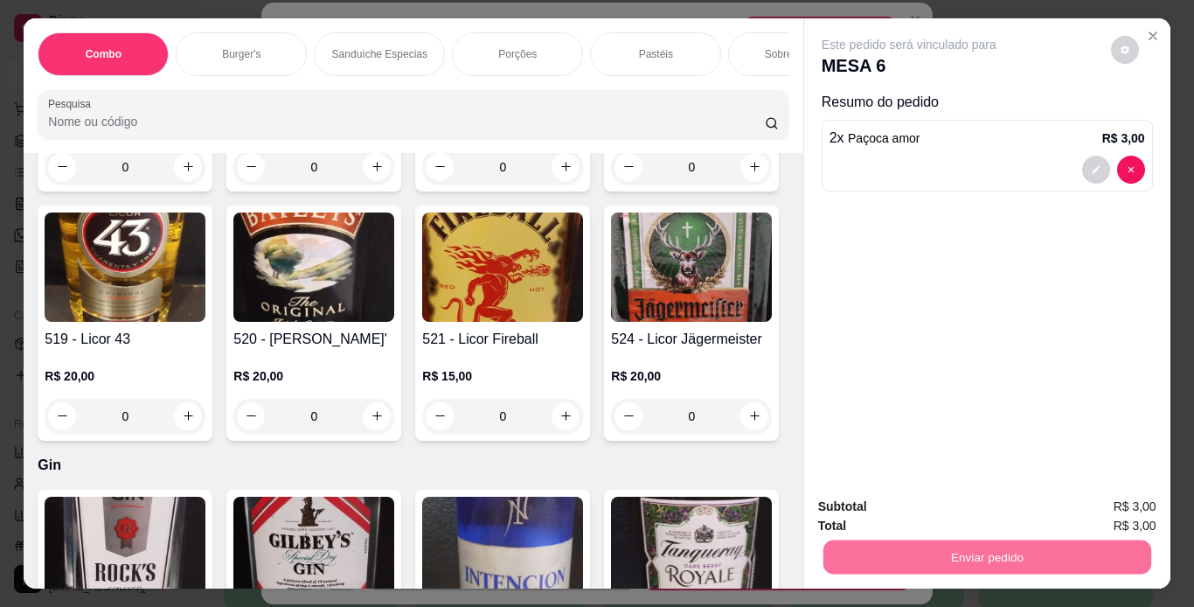
click at [922, 520] on button "Não registrar e enviar pedido" at bounding box center [929, 507] width 182 height 33
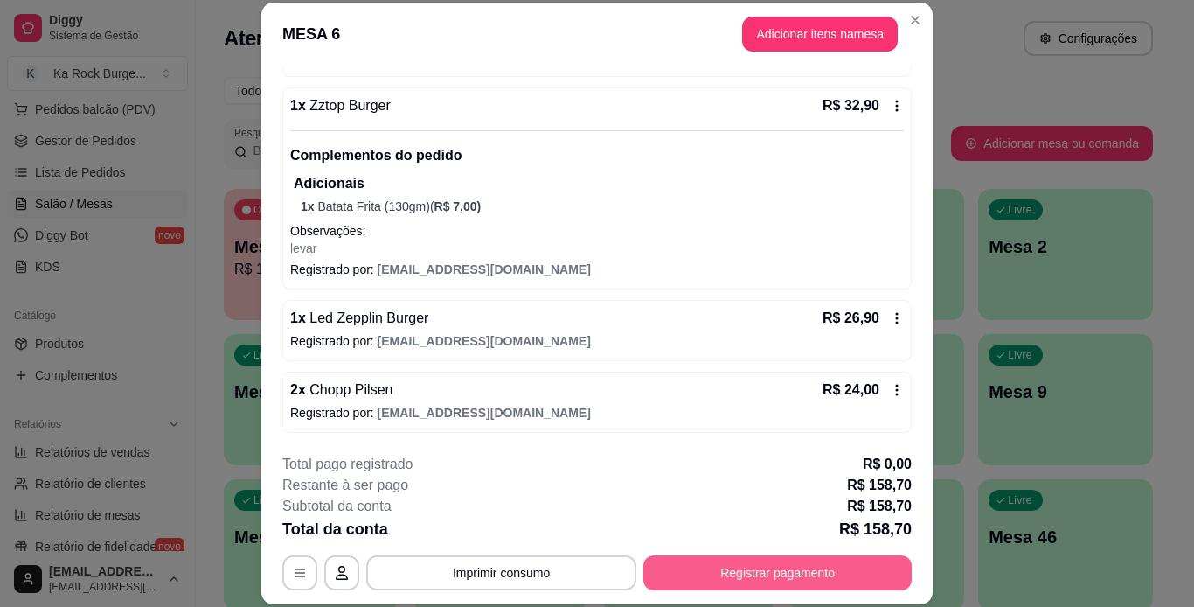
click at [806, 570] on button "Registrar pagamento" at bounding box center [777, 572] width 268 height 35
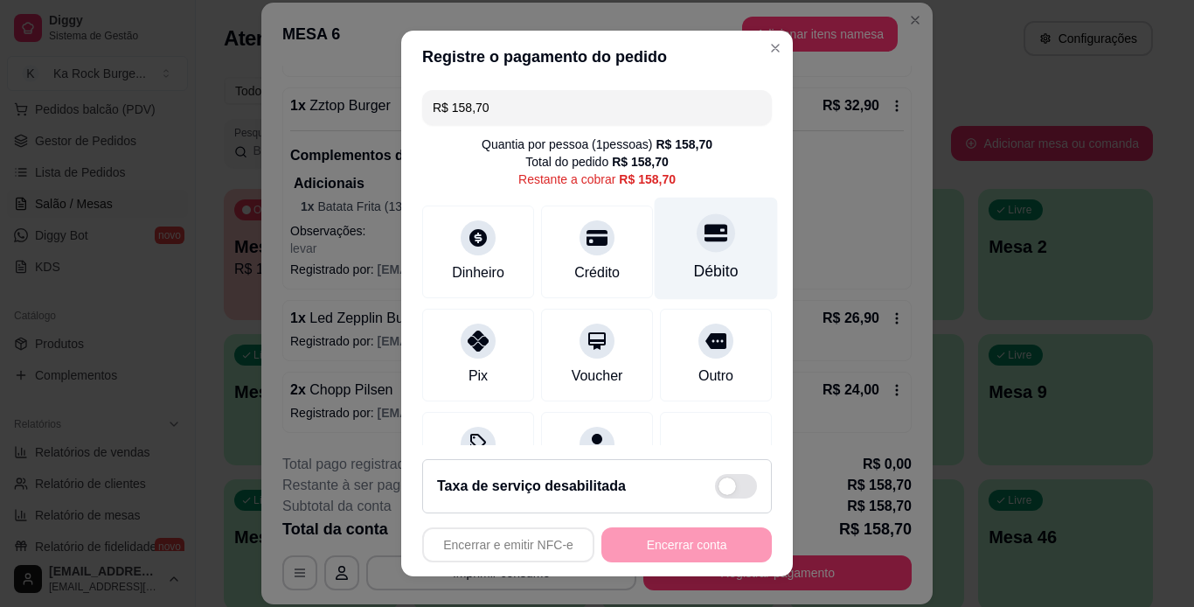
click at [699, 266] on div "Débito" at bounding box center [716, 271] width 45 height 23
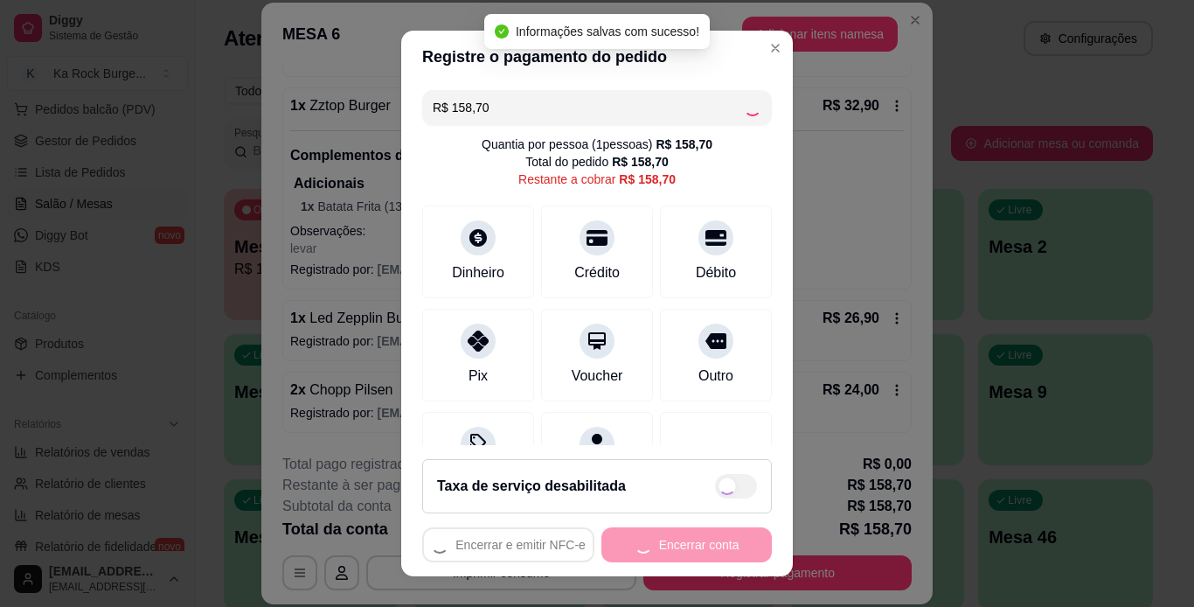
type input "R$ 0,00"
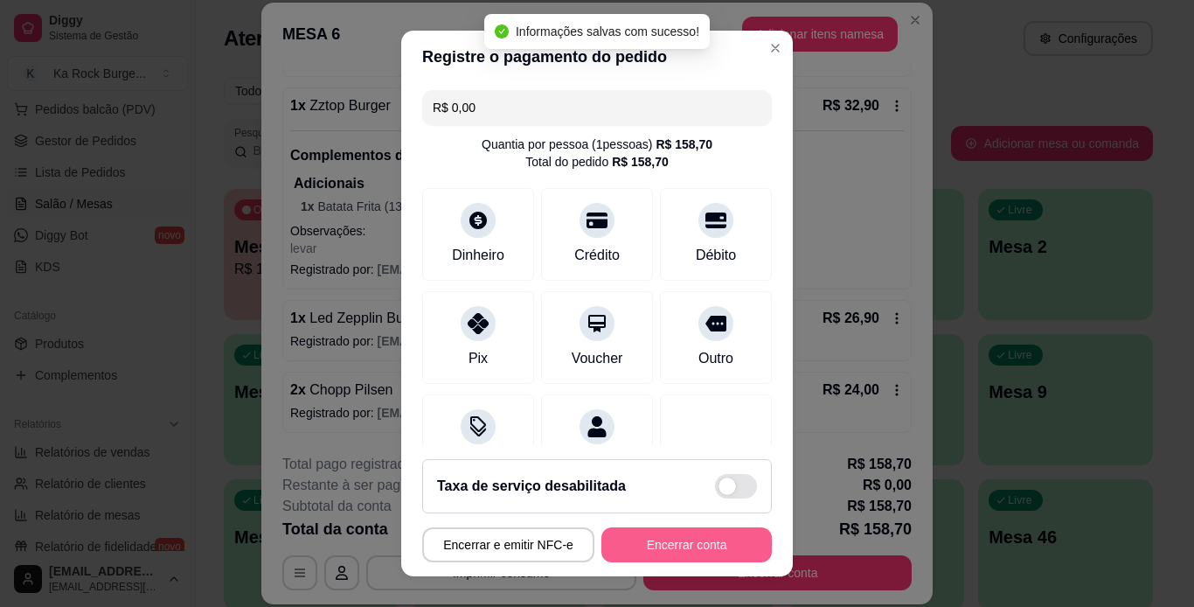
click at [701, 538] on button "Encerrar conta" at bounding box center [686, 544] width 170 height 35
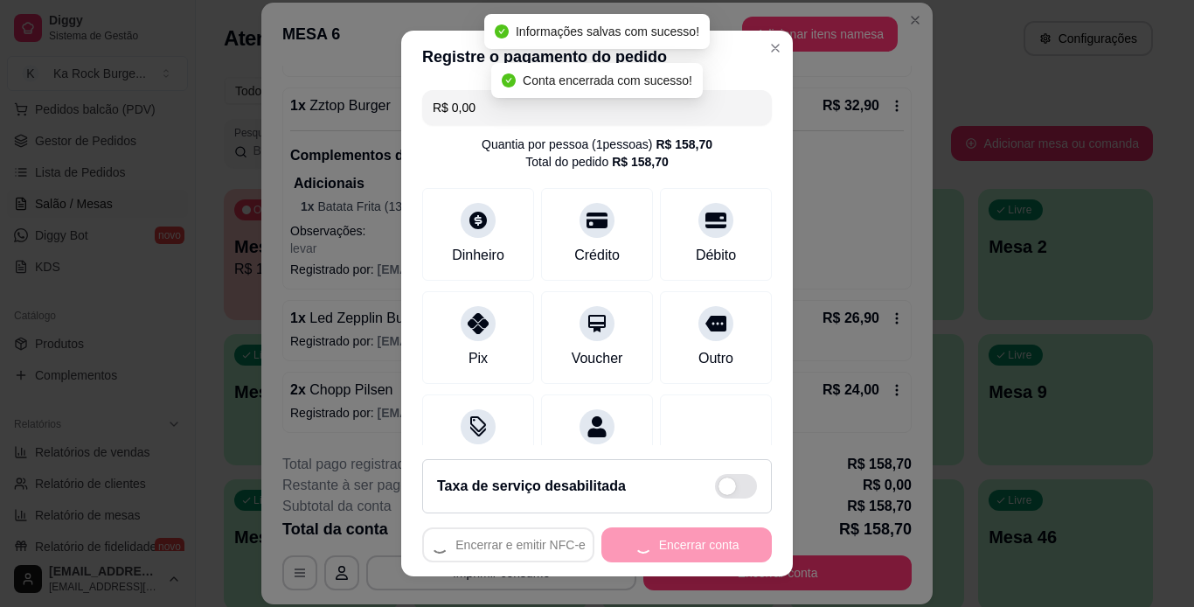
scroll to position [0, 0]
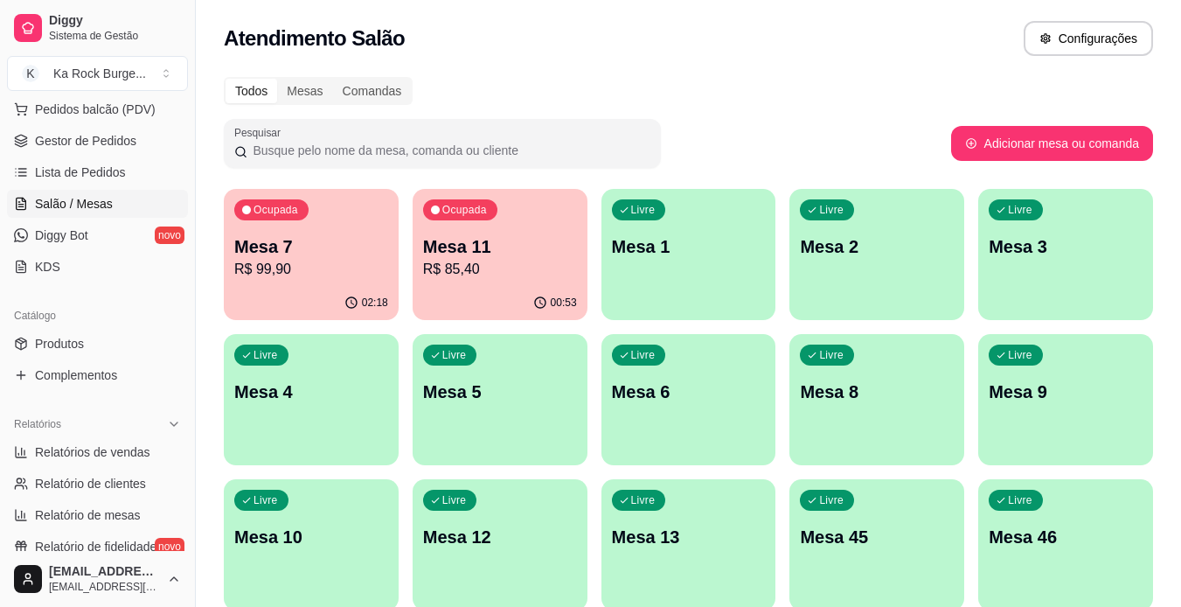
click at [504, 293] on div "00:53" at bounding box center [500, 303] width 175 height 34
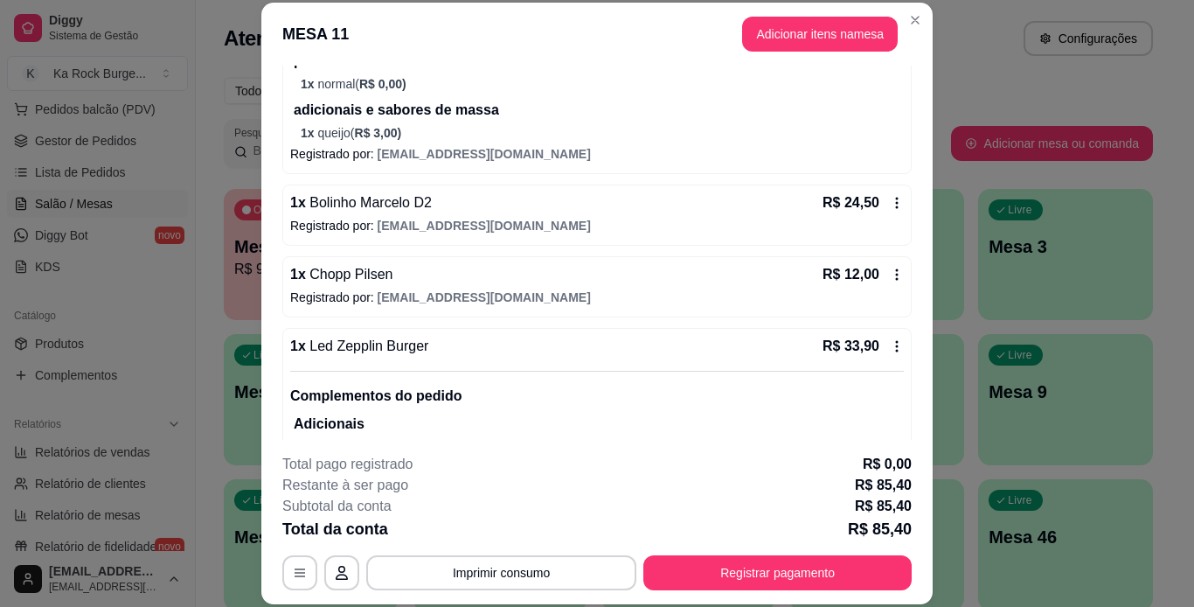
scroll to position [322, 0]
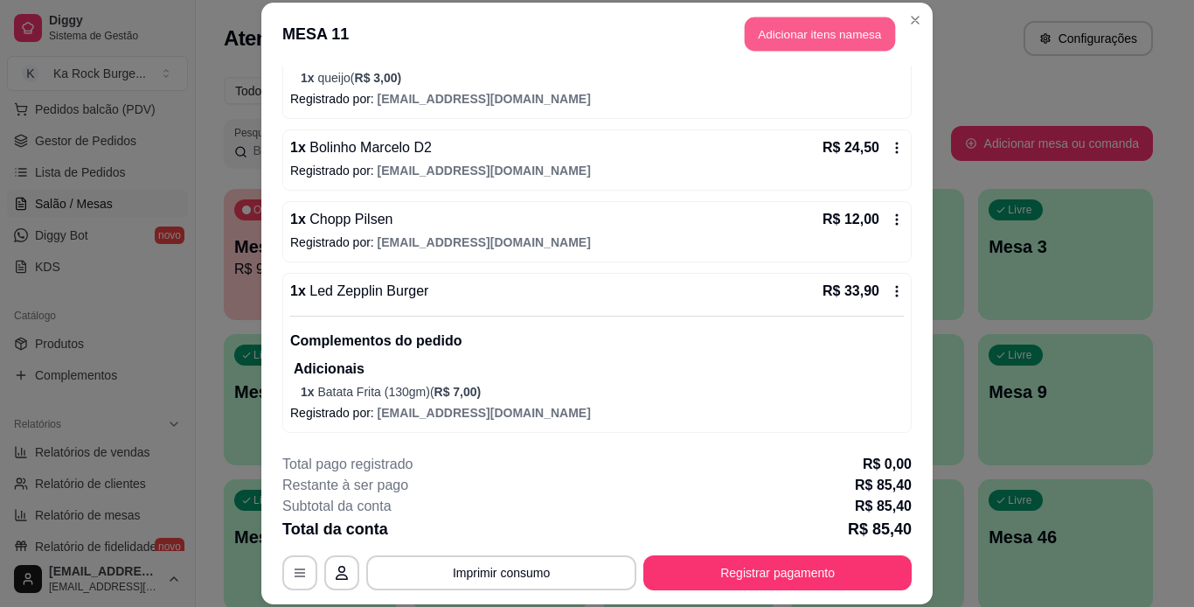
click at [776, 27] on button "Adicionar itens na mesa" at bounding box center [820, 34] width 150 height 34
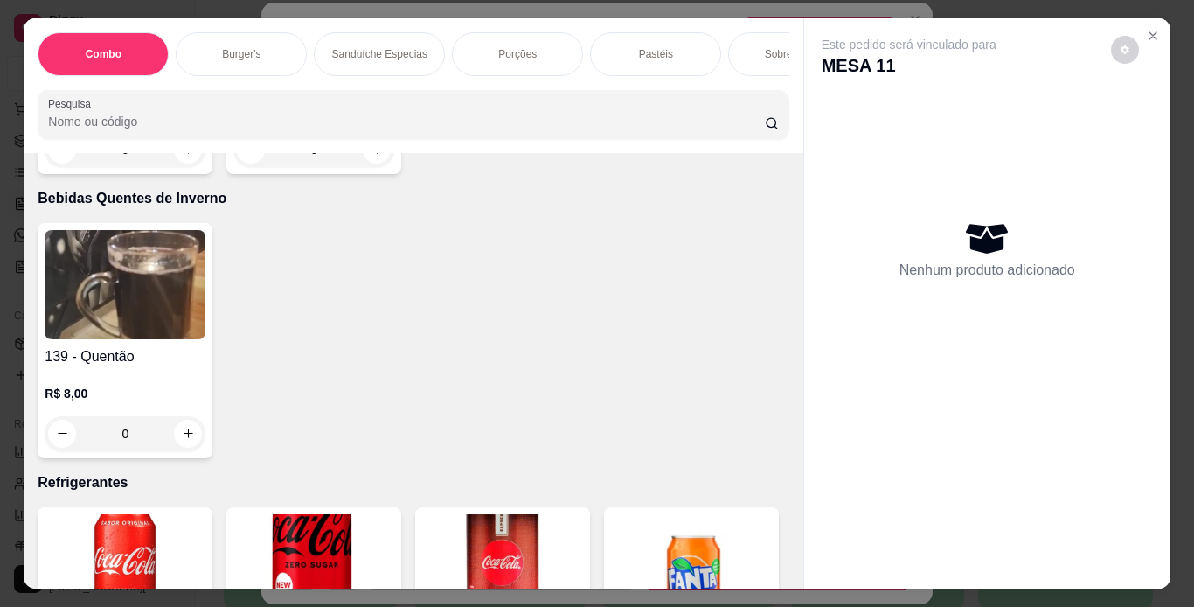
scroll to position [6731, 0]
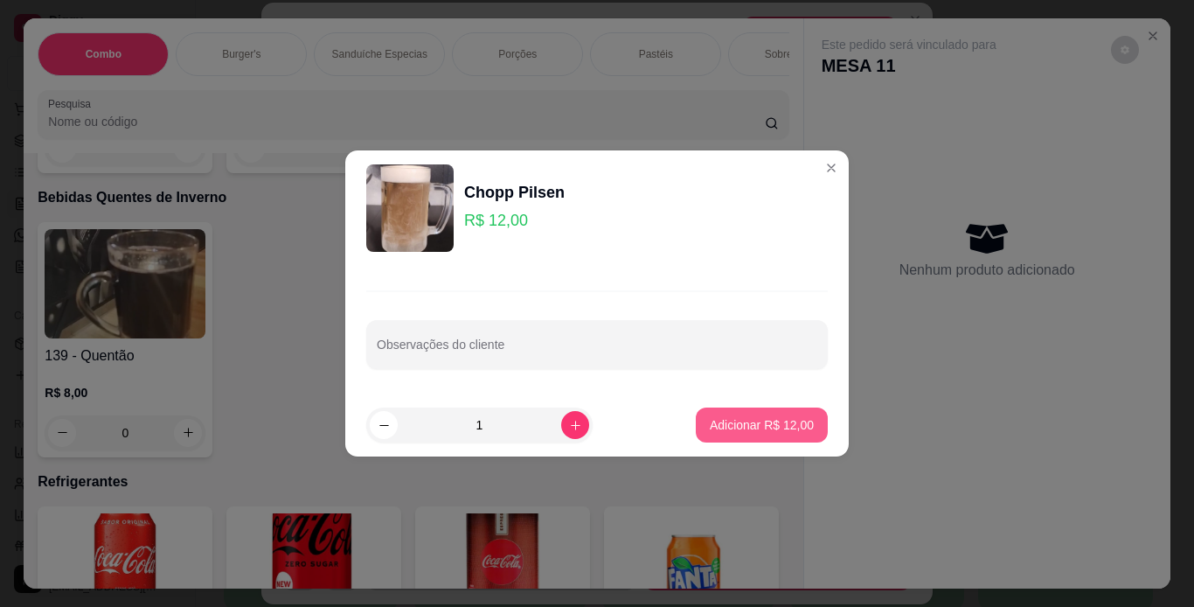
click at [788, 428] on p "Adicionar R$ 12,00" at bounding box center [762, 424] width 104 height 17
type input "1"
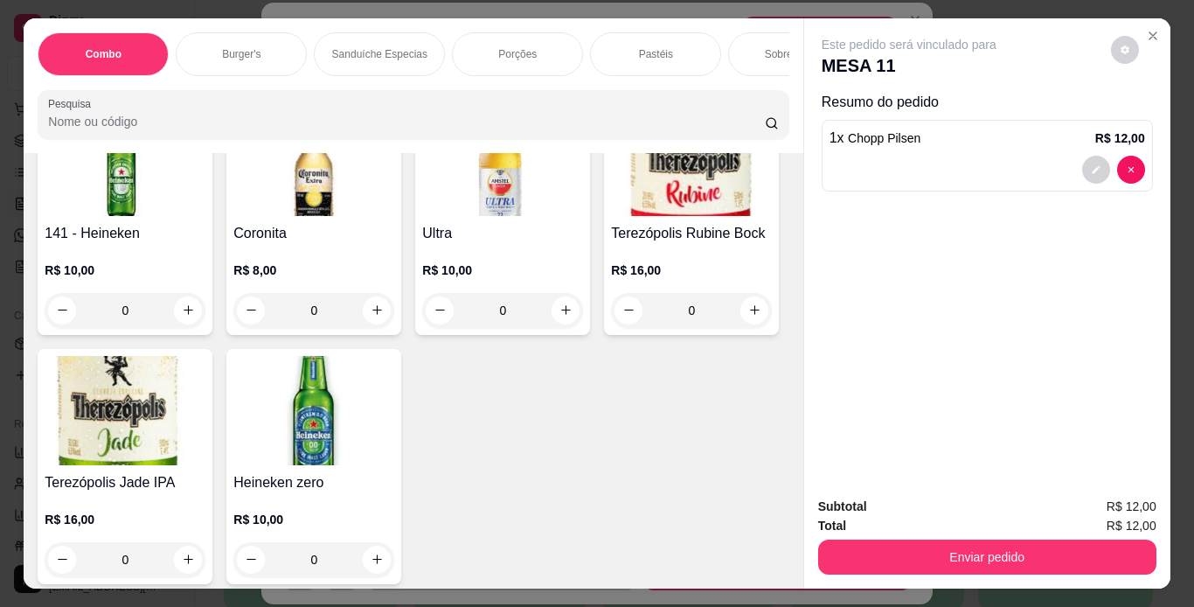
scroll to position [5581, 0]
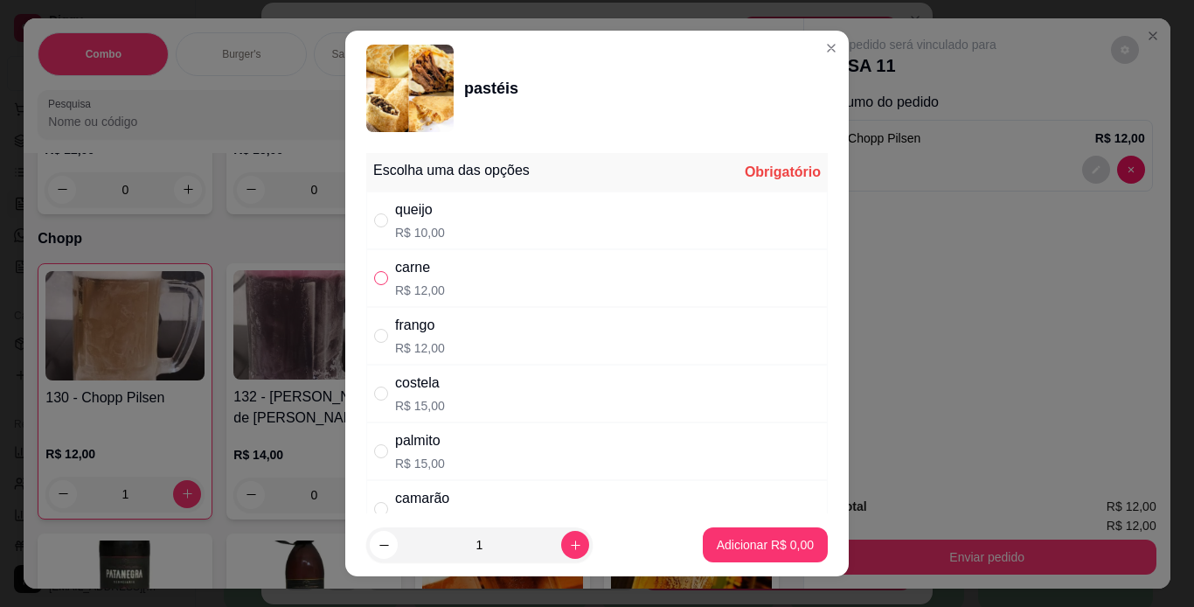
click at [374, 283] on input "" at bounding box center [381, 278] width 14 height 14
radio input "true"
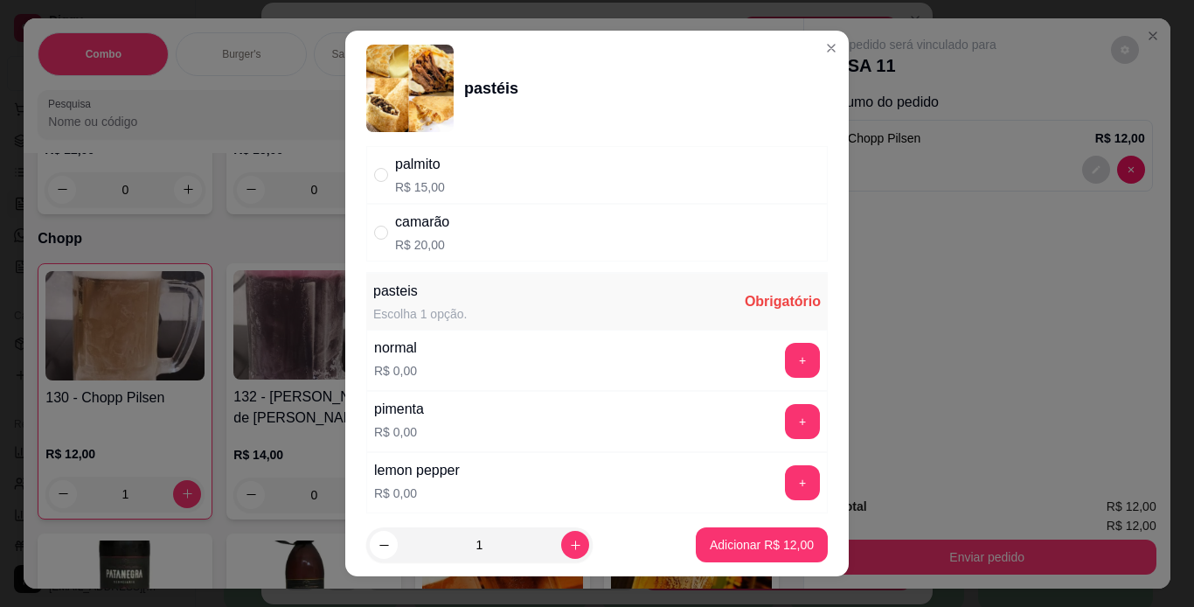
scroll to position [280, 0]
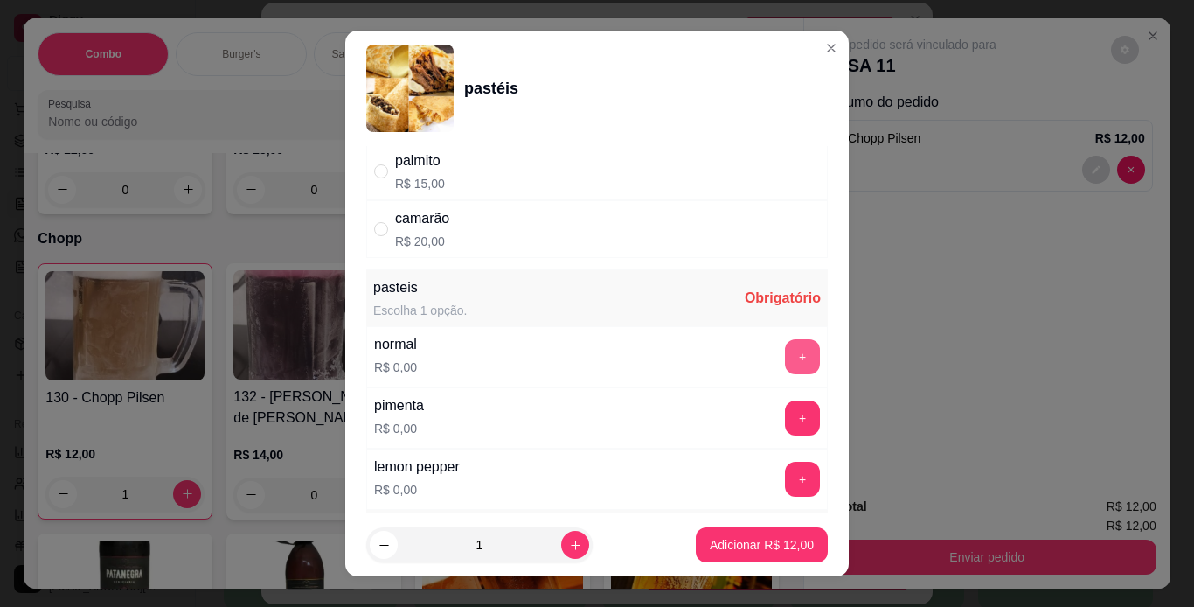
click at [785, 363] on button "+" at bounding box center [802, 356] width 35 height 35
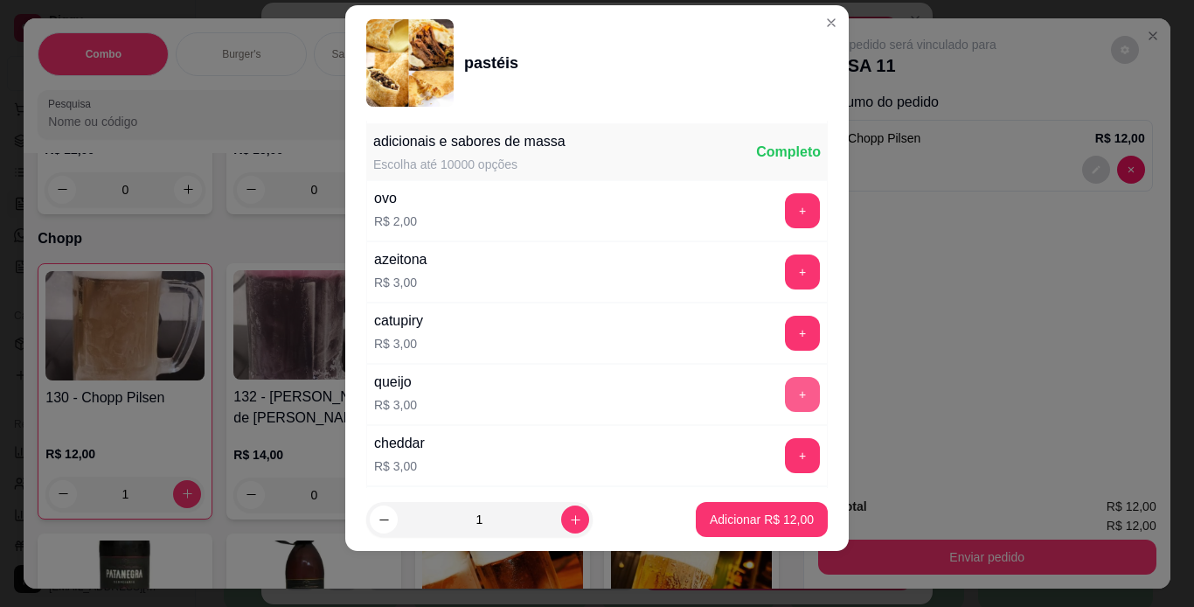
scroll to position [643, 0]
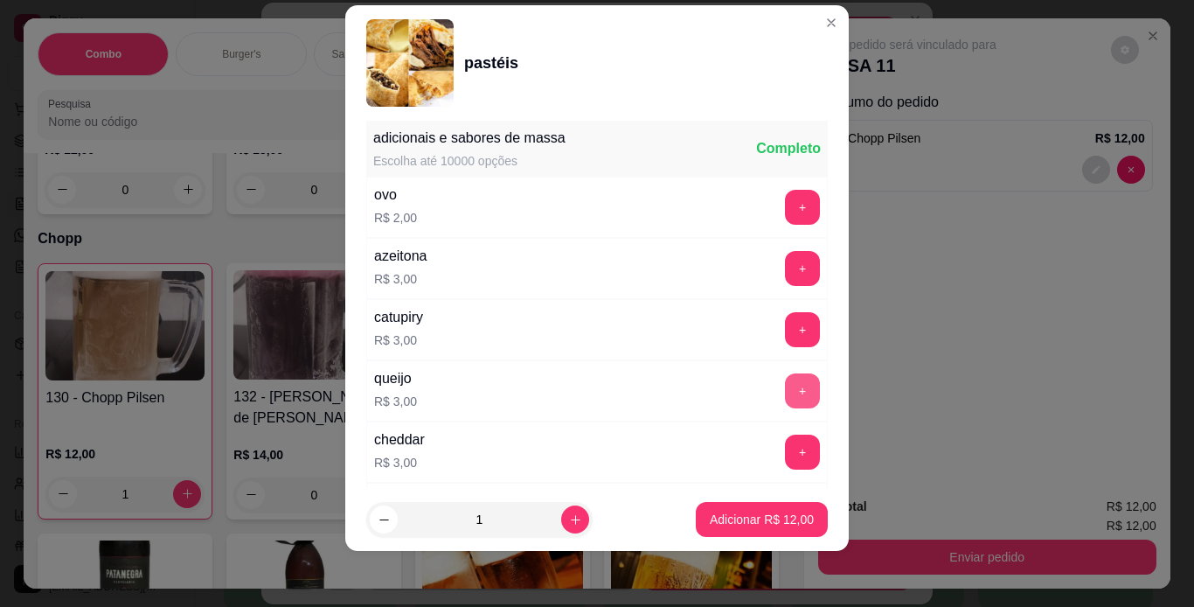
click at [785, 386] on button "+" at bounding box center [802, 390] width 35 height 35
click at [711, 511] on p "Adicionar R$ 15,00" at bounding box center [762, 519] width 104 height 17
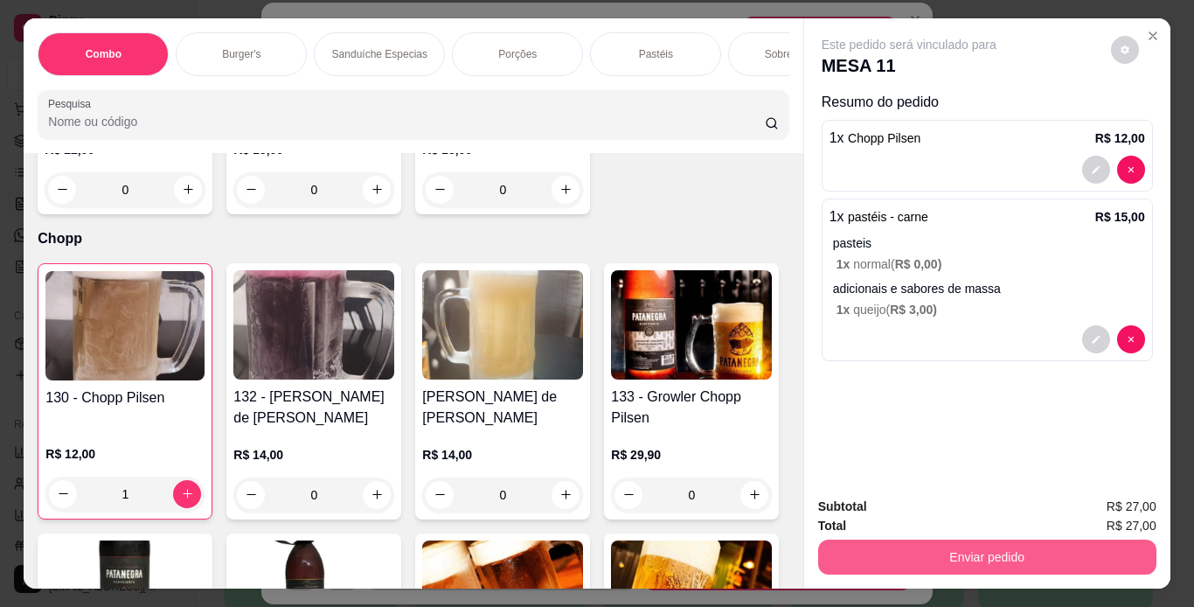
click at [826, 543] on button "Enviar pedido" at bounding box center [987, 556] width 338 height 35
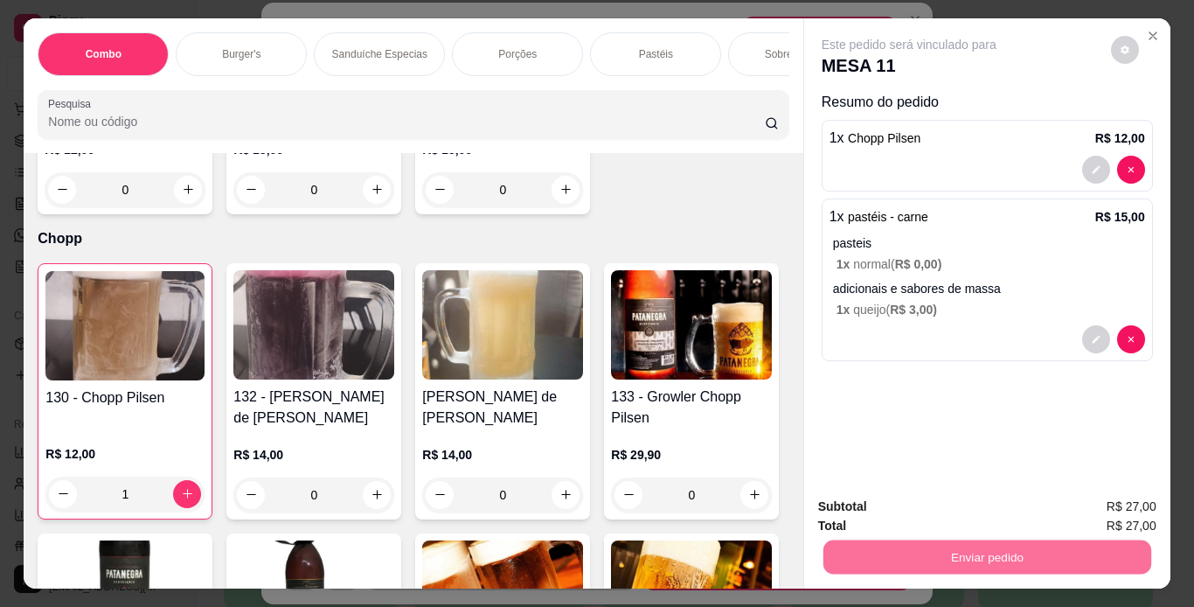
click at [857, 504] on button "Não registrar e enviar pedido" at bounding box center [929, 507] width 182 height 33
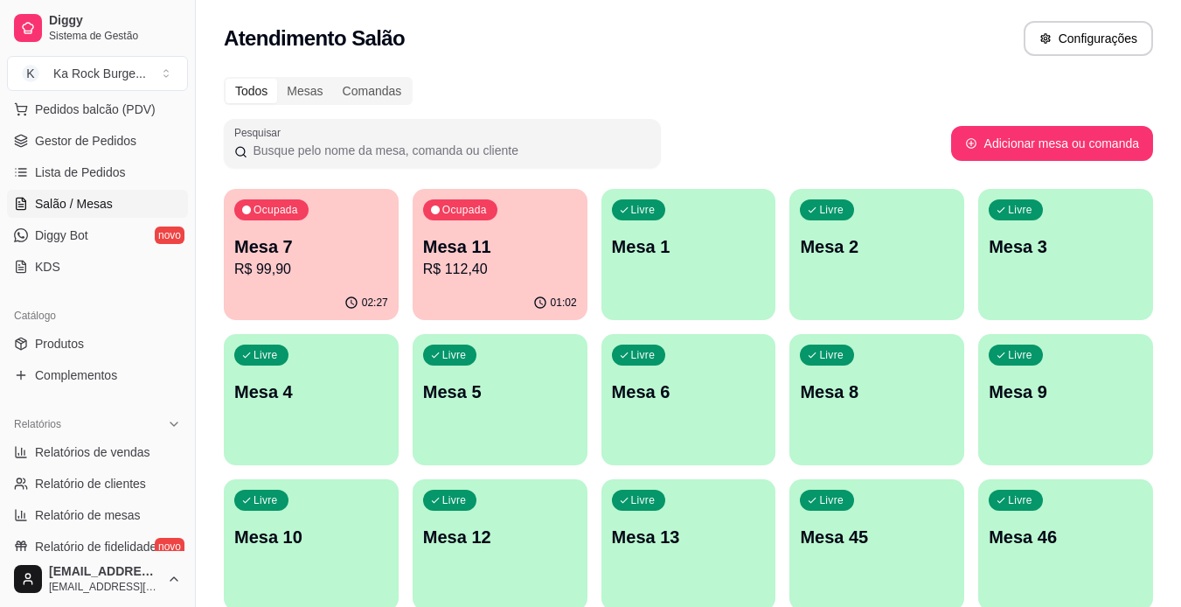
click at [294, 260] on p "R$ 99,90" at bounding box center [311, 269] width 154 height 21
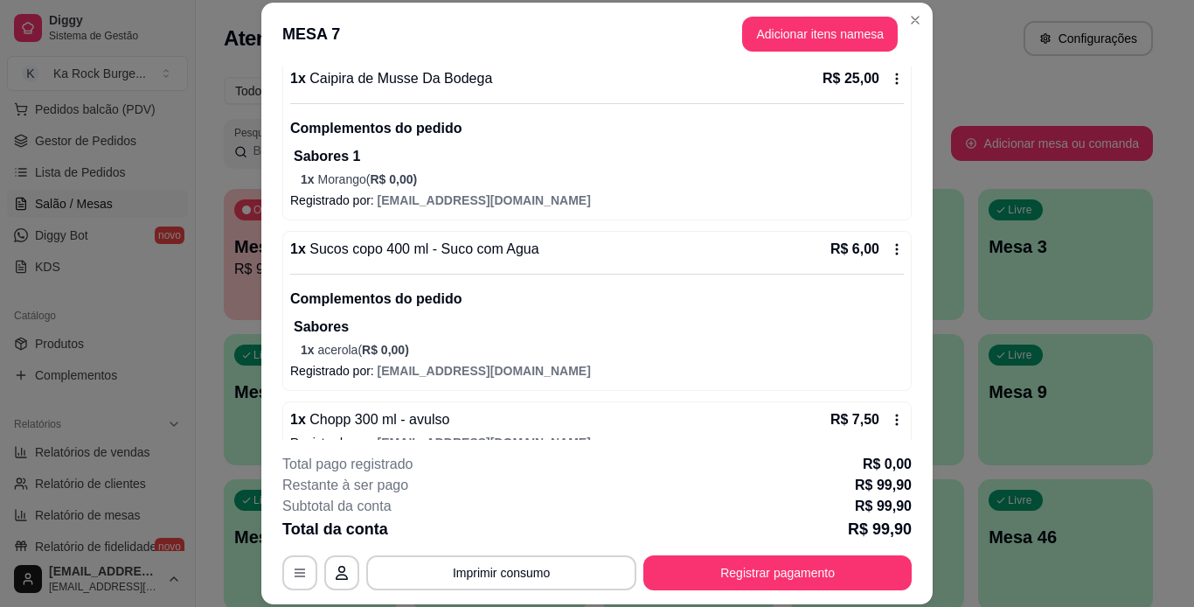
scroll to position [344, 0]
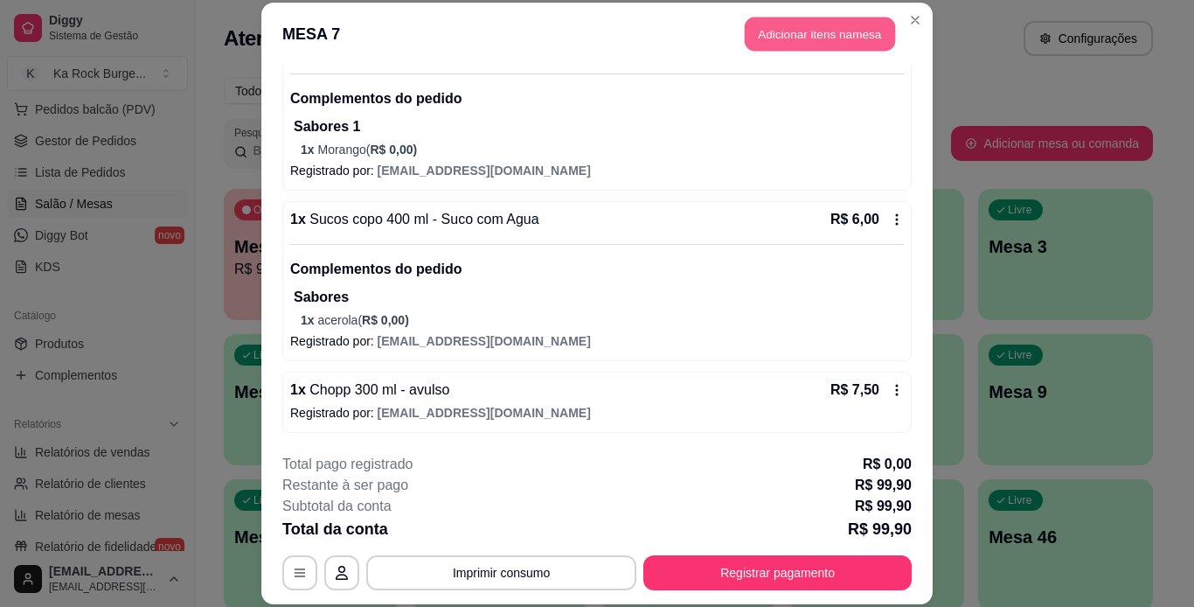
click at [811, 41] on button "Adicionar itens na mesa" at bounding box center [820, 34] width 150 height 34
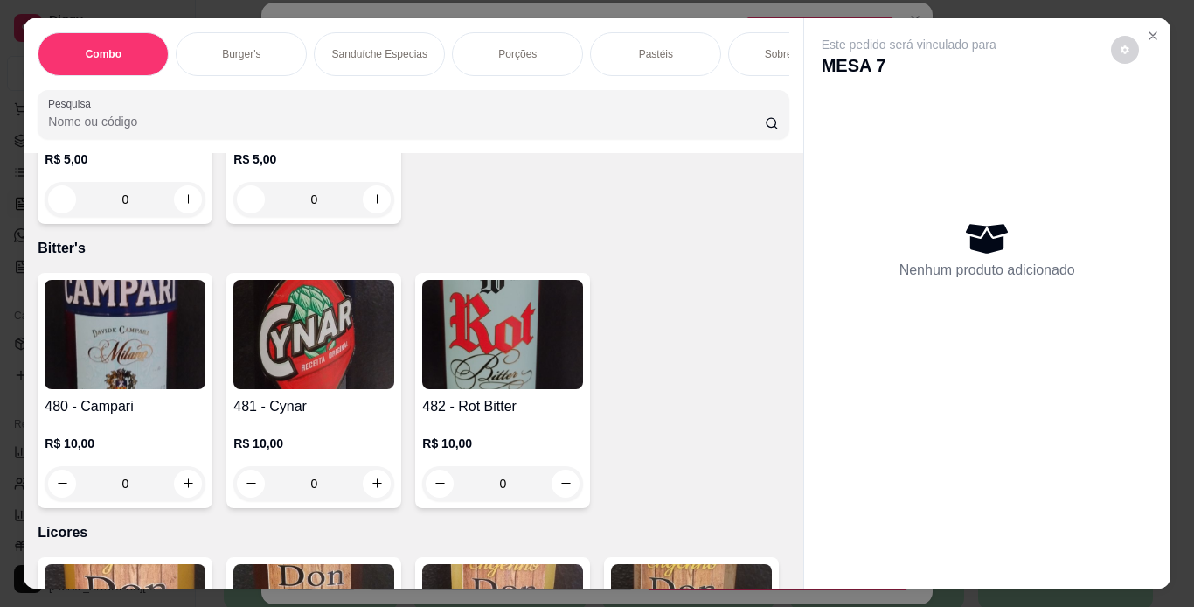
scroll to position [11861, 0]
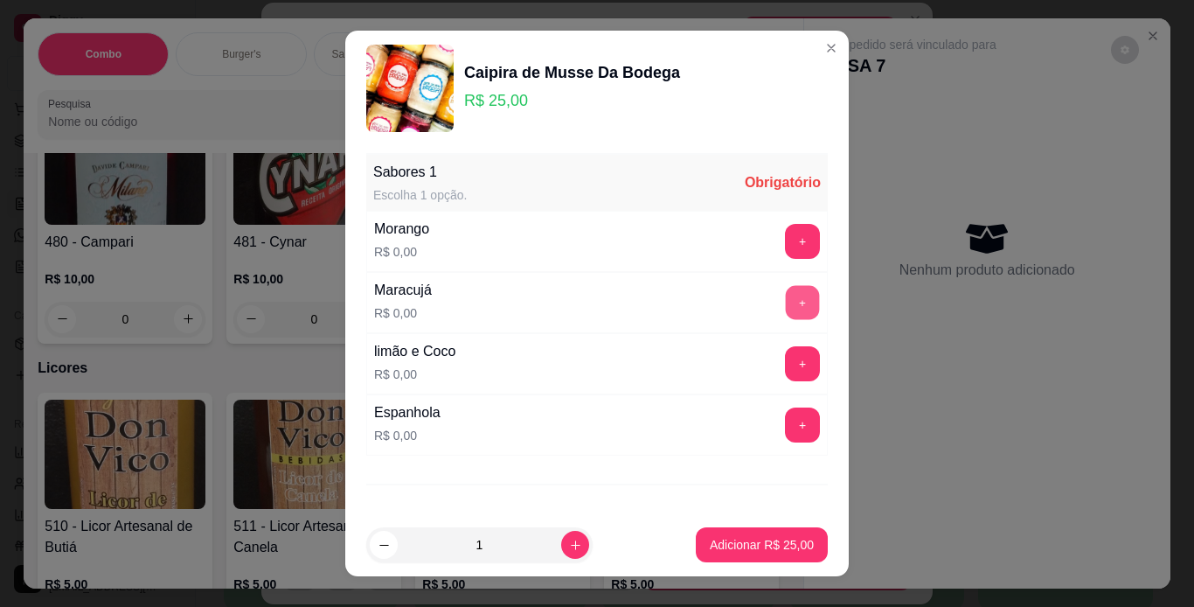
click at [786, 308] on button "+" at bounding box center [803, 302] width 34 height 34
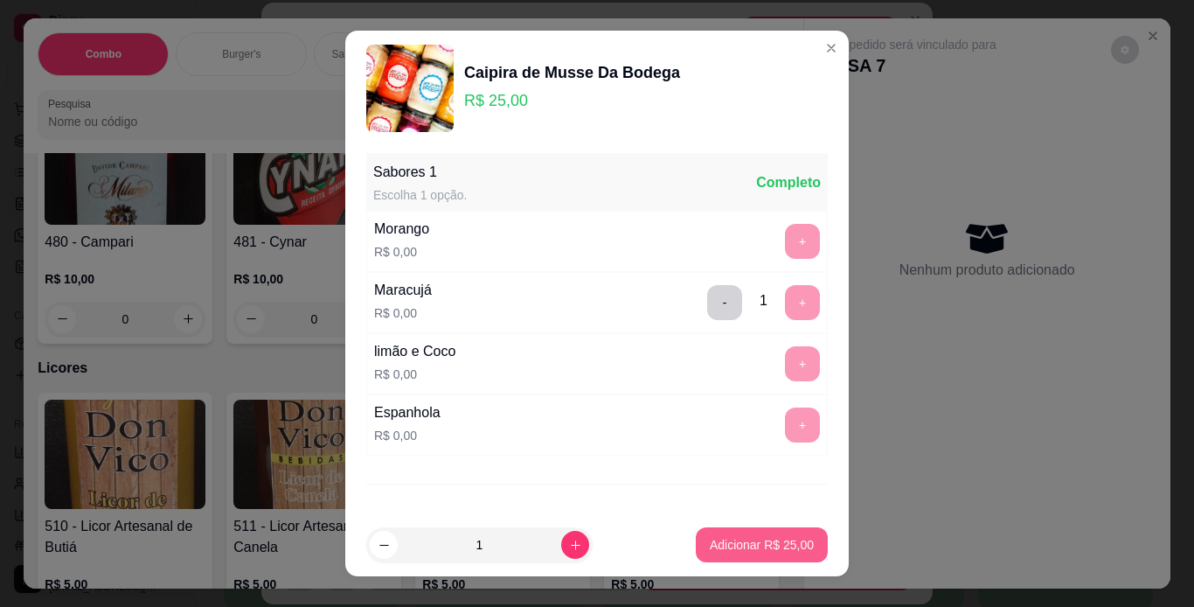
click at [754, 550] on p "Adicionar R$ 25,00" at bounding box center [762, 544] width 104 height 17
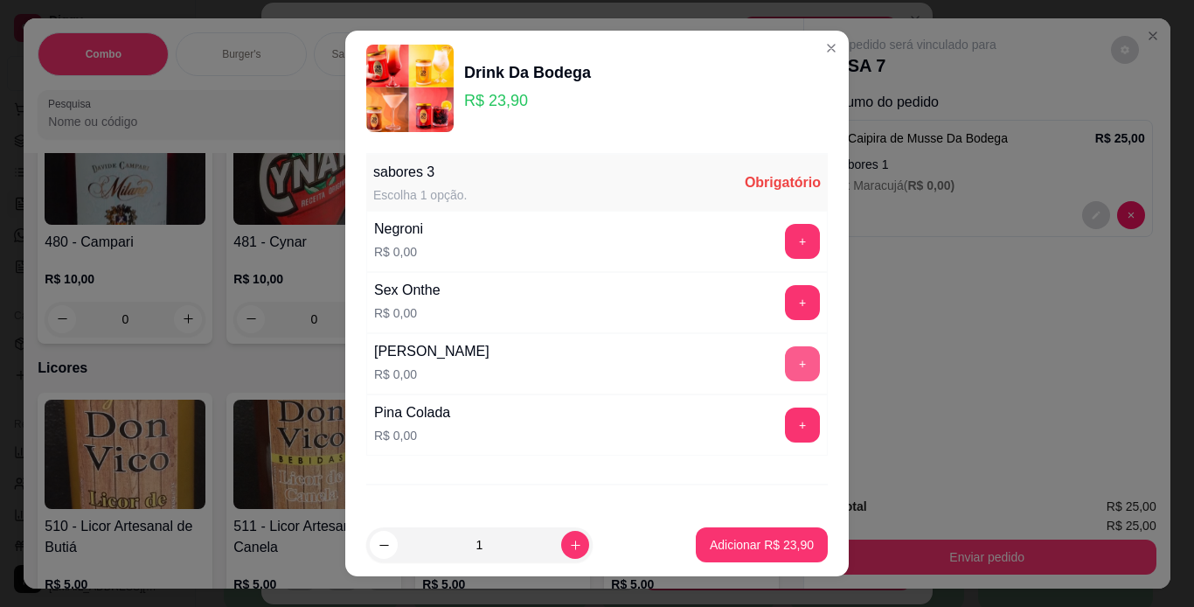
click at [785, 373] on button "+" at bounding box center [802, 363] width 35 height 35
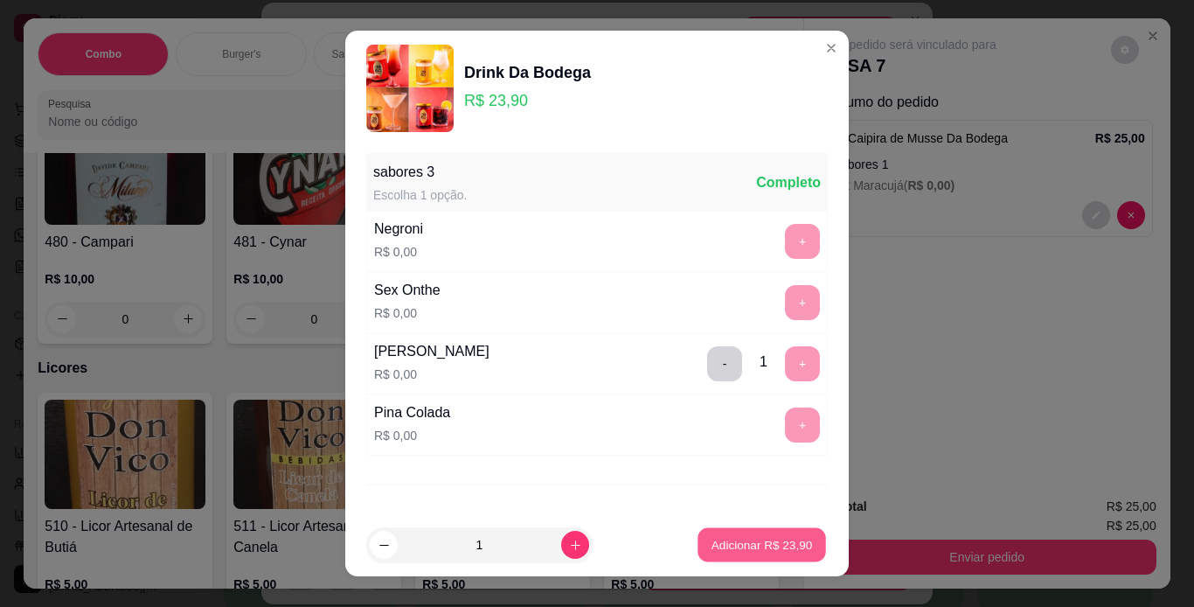
click at [776, 547] on p "Adicionar R$ 23,90" at bounding box center [762, 545] width 101 height 17
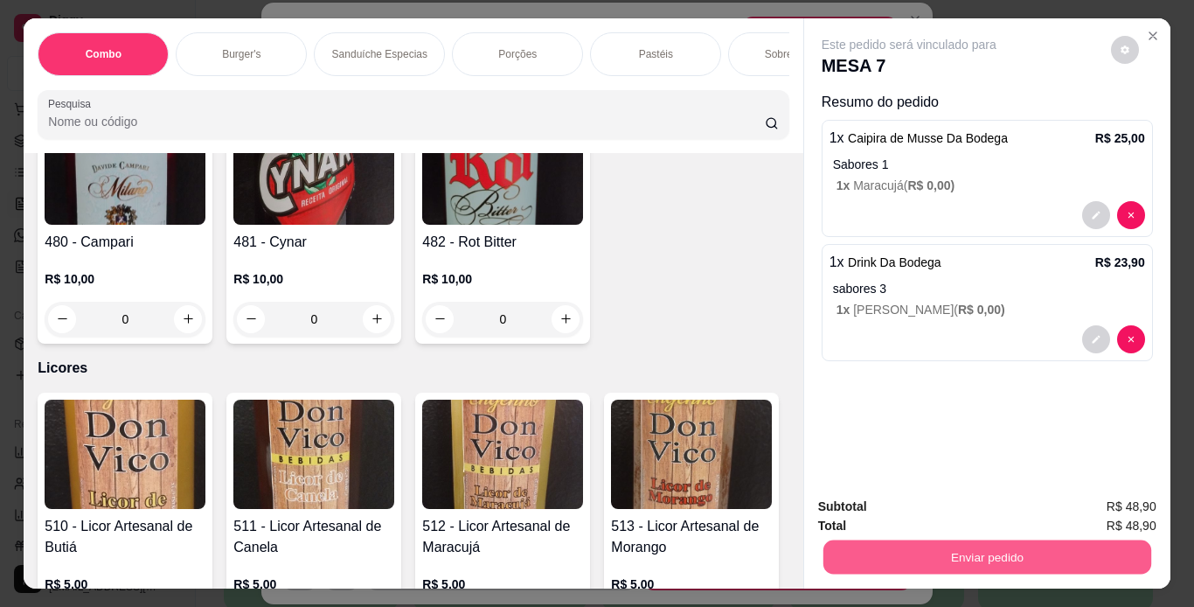
click at [837, 557] on button "Enviar pedido" at bounding box center [987, 557] width 328 height 34
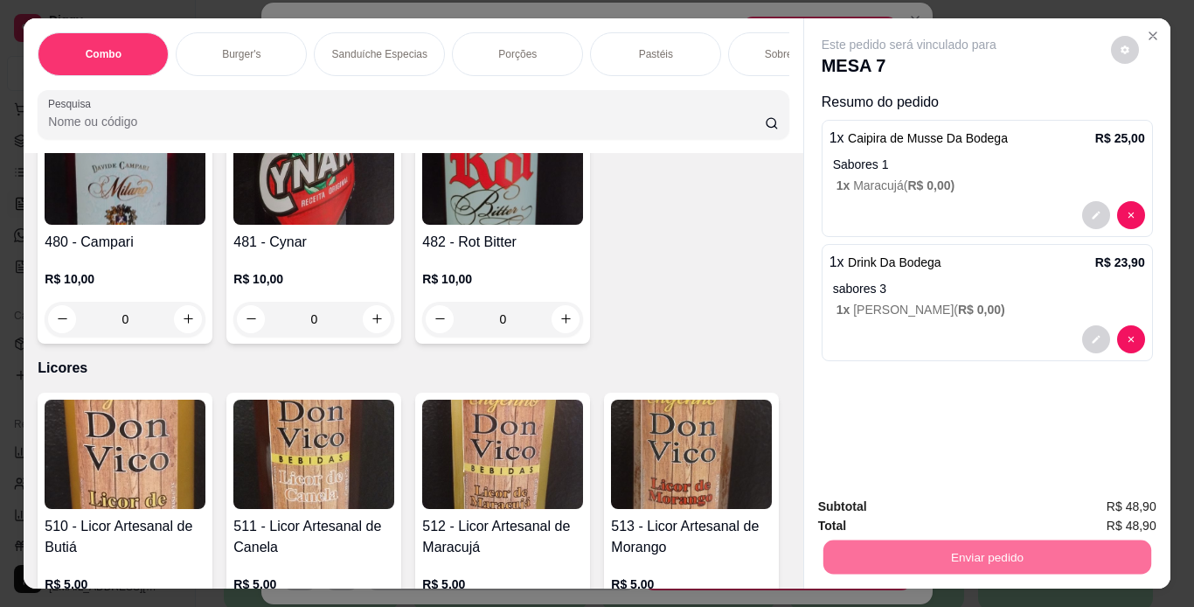
click at [961, 507] on button "Não registrar e enviar pedido" at bounding box center [929, 507] width 182 height 33
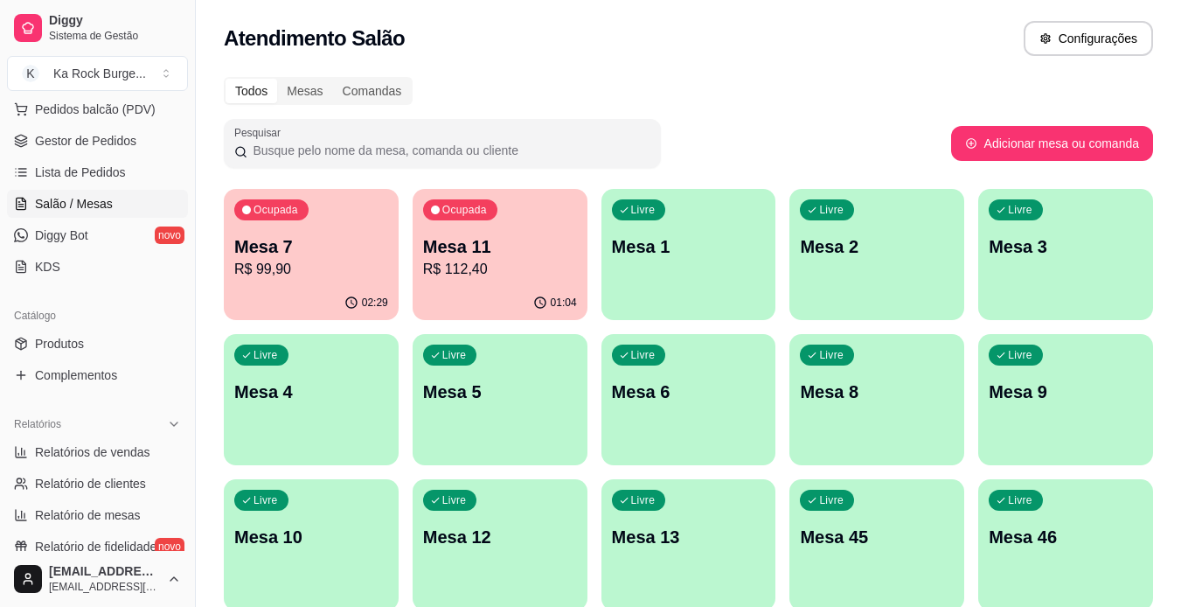
click at [523, 258] on div "Mesa 11 R$ 112,40" at bounding box center [500, 256] width 154 height 45
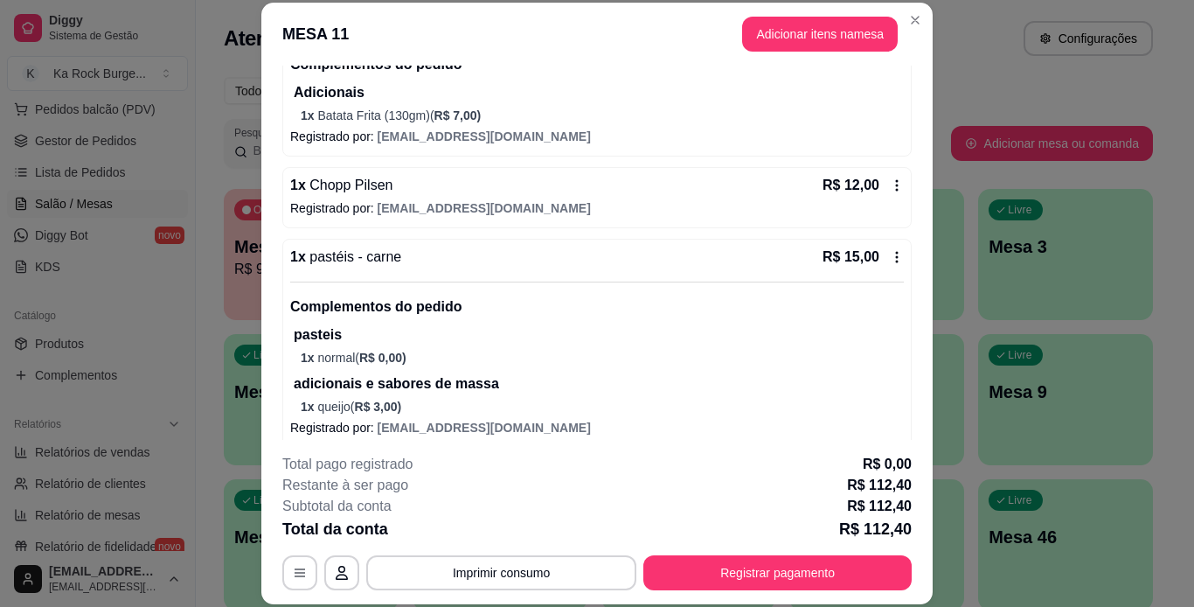
scroll to position [613, 0]
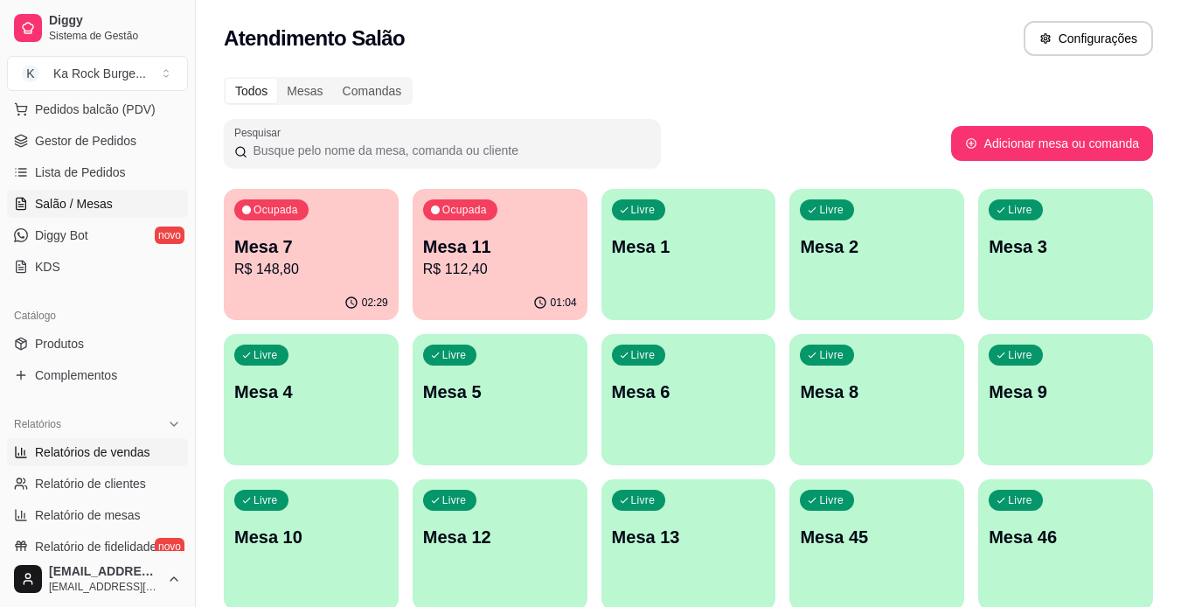
click at [42, 462] on link "Relatórios de vendas" at bounding box center [97, 452] width 181 height 28
select select "ALL"
select select "0"
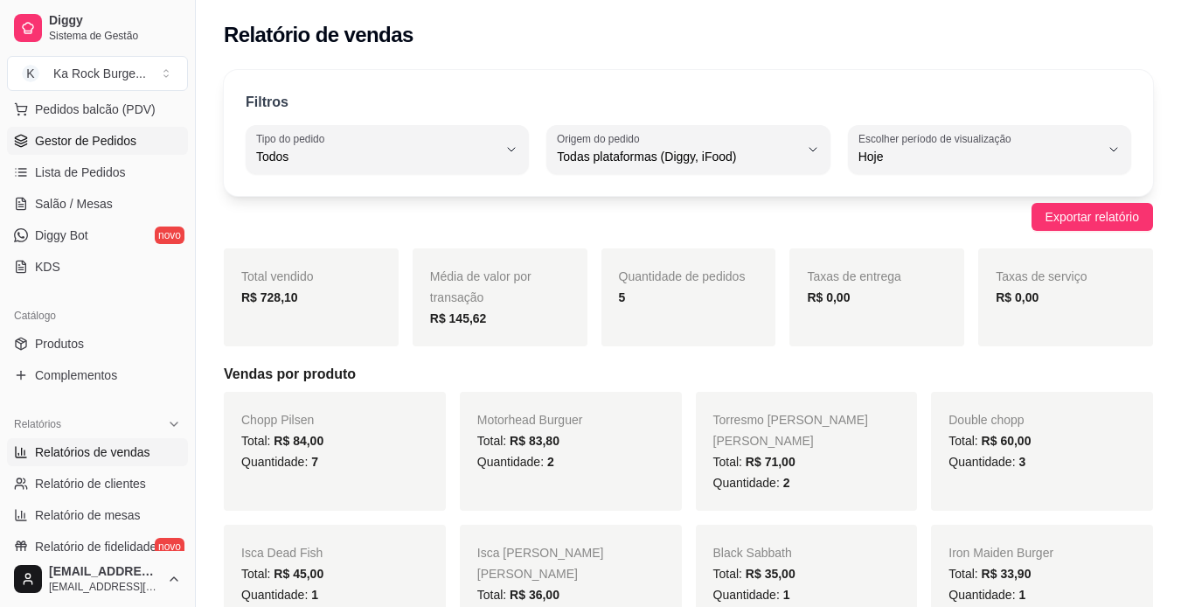
click at [49, 136] on span "Gestor de Pedidos" at bounding box center [85, 140] width 101 height 17
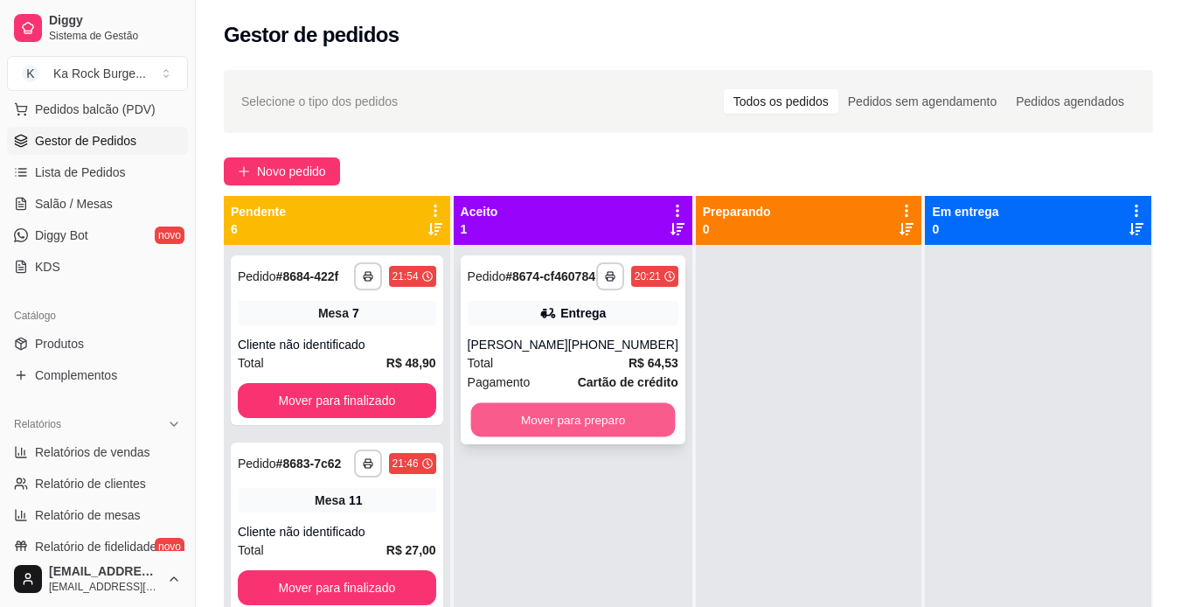
click at [516, 437] on button "Mover para preparo" at bounding box center [572, 420] width 205 height 34
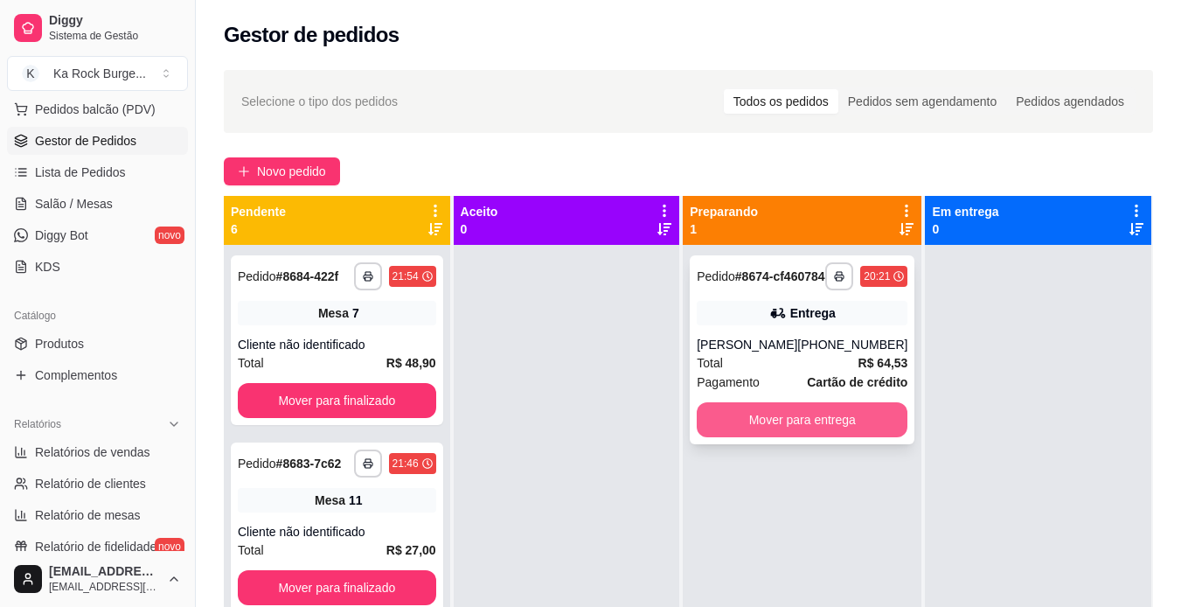
click at [858, 436] on button "Mover para entrega" at bounding box center [802, 419] width 211 height 35
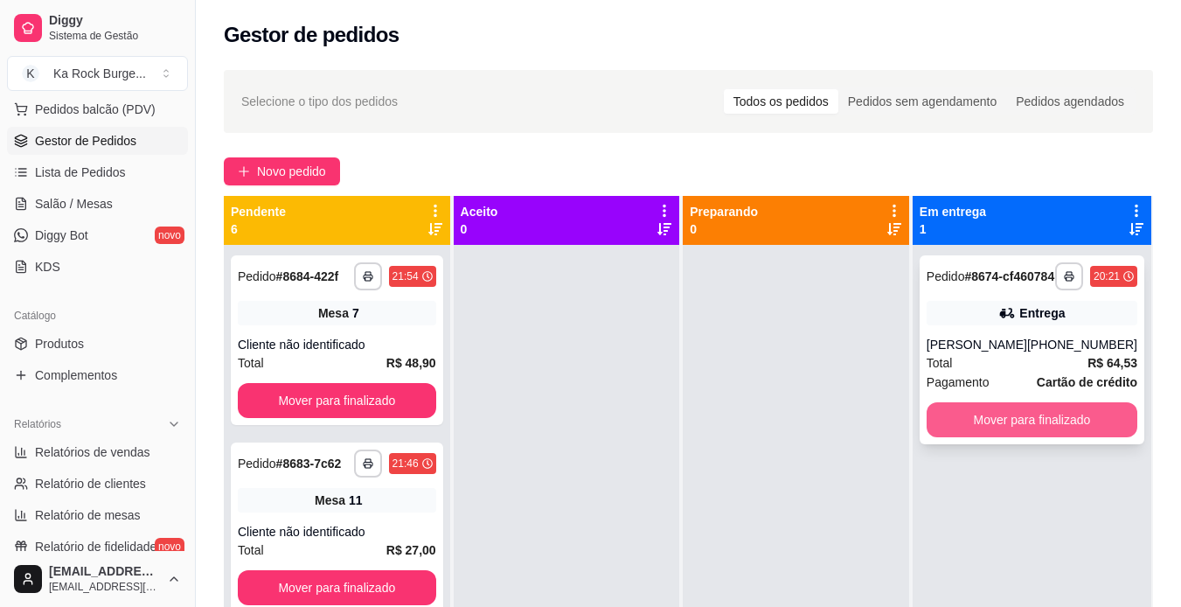
click at [984, 429] on button "Mover para finalizado" at bounding box center [1032, 419] width 211 height 35
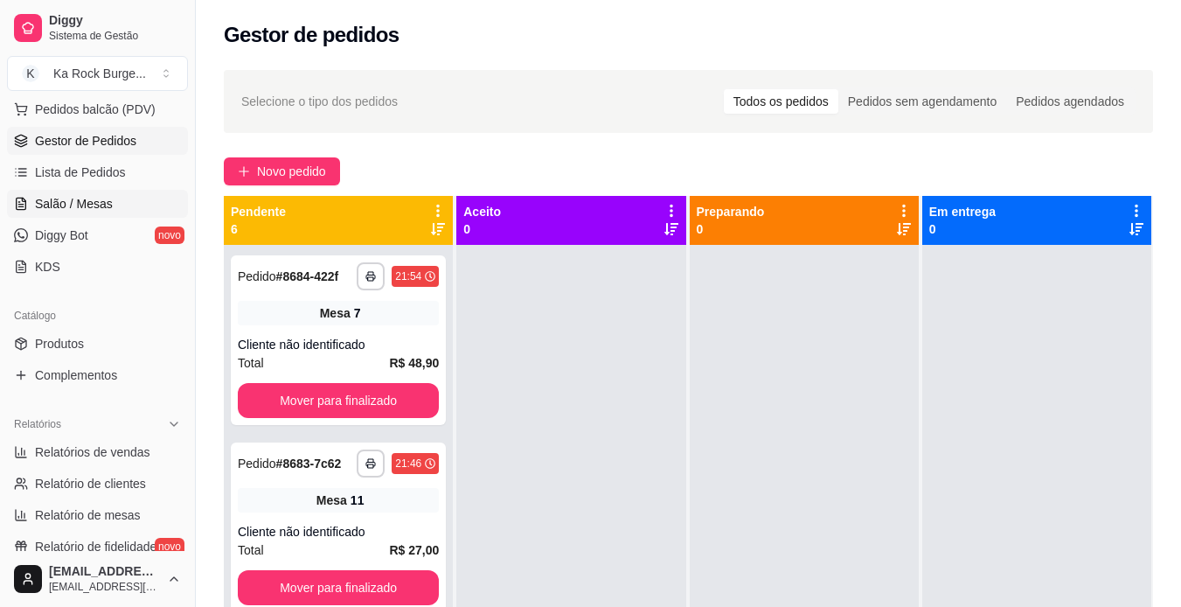
click at [90, 209] on span "Salão / Mesas" at bounding box center [74, 203] width 78 height 17
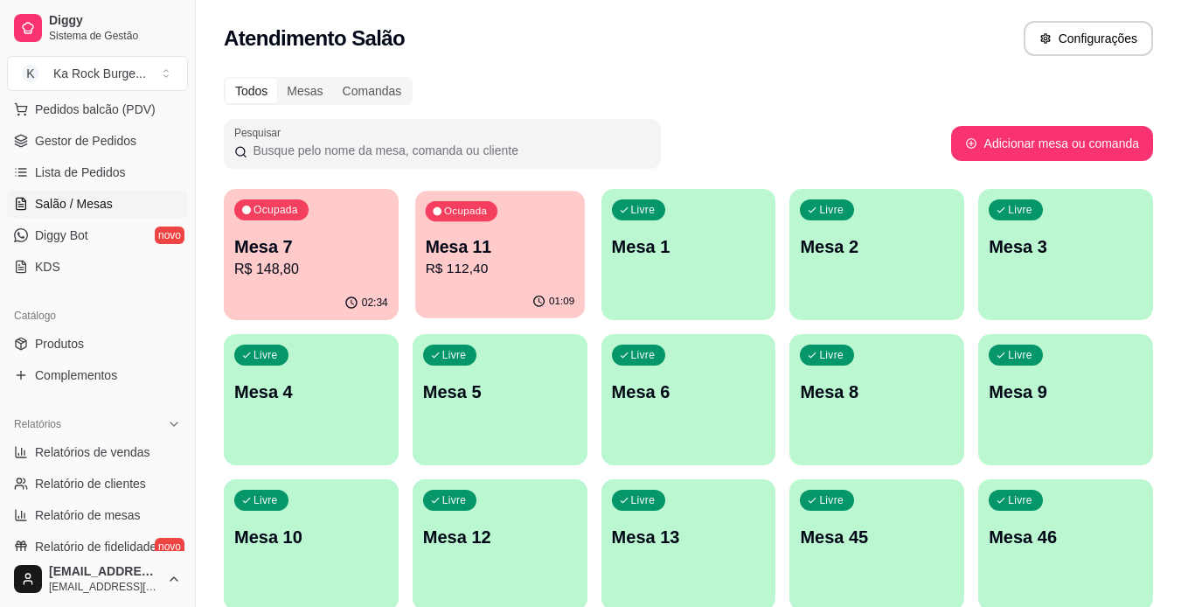
click at [501, 249] on p "Mesa 11" at bounding box center [499, 247] width 149 height 24
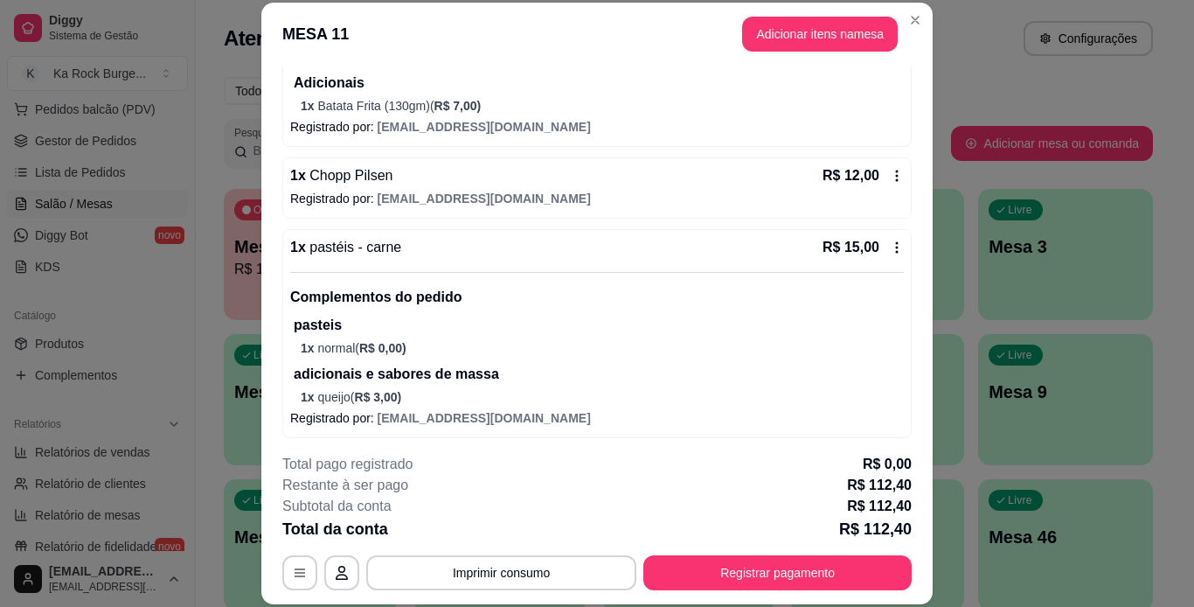
scroll to position [613, 0]
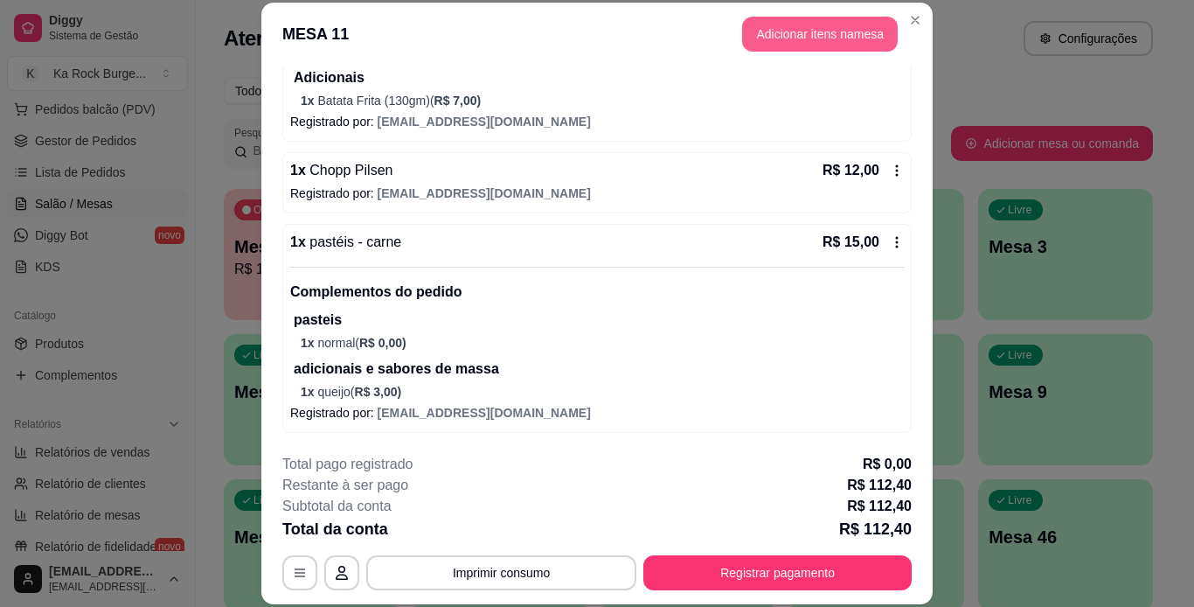
click at [823, 38] on button "Adicionar itens na mesa" at bounding box center [820, 34] width 156 height 35
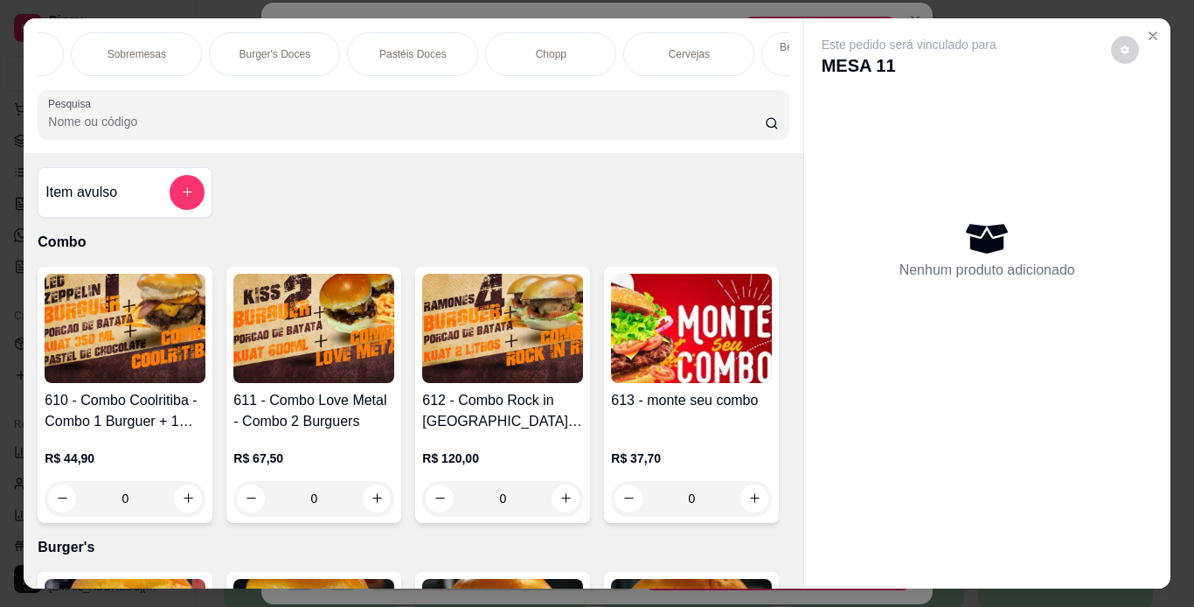
scroll to position [0, 1314]
click at [327, 32] on div "Refrigerantes" at bounding box center [308, 54] width 131 height 44
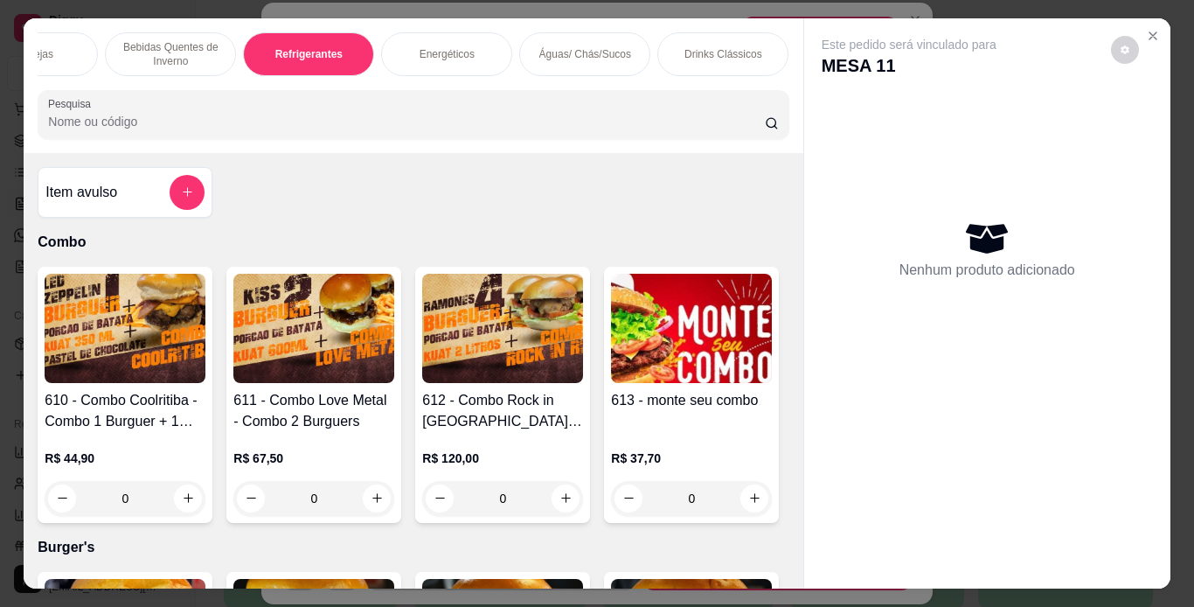
scroll to position [45, 0]
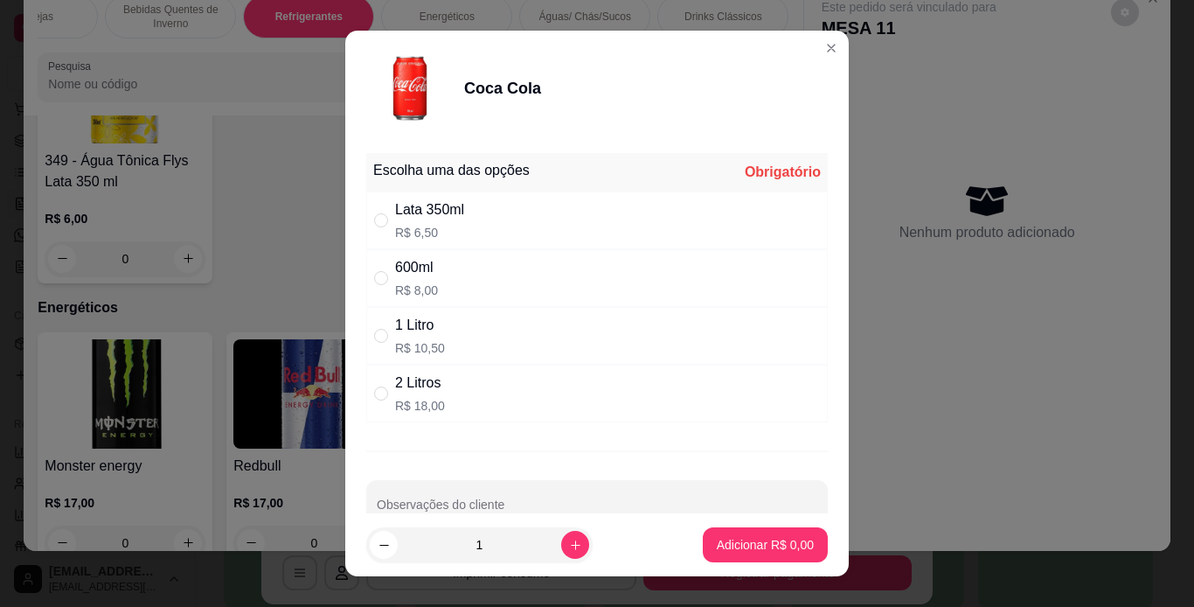
drag, startPoint x: 379, startPoint y: 267, endPoint x: 372, endPoint y: 292, distance: 26.3
click at [380, 267] on div "600ml R$ 8,00" at bounding box center [597, 278] width 462 height 58
radio input "true"
click at [799, 538] on button "Adicionar R$ 8,00" at bounding box center [765, 544] width 125 height 35
type input "1"
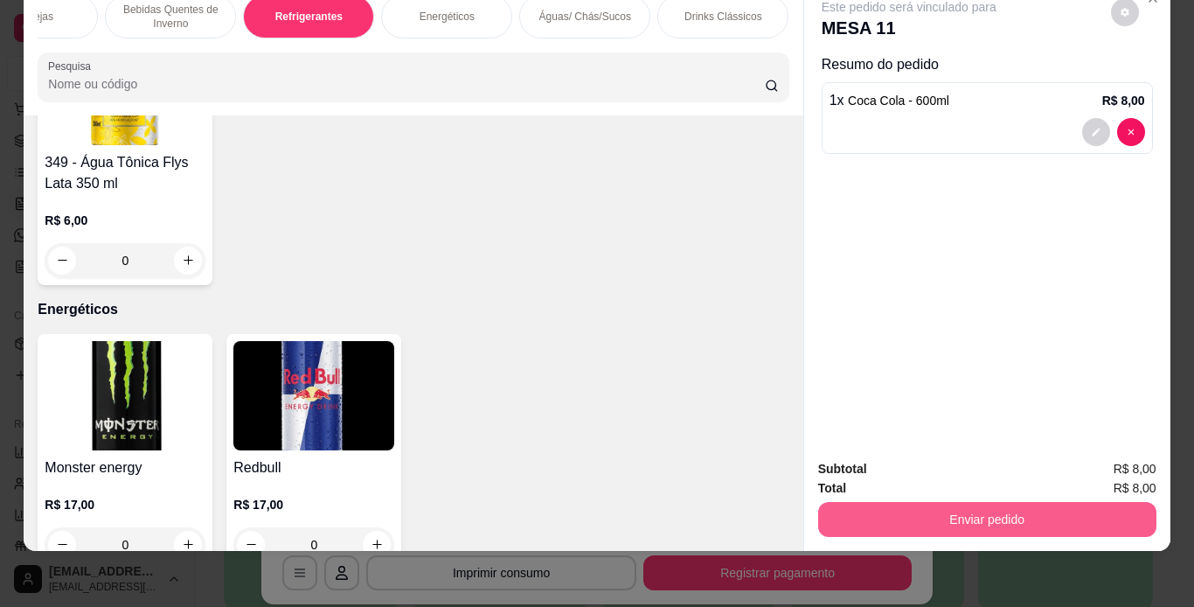
click at [930, 502] on button "Enviar pedido" at bounding box center [987, 519] width 338 height 35
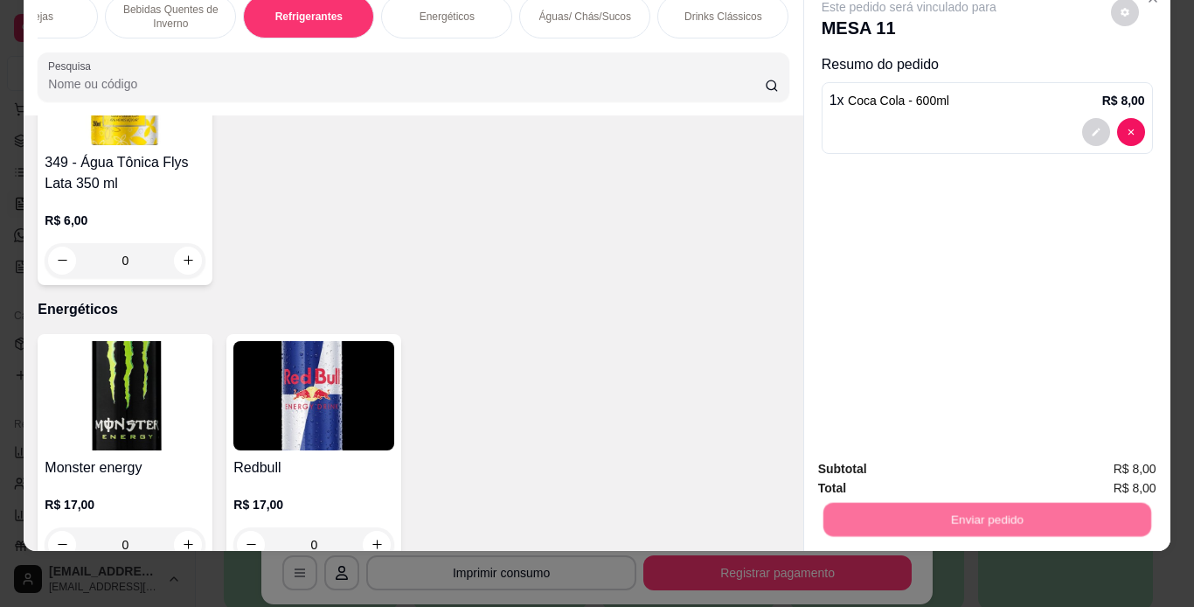
click at [934, 466] on button "Não registrar e enviar pedido" at bounding box center [929, 463] width 177 height 32
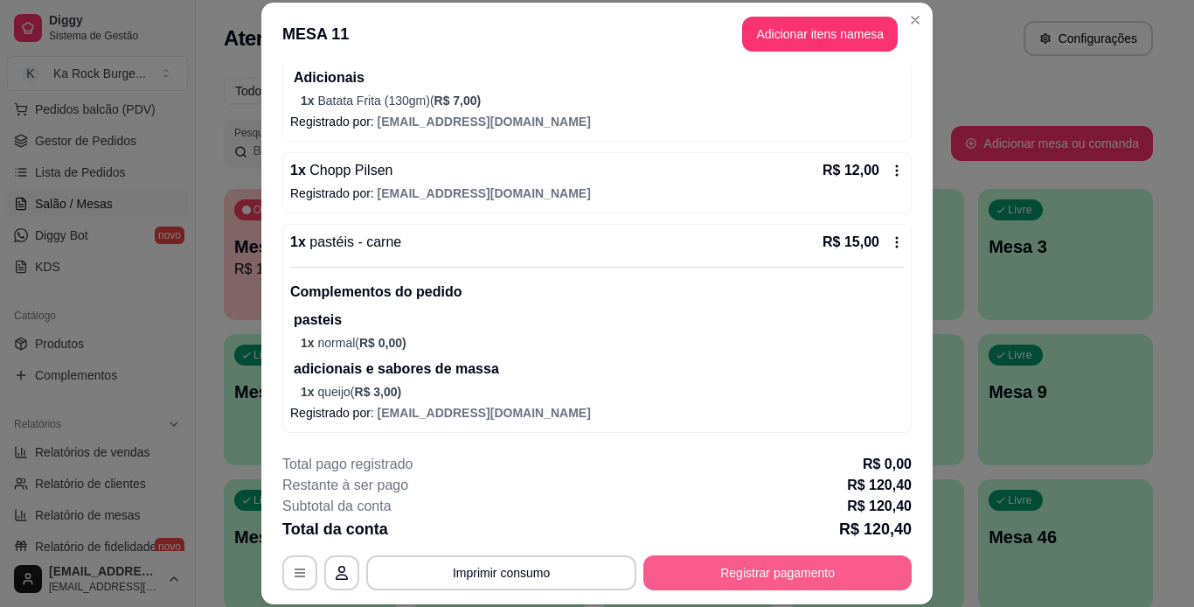
click at [762, 585] on button "Registrar pagamento" at bounding box center [777, 572] width 268 height 35
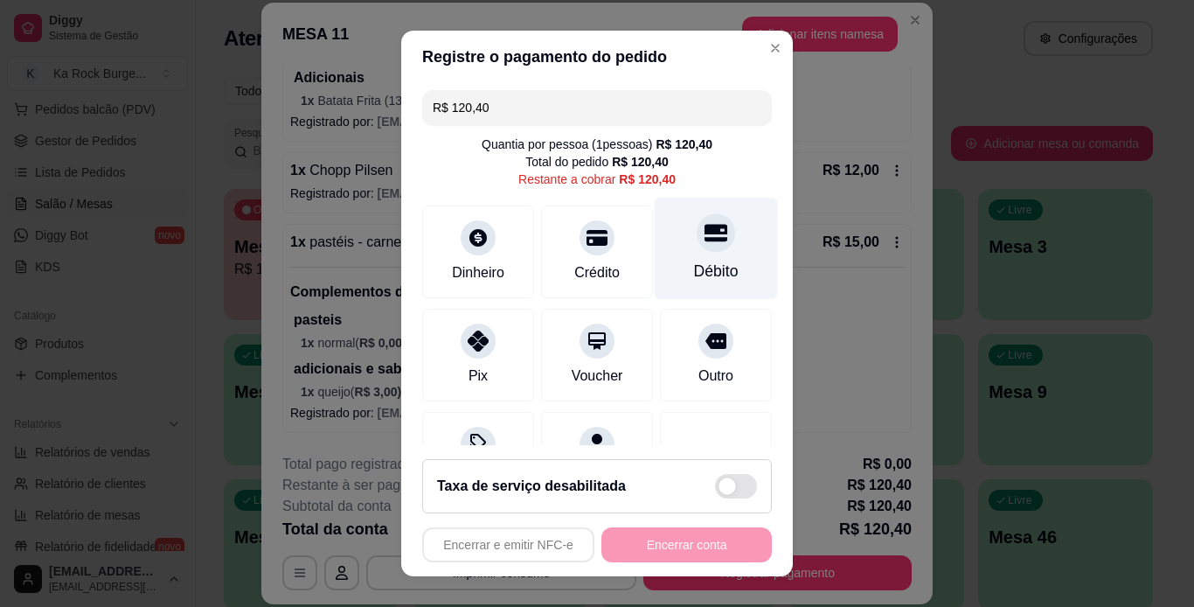
click at [702, 261] on div "Débito" at bounding box center [716, 271] width 45 height 23
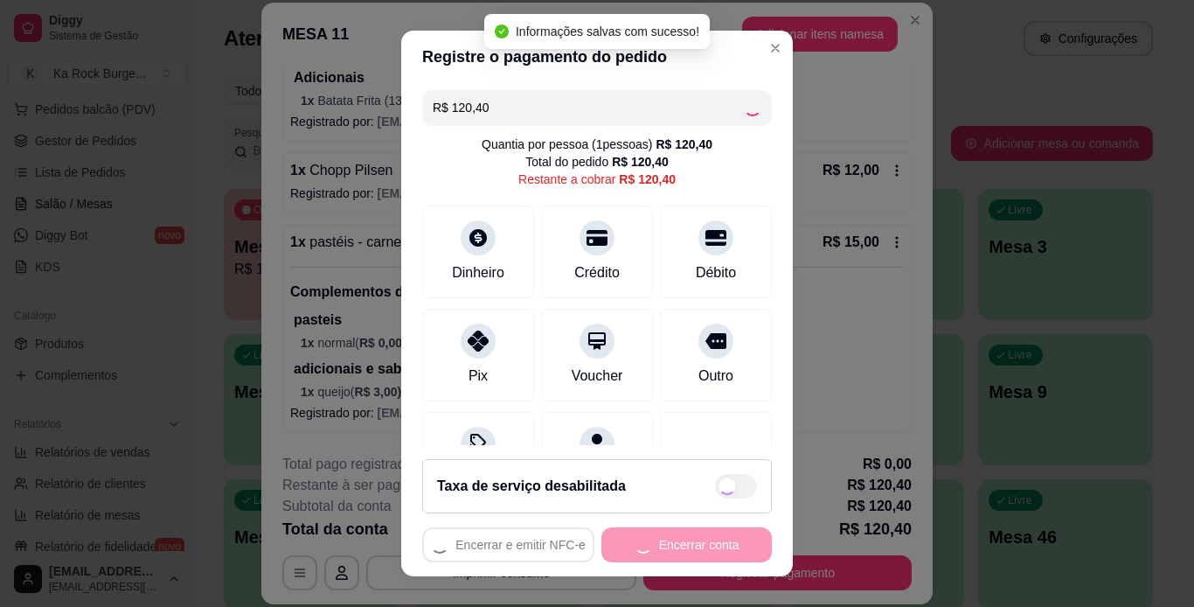
type input "R$ 0,00"
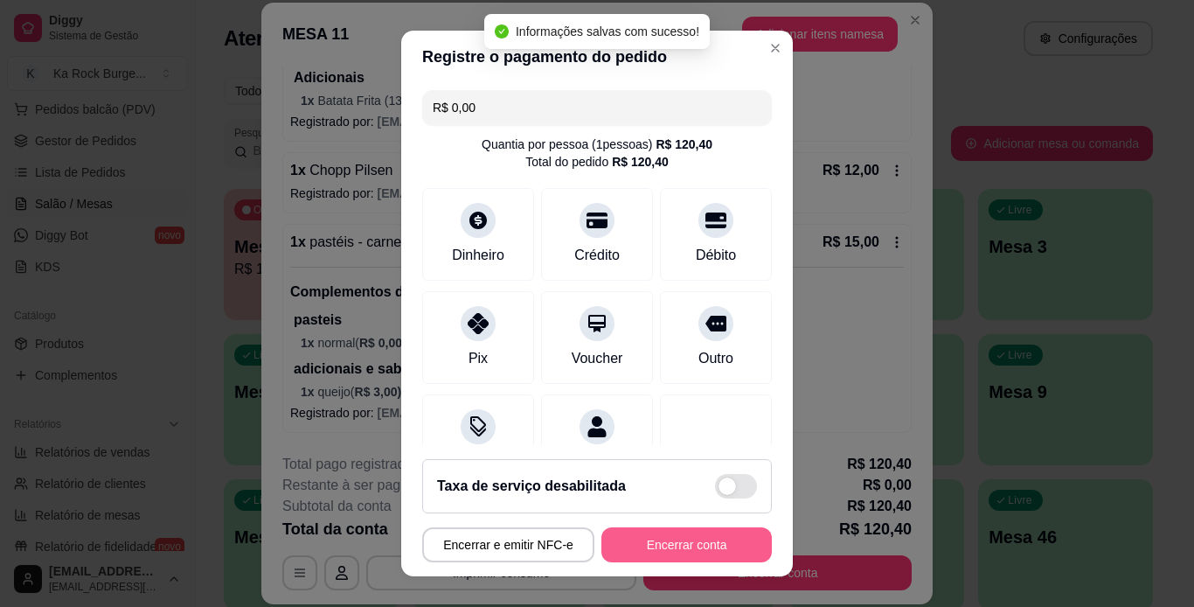
click at [706, 536] on button "Encerrar conta" at bounding box center [686, 544] width 170 height 35
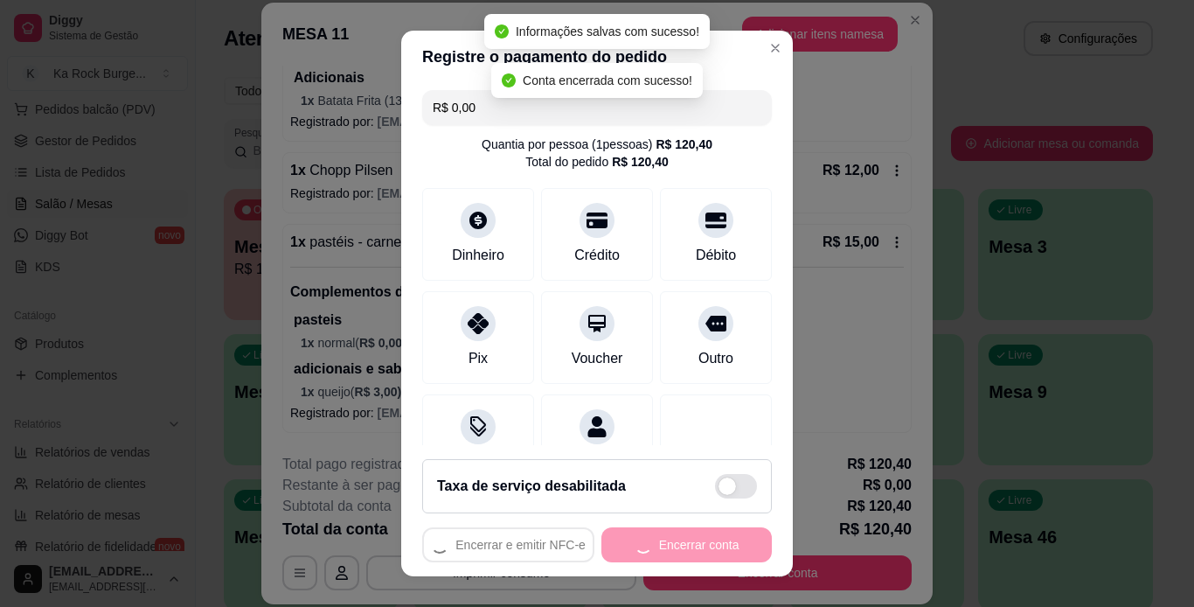
scroll to position [0, 0]
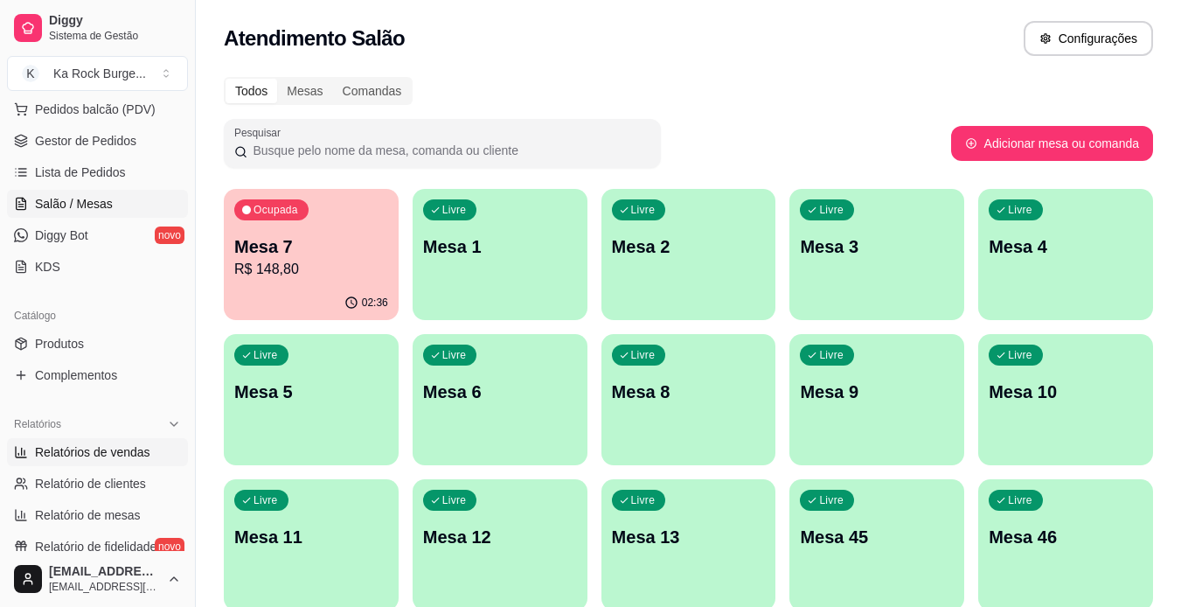
click at [128, 461] on link "Relatórios de vendas" at bounding box center [97, 452] width 181 height 28
select select "ALL"
select select "0"
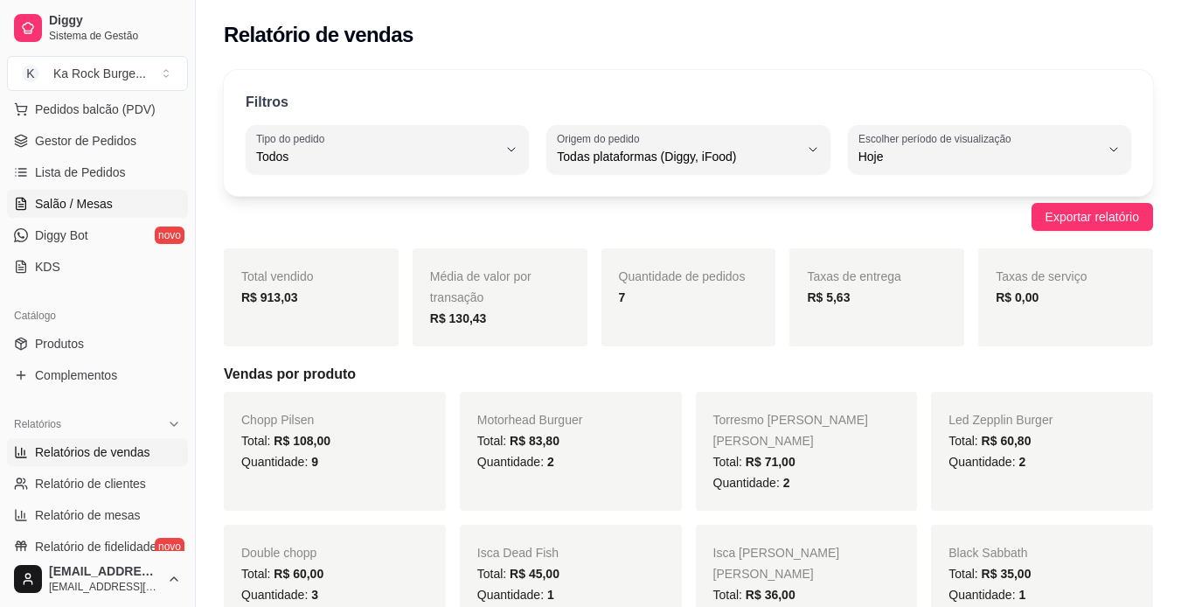
click at [103, 202] on span "Salão / Mesas" at bounding box center [74, 203] width 78 height 17
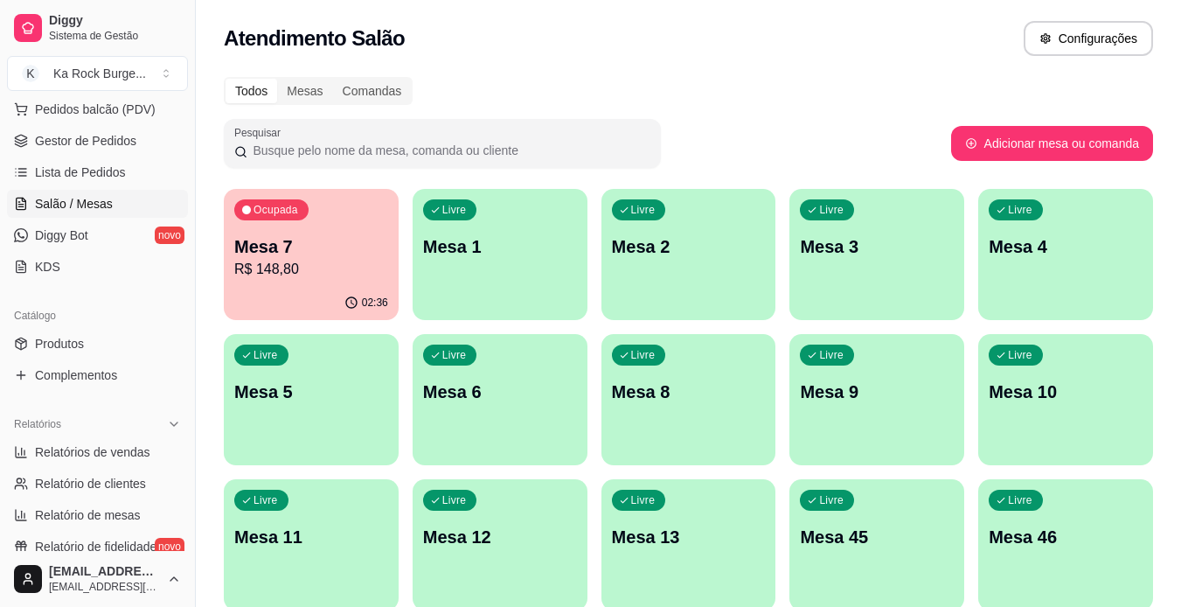
click at [288, 253] on p "Mesa 7" at bounding box center [311, 246] width 154 height 24
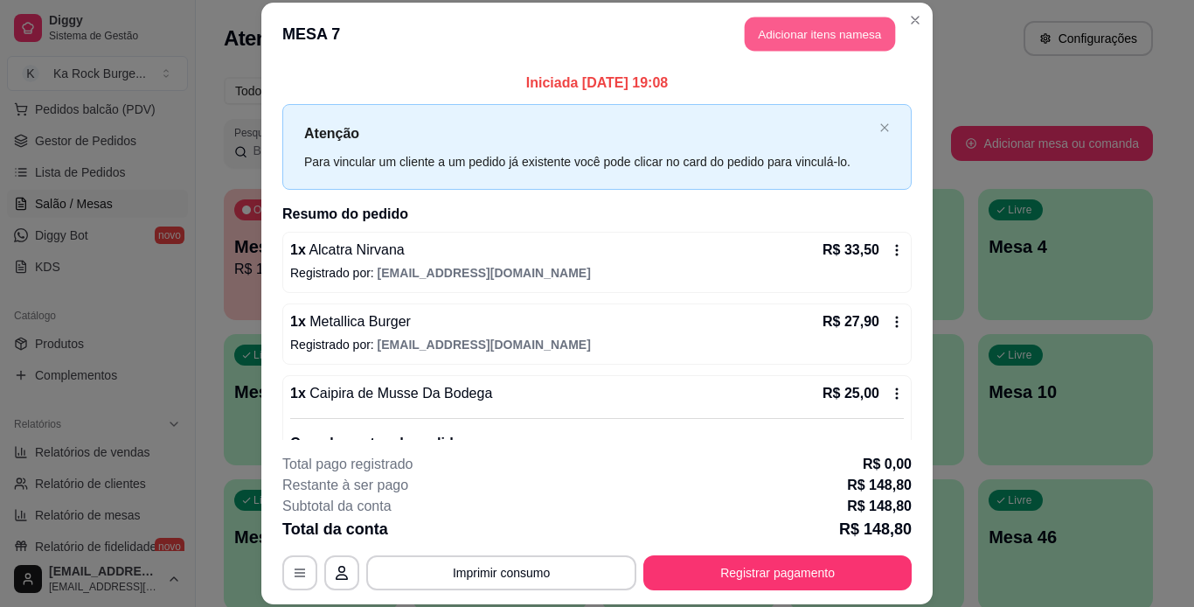
click at [767, 31] on button "Adicionar itens na mesa" at bounding box center [820, 34] width 150 height 34
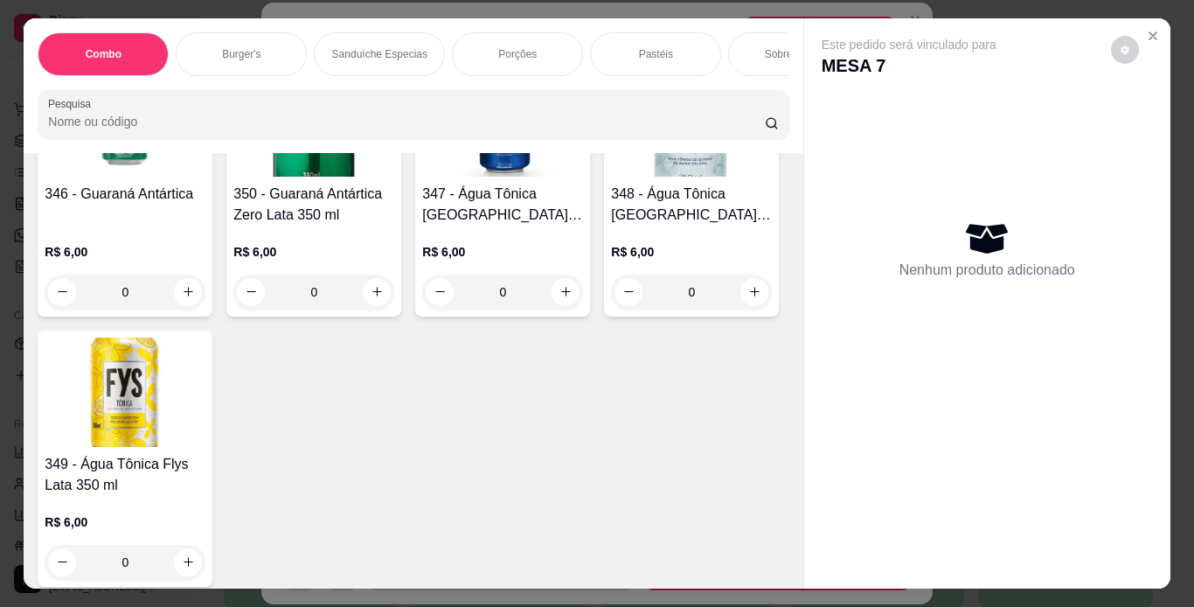
scroll to position [8886, 0]
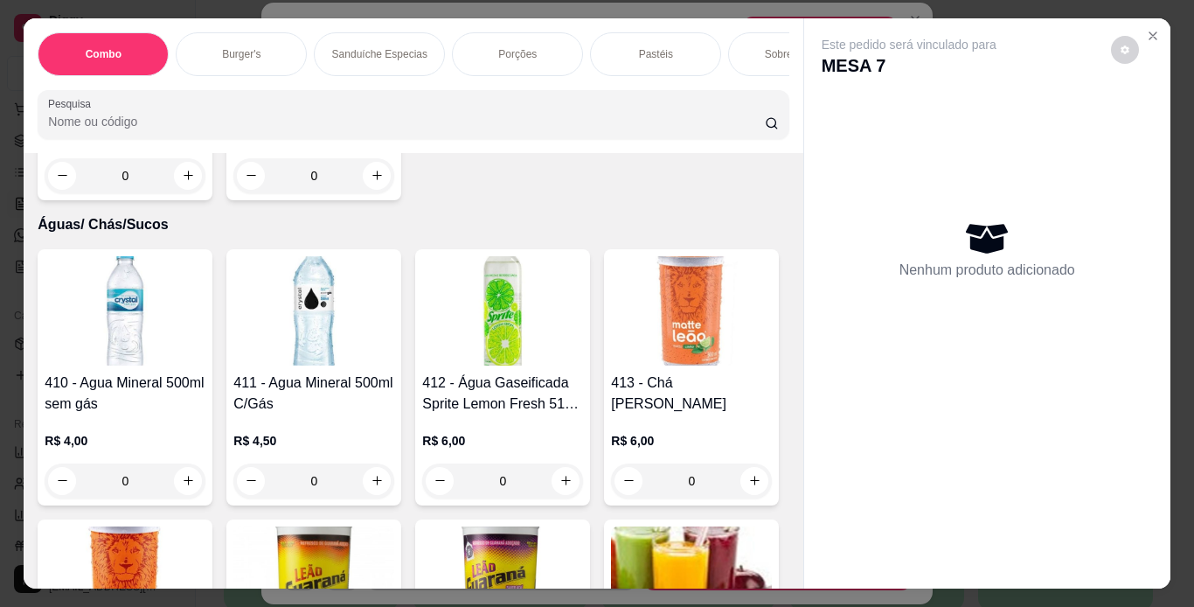
click at [787, 469] on div "Item avulso Combo 610 - Combo Coolritiba - Combo 1 Burguer + 1 Pastel R$ 44,90 …" at bounding box center [413, 370] width 779 height 435
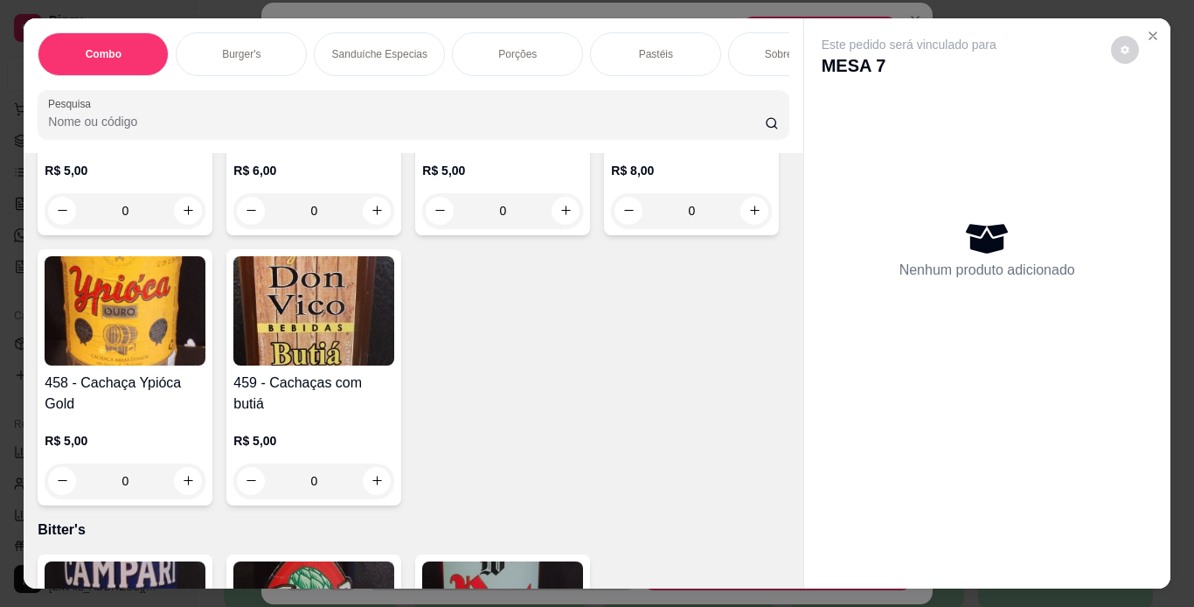
scroll to position [11478, 0]
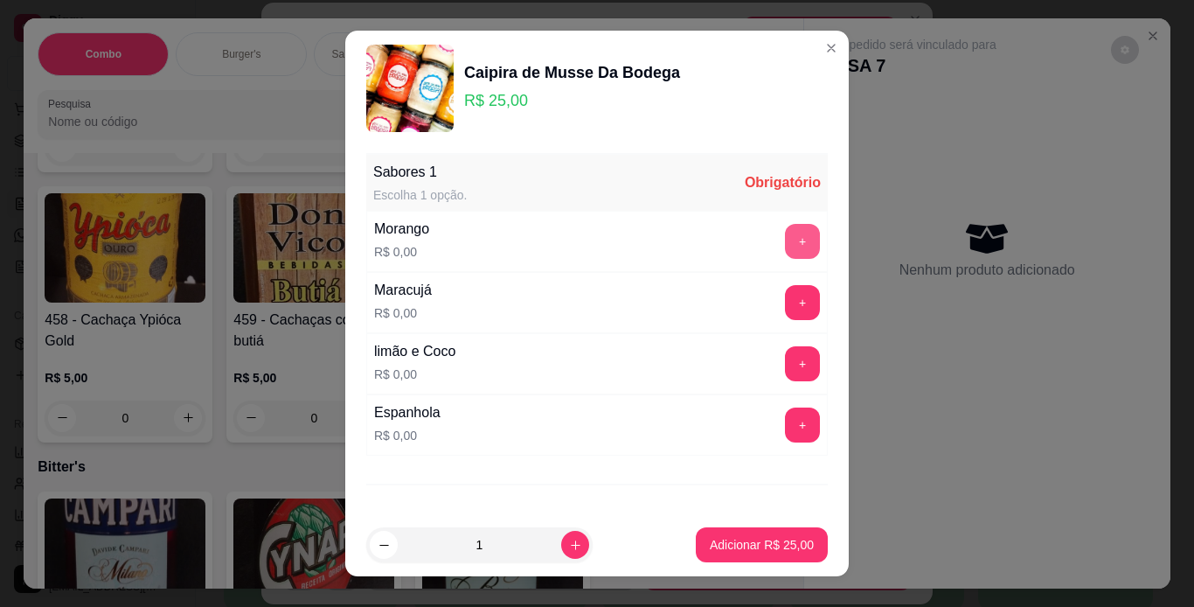
click at [785, 247] on button "+" at bounding box center [802, 241] width 35 height 35
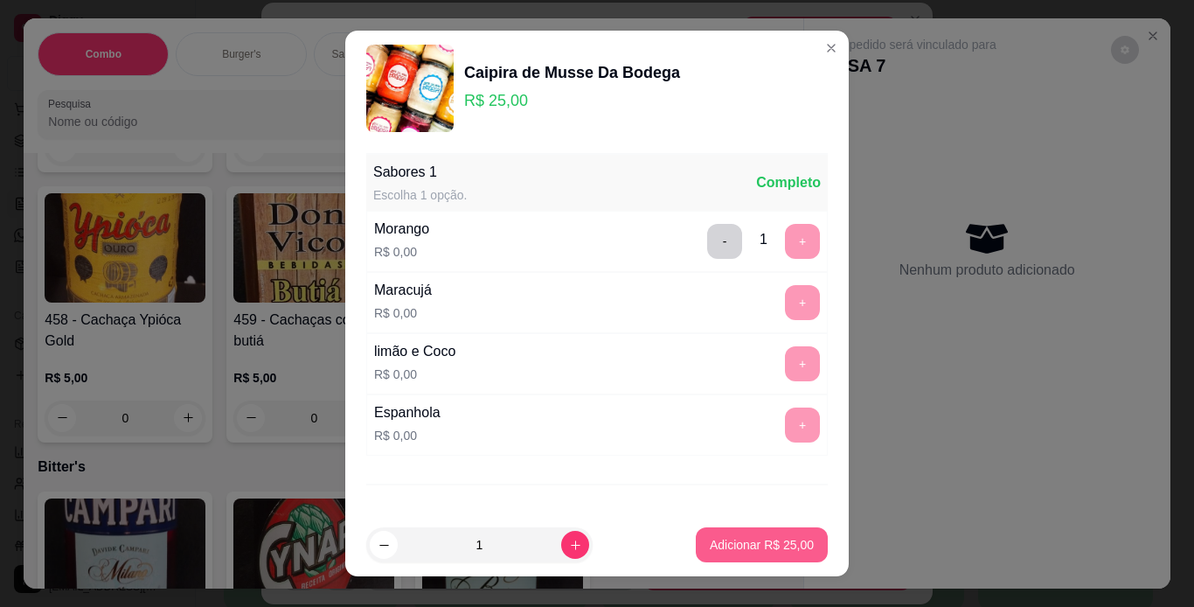
click at [776, 542] on p "Adicionar R$ 25,00" at bounding box center [762, 544] width 104 height 17
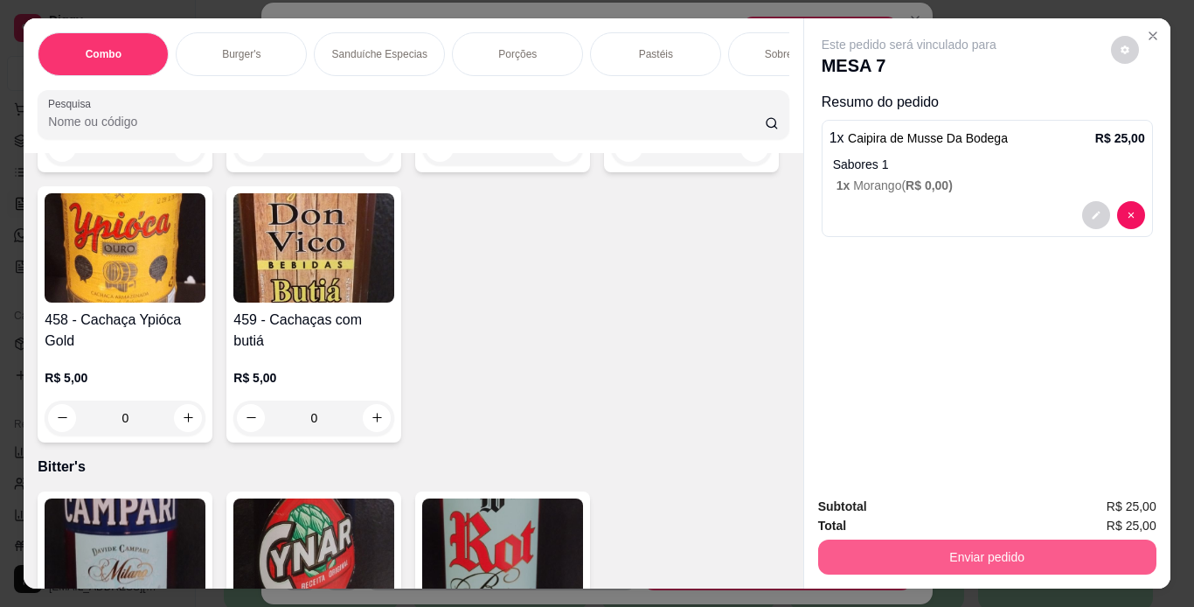
click at [840, 539] on button "Enviar pedido" at bounding box center [987, 556] width 338 height 35
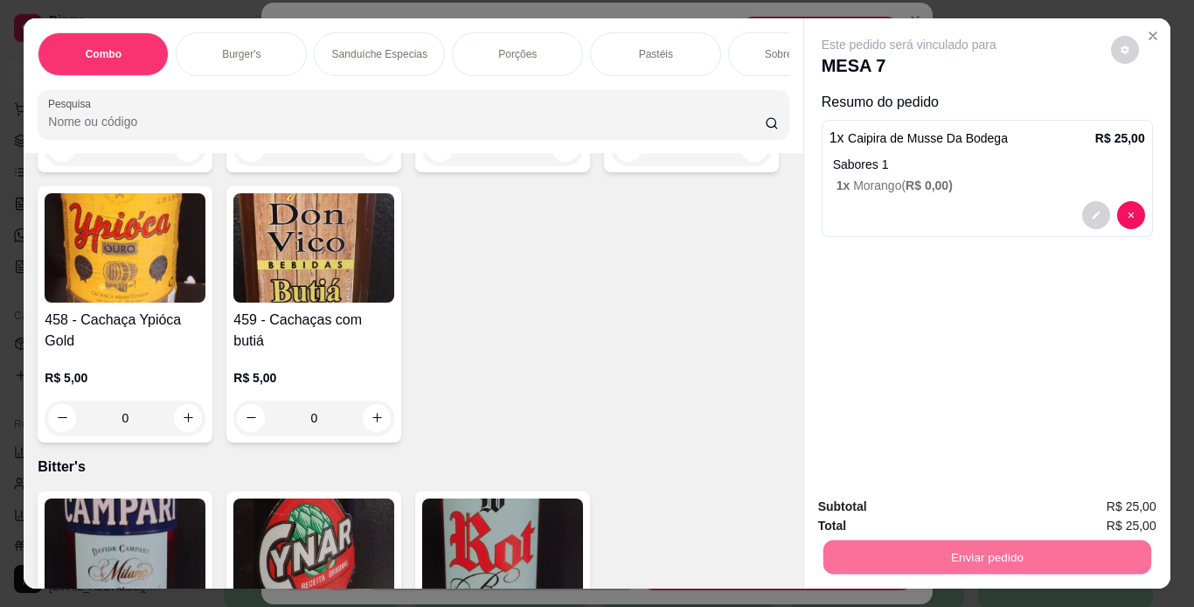
click at [880, 504] on button "Não registrar e enviar pedido" at bounding box center [929, 507] width 182 height 33
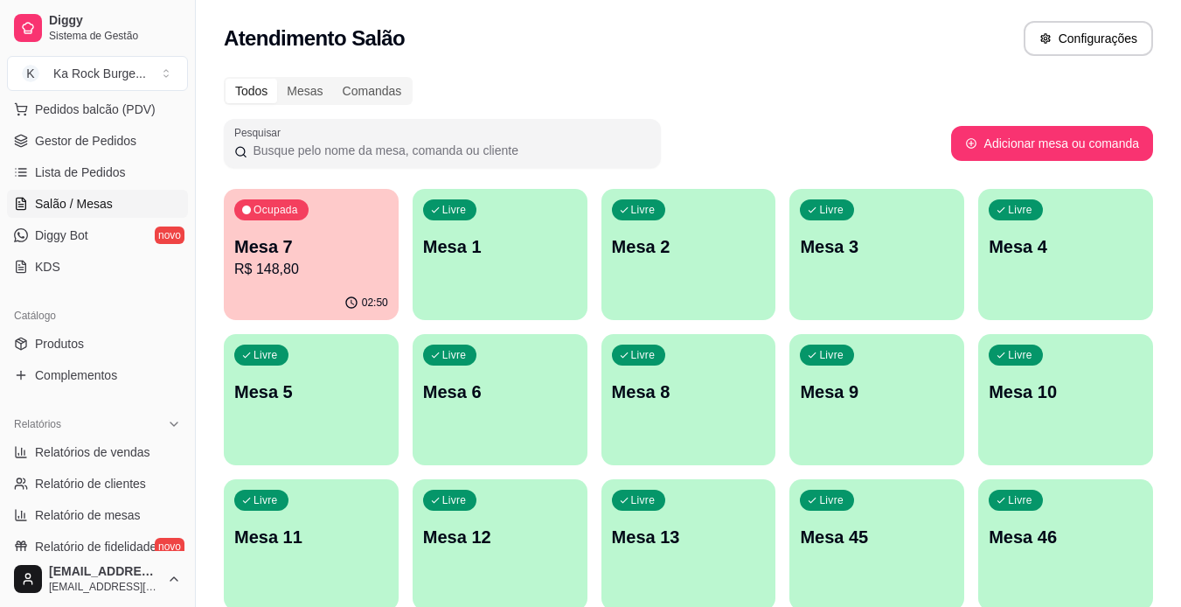
click at [475, 268] on div "Livre Mesa 1" at bounding box center [500, 244] width 175 height 110
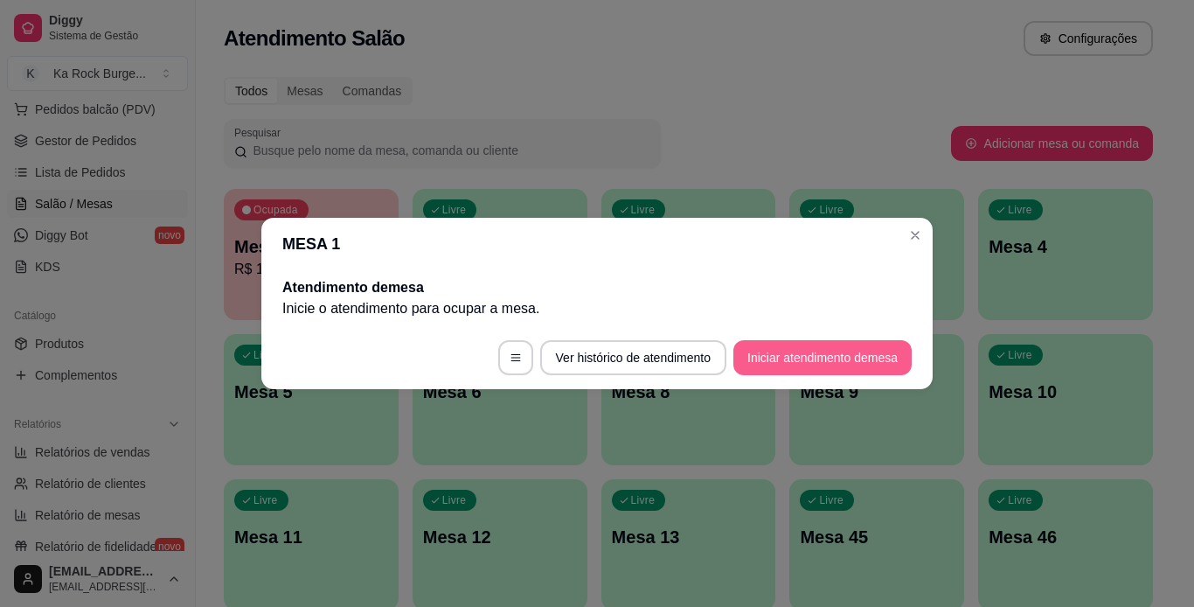
click at [855, 355] on button "Iniciar atendimento de mesa" at bounding box center [823, 357] width 178 height 35
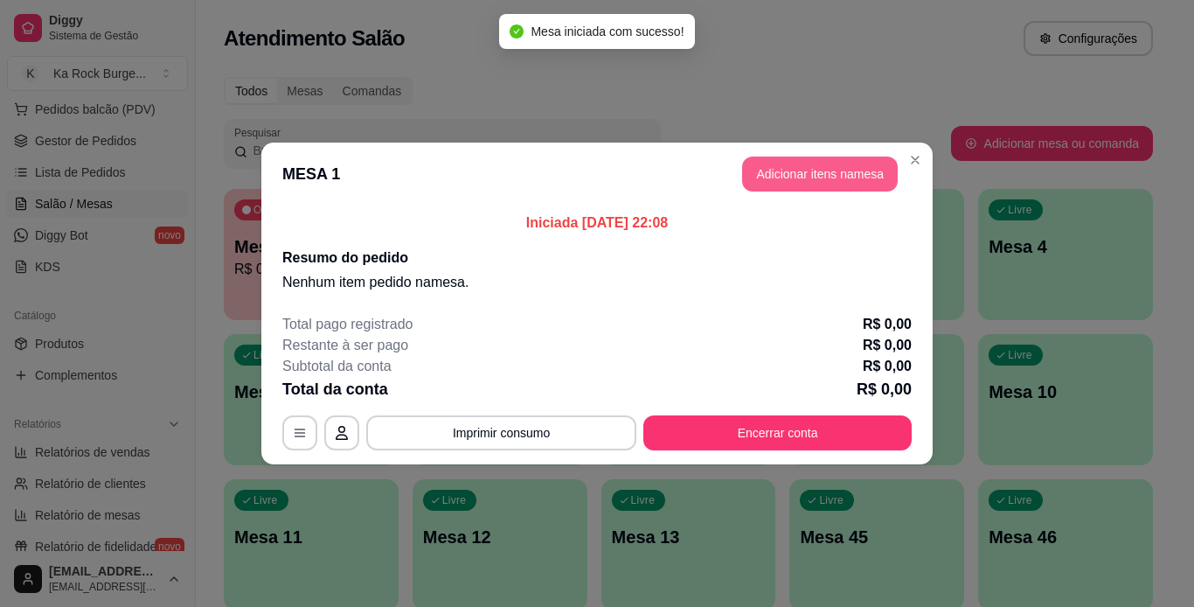
click at [776, 159] on button "Adicionar itens na mesa" at bounding box center [820, 173] width 156 height 35
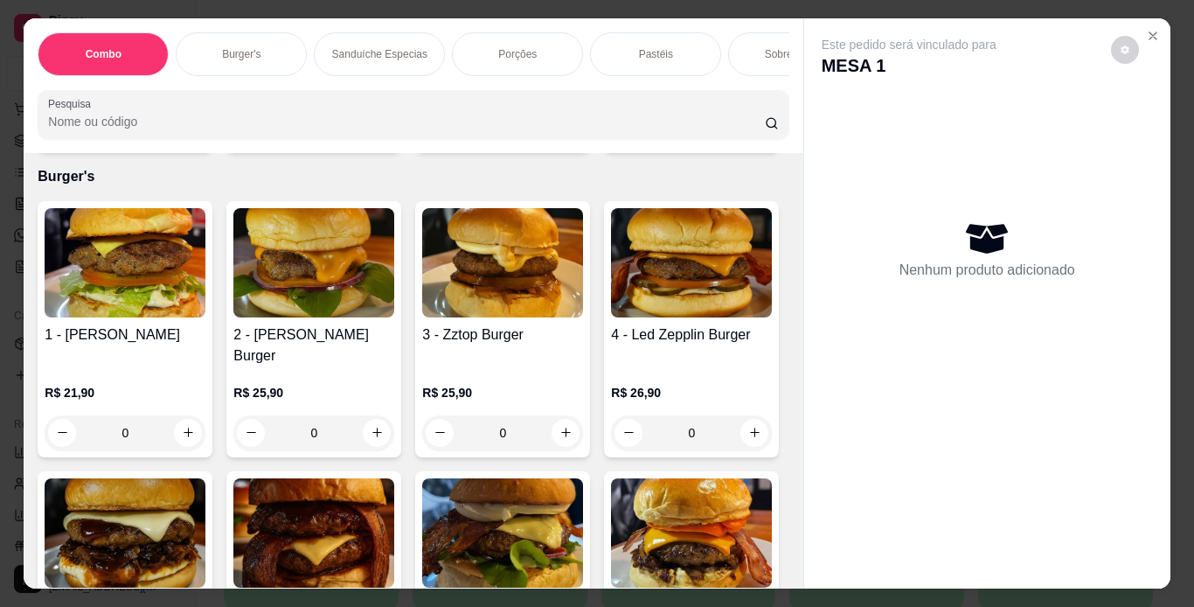
scroll to position [741, 0]
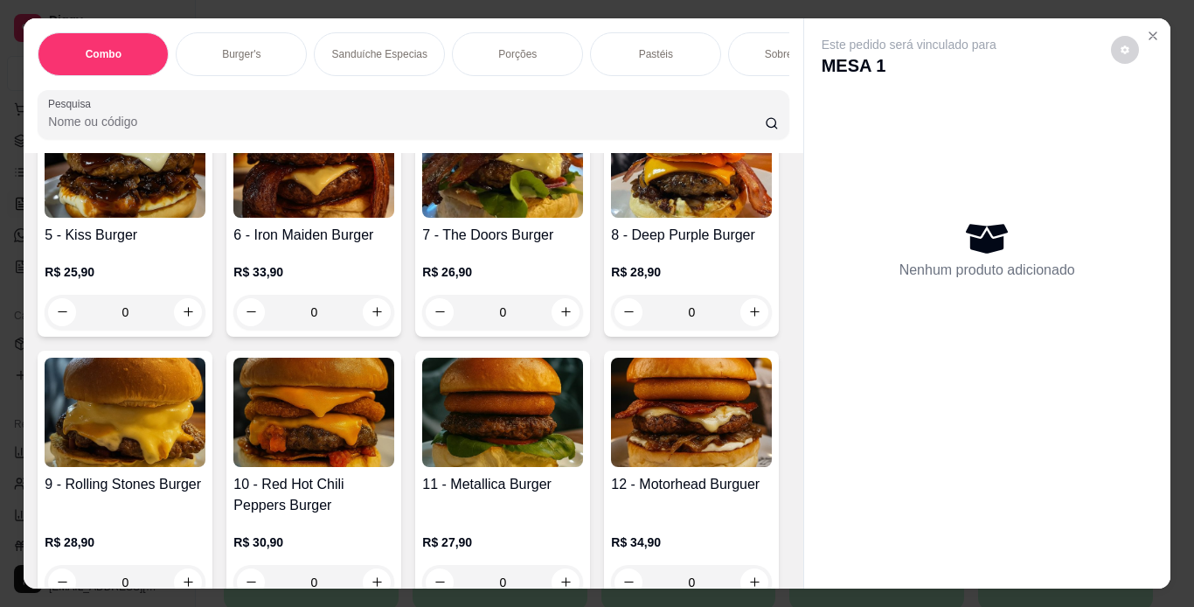
click at [177, 80] on div "0" at bounding box center [125, 62] width 161 height 35
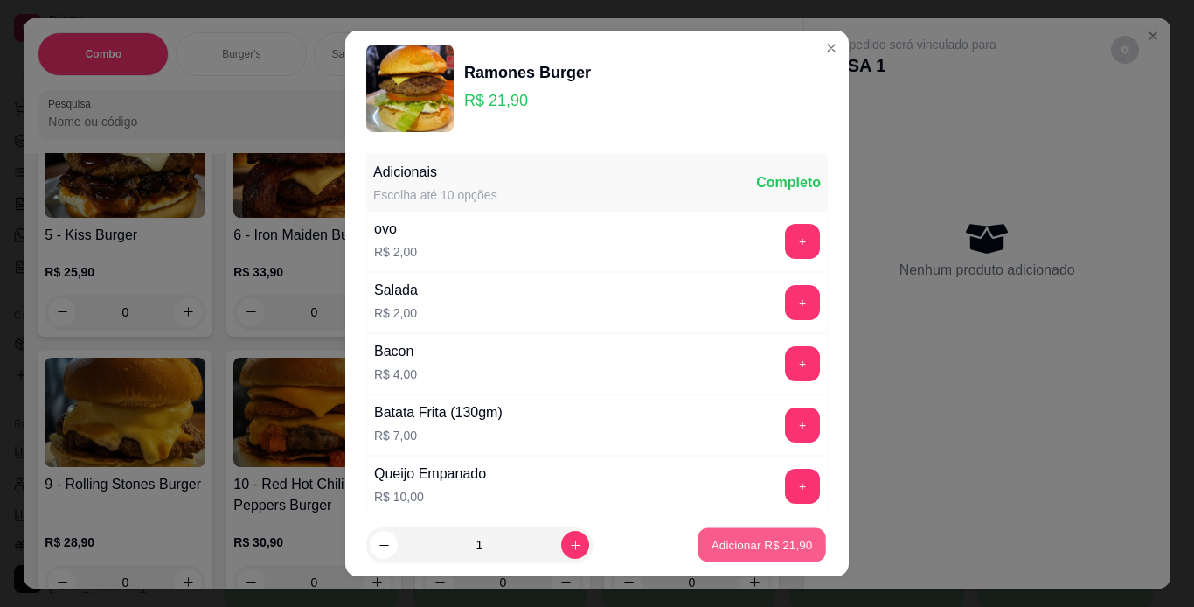
click at [751, 553] on p "Adicionar R$ 21,90" at bounding box center [762, 545] width 101 height 17
type input "1"
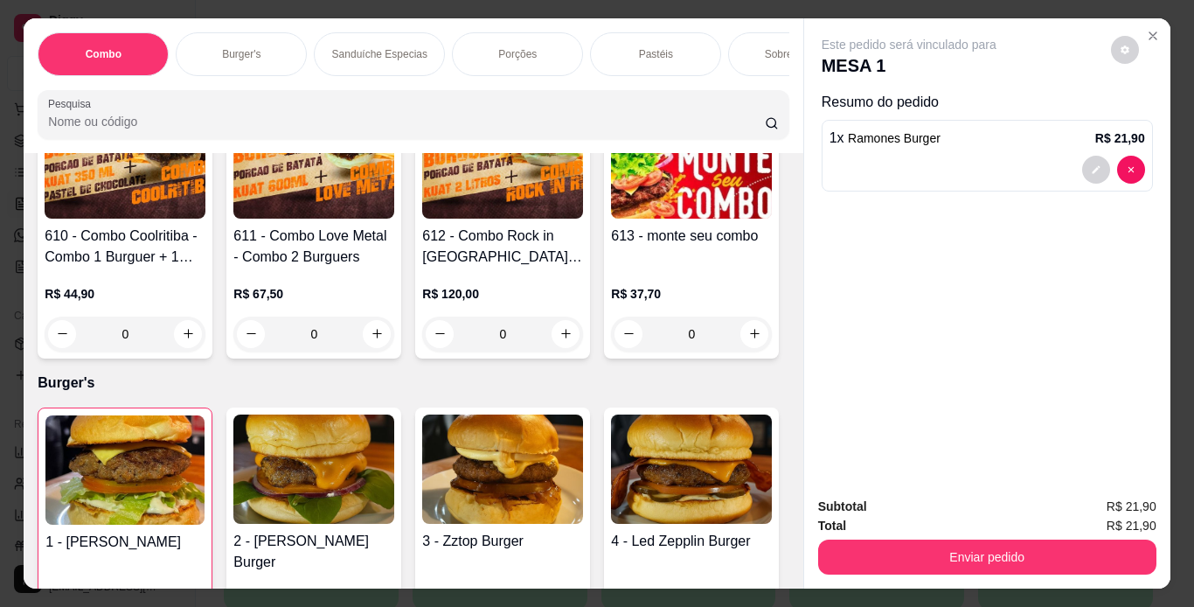
scroll to position [0, 0]
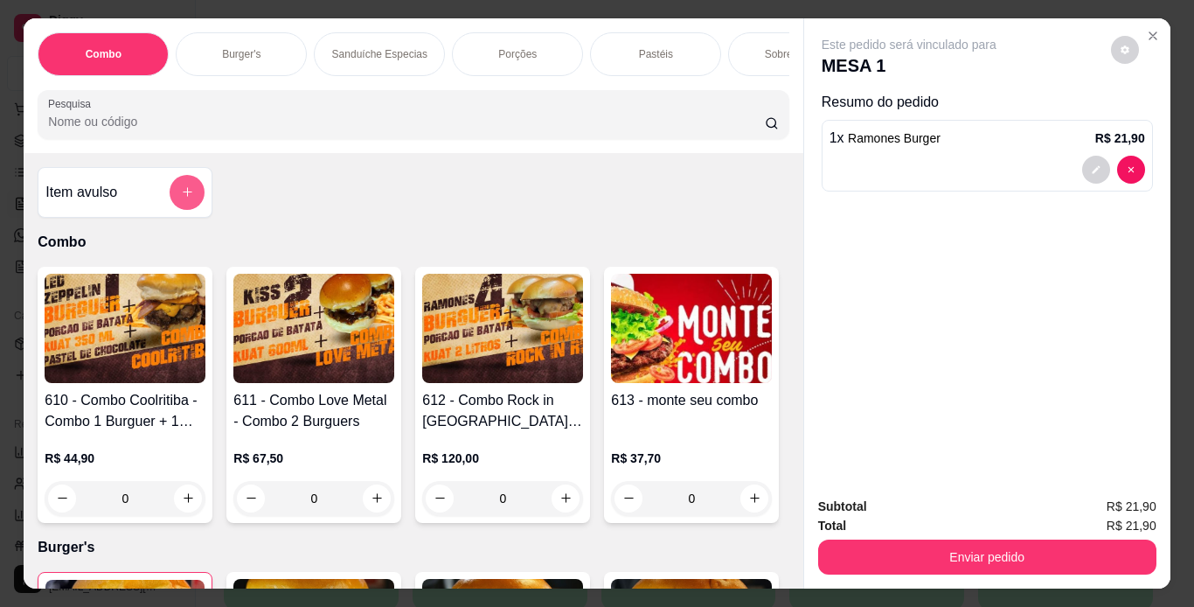
click at [183, 210] on button "add-separate-item" at bounding box center [187, 192] width 35 height 35
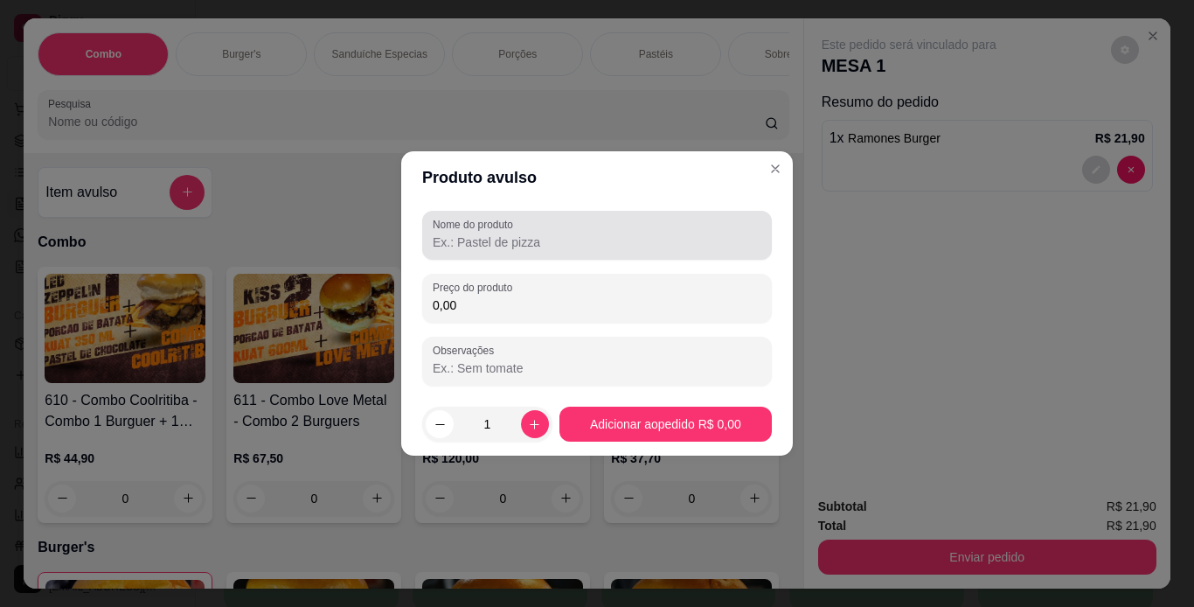
click at [472, 254] on div "Nome do produto" at bounding box center [597, 235] width 350 height 49
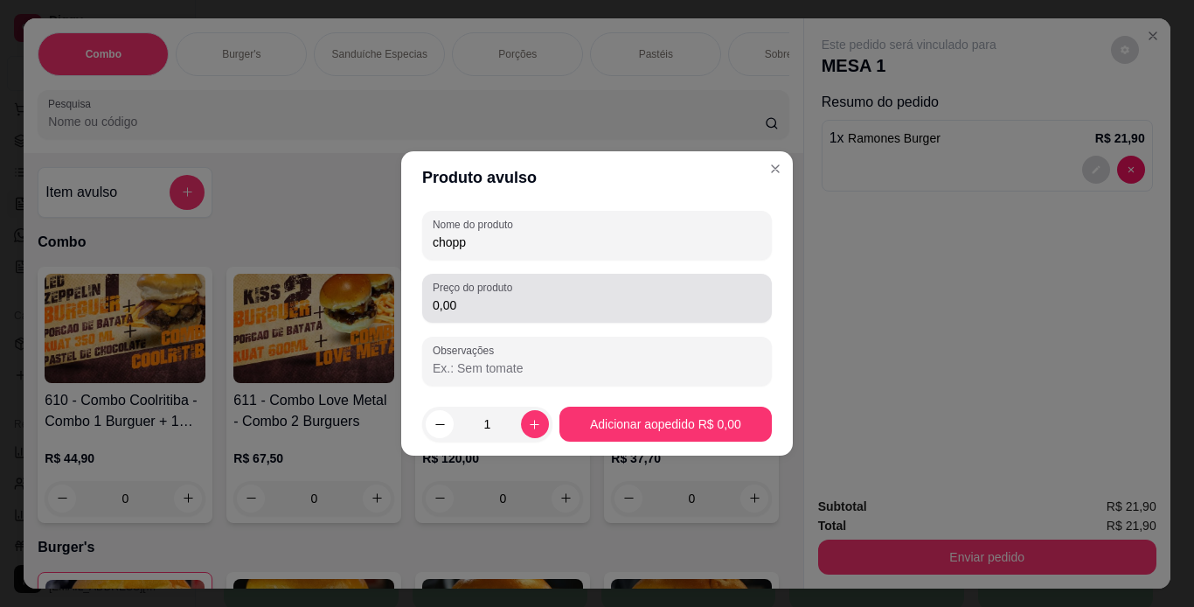
type input "chopp"
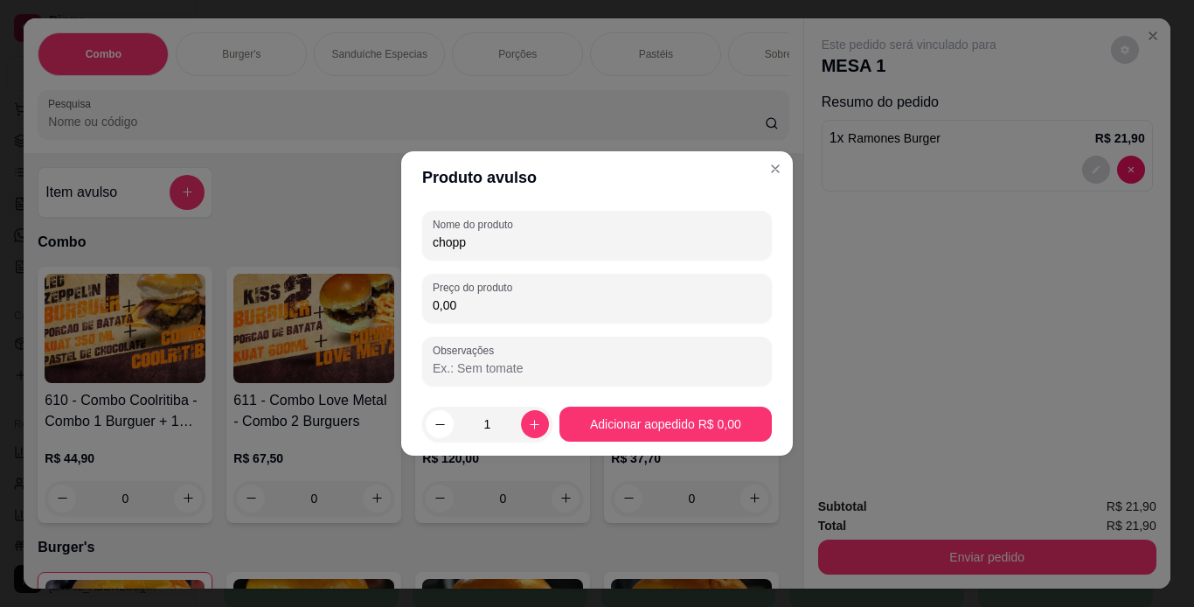
click at [477, 308] on input "0,00" at bounding box center [597, 304] width 329 height 17
type input "7,00"
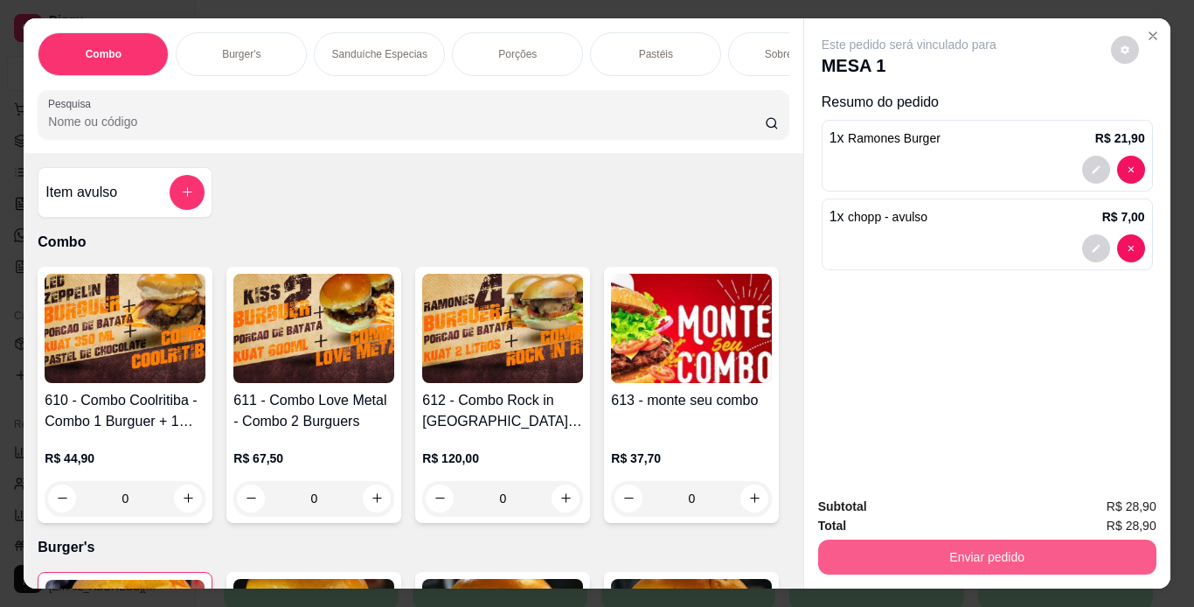
click at [917, 560] on button "Enviar pedido" at bounding box center [987, 556] width 338 height 35
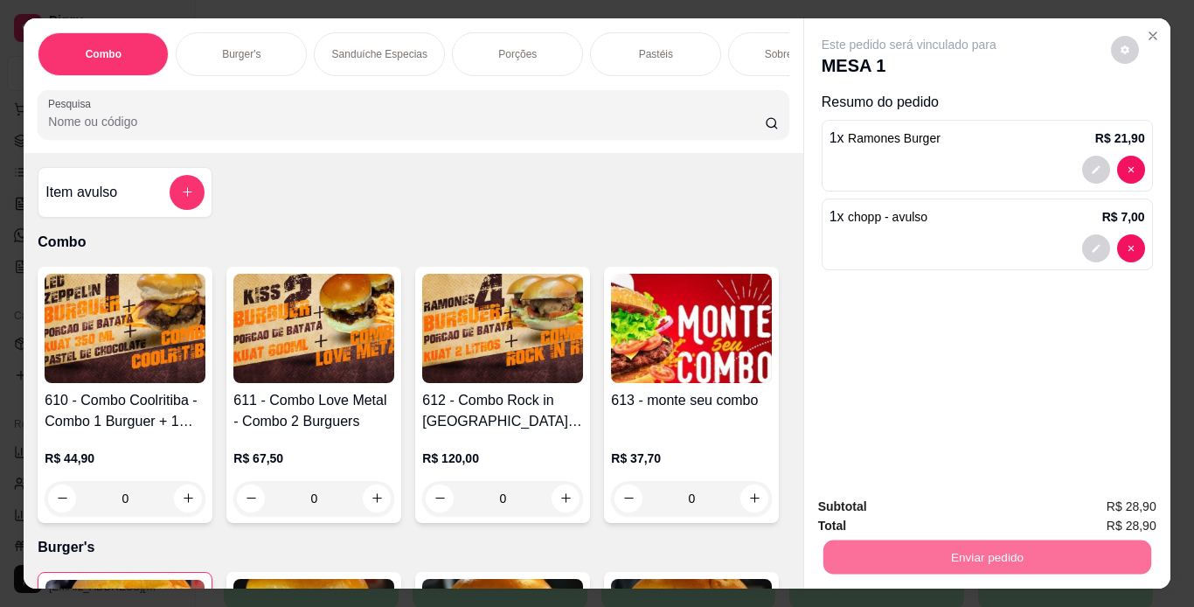
click at [908, 497] on button "Não registrar e enviar pedido" at bounding box center [929, 507] width 177 height 32
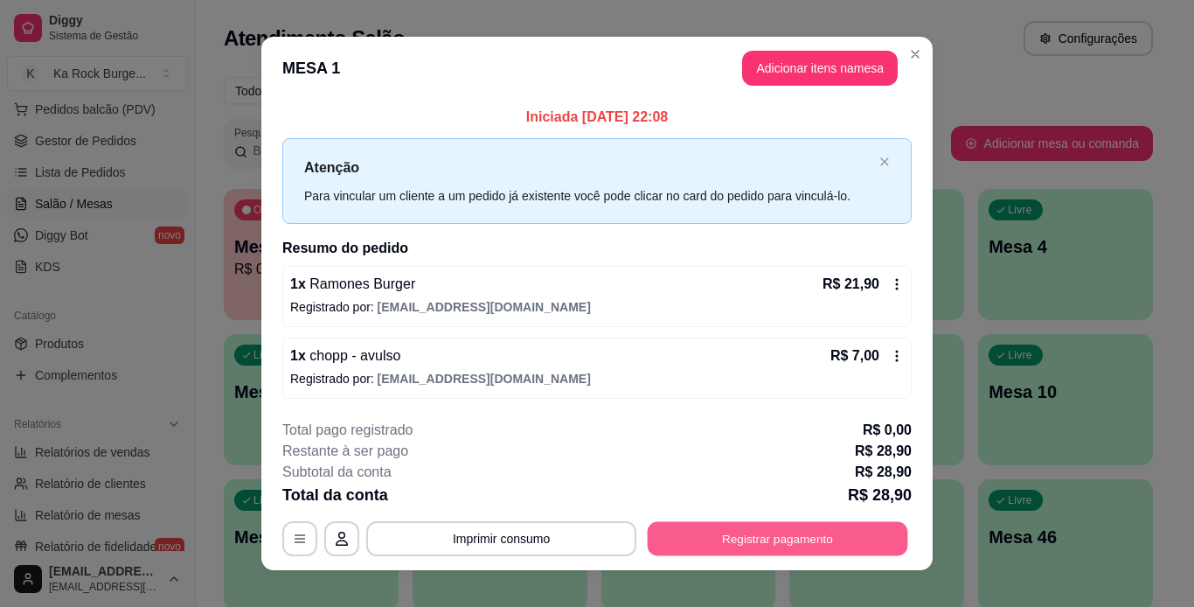
click at [868, 547] on button "Registrar pagamento" at bounding box center [778, 538] width 261 height 34
click at [890, 289] on icon at bounding box center [897, 284] width 14 height 14
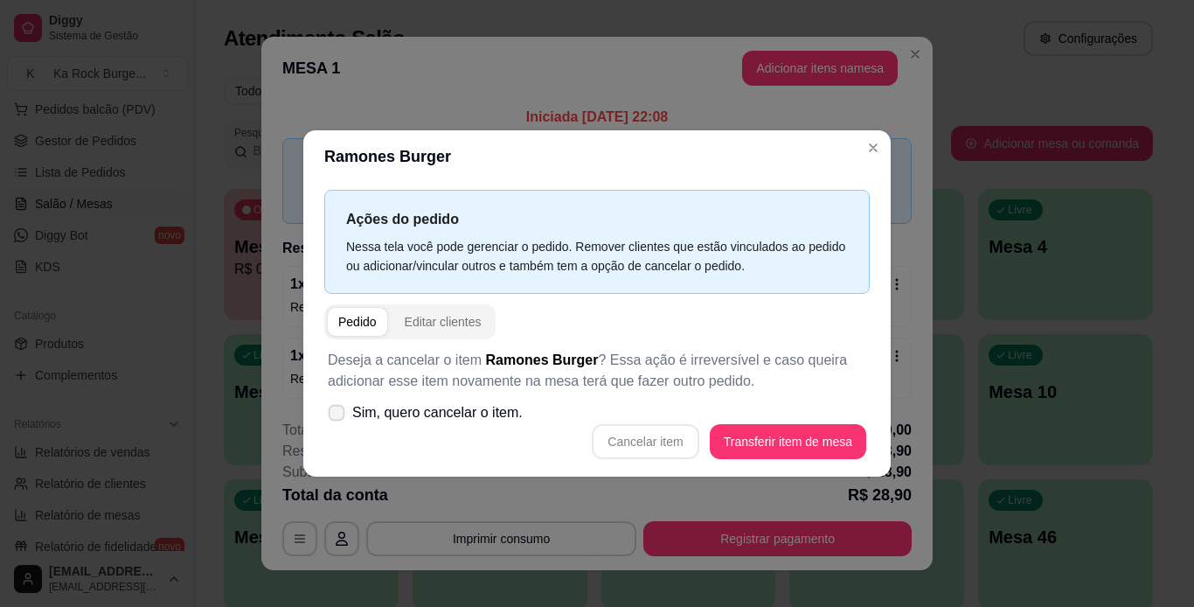
click at [337, 421] on span at bounding box center [337, 413] width 17 height 17
click at [337, 421] on input "Sim, quero cancelar o item." at bounding box center [332, 421] width 11 height 11
checkbox input "true"
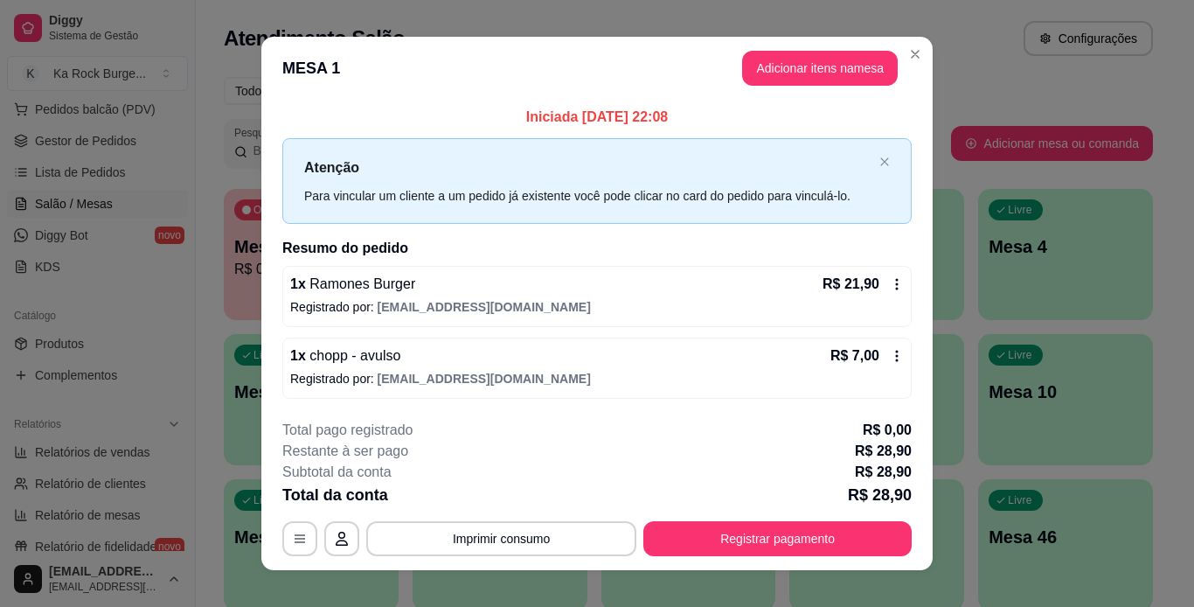
click at [894, 285] on icon at bounding box center [897, 284] width 14 height 14
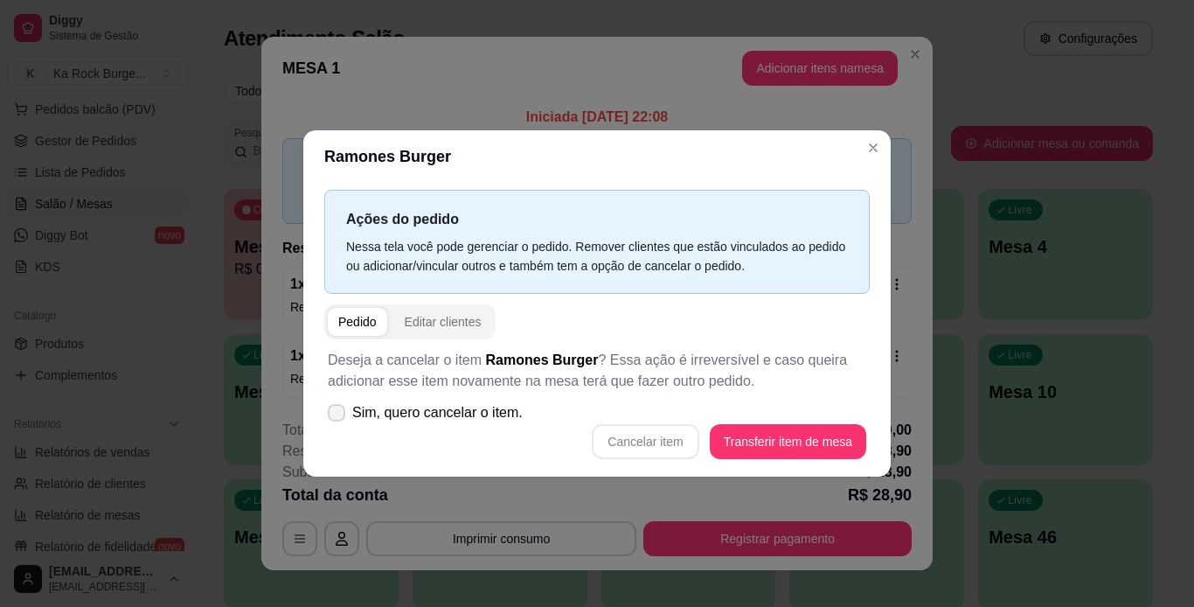
click at [337, 421] on span at bounding box center [336, 412] width 17 height 17
click at [337, 421] on input "Sim, quero cancelar o item." at bounding box center [332, 421] width 11 height 11
checkbox input "true"
click at [665, 449] on button "Cancelar item" at bounding box center [645, 441] width 107 height 35
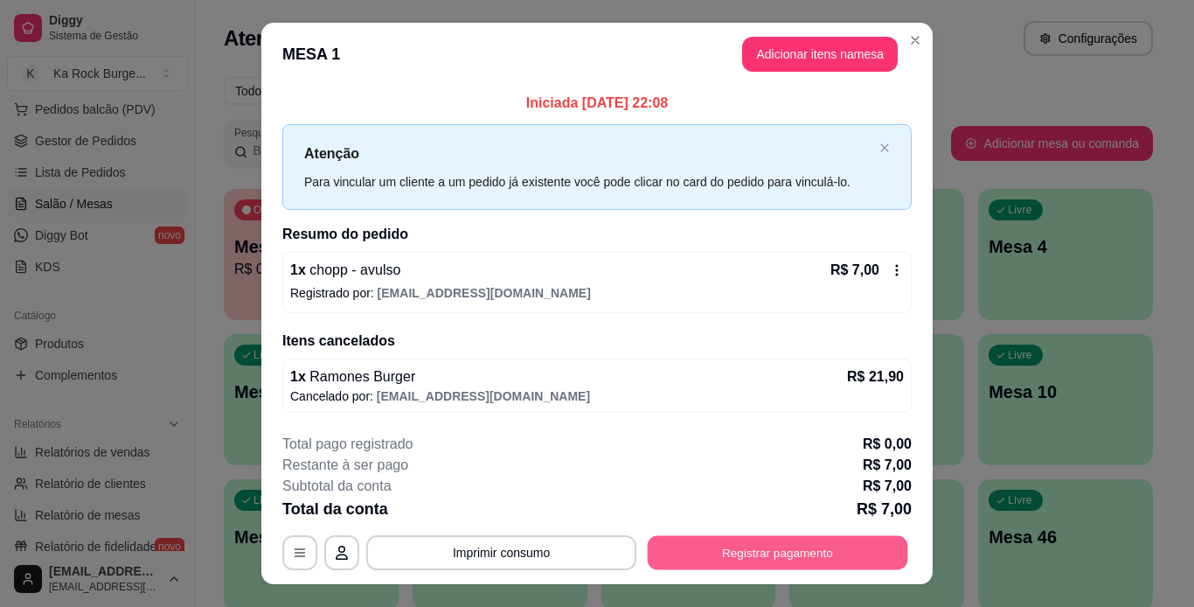
click at [759, 560] on button "Registrar pagamento" at bounding box center [778, 552] width 261 height 34
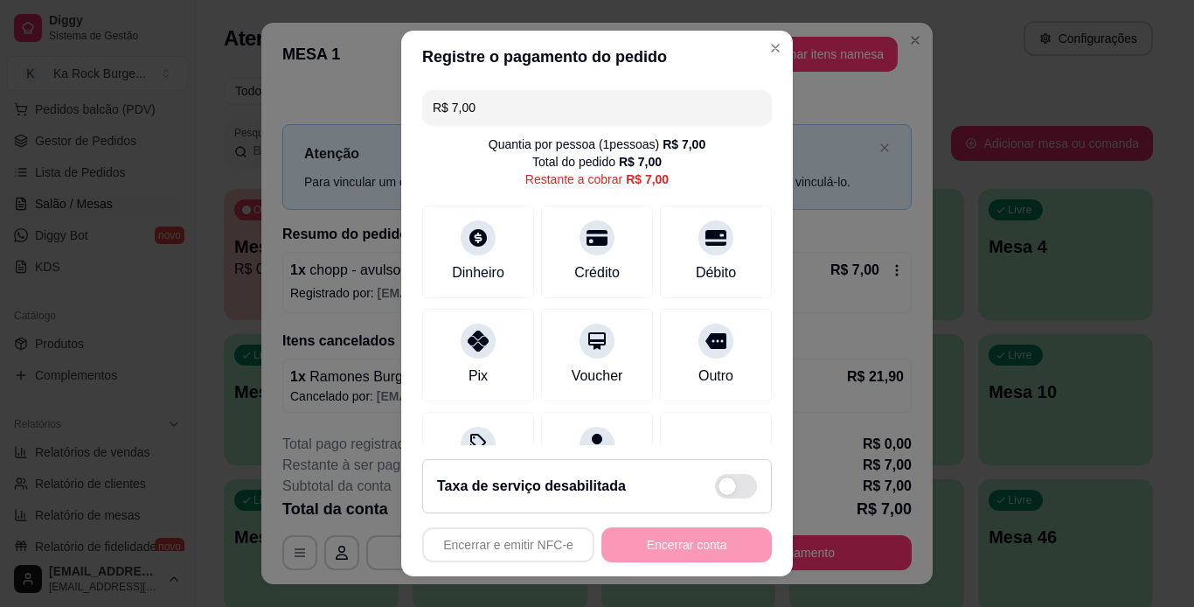
click at [639, 535] on div "Encerrar e emitir NFC-e Encerrar conta" at bounding box center [597, 544] width 350 height 35
click at [655, 257] on div "Débito" at bounding box center [716, 248] width 123 height 102
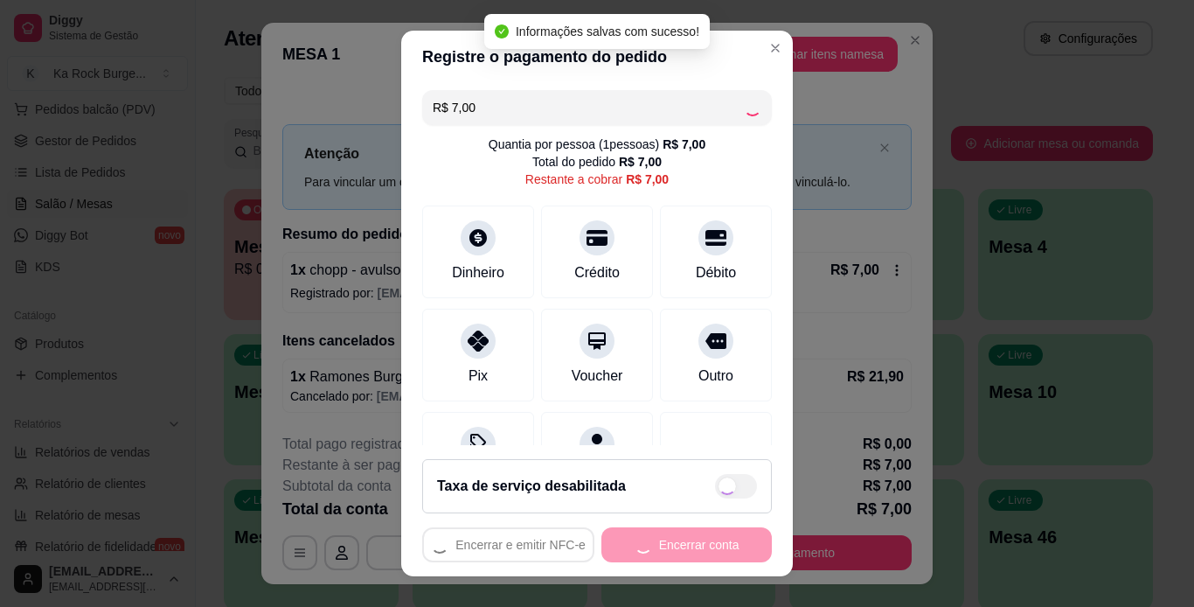
type input "R$ 0,00"
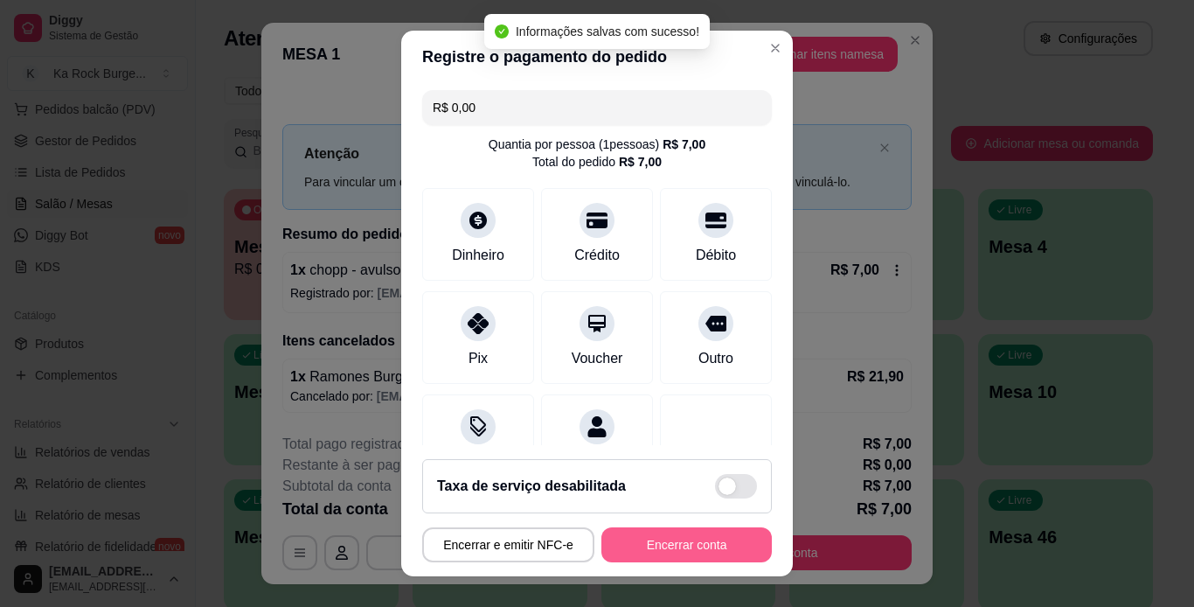
click at [696, 552] on button "Encerrar conta" at bounding box center [686, 544] width 170 height 35
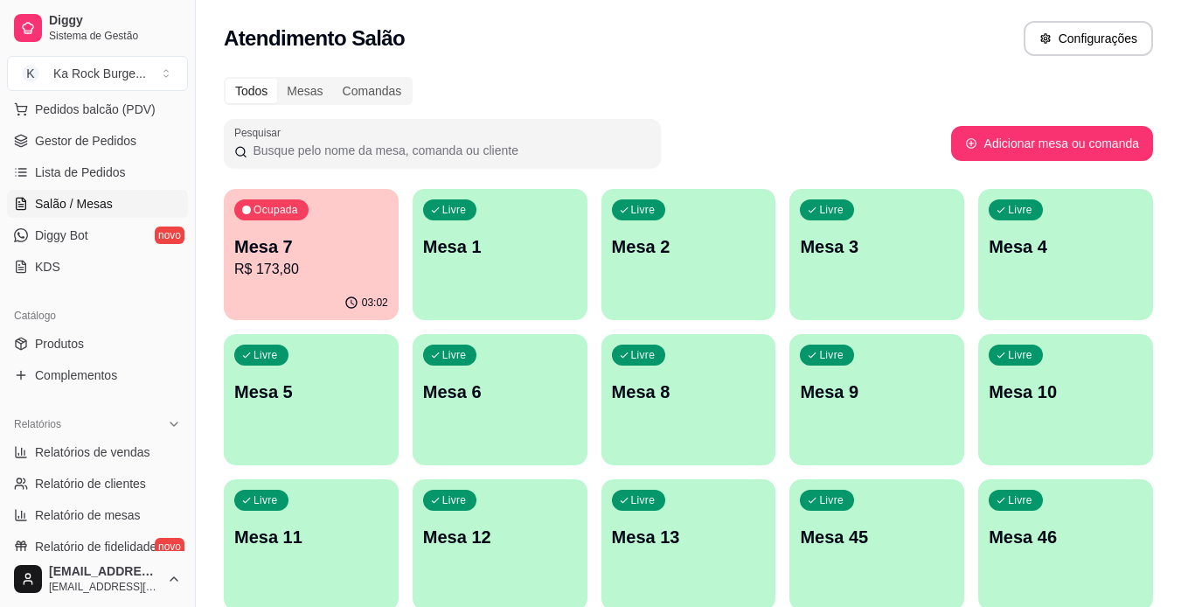
click at [295, 289] on div "03:02" at bounding box center [311, 303] width 175 height 34
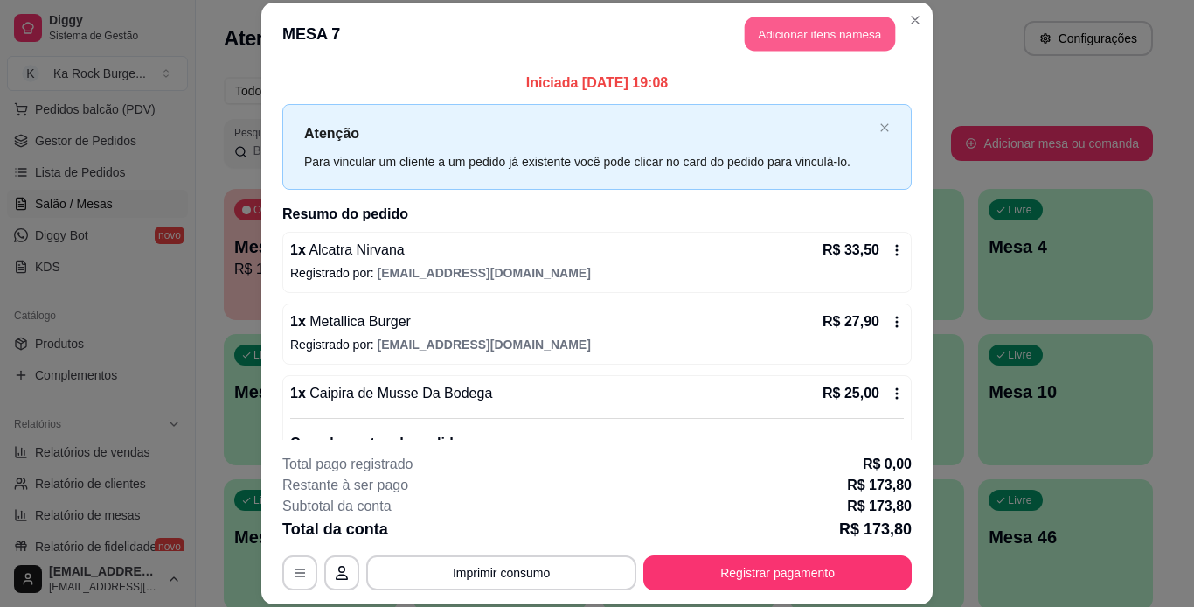
click at [785, 36] on button "Adicionar itens na mesa" at bounding box center [820, 34] width 150 height 34
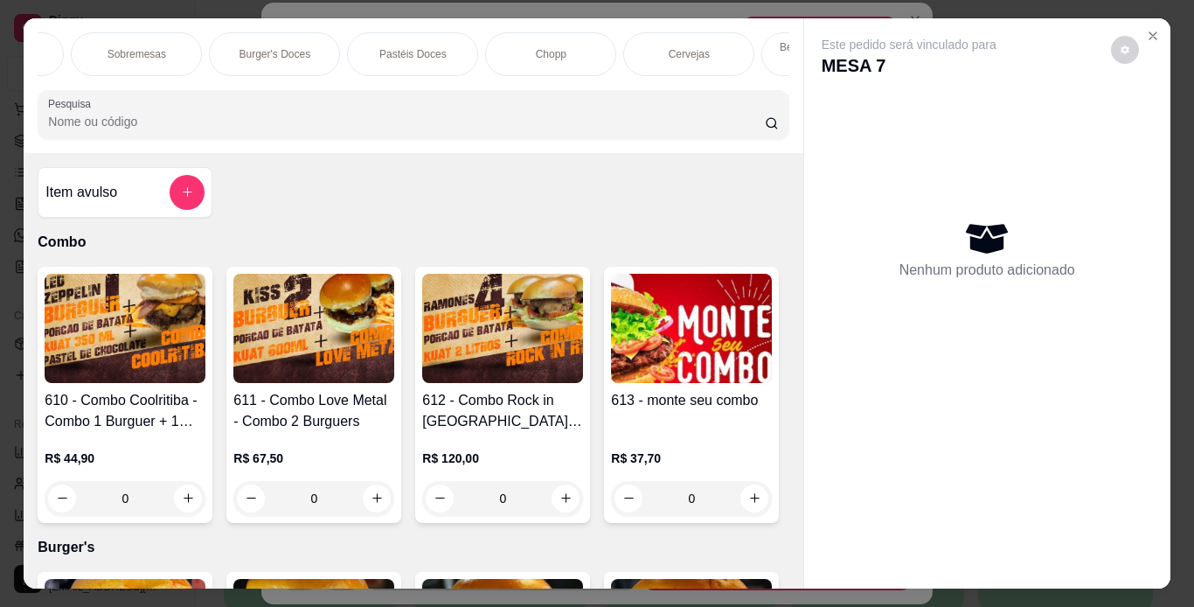
scroll to position [0, 1314]
click at [692, 58] on div "Drinks Clássicos" at bounding box center [722, 54] width 131 height 44
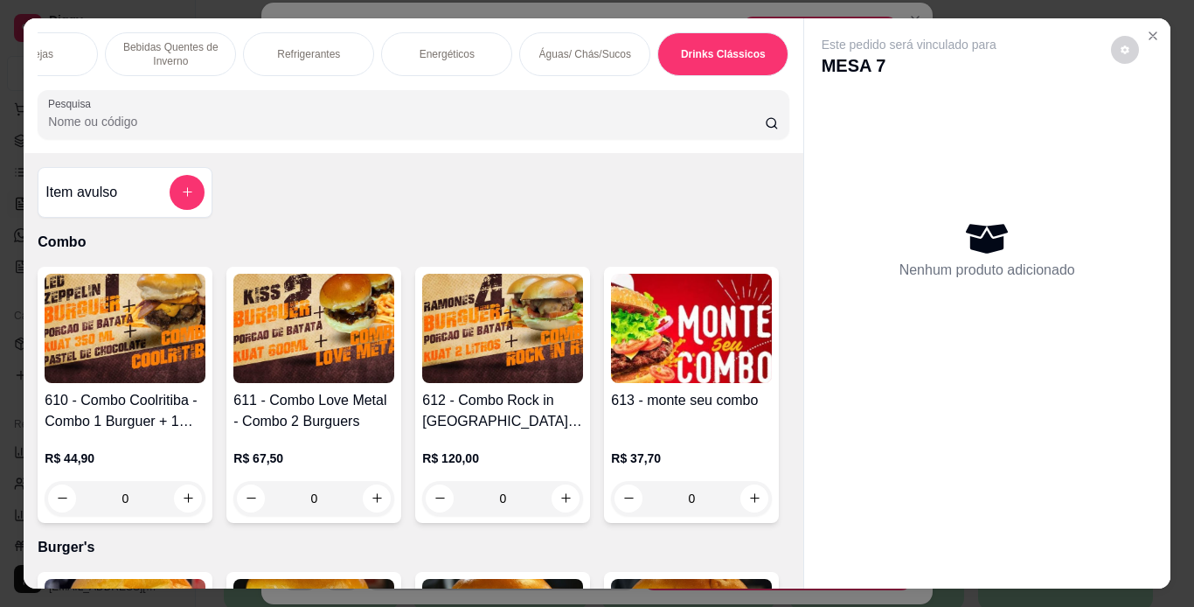
scroll to position [45, 0]
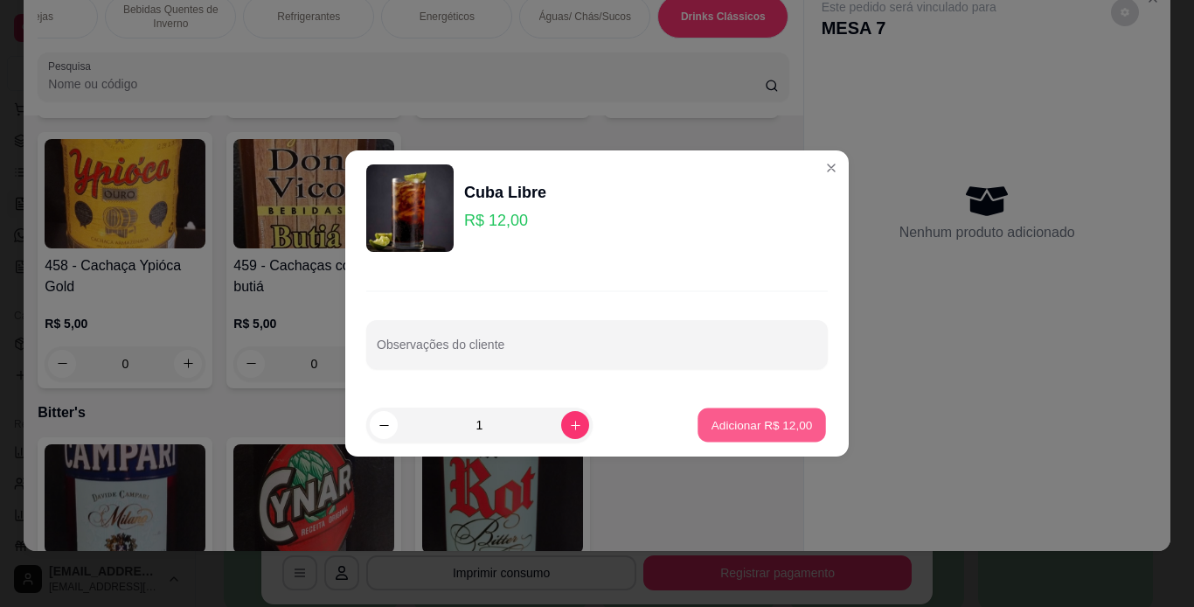
click at [764, 421] on p "Adicionar R$ 12,00" at bounding box center [762, 424] width 101 height 17
type input "1"
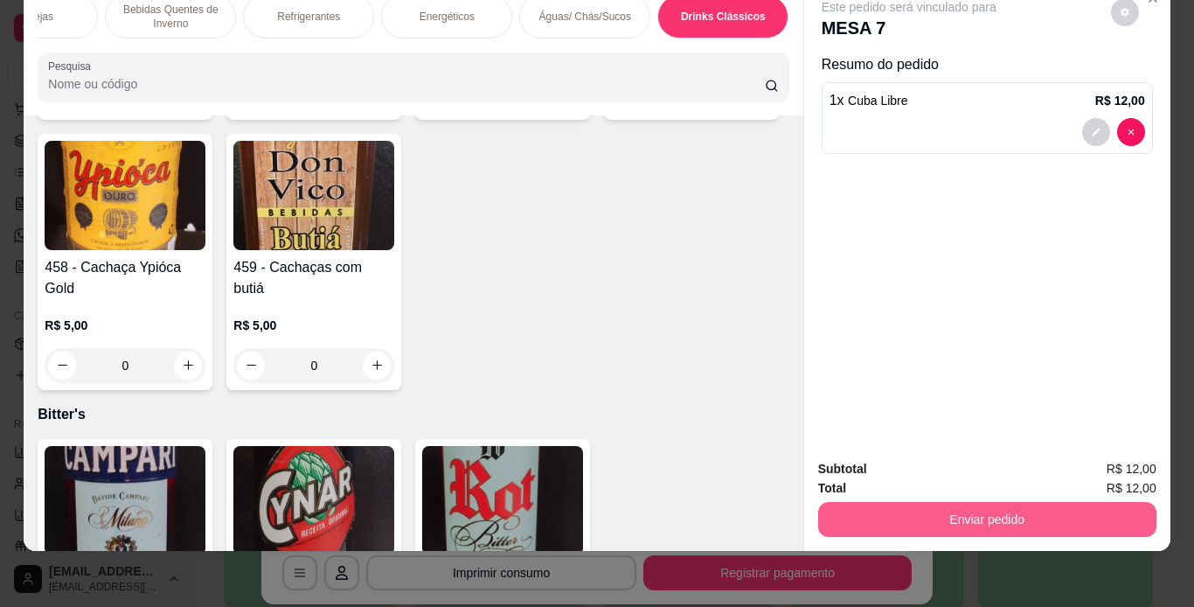
click at [907, 502] on button "Enviar pedido" at bounding box center [987, 519] width 338 height 35
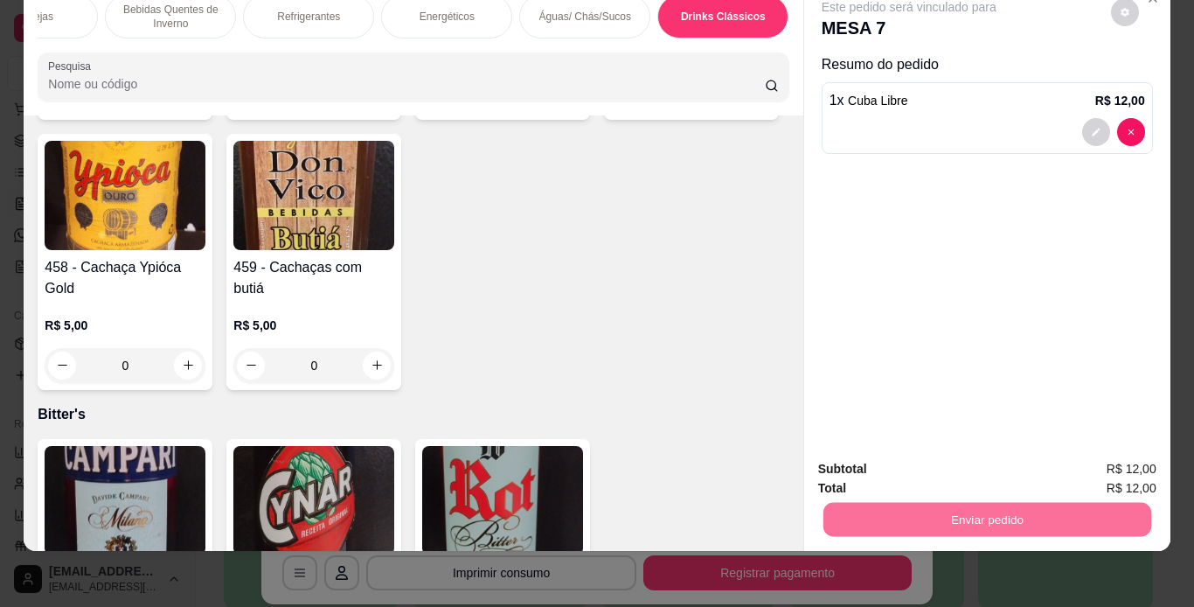
click at [880, 463] on button "Não registrar e enviar pedido" at bounding box center [929, 463] width 177 height 32
